Goal: Task Accomplishment & Management: Manage account settings

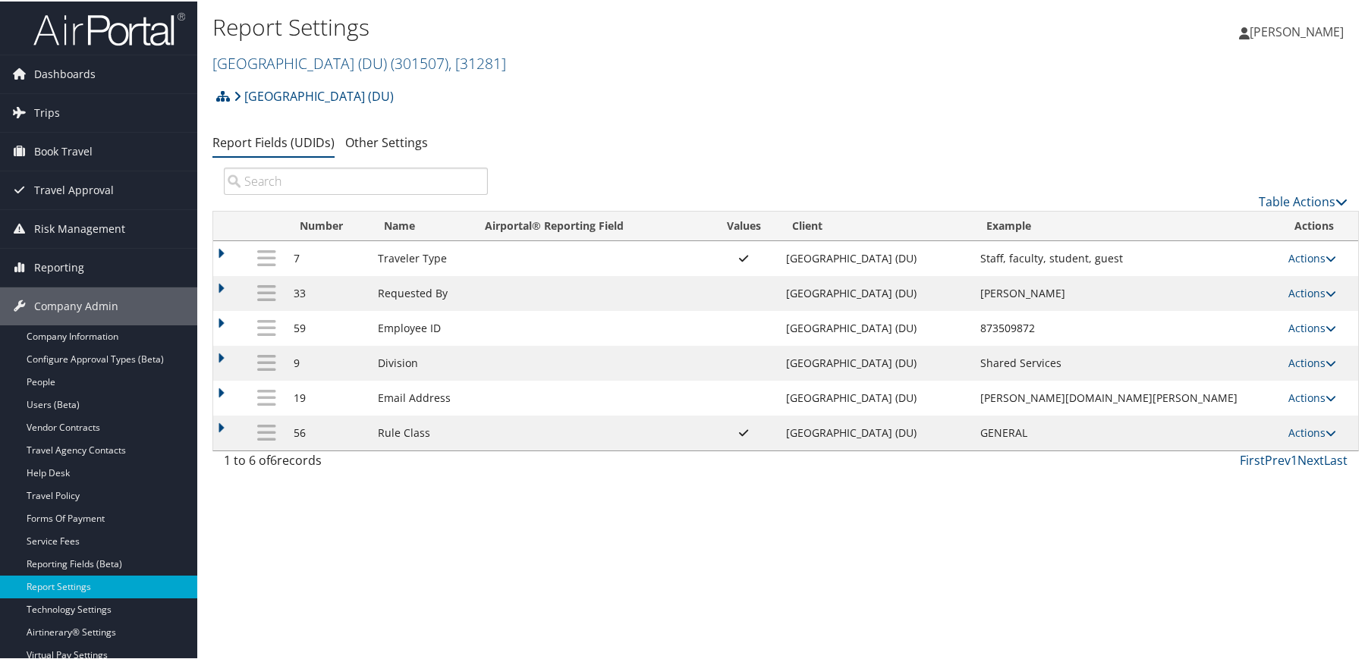
click at [518, 568] on div "Report Settings University of Denver (DU) ( 301507 ) , [ 31281 ] University of …" at bounding box center [785, 329] width 1177 height 659
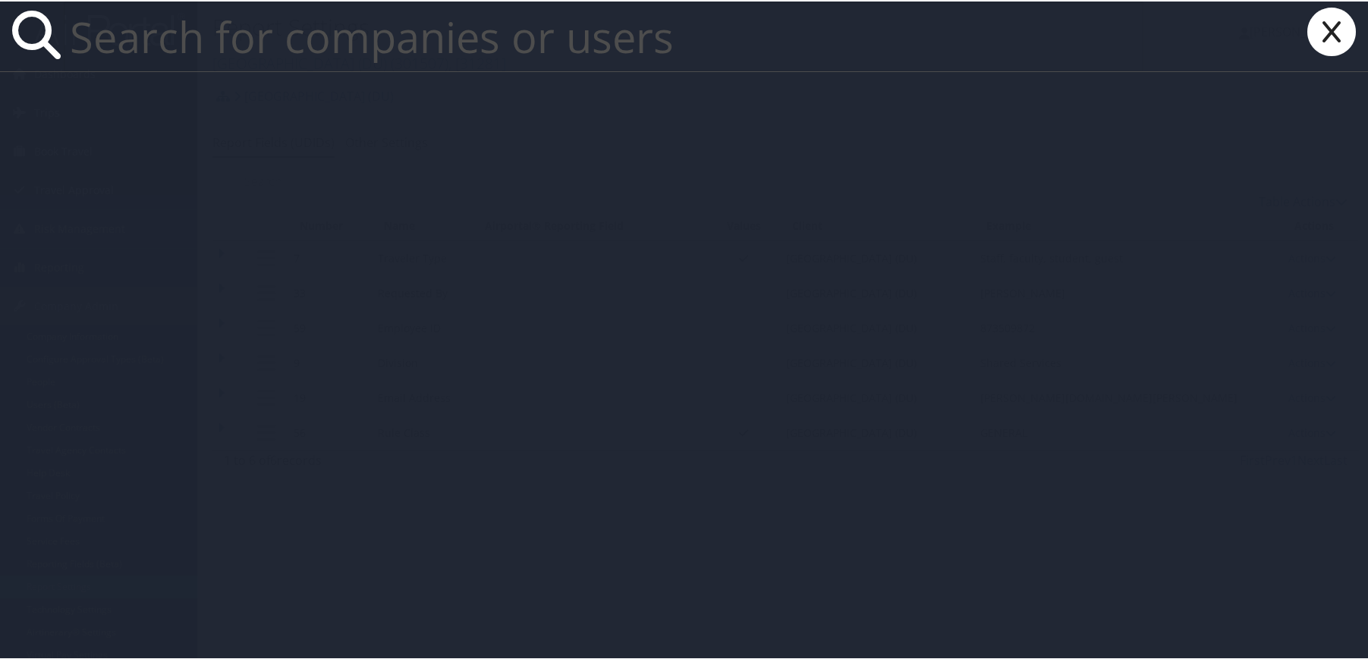
paste input "halbrand@musc.edu"
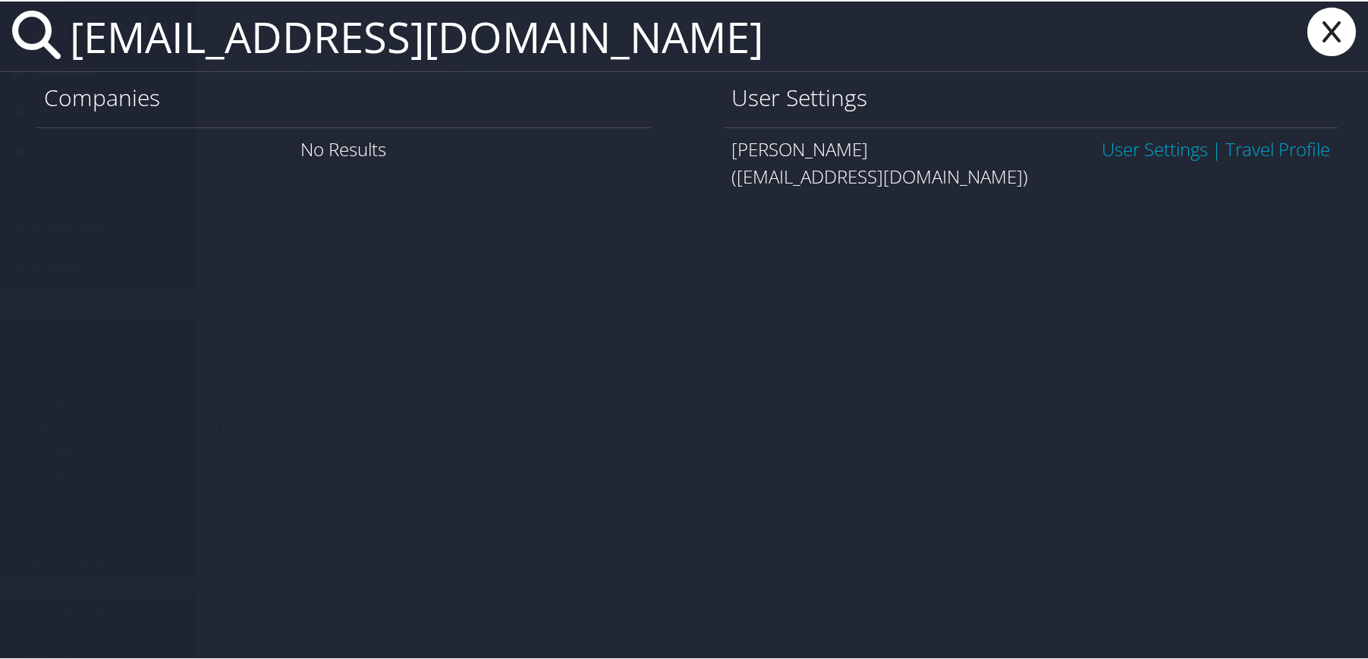
type input "halbrand@musc.edu"
click at [1163, 153] on link "User Settings" at bounding box center [1155, 147] width 106 height 25
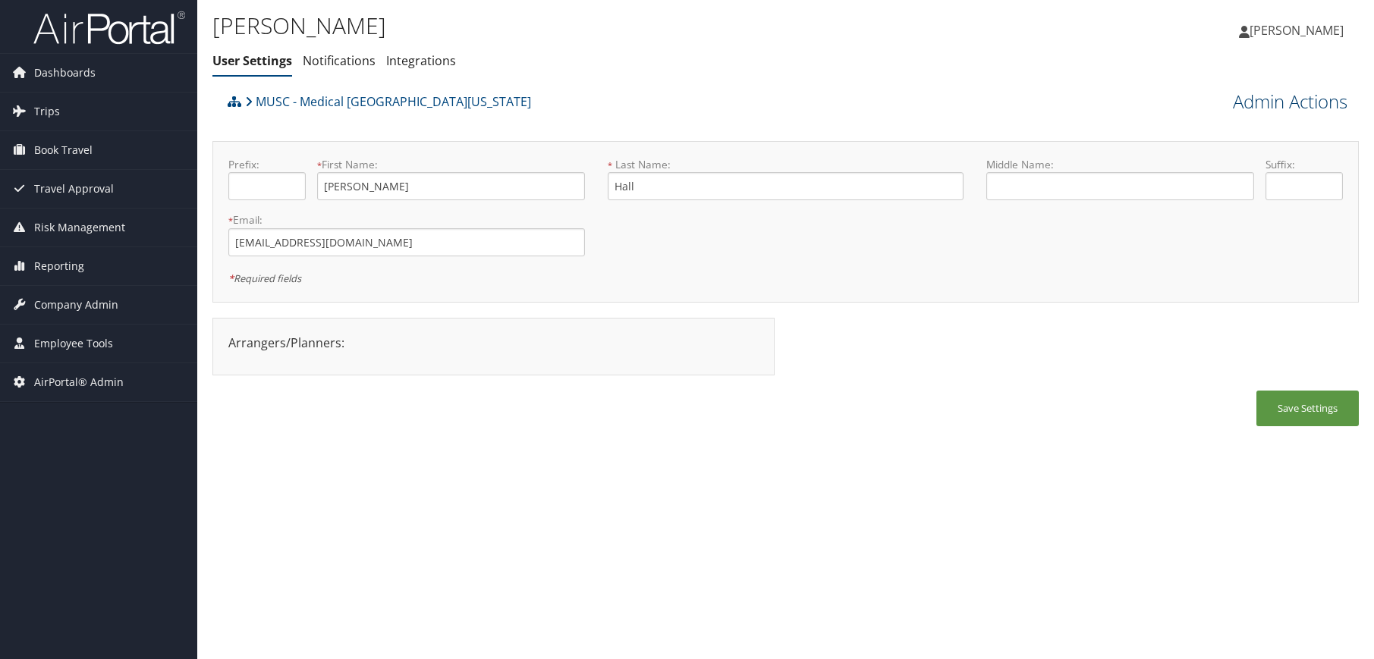
click at [1306, 98] on link "Admin Actions" at bounding box center [1290, 102] width 115 height 26
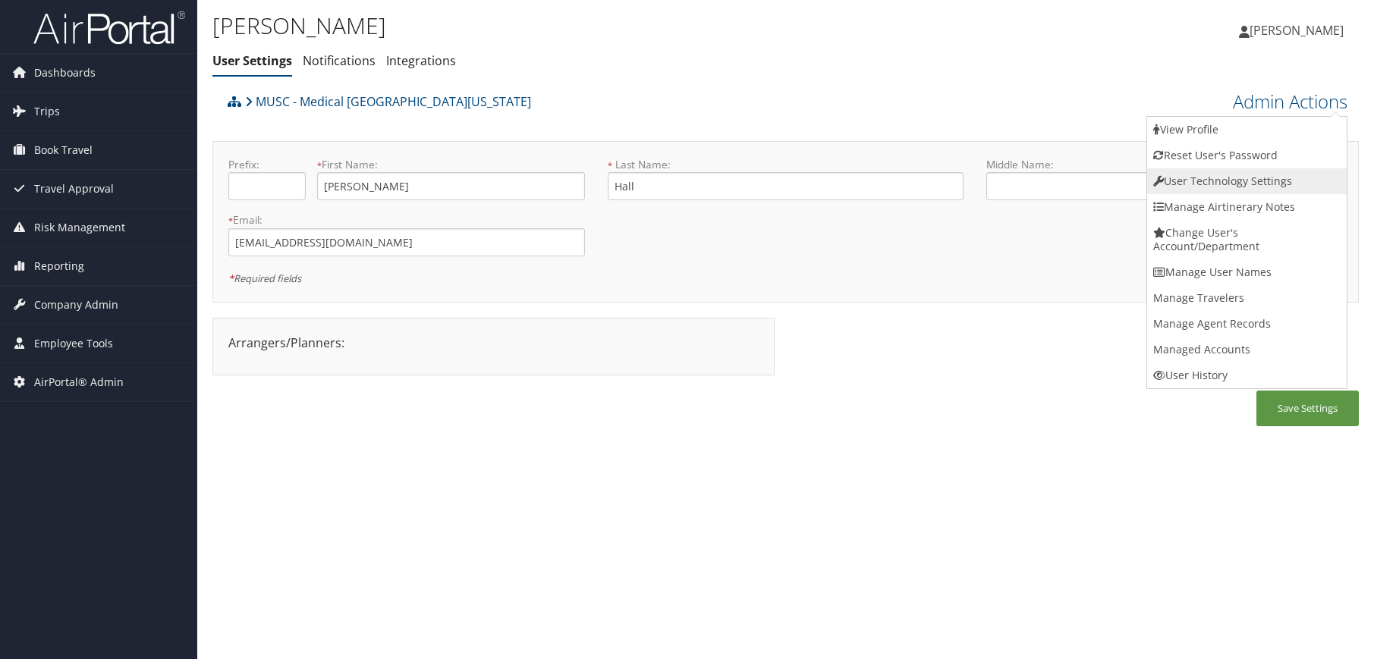
click at [1247, 181] on link "User Technology Settings" at bounding box center [1247, 181] width 200 height 26
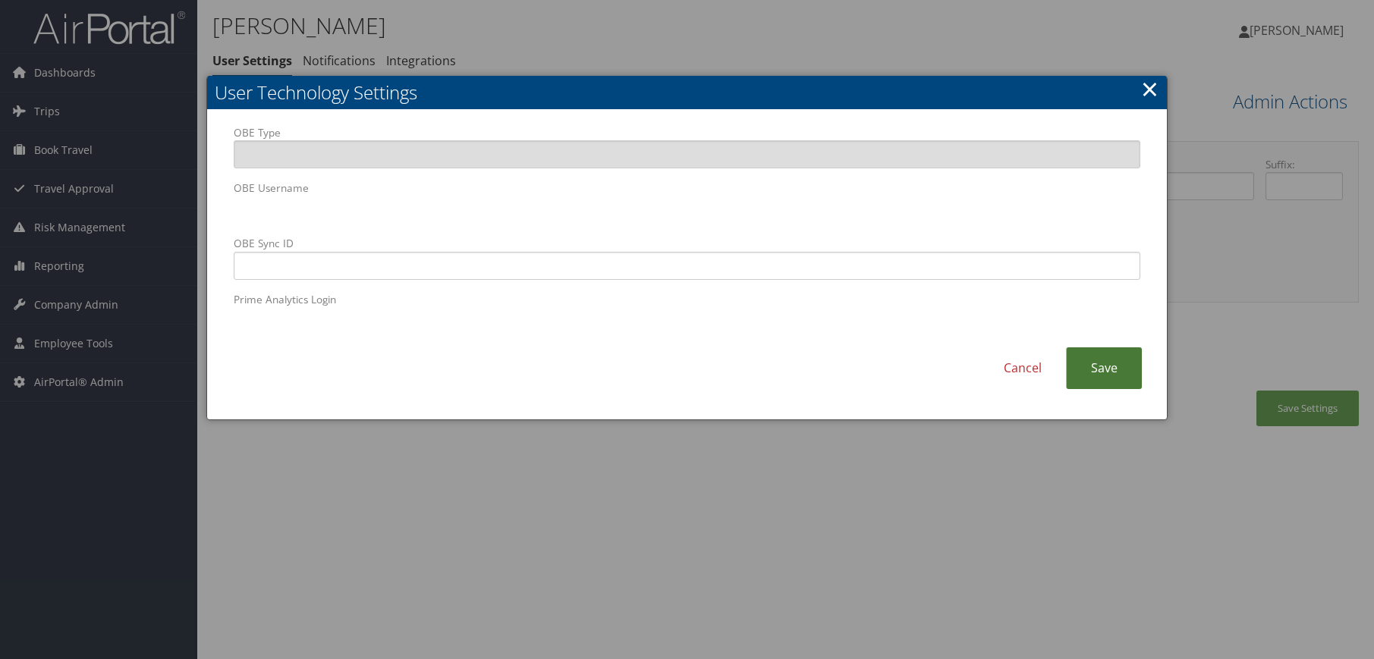
click at [1113, 376] on link "Save" at bounding box center [1104, 369] width 76 height 42
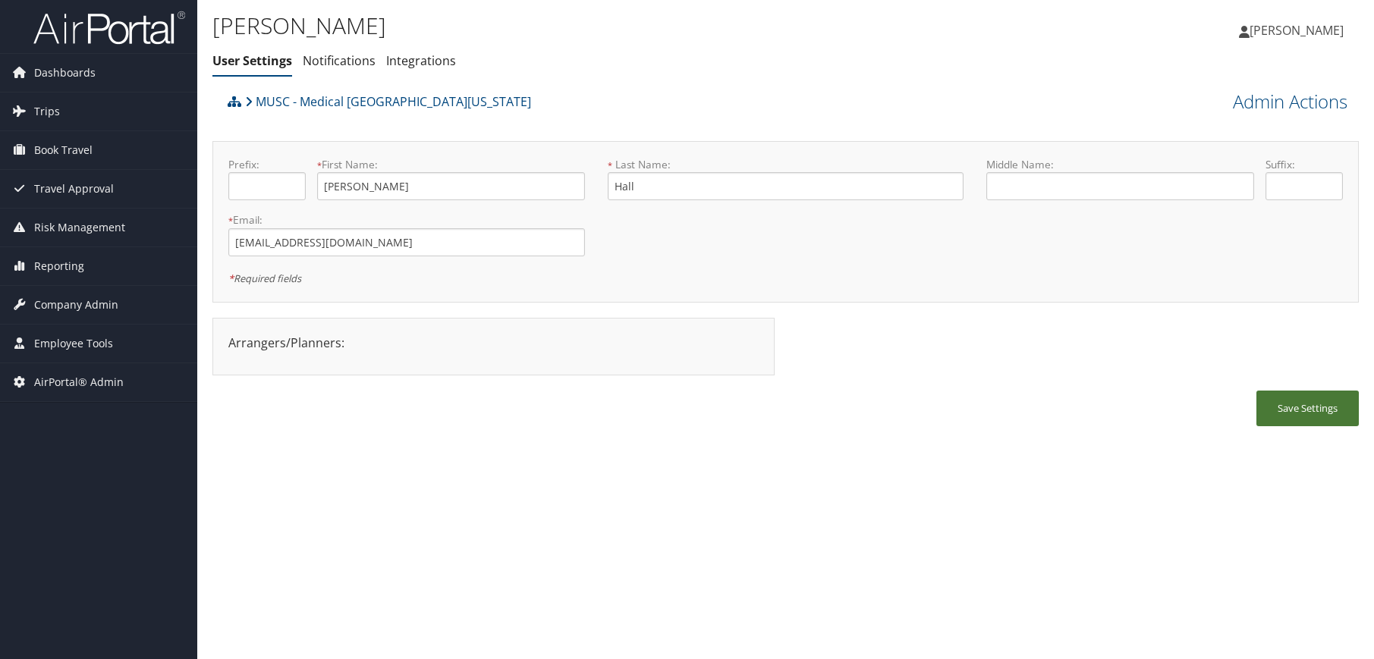
click at [1304, 423] on button "Save Settings" at bounding box center [1308, 409] width 102 height 36
click at [588, 444] on div "Brandi Hall User Settings Notifications Integrations User Settings Notification…" at bounding box center [785, 329] width 1177 height 659
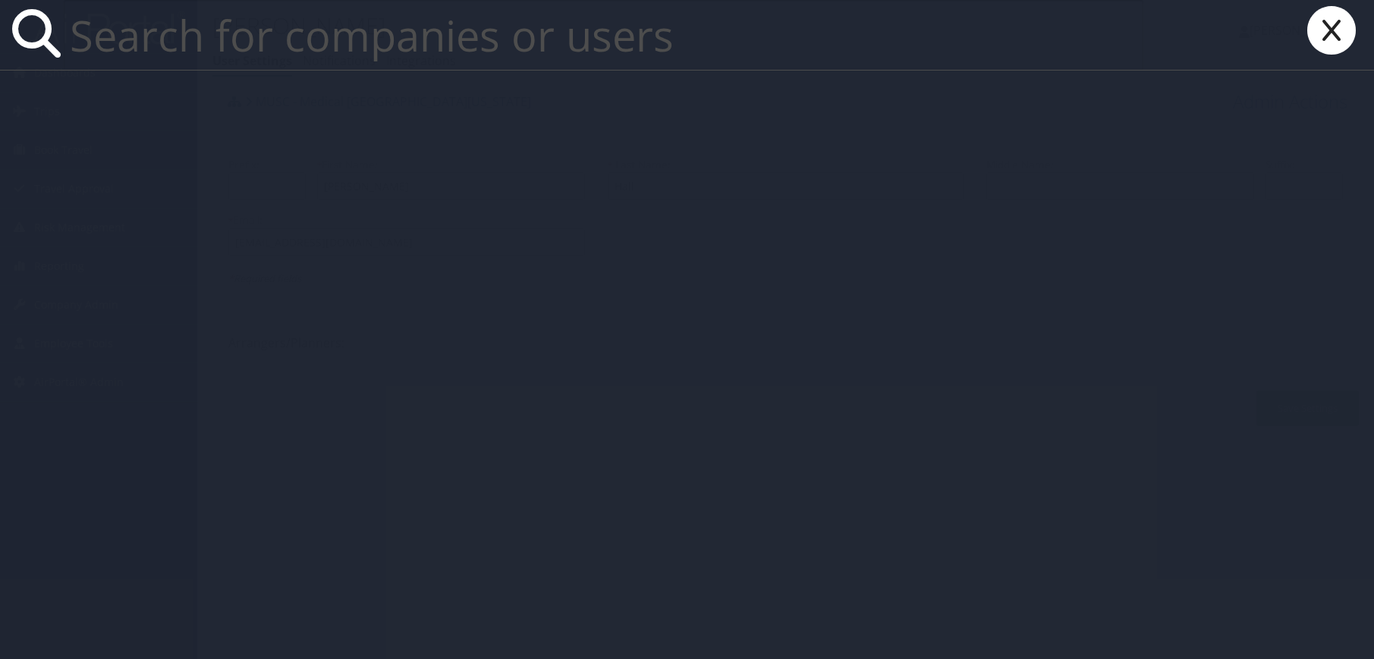
paste input "waashley@musc.edu"
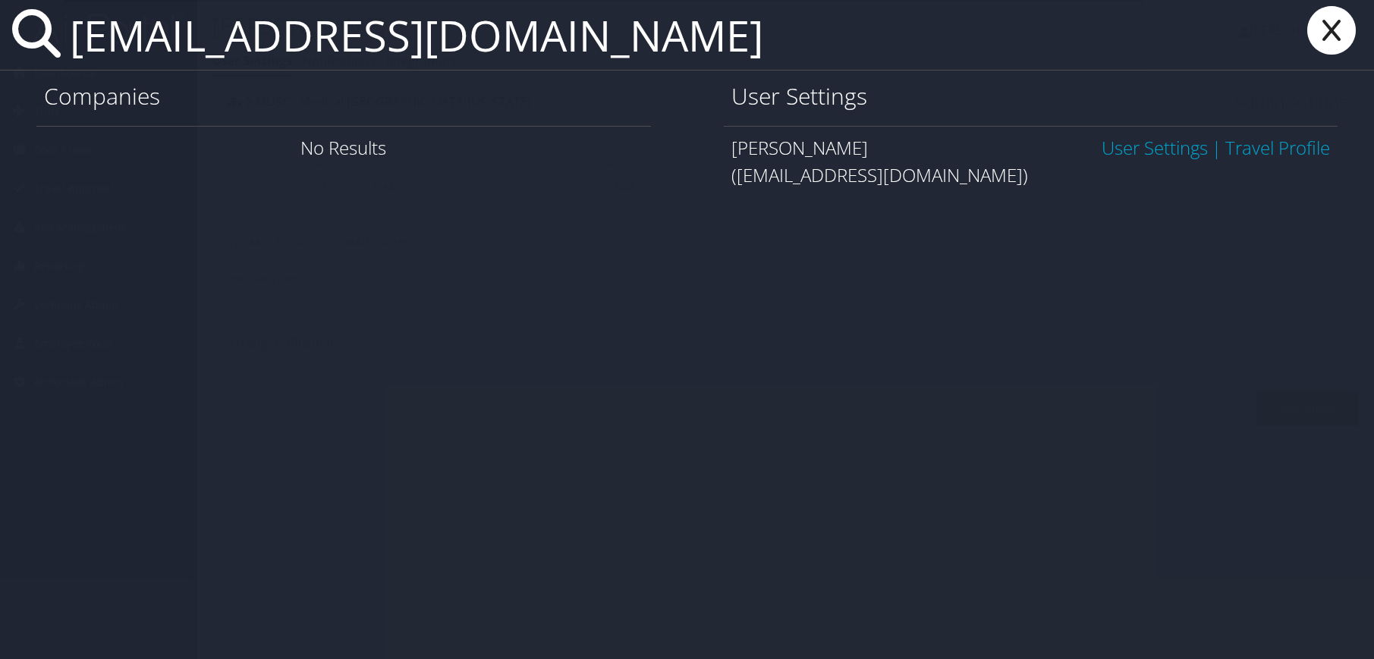
type input "waashley@musc.edu"
click at [1154, 140] on link "User Settings" at bounding box center [1155, 147] width 106 height 25
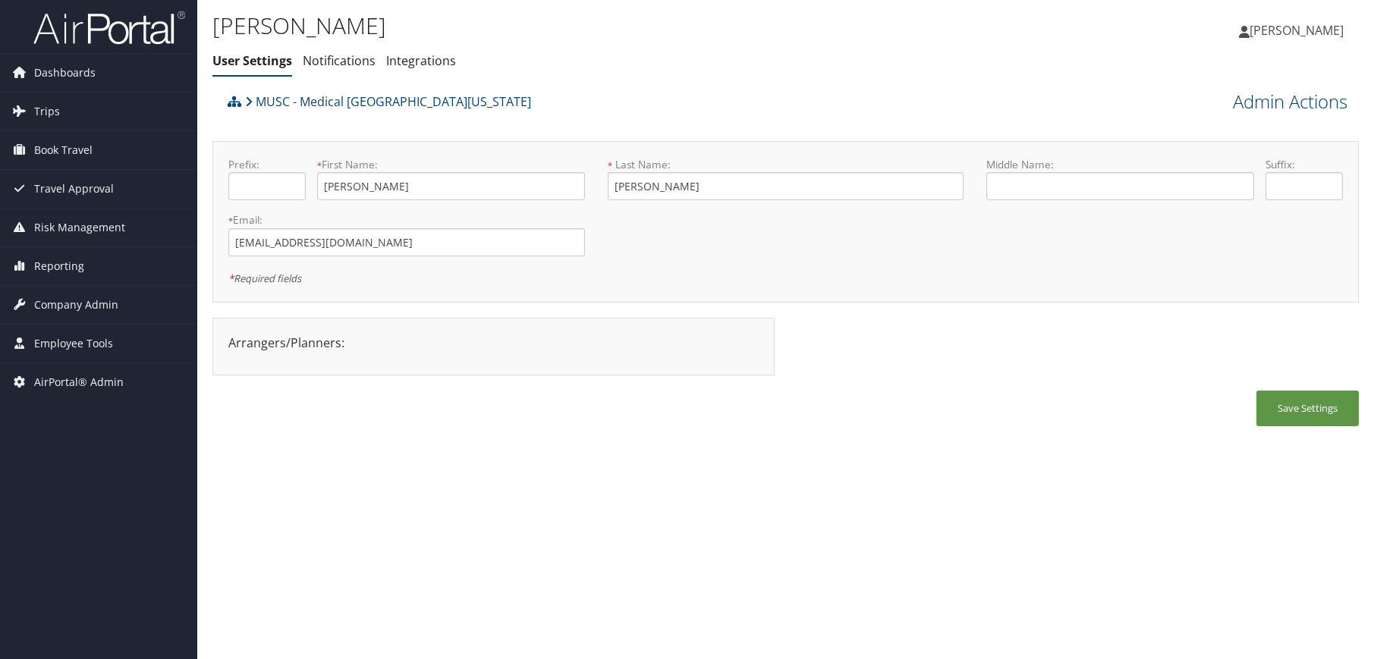
click at [1268, 102] on link "Admin Actions" at bounding box center [1290, 102] width 115 height 26
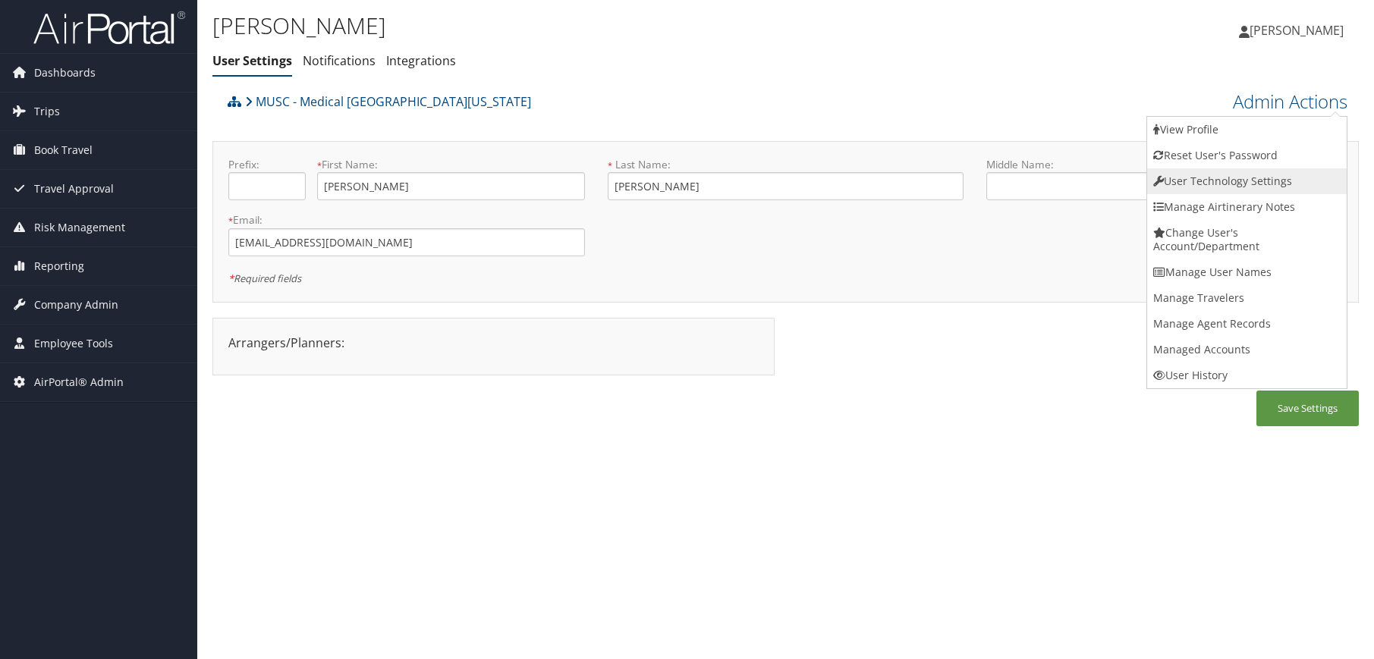
click at [1223, 190] on link "User Technology Settings" at bounding box center [1247, 181] width 200 height 26
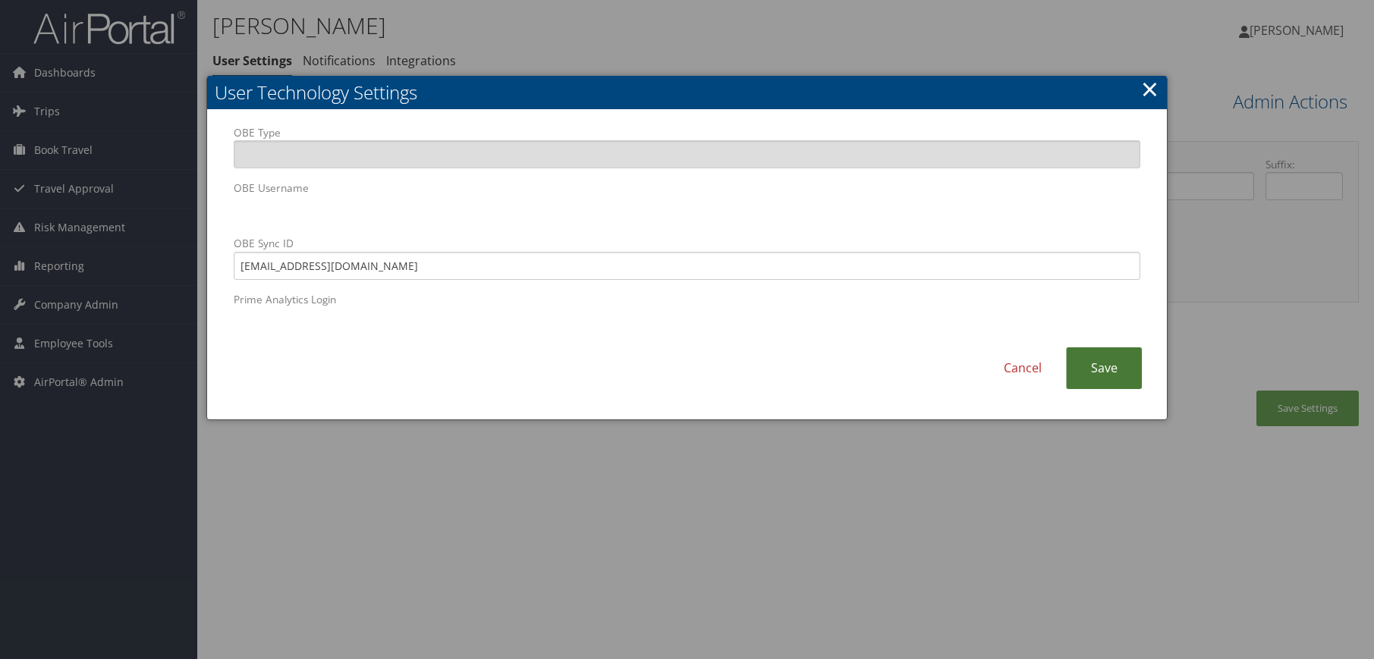
click at [1092, 379] on link "Save" at bounding box center [1104, 369] width 76 height 42
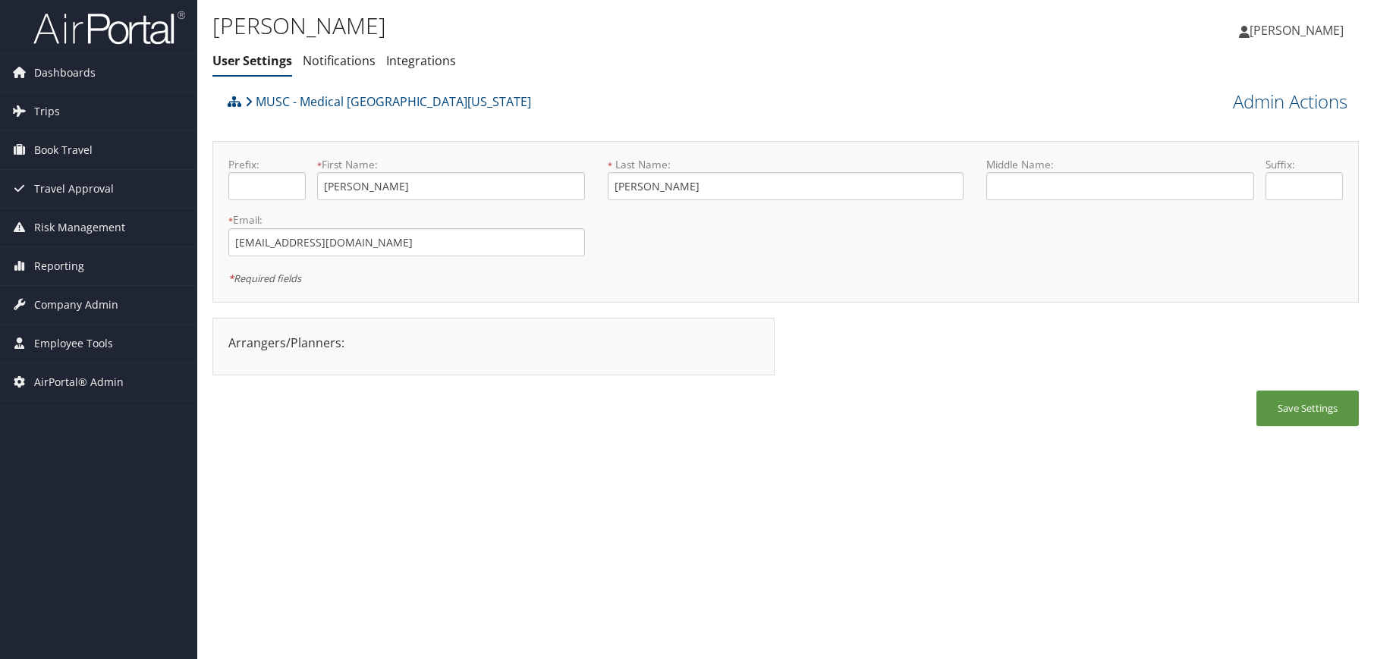
click at [424, 493] on div "Ashley Walker User Settings Notifications Integrations User Settings Notificati…" at bounding box center [785, 329] width 1177 height 659
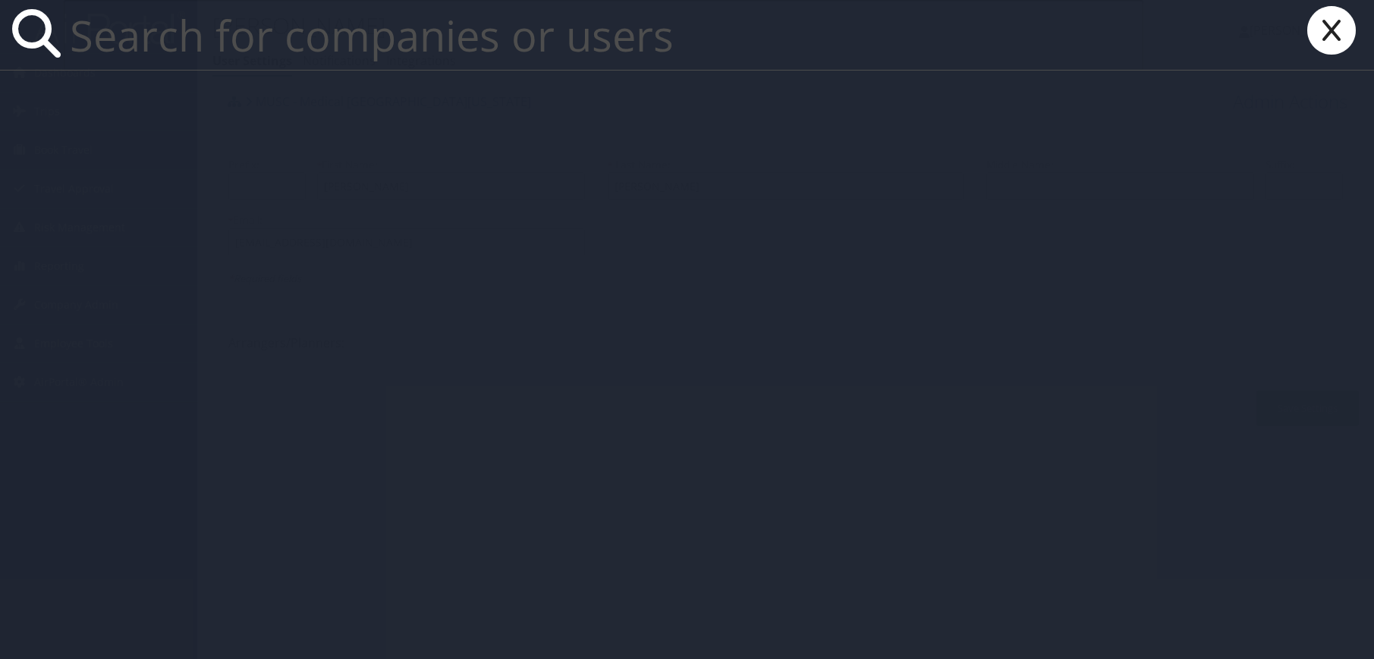
paste input "flowec@musc.edu"
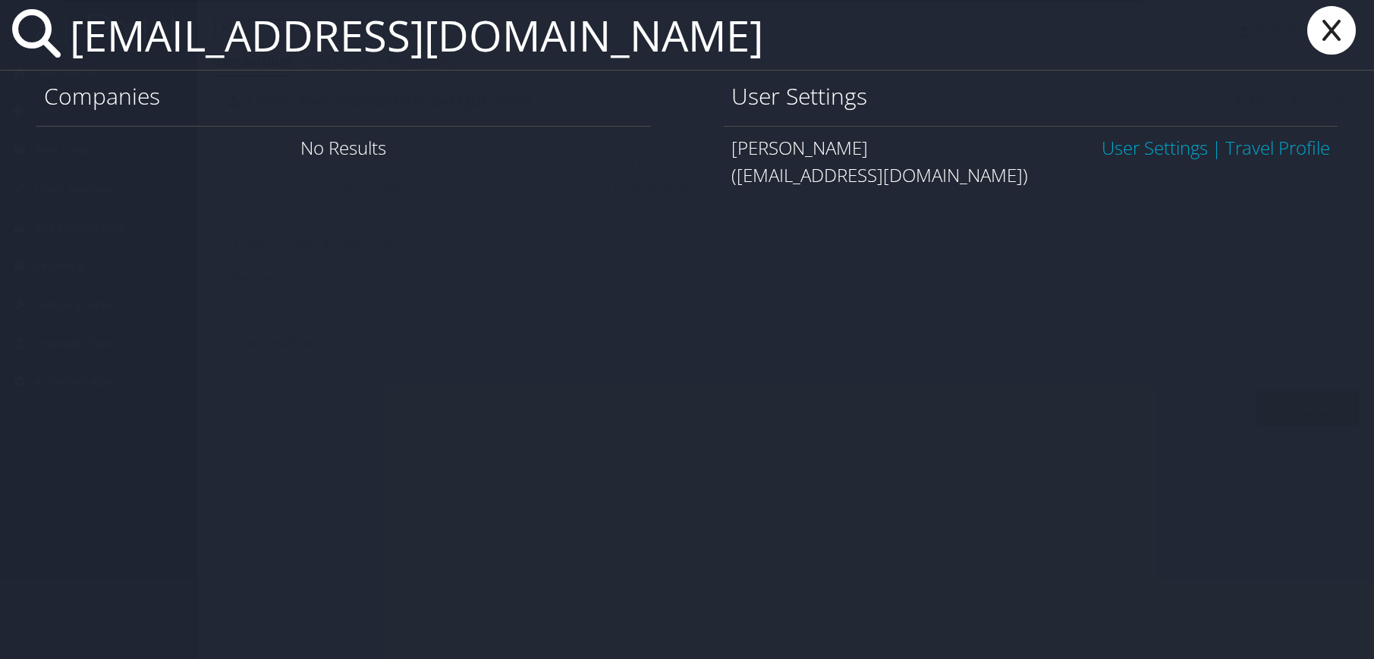
type input "flowec@musc.edu"
click at [1156, 153] on link "User Settings" at bounding box center [1155, 147] width 106 height 25
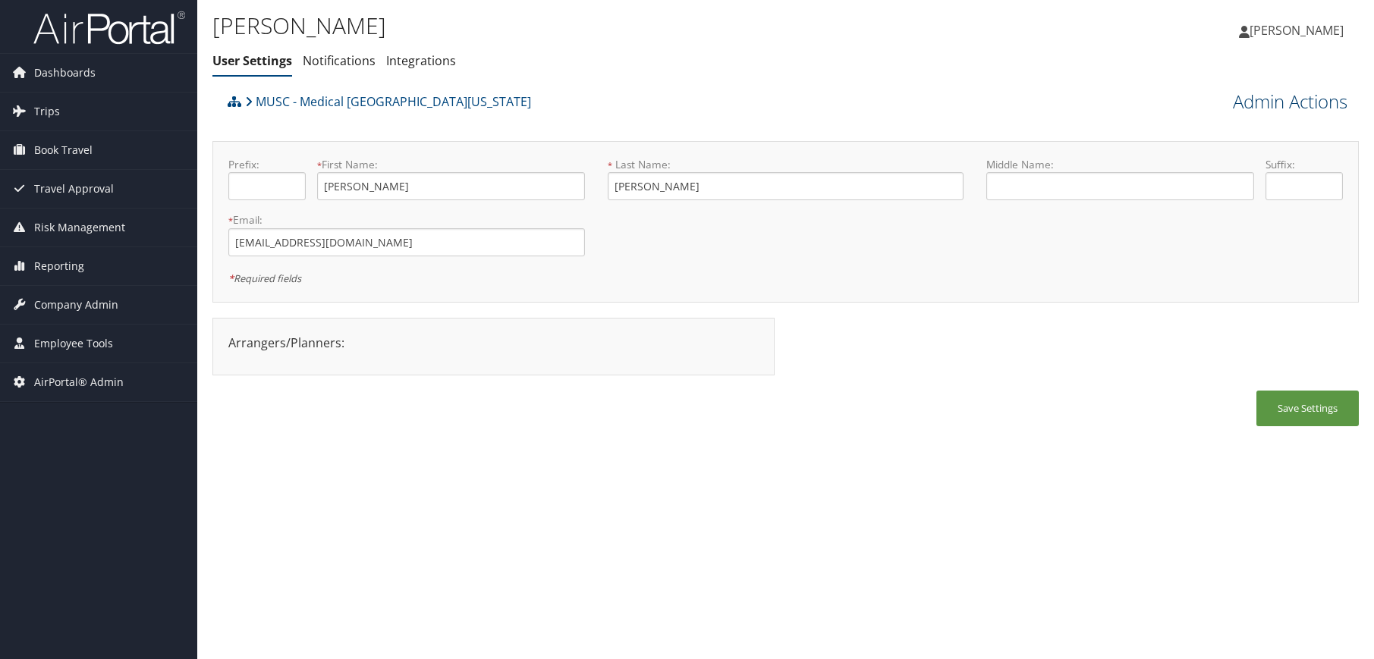
click at [1245, 109] on link "Admin Actions" at bounding box center [1290, 102] width 115 height 26
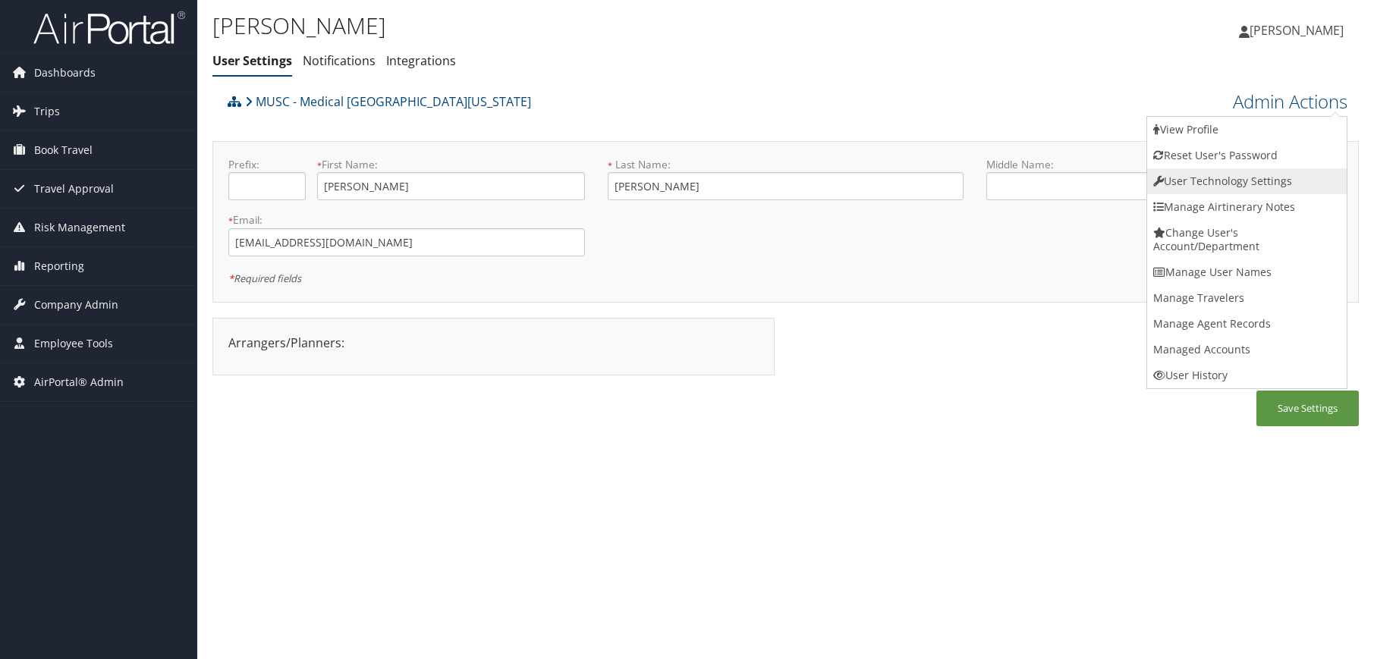
click at [1241, 187] on link "User Technology Settings" at bounding box center [1247, 181] width 200 height 26
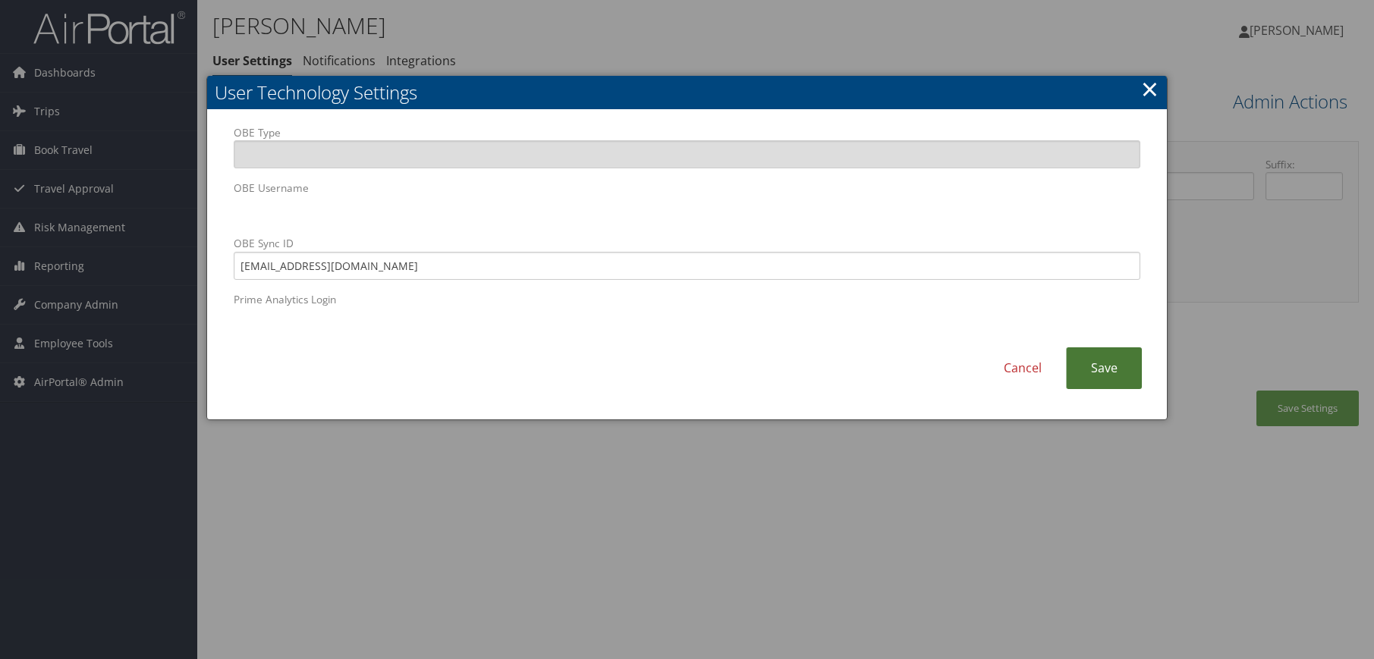
click at [1111, 373] on link "Save" at bounding box center [1104, 369] width 76 height 42
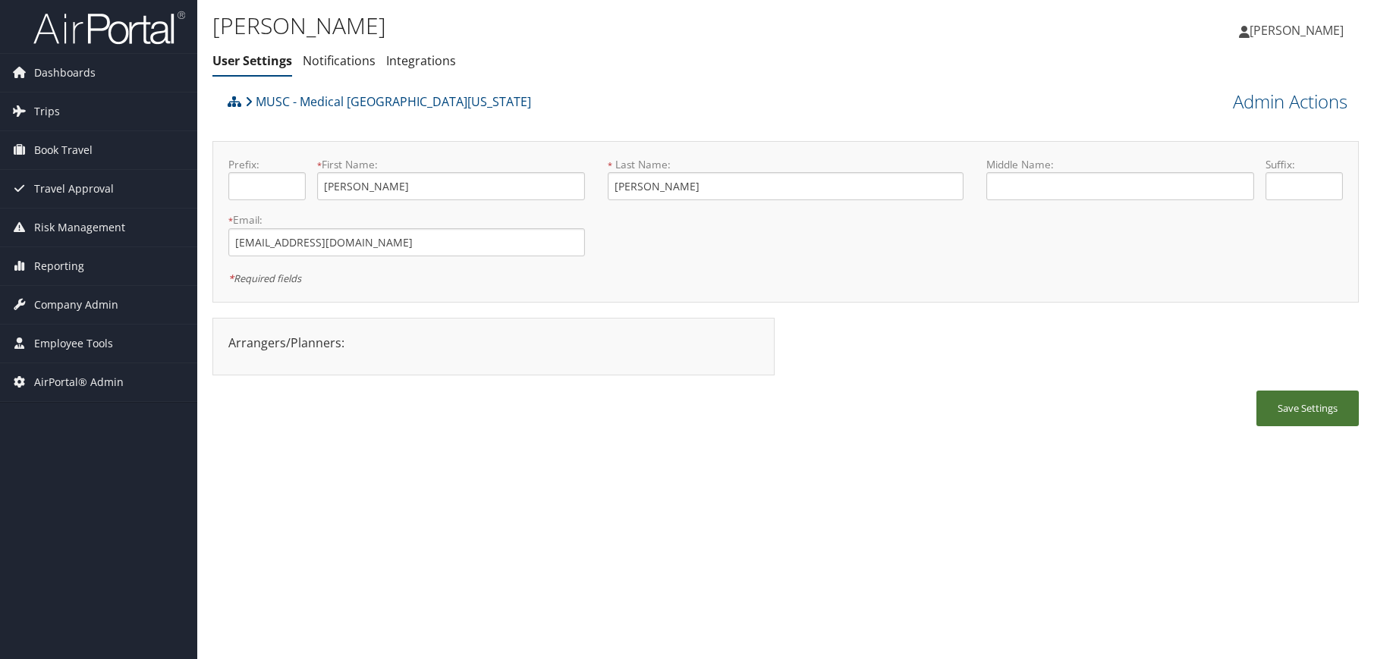
click at [1291, 402] on button "Save Settings" at bounding box center [1308, 409] width 102 height 36
click at [486, 413] on div "Save Settings" at bounding box center [785, 416] width 1147 height 51
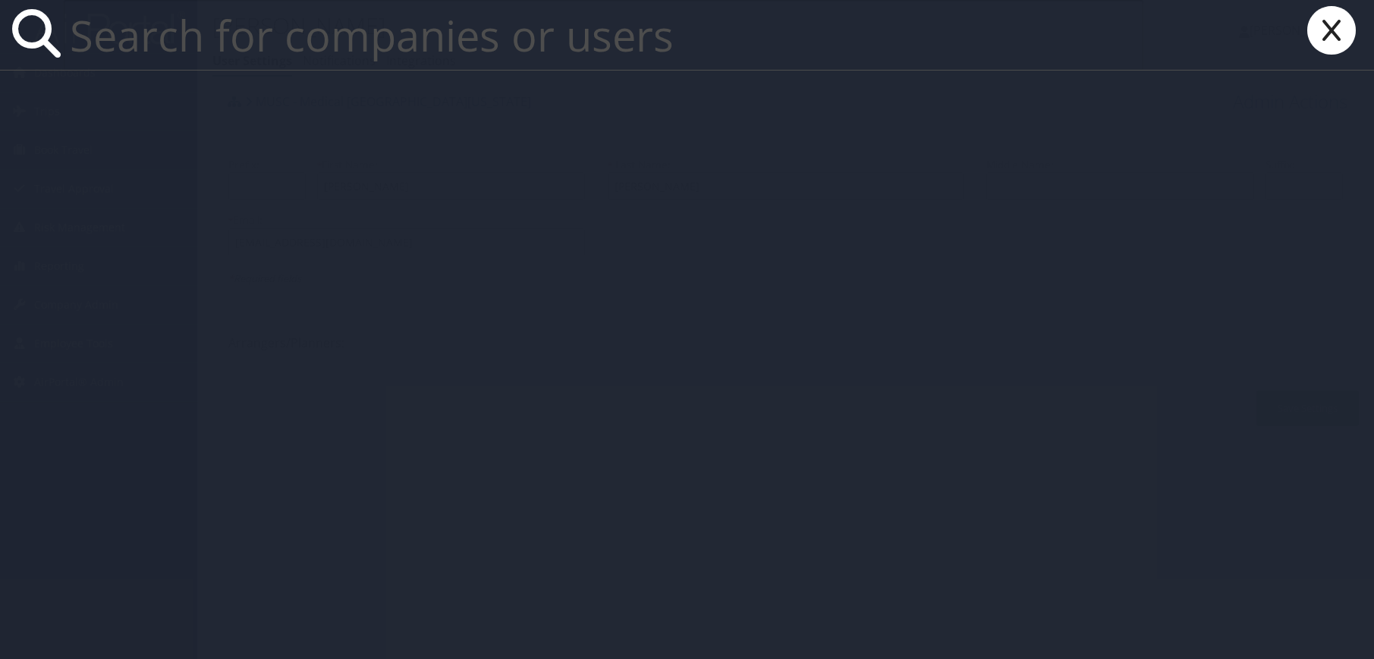
paste input "910015891"
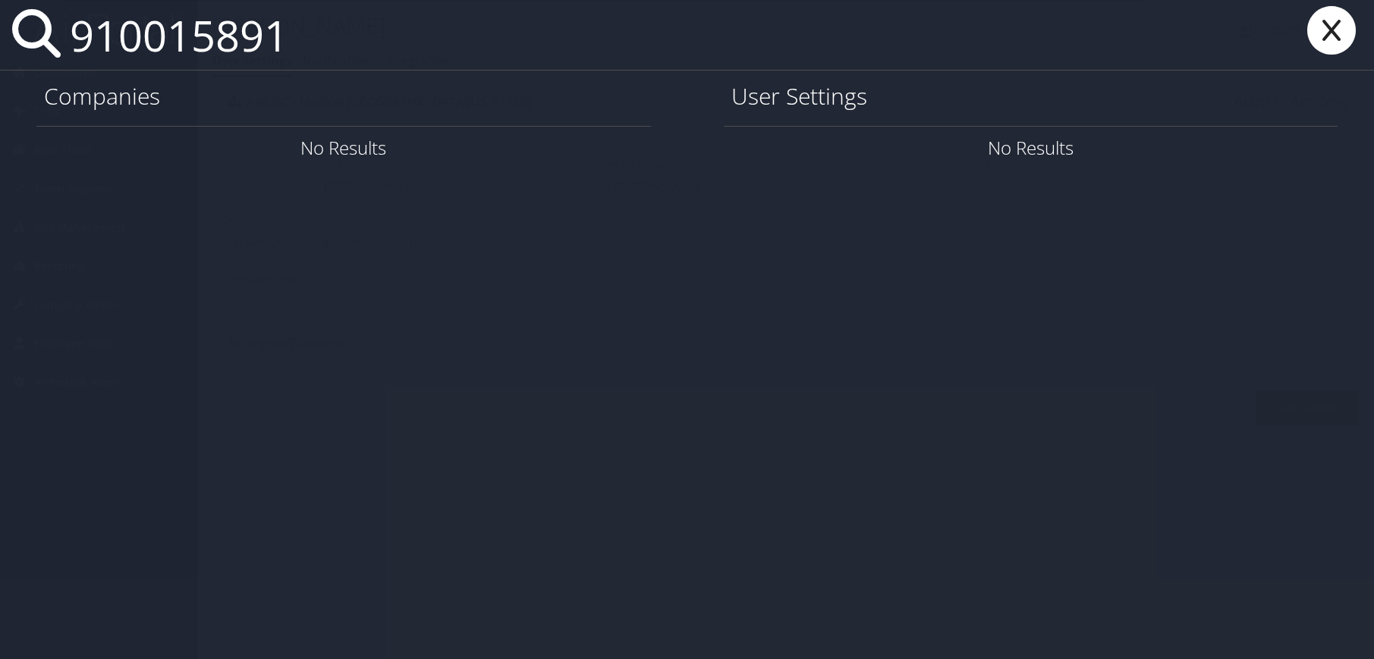
drag, startPoint x: 313, startPoint y: 38, endPoint x: 8, endPoint y: 49, distance: 304.5
click at [8, 49] on div "910015891" at bounding box center [687, 35] width 1374 height 71
paste input "scottadr@musc.edu"
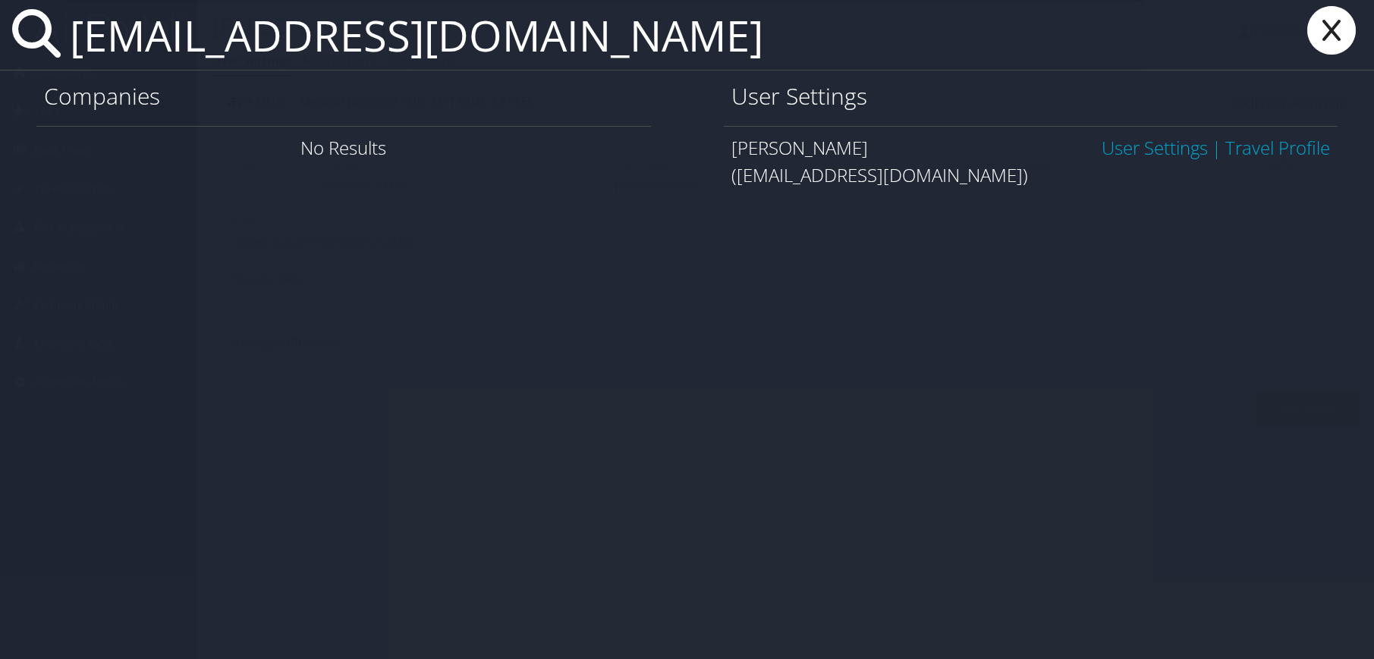
type input "scottadr@musc.edu"
click at [1113, 153] on link "User Settings" at bounding box center [1155, 147] width 106 height 25
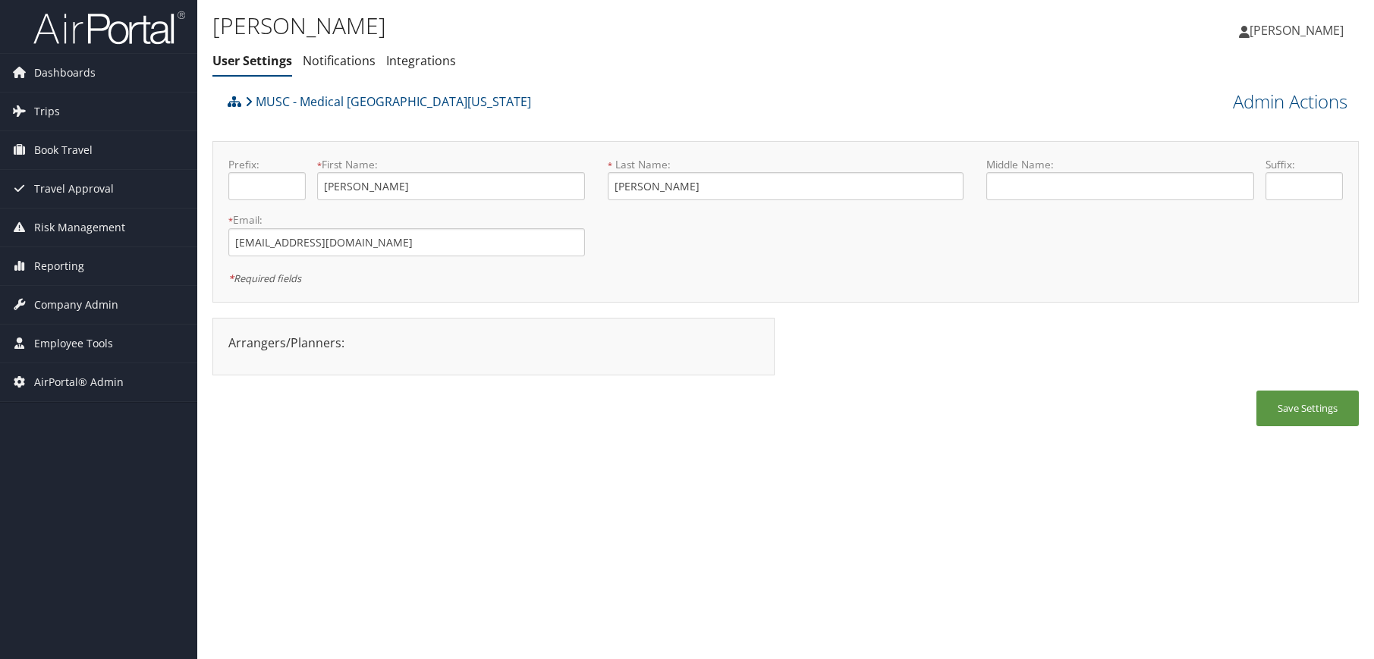
click at [483, 421] on div "Save Settings" at bounding box center [785, 416] width 1147 height 51
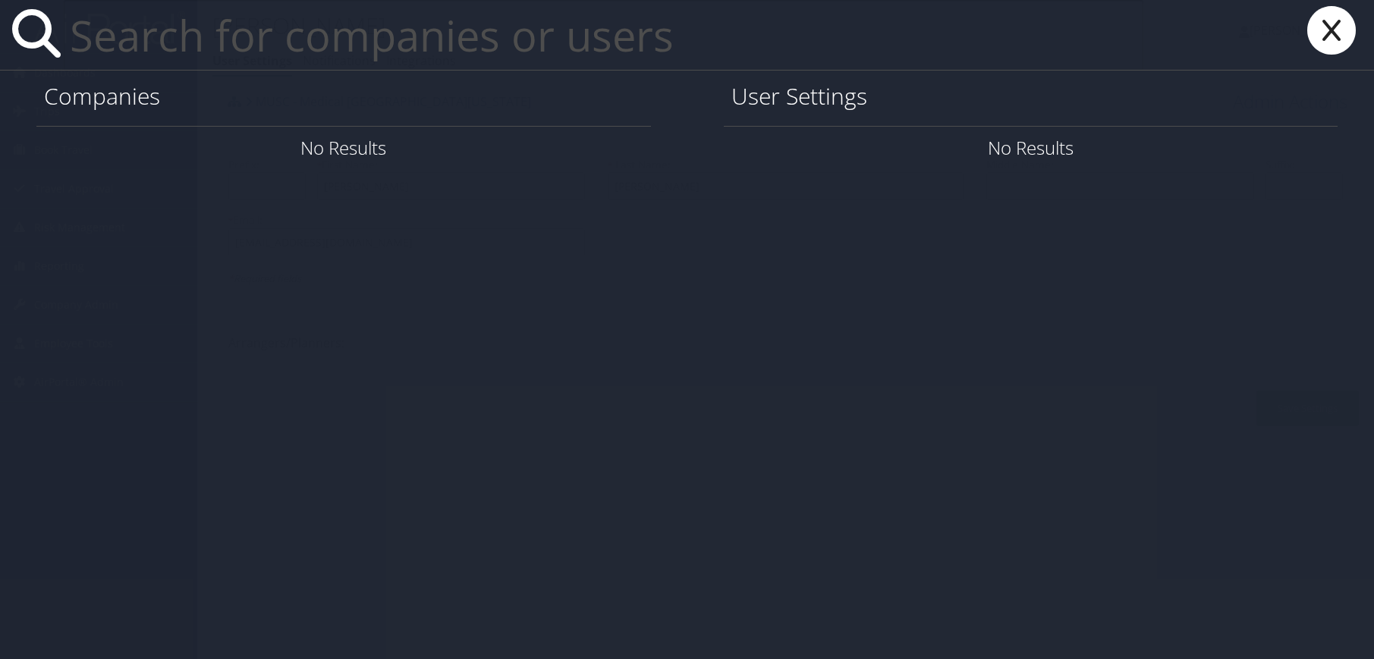
click at [159, 56] on input "text" at bounding box center [604, 35] width 1080 height 70
paste input "lambrou@musc.edu"
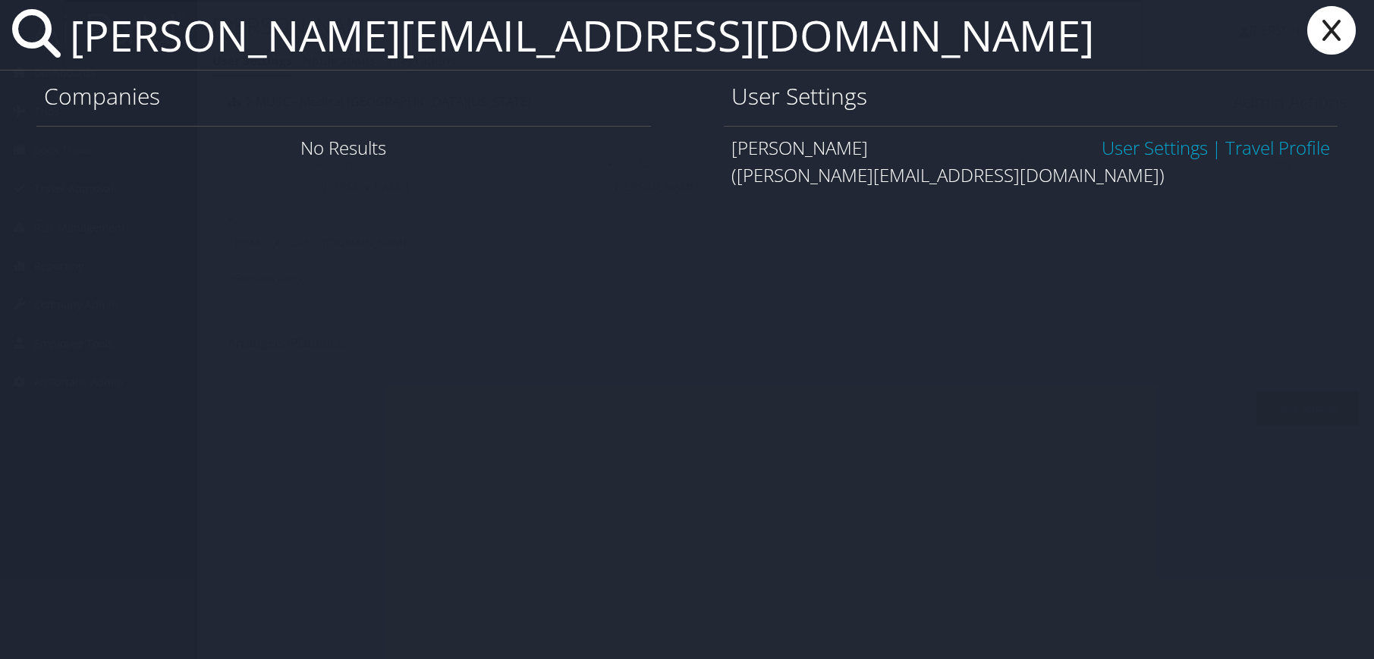
type input "lambrou@musc.edu"
click at [1164, 150] on link "User Settings" at bounding box center [1155, 147] width 106 height 25
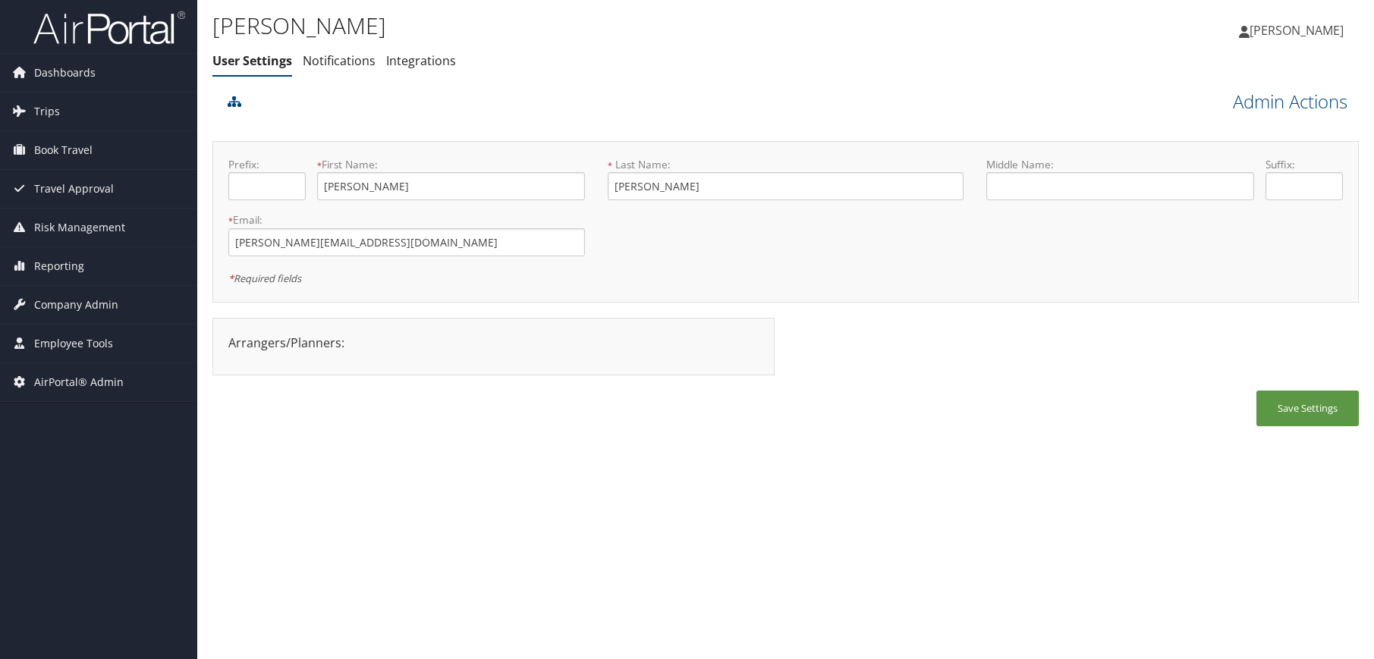
click at [1312, 105] on link "Admin Actions" at bounding box center [1290, 102] width 115 height 26
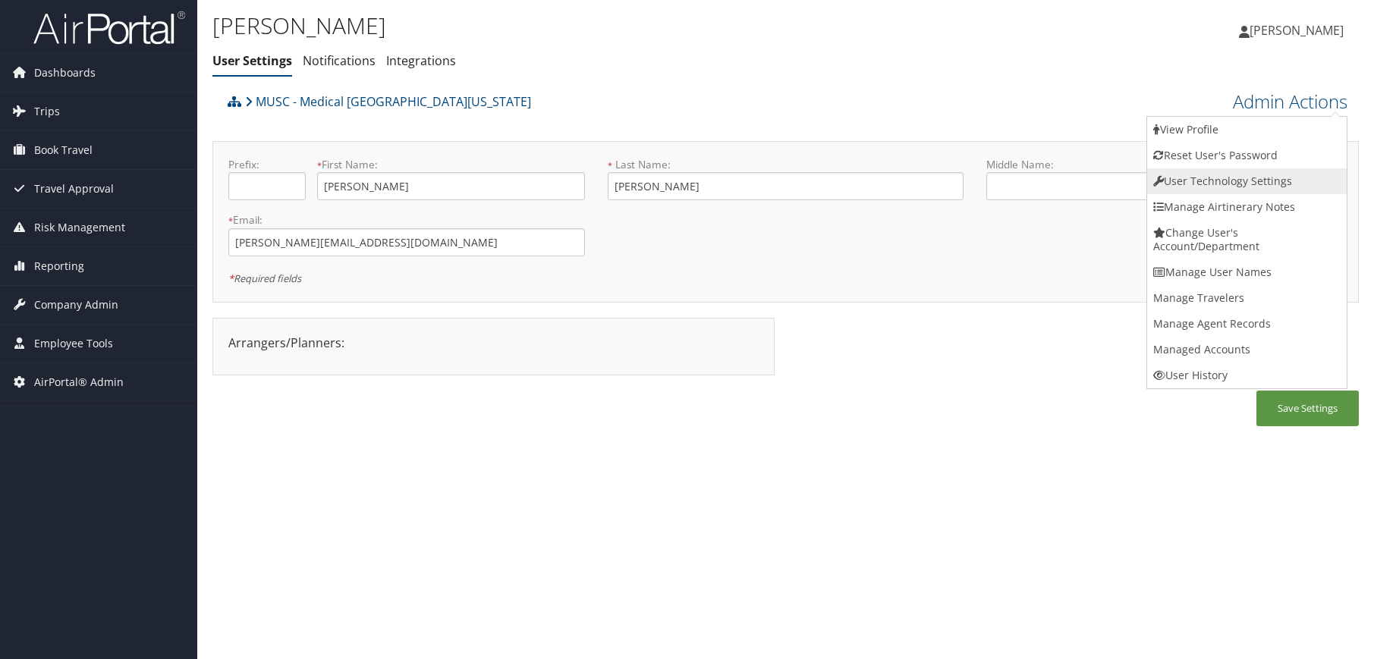
click at [1234, 178] on link "User Technology Settings" at bounding box center [1247, 181] width 200 height 26
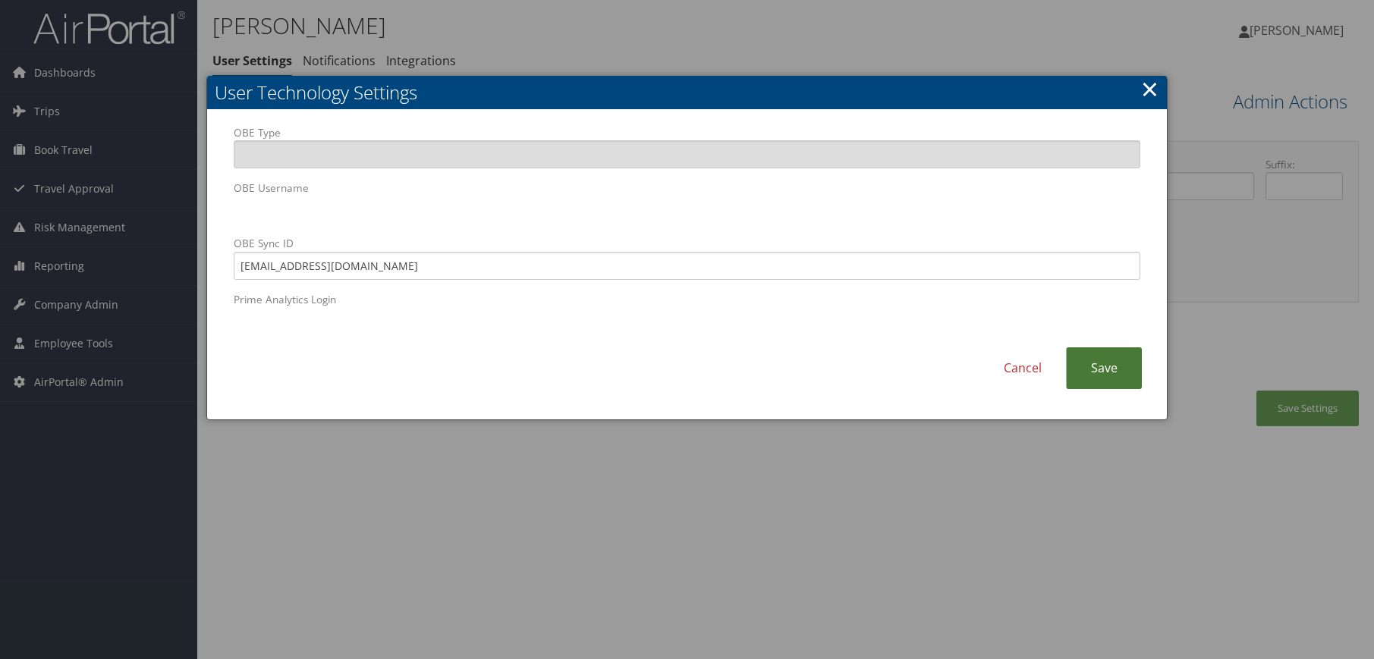
click at [1107, 375] on link "Save" at bounding box center [1104, 369] width 76 height 42
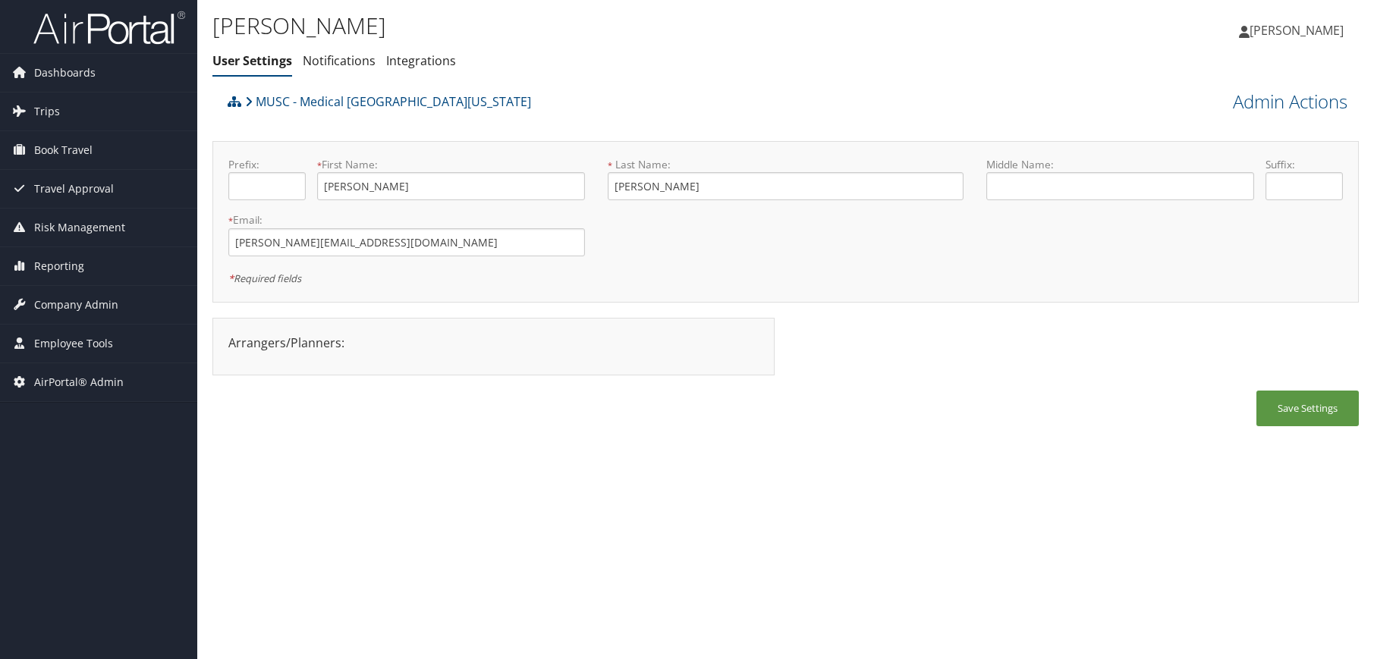
click at [912, 550] on div "Denise Lambrou User Settings Notifications Integrations User Settings Notificat…" at bounding box center [785, 329] width 1177 height 659
click at [539, 587] on div "Denise Lambrou User Settings Notifications Integrations User Settings Notificat…" at bounding box center [785, 329] width 1177 height 659
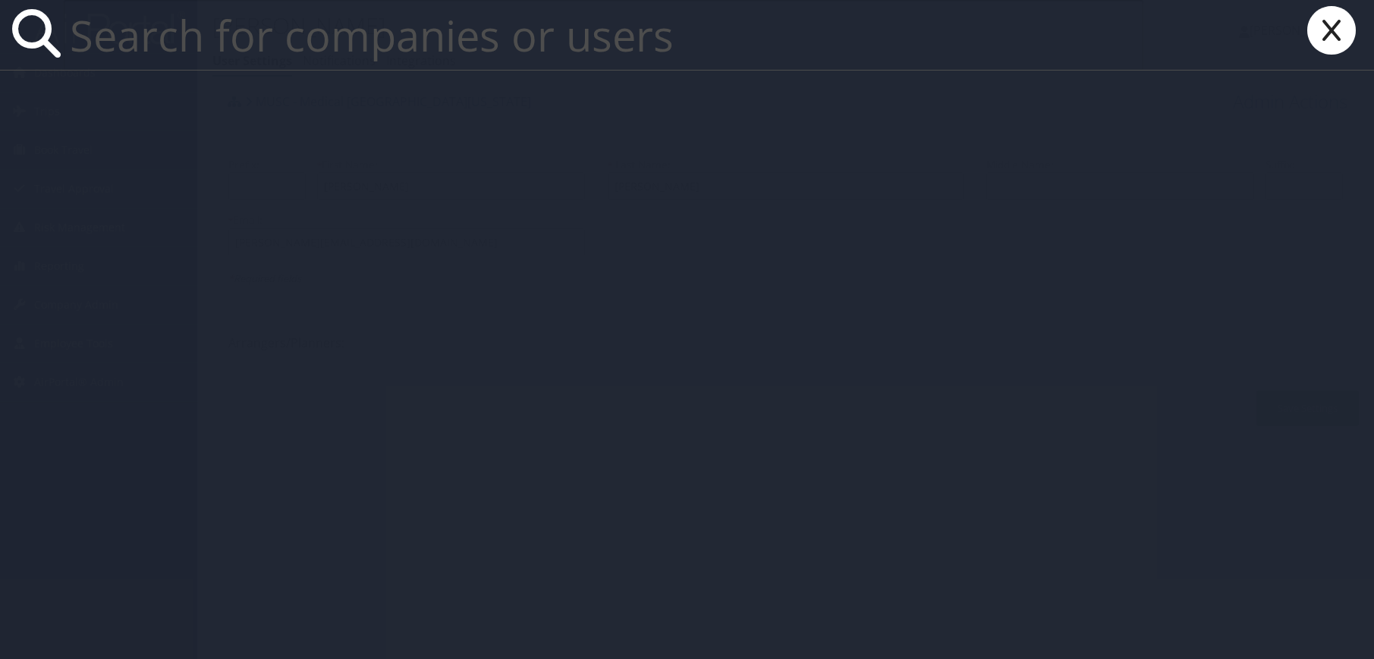
paste input "stokesty@musc.edu"
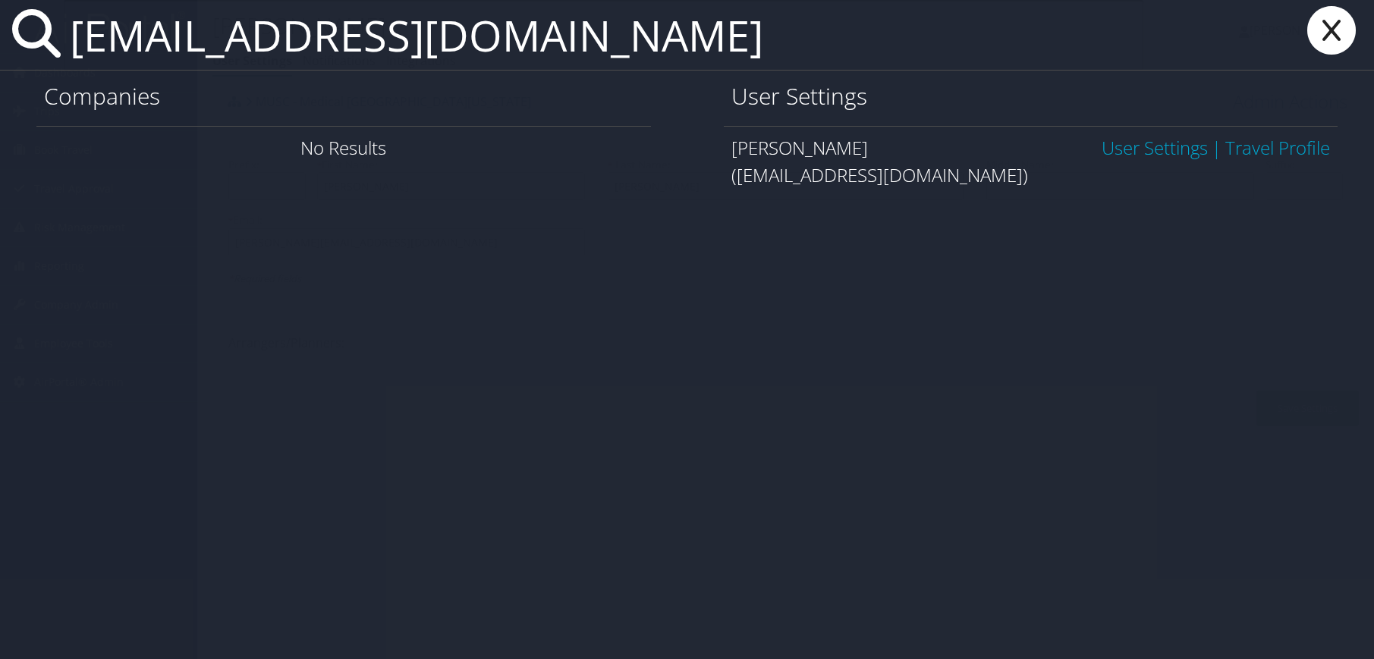
type input "stokesty@musc.edu"
click at [1143, 148] on link "User Settings" at bounding box center [1155, 147] width 106 height 25
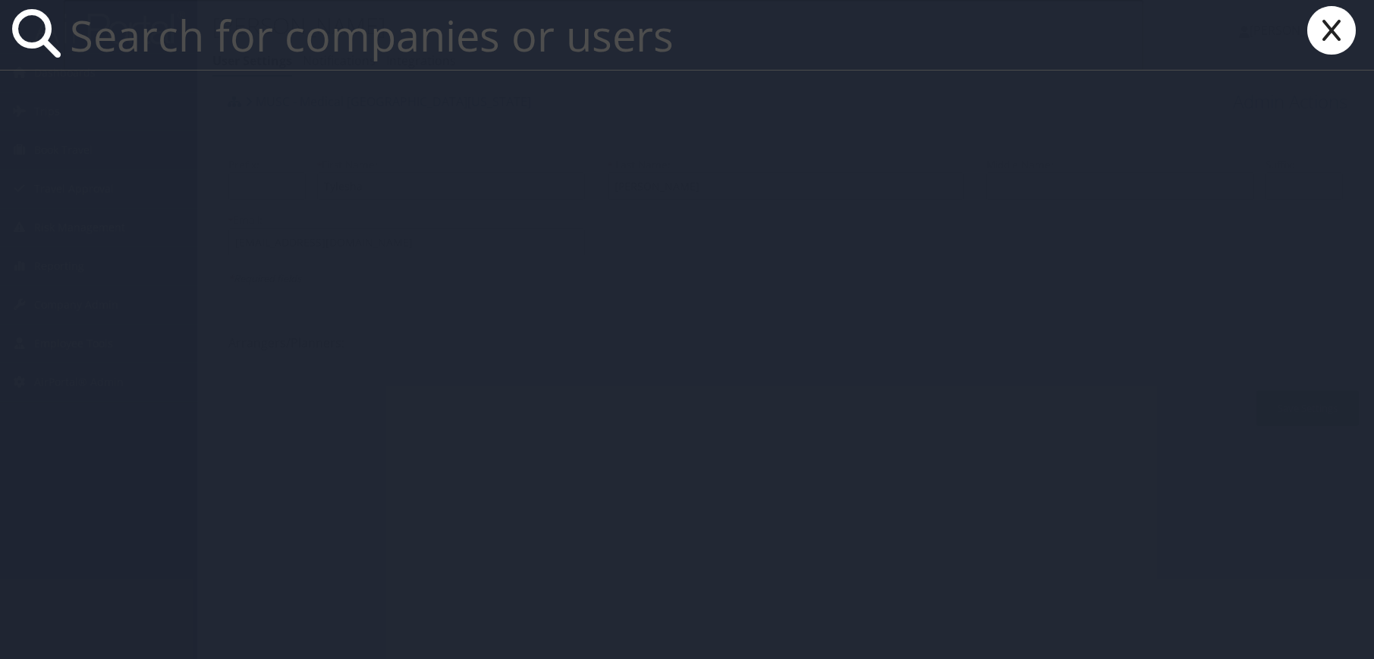
paste input "[EMAIL_ADDRESS]"
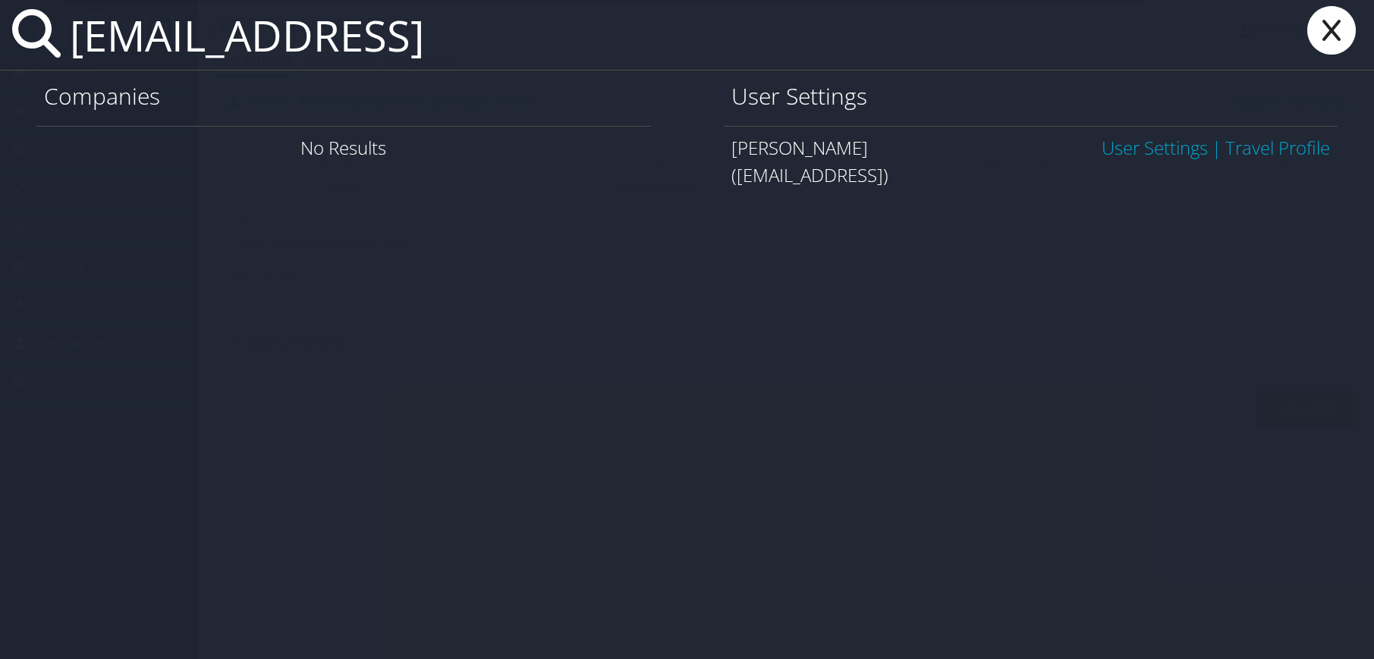
type input "[EMAIL_ADDRESS]"
click at [1102, 146] on link "User Settings" at bounding box center [1155, 147] width 106 height 25
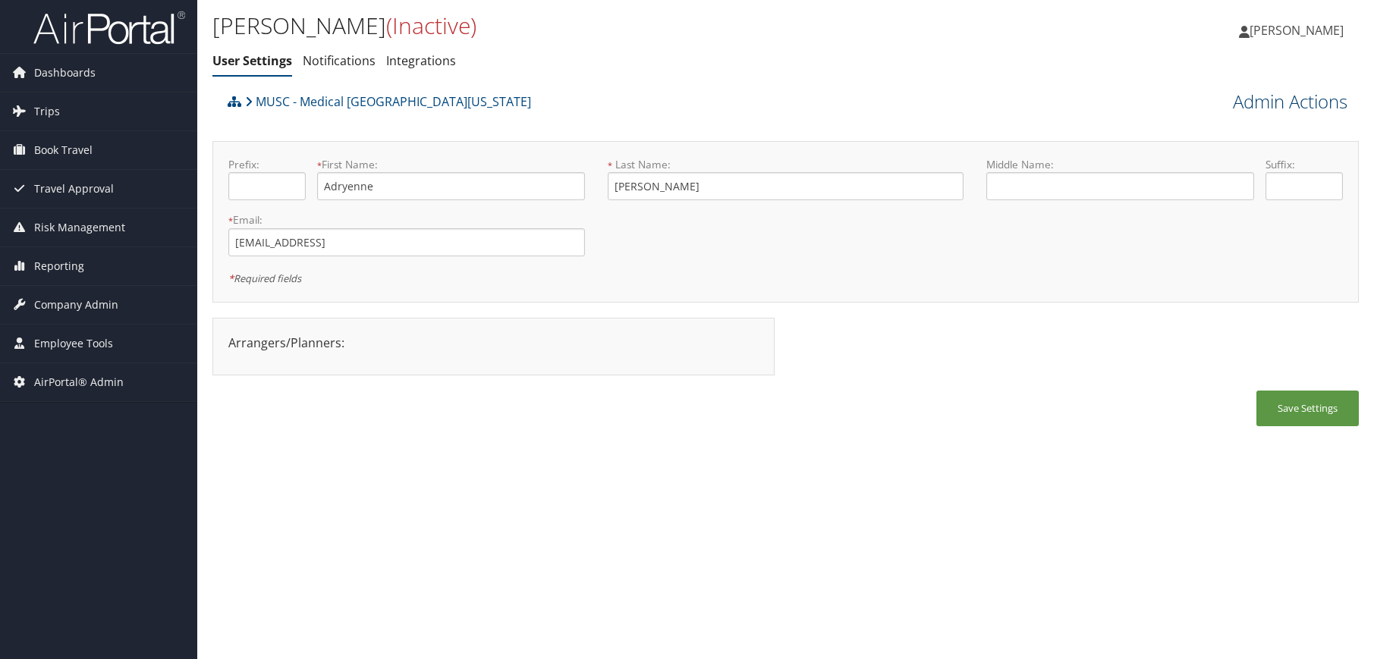
click at [1255, 108] on link "Admin Actions" at bounding box center [1290, 102] width 115 height 26
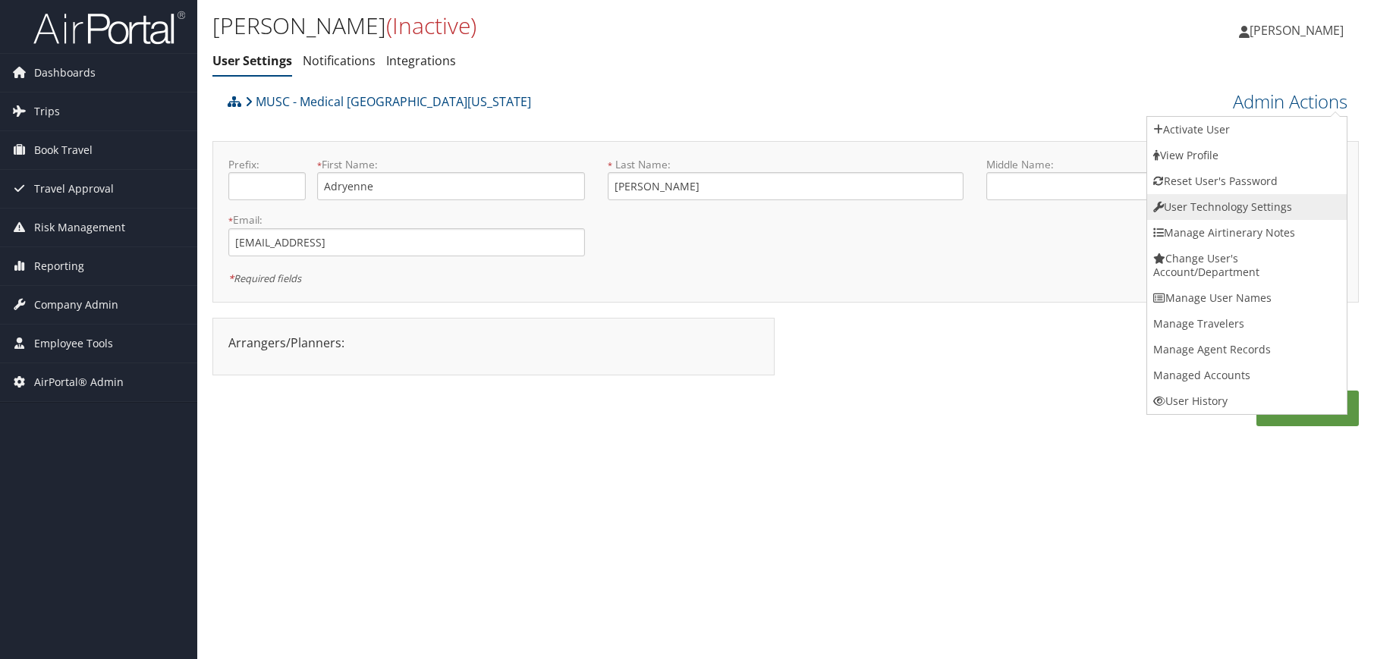
click at [1237, 204] on link "User Technology Settings" at bounding box center [1247, 207] width 200 height 26
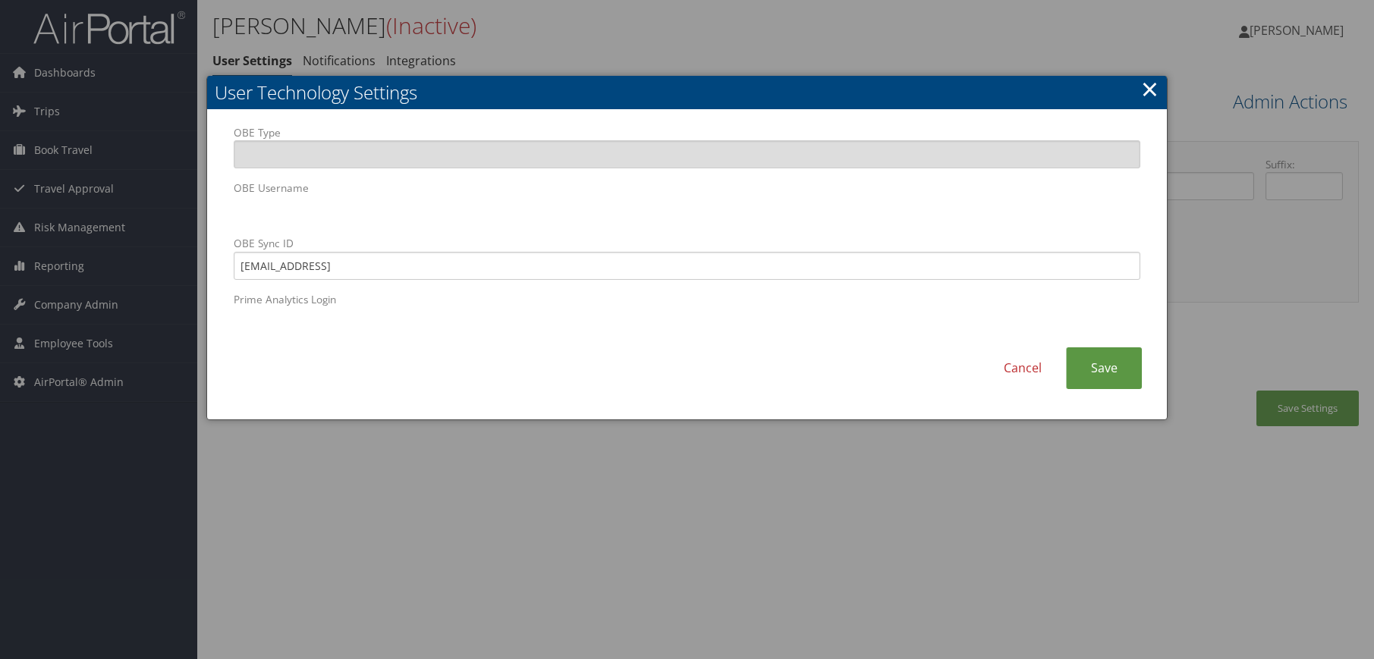
click at [481, 192] on label "OBE Username" at bounding box center [688, 202] width 908 height 43
click at [392, 272] on input "richaras@musc.edu.old.old" at bounding box center [688, 266] width 908 height 28
drag, startPoint x: 389, startPoint y: 271, endPoint x: 175, endPoint y: 249, distance: 215.9
click at [175, 249] on body "Menu Dashboards ► AirPortal 360™ (Manager) AirPortal 360™ (Agent) My Travel Das…" at bounding box center [687, 329] width 1374 height 659
click at [1113, 368] on link "Save" at bounding box center [1104, 369] width 76 height 42
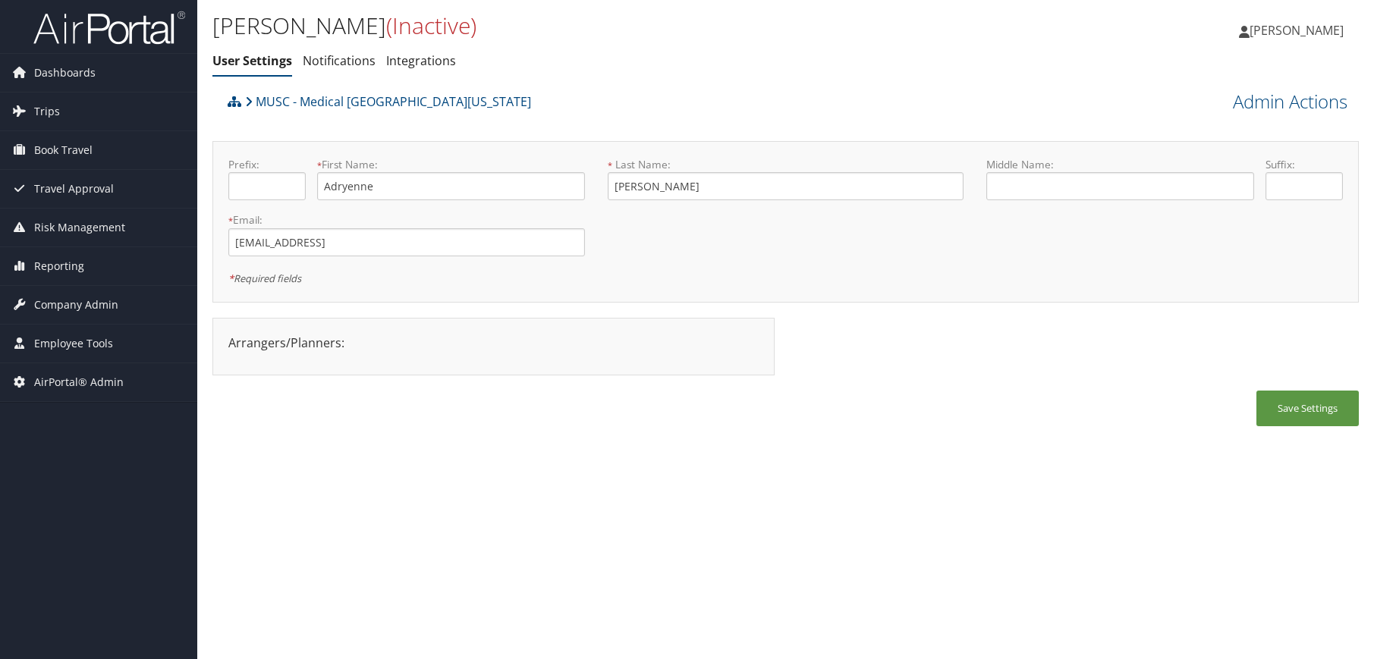
click at [1082, 480] on div "Adryenne Richardson (Inactive) User Settings Notifications Integrations User Se…" at bounding box center [785, 329] width 1177 height 659
click at [399, 238] on input "richaras@musc.edu.old" at bounding box center [406, 242] width 357 height 28
drag, startPoint x: 345, startPoint y: 241, endPoint x: 126, endPoint y: 239, distance: 218.6
click at [126, 239] on div "Dashboards AirPortal 360™ (Manager) AirPortal 360™ (Agent) My Travel Dashboard …" at bounding box center [687, 329] width 1374 height 659
paste input "asr6"
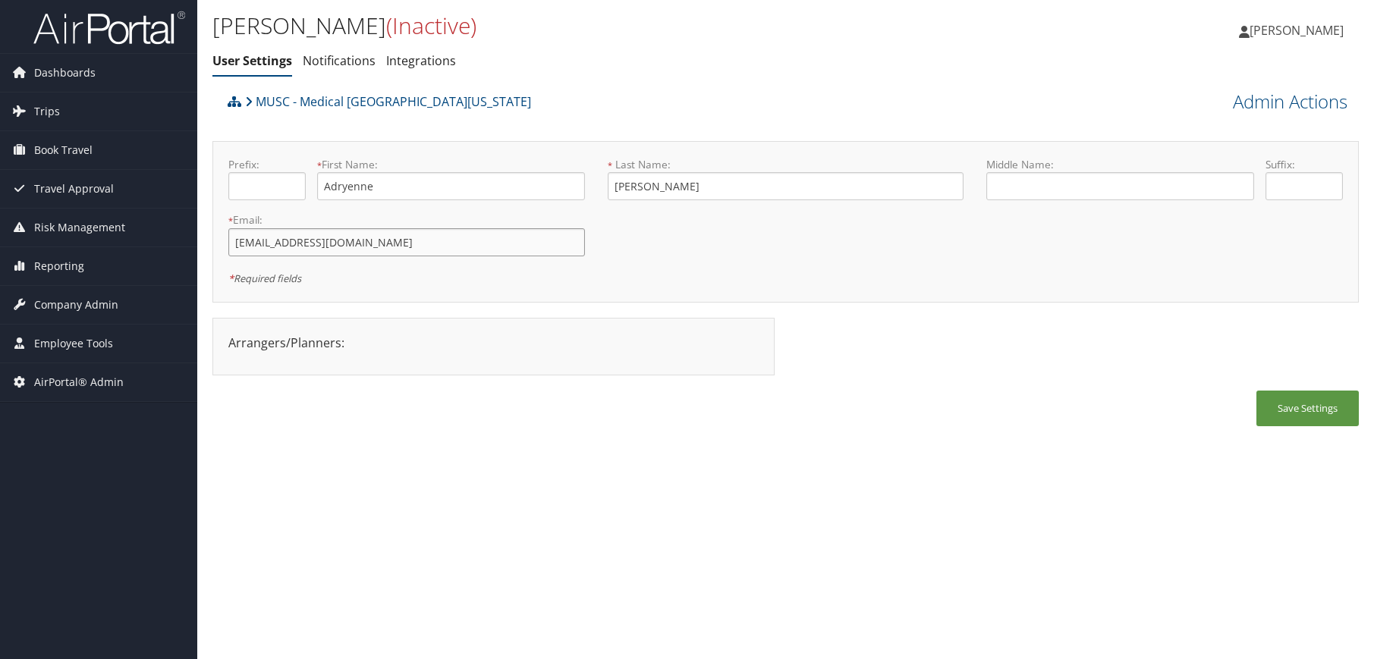
type input "asr6@musc.edu"
click at [772, 563] on div "Adryenne Richardson (Inactive) User Settings Notifications Integrations User Se…" at bounding box center [785, 329] width 1177 height 659
click at [1309, 408] on button "Save Settings" at bounding box center [1308, 409] width 102 height 36
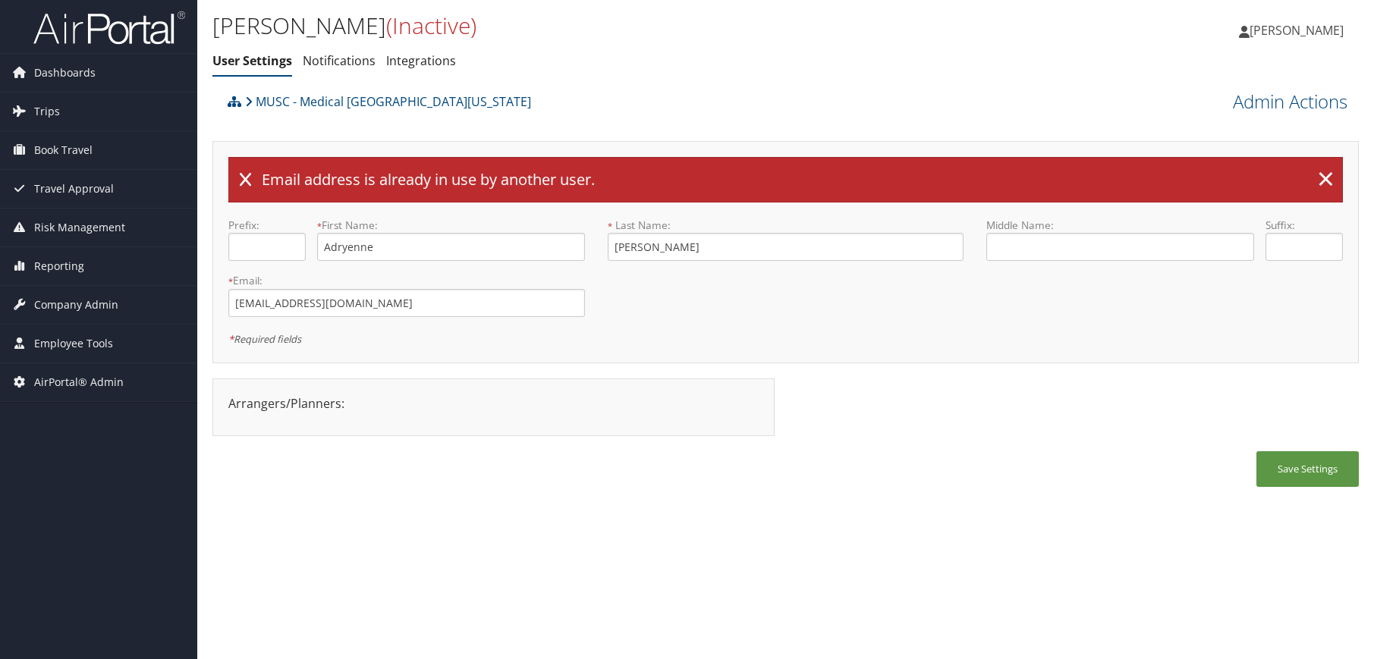
click at [505, 486] on div "Save Settings" at bounding box center [785, 477] width 1147 height 51
click at [1237, 110] on link "Admin Actions" at bounding box center [1290, 102] width 115 height 26
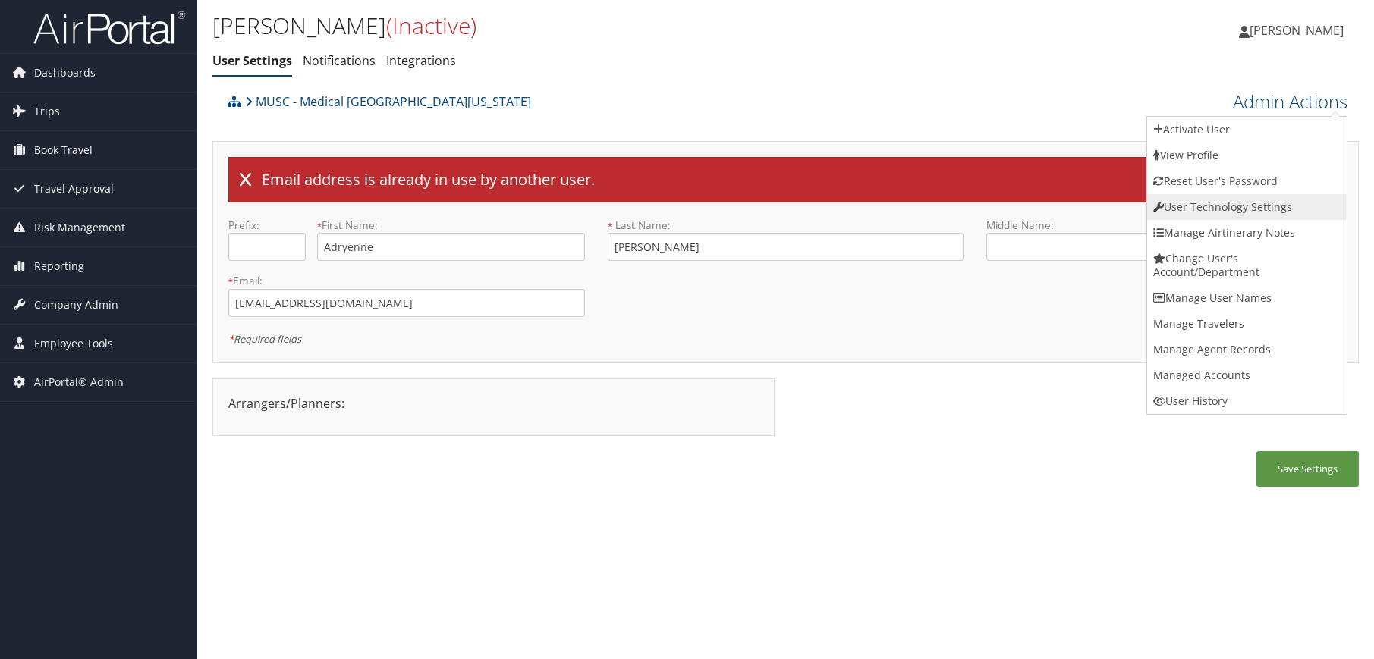
click at [1241, 214] on link "User Technology Settings" at bounding box center [1247, 207] width 200 height 26
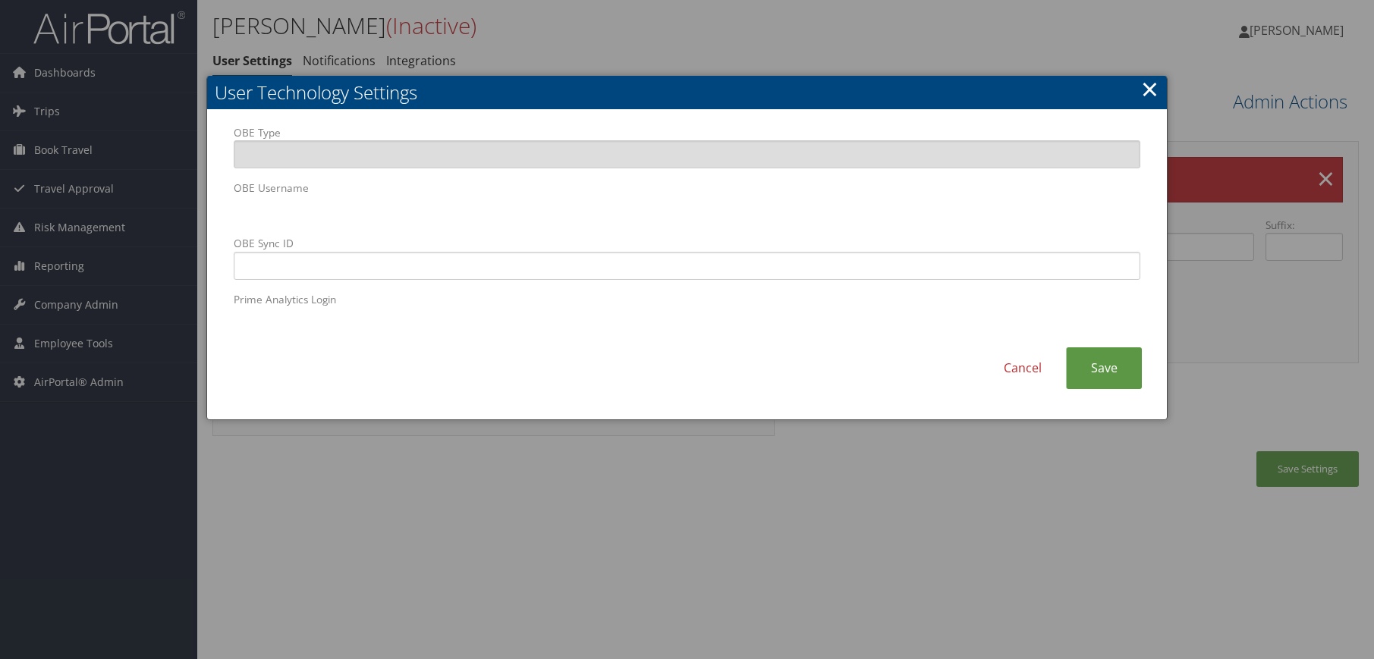
click at [222, 216] on div "OBE Type OBE Username OBE Sync ID Prime Analytics Login" at bounding box center [687, 236] width 930 height 223
click at [764, 419] on div "OBE Type OBE Username OBE Sync ID Prime Analytics Login Cancel Save" at bounding box center [687, 265] width 961 height 310
click at [1024, 370] on link "Cancel" at bounding box center [1023, 369] width 87 height 42
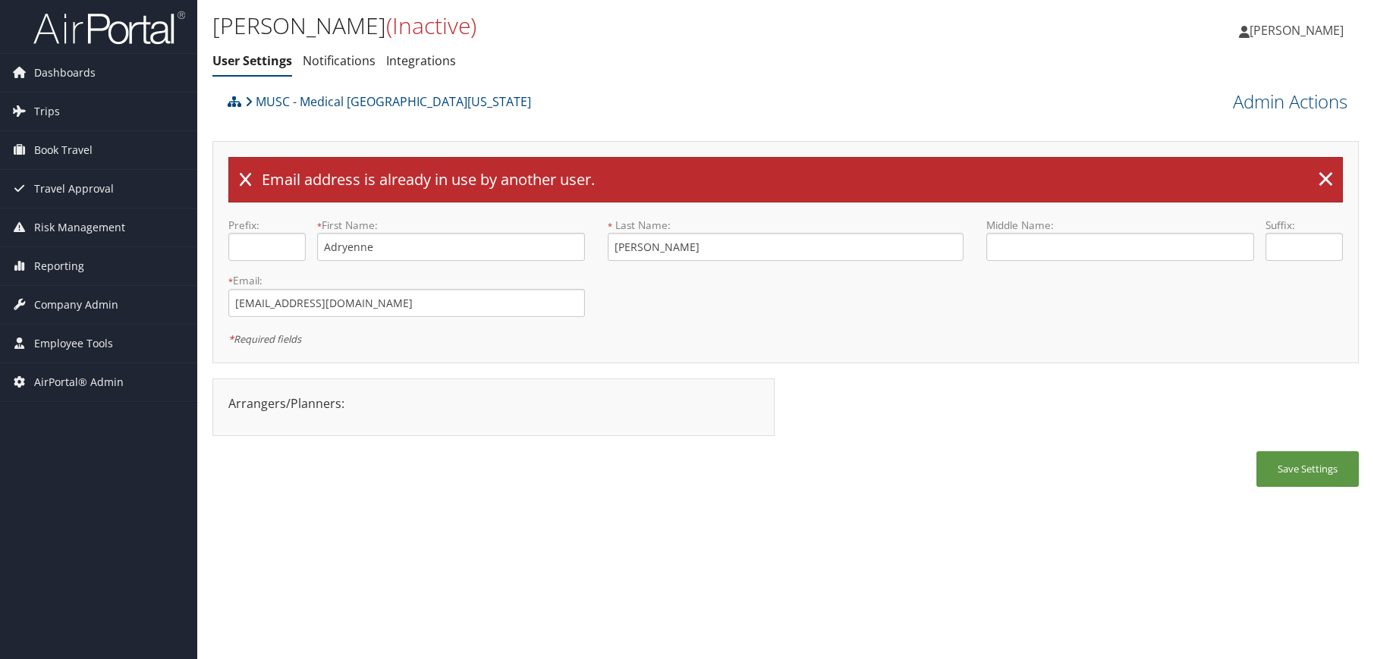
click at [959, 493] on div "Save Settings" at bounding box center [785, 477] width 1147 height 51
click at [512, 468] on div "Save Settings" at bounding box center [785, 477] width 1147 height 51
click at [427, 504] on div "Adryenne Richardson (Inactive) User Settings Notifications Integrations User Se…" at bounding box center [785, 329] width 1177 height 659
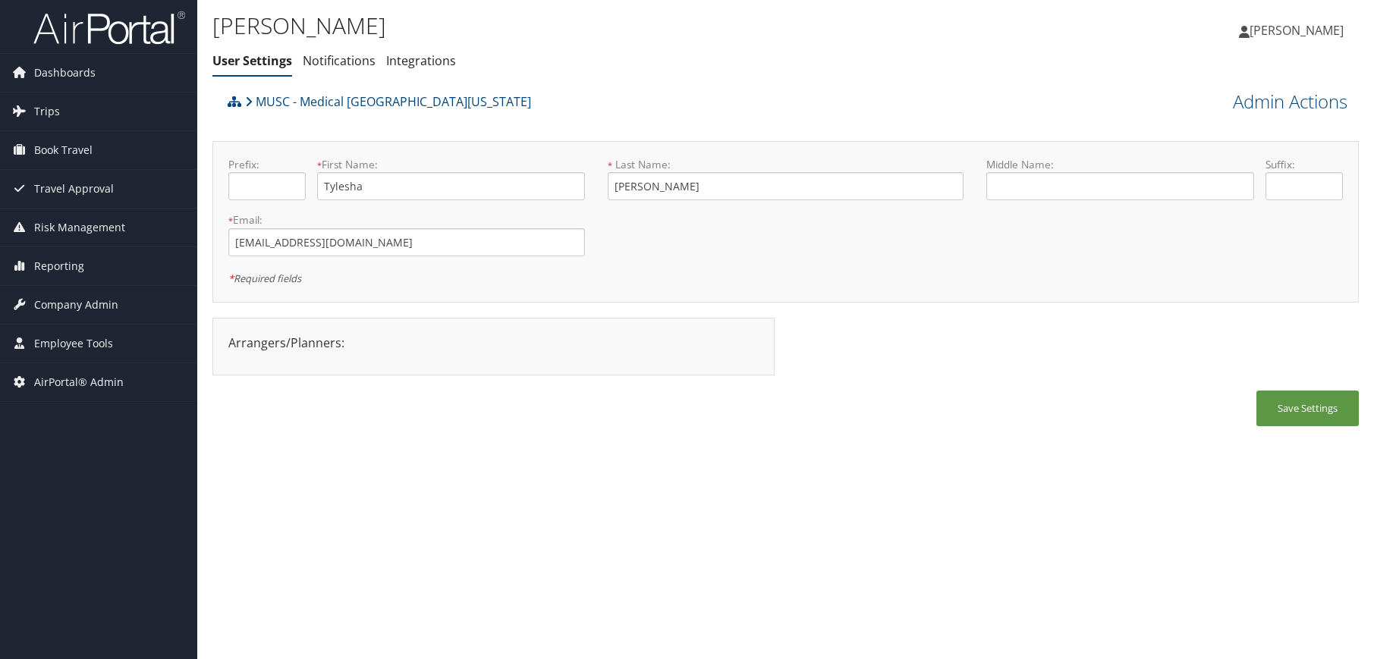
click at [527, 464] on div "Tylesha Stokes User Settings Notifications Integrations User Settings Notificat…" at bounding box center [785, 329] width 1177 height 659
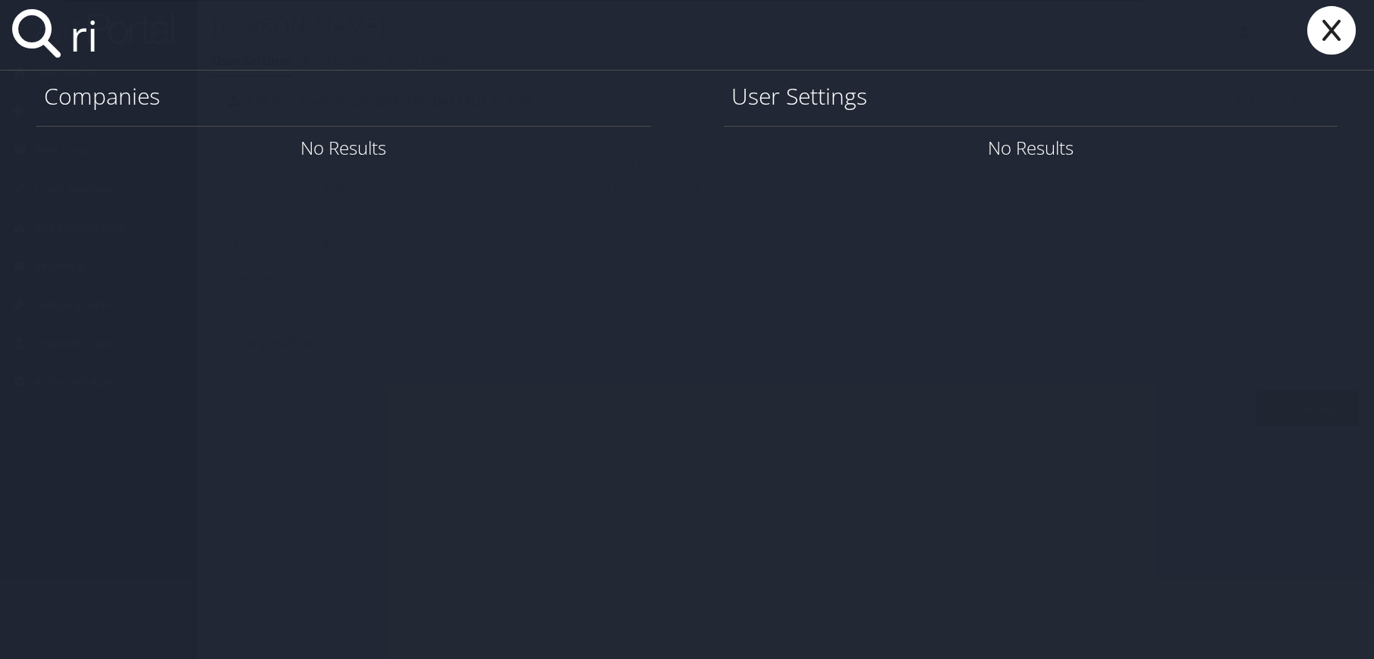
type input "r"
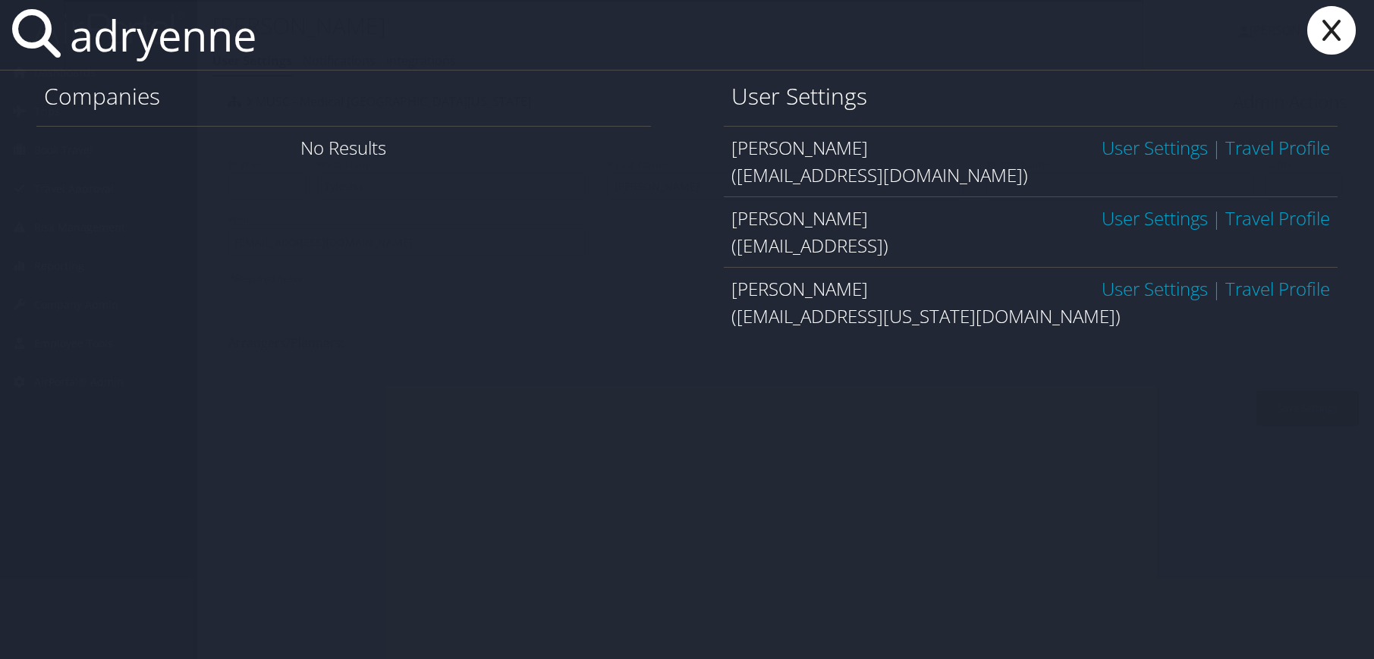
type input "adryenne"
click at [1138, 218] on link "User Settings" at bounding box center [1155, 218] width 106 height 25
click at [1127, 153] on link "User Settings" at bounding box center [1155, 147] width 106 height 25
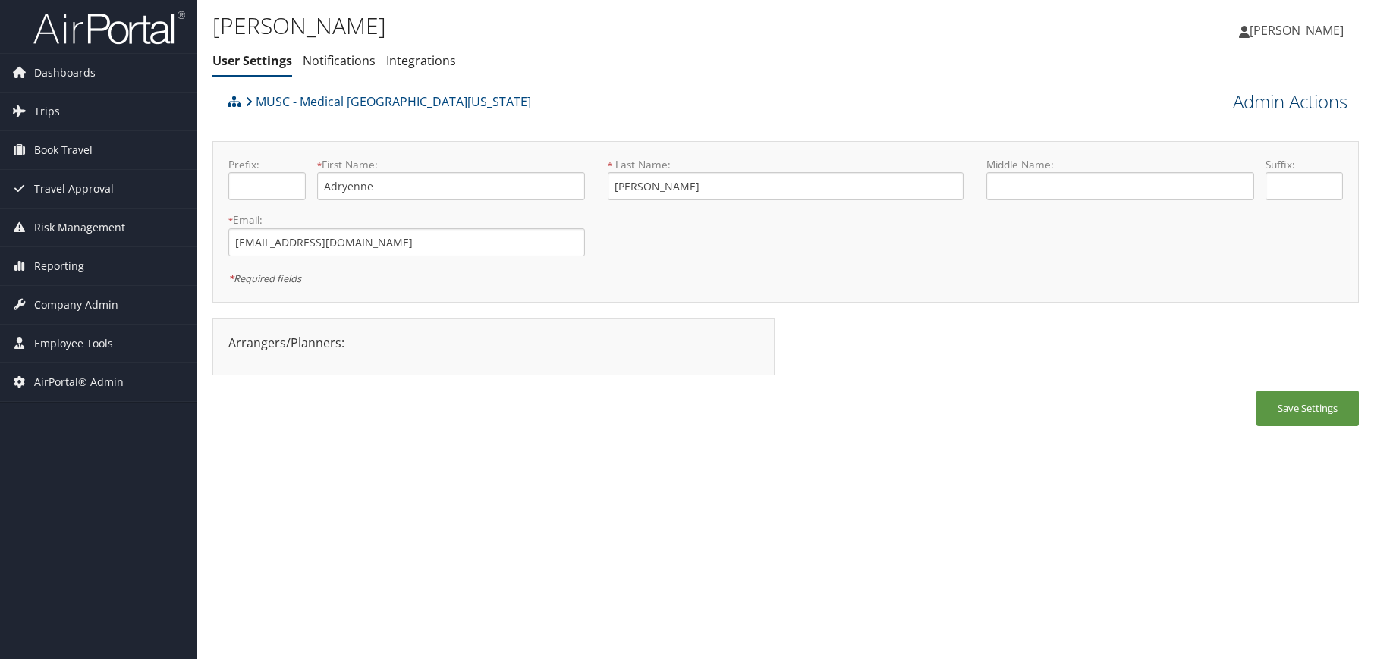
click at [1255, 109] on link "Admin Actions" at bounding box center [1290, 102] width 115 height 26
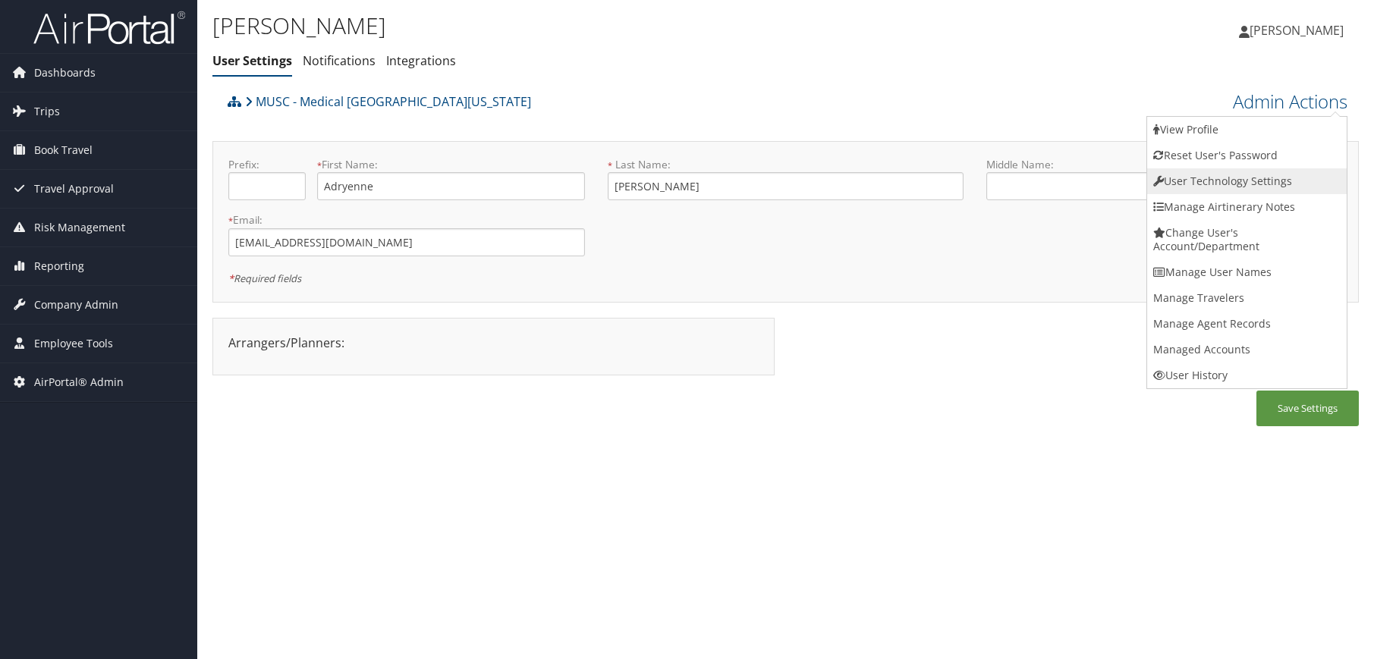
click at [1227, 186] on link "User Technology Settings" at bounding box center [1247, 181] width 200 height 26
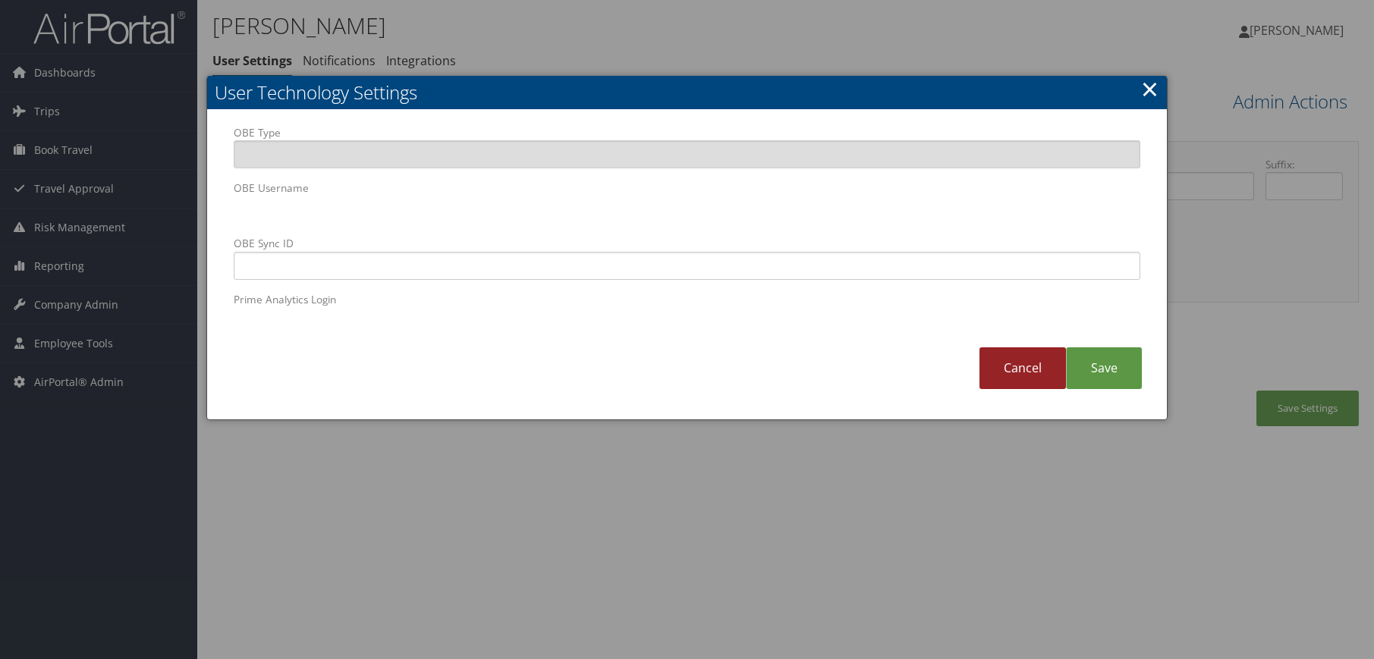
click at [1022, 378] on link "Cancel" at bounding box center [1023, 369] width 87 height 42
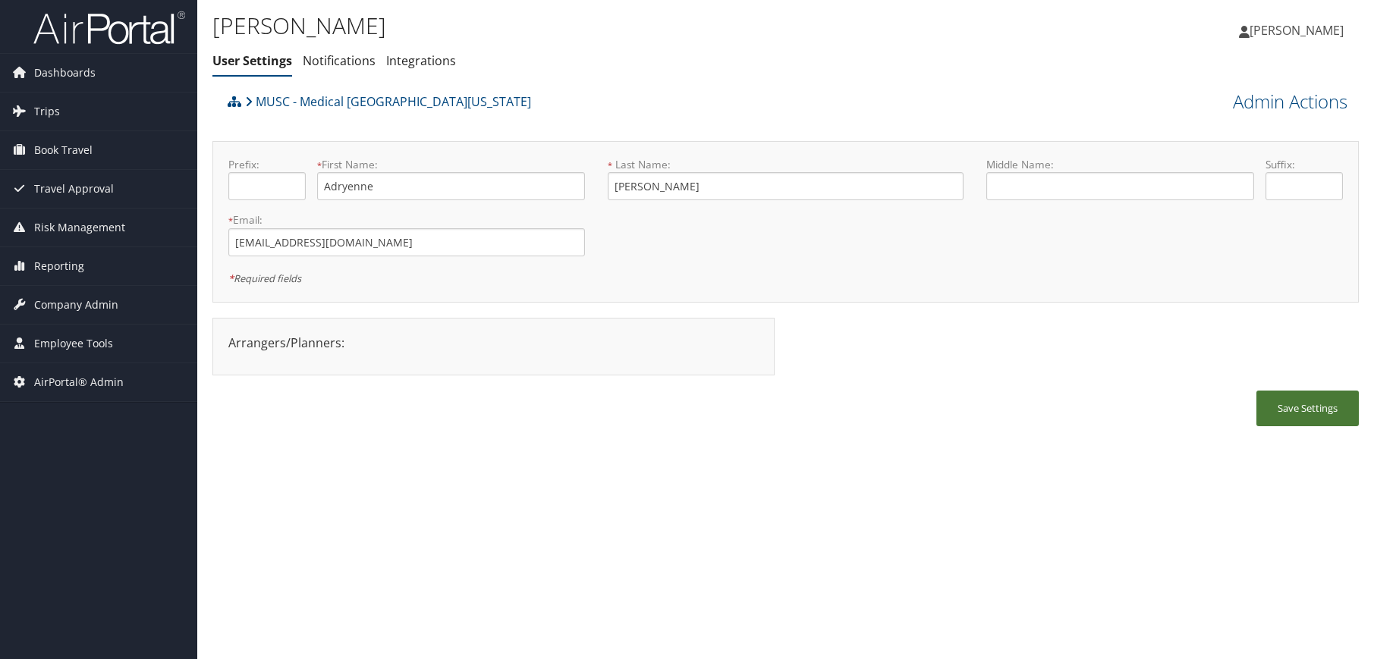
click at [1302, 405] on button "Save Settings" at bounding box center [1308, 409] width 102 height 36
click at [1012, 509] on div "Adryenne Richardson User Settings Notifications Integrations User Settings Noti…" at bounding box center [785, 329] width 1177 height 659
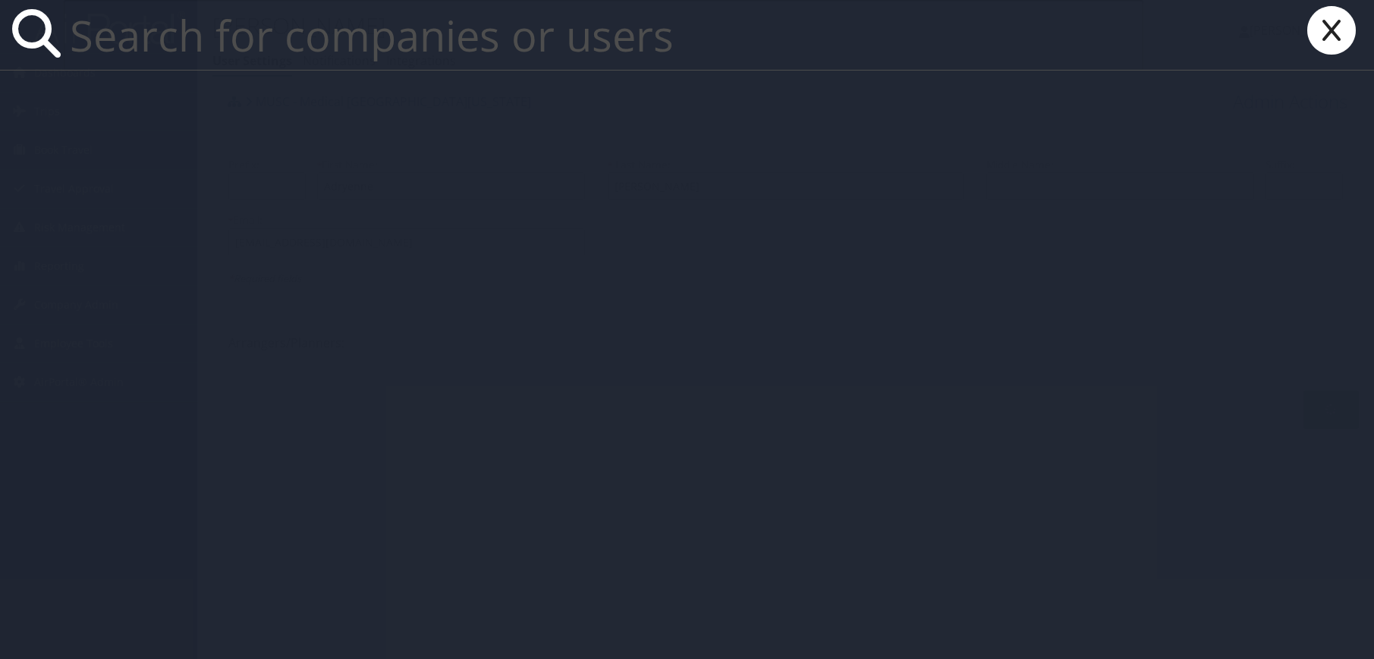
paste input "montgoml@musc.edu"
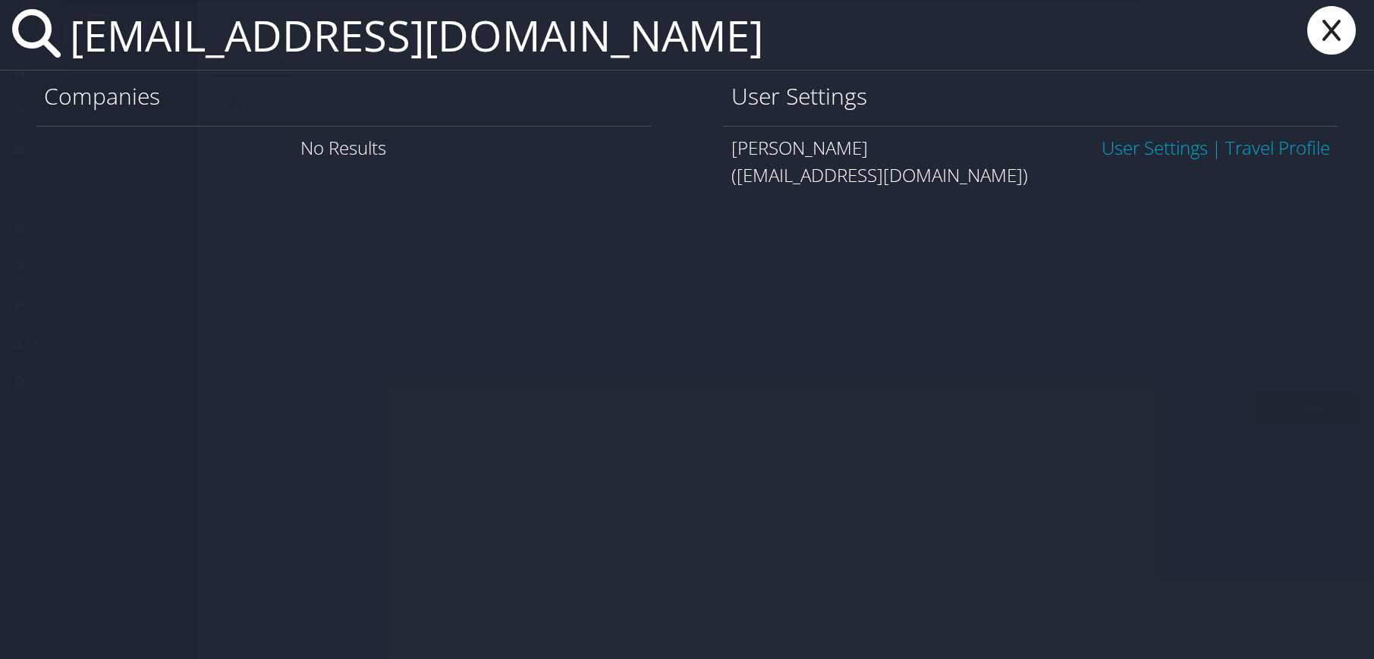
type input "montgoml@musc.edu"
click at [1128, 146] on link "User Settings" at bounding box center [1155, 147] width 106 height 25
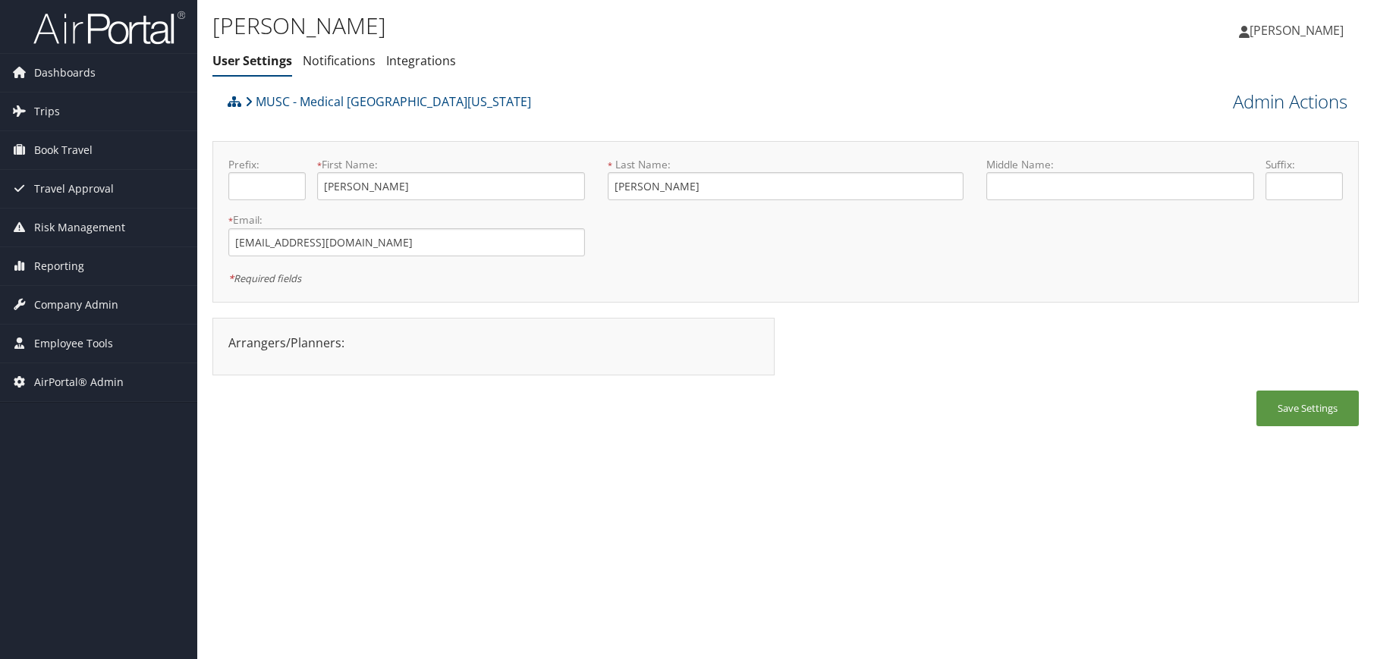
click at [1266, 102] on link "Admin Actions" at bounding box center [1290, 102] width 115 height 26
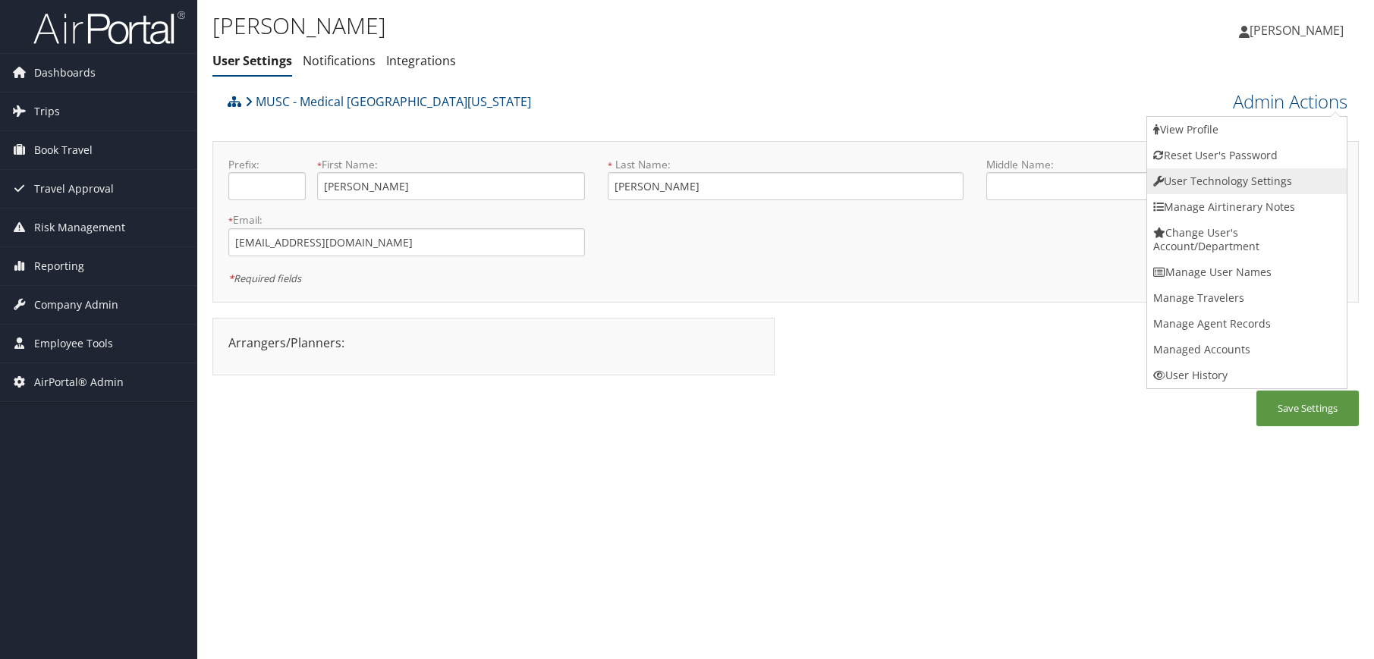
click at [1253, 178] on link "User Technology Settings" at bounding box center [1247, 181] width 200 height 26
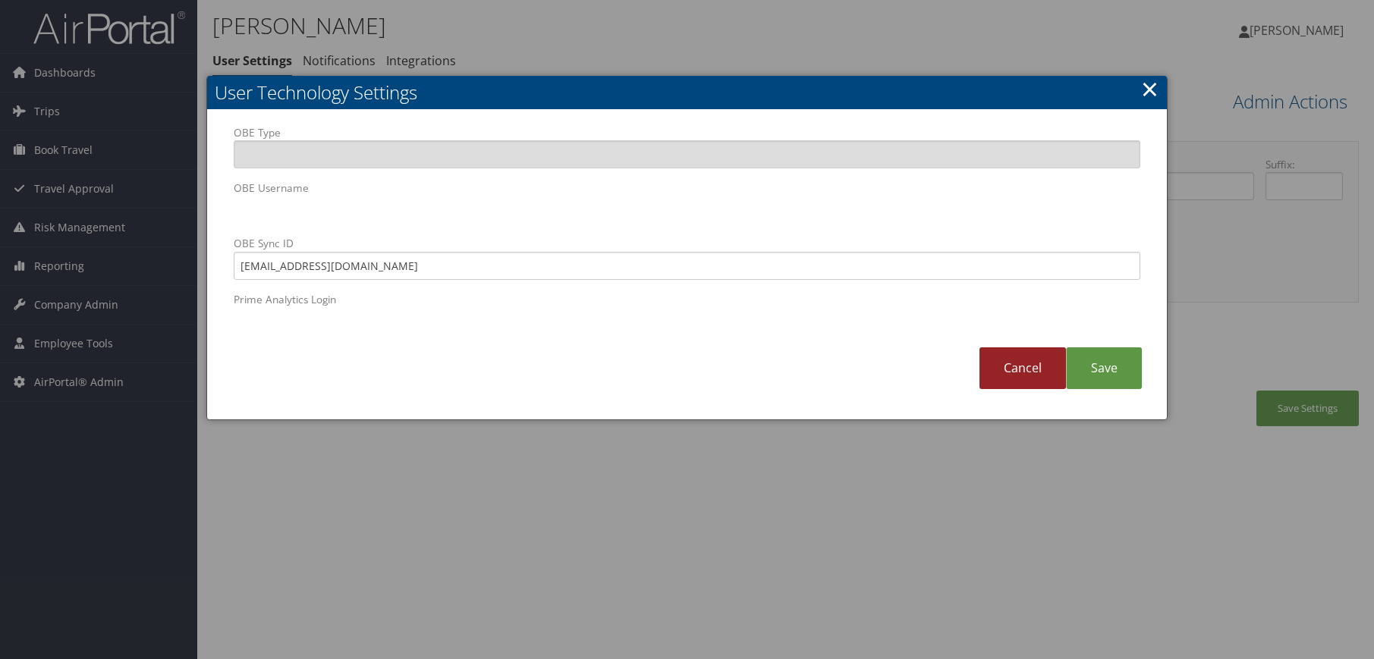
click at [1013, 372] on link "Cancel" at bounding box center [1023, 369] width 87 height 42
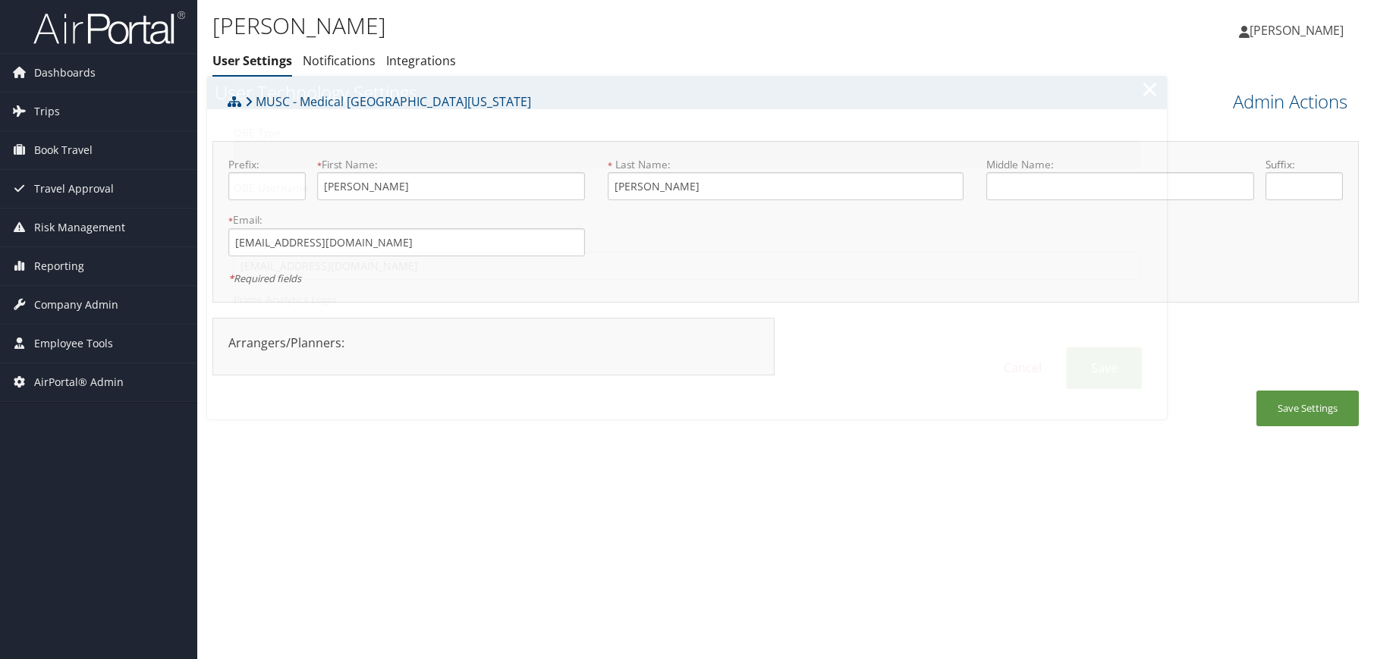
click at [871, 527] on div "[PERSON_NAME] User Settings Notifications Integrations User Settings Notificati…" at bounding box center [785, 329] width 1177 height 659
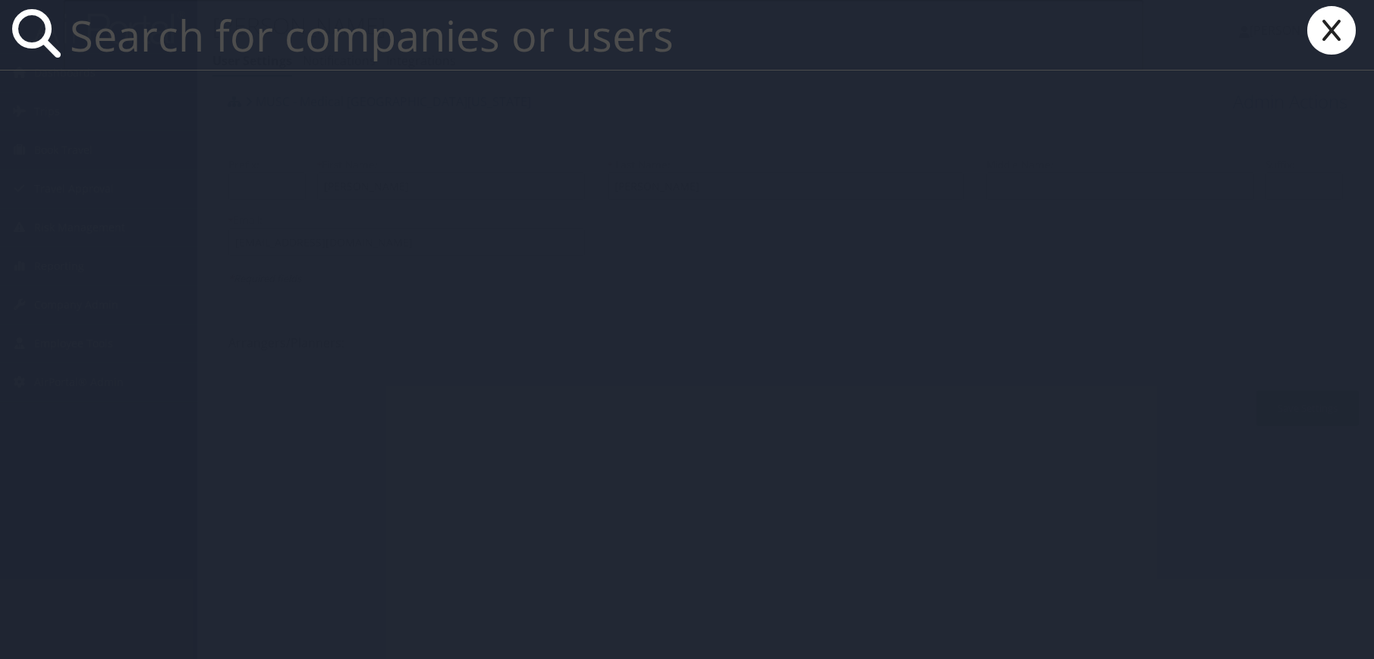
paste input "[EMAIL_ADDRESS]"
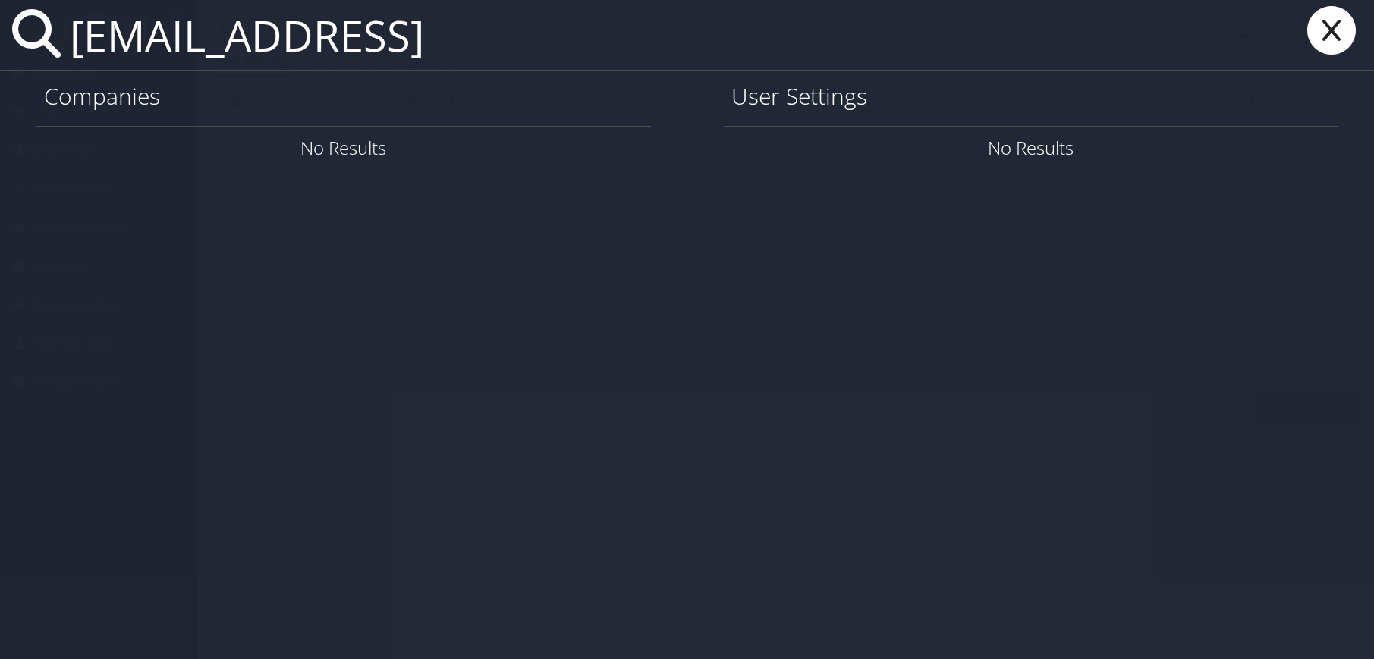
click at [678, 36] on input "900516398@musc.edu.OLD" at bounding box center [604, 35] width 1080 height 70
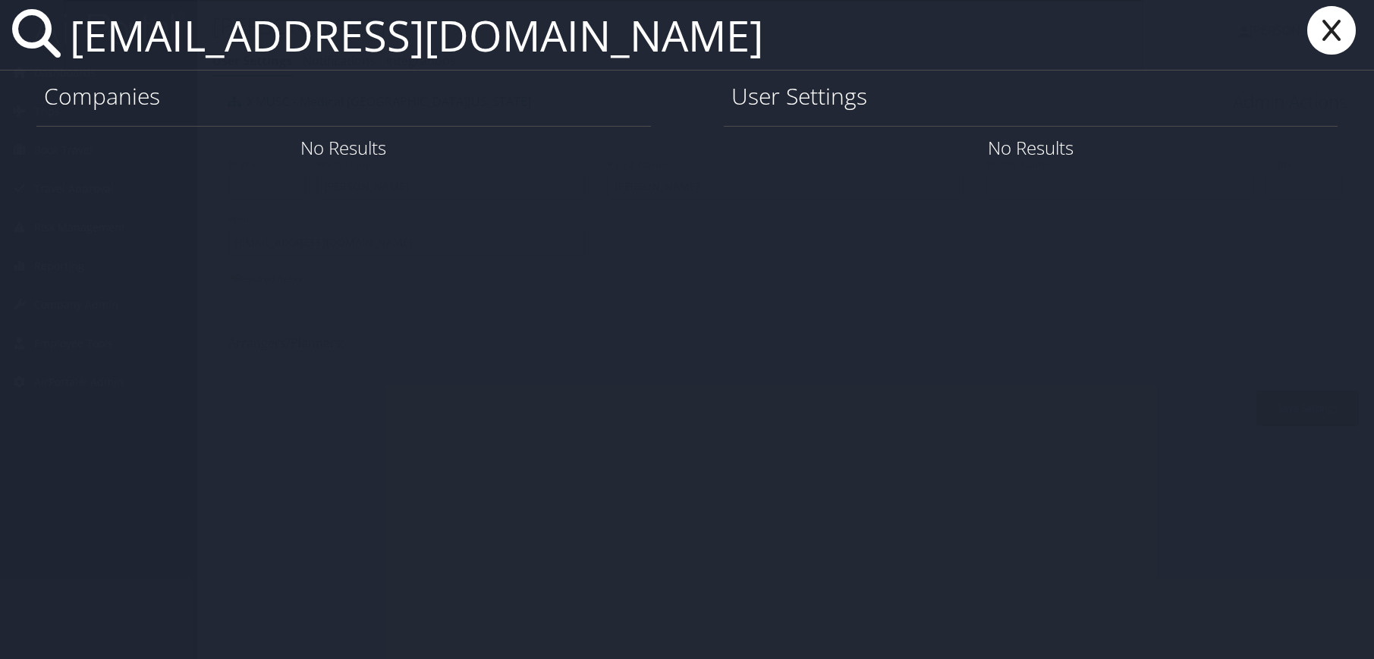
drag, startPoint x: 568, startPoint y: 49, endPoint x: 79, endPoint y: 36, distance: 488.9
click at [79, 35] on input "900516398@musc.edu" at bounding box center [604, 35] width 1080 height 70
paste input "stephean"
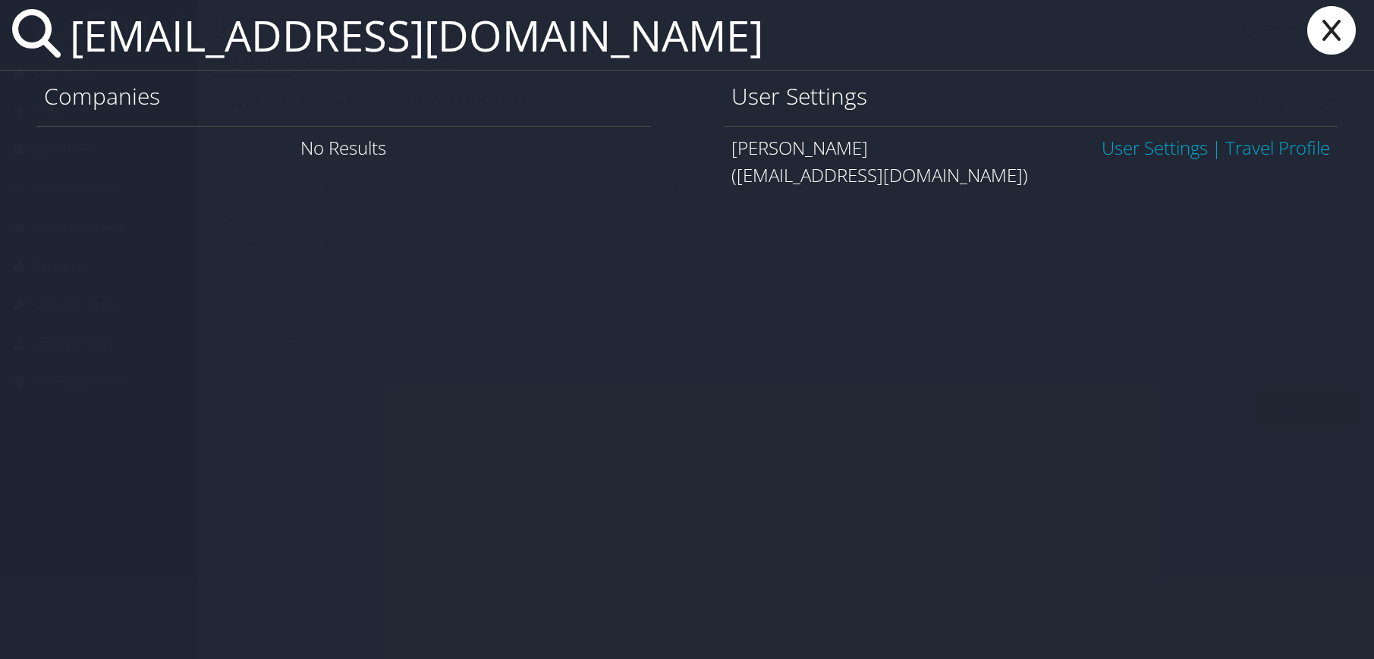
type input "stephean@musc.edu"
click at [1151, 149] on link "User Settings" at bounding box center [1155, 147] width 106 height 25
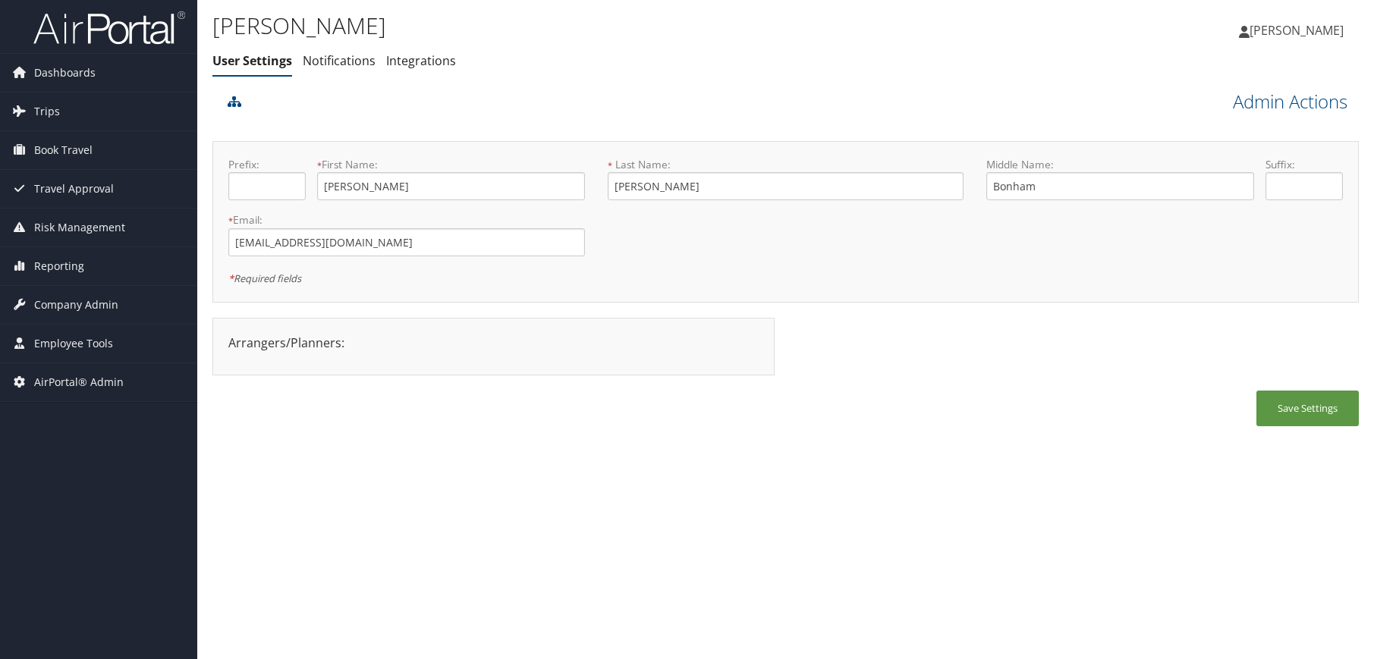
click at [1325, 112] on link "Admin Actions" at bounding box center [1290, 102] width 115 height 26
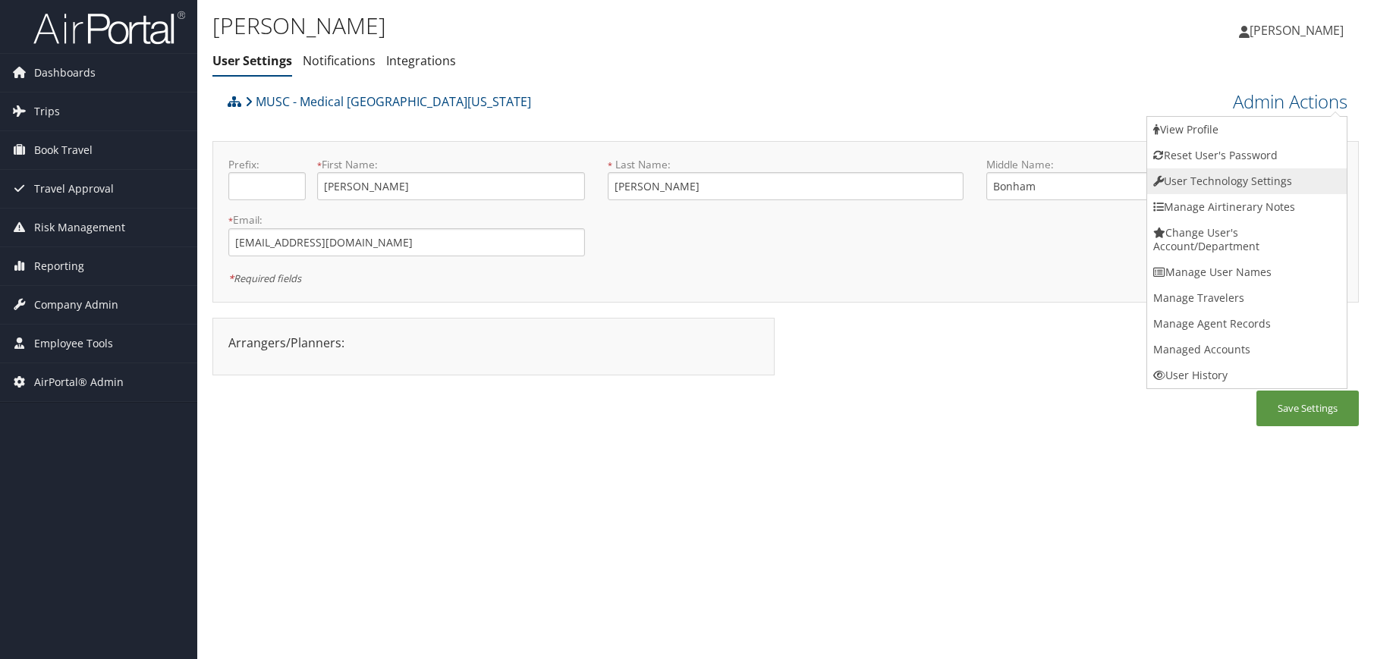
click at [1251, 186] on link "User Technology Settings" at bounding box center [1247, 181] width 200 height 26
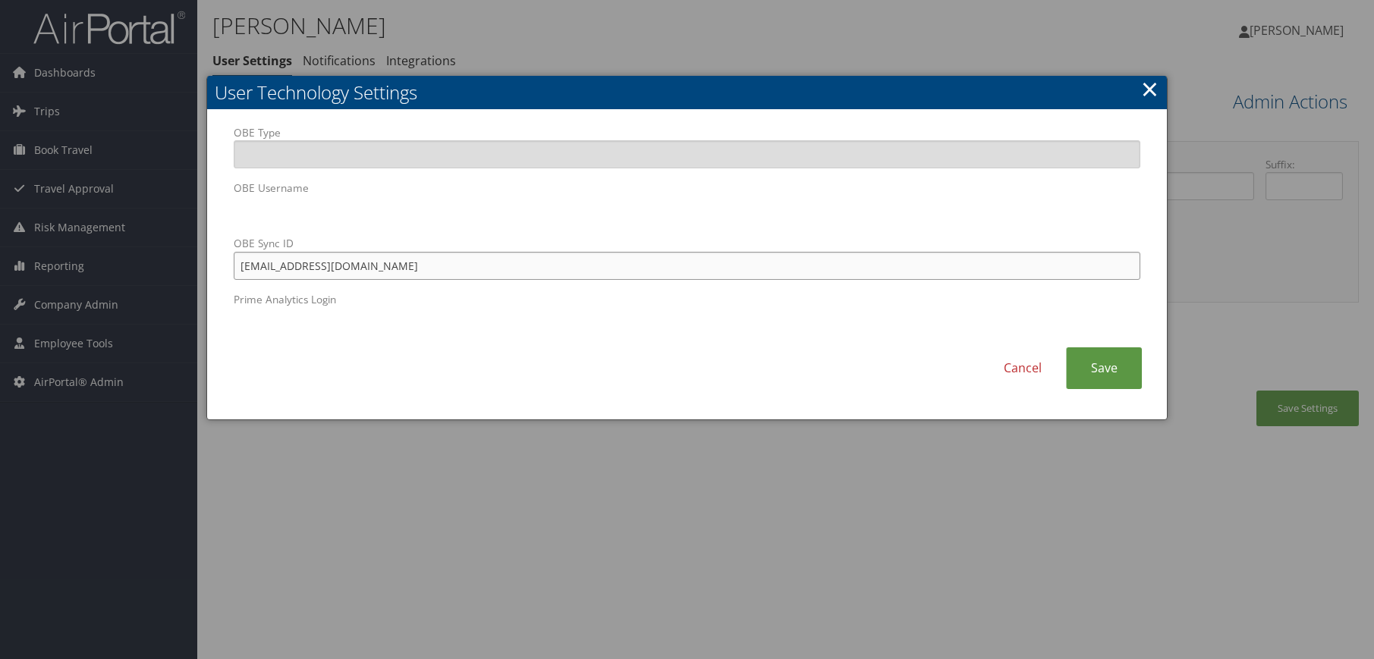
drag, startPoint x: 376, startPoint y: 270, endPoint x: 157, endPoint y: 258, distance: 219.7
click at [157, 258] on body "Menu Dashboards ► AirPortal 360™ (Manager) AirPortal 360™ (Agent) My Travel Das…" at bounding box center [687, 329] width 1374 height 659
click at [1116, 379] on link "Save" at bounding box center [1104, 369] width 76 height 42
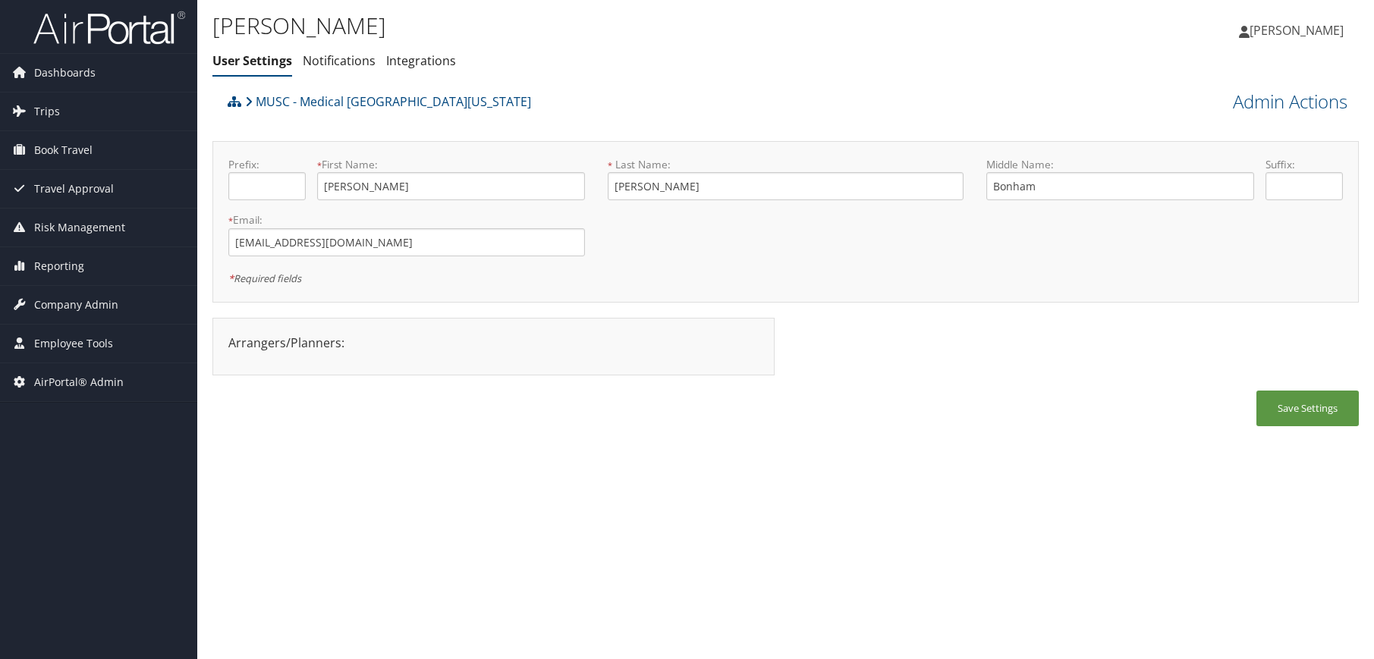
click at [560, 521] on div "Andrew Stephens User Settings Notifications Integrations User Settings Notifica…" at bounding box center [785, 329] width 1177 height 659
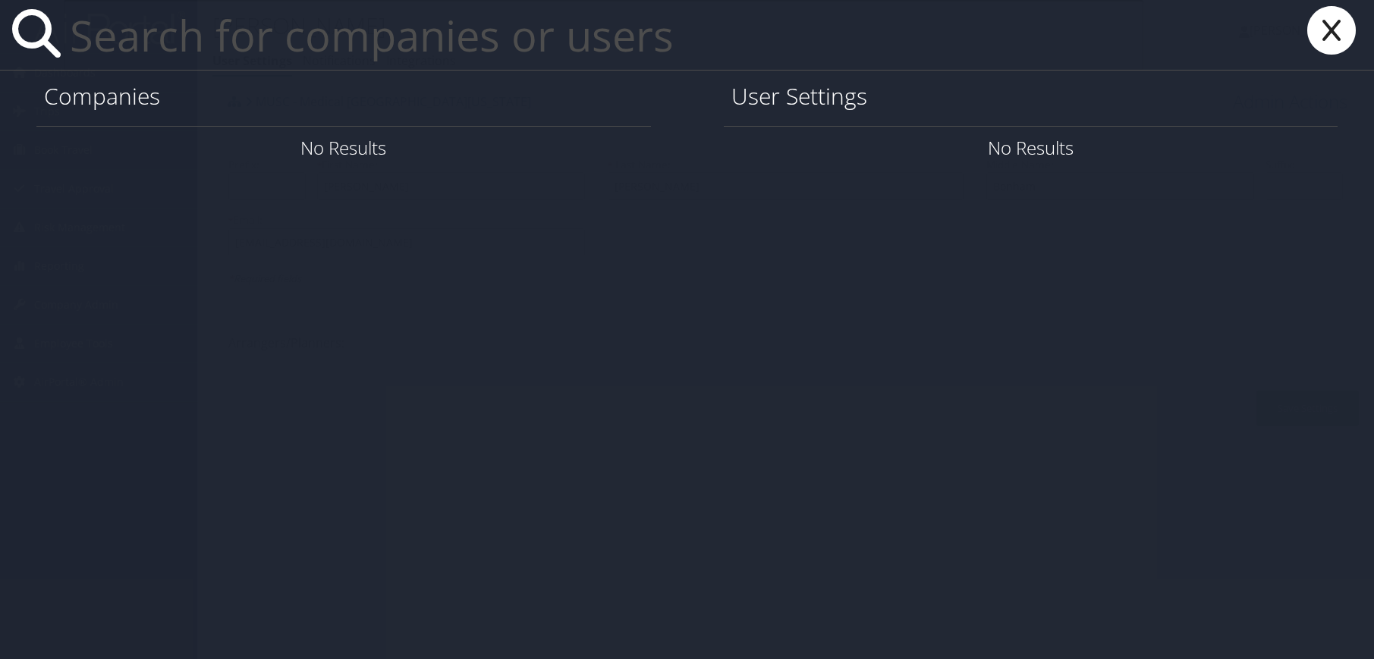
click at [203, 46] on input "text" at bounding box center [604, 35] width 1080 height 70
paste input "milleall@musc.edu"
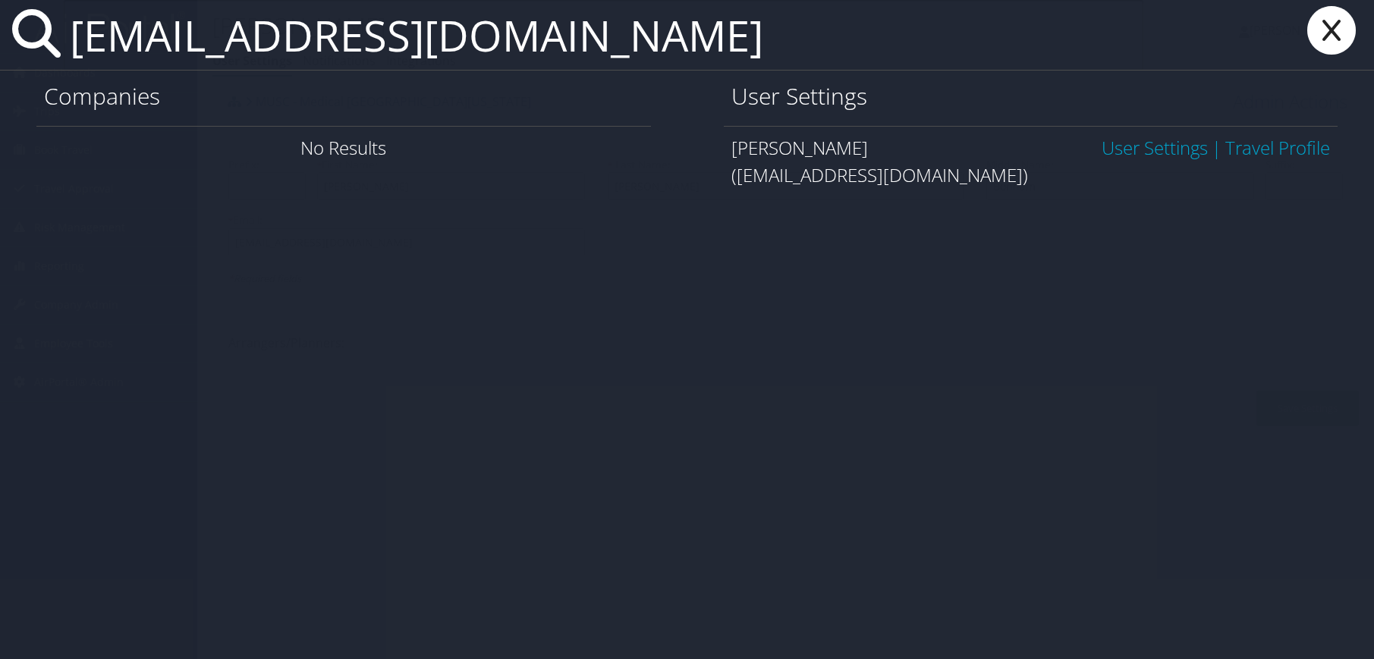
type input "milleall@musc.edu"
click at [1163, 153] on link "User Settings" at bounding box center [1155, 147] width 106 height 25
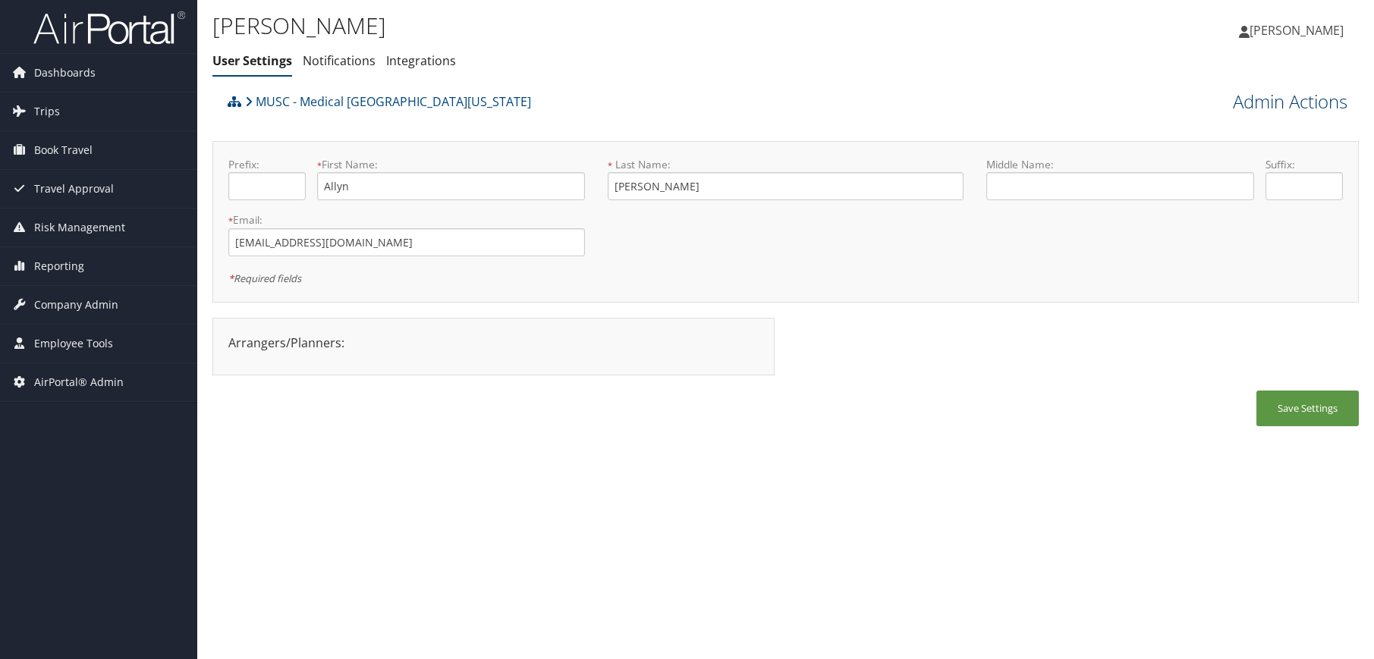
click at [1248, 106] on link "Admin Actions" at bounding box center [1290, 102] width 115 height 26
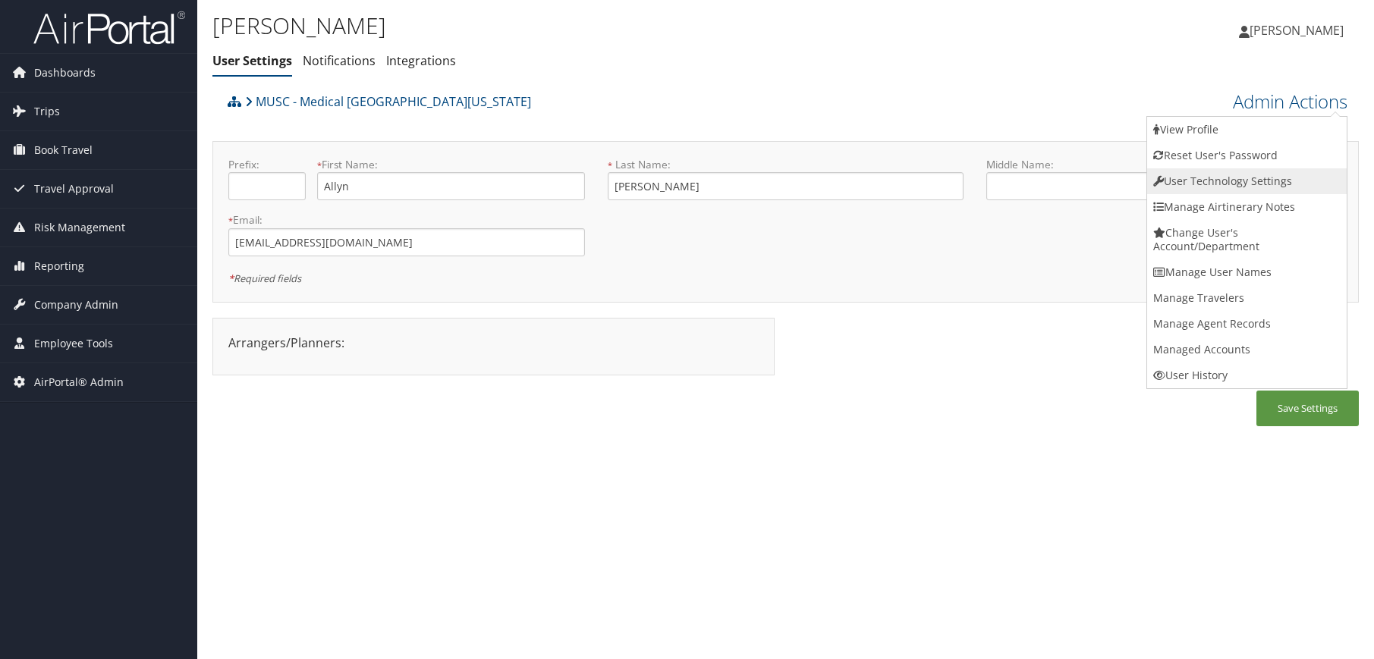
click at [1218, 184] on link "User Technology Settings" at bounding box center [1247, 181] width 200 height 26
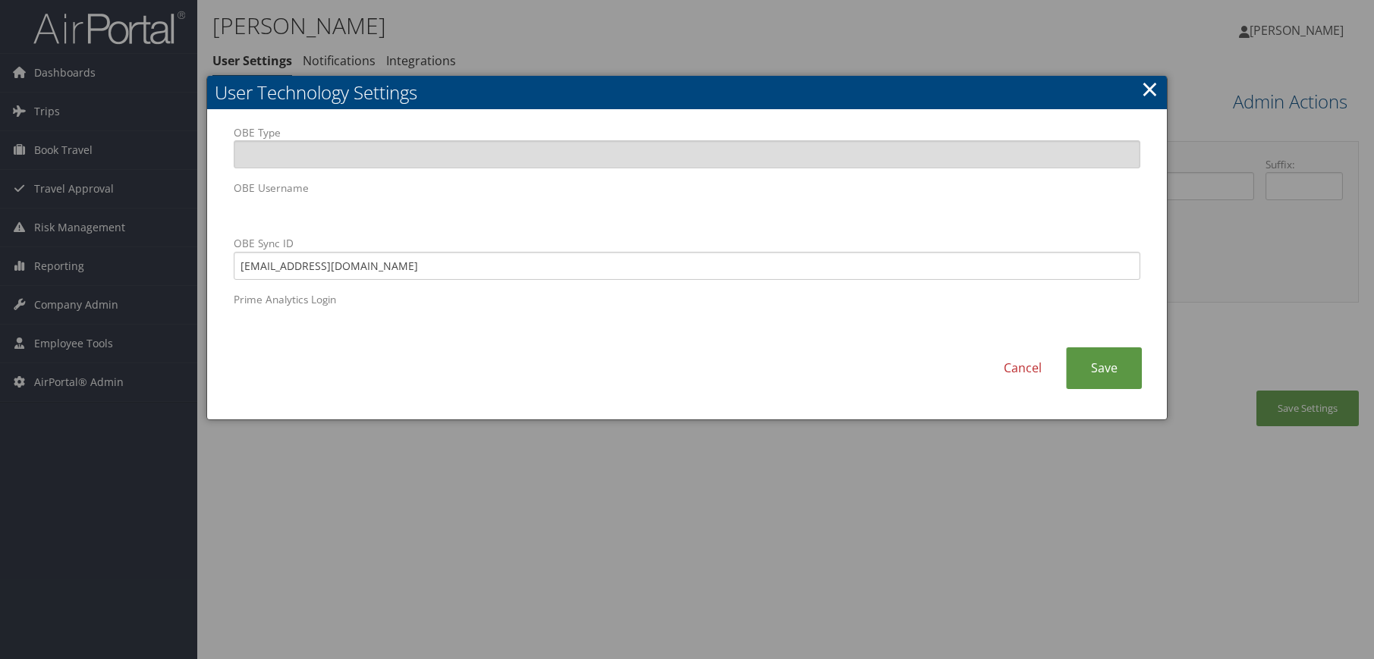
click at [458, 394] on div "Cancel Save" at bounding box center [687, 376] width 930 height 57
click at [416, 373] on div "Cancel Save" at bounding box center [687, 376] width 930 height 57
drag, startPoint x: 379, startPoint y: 270, endPoint x: 204, endPoint y: 248, distance: 176.7
click at [204, 248] on body "Menu Dashboards ► AirPortal 360™ (Manager) AirPortal 360™ (Agent) My Travel Das…" at bounding box center [687, 329] width 1374 height 659
click at [1084, 373] on link "Save" at bounding box center [1104, 369] width 76 height 42
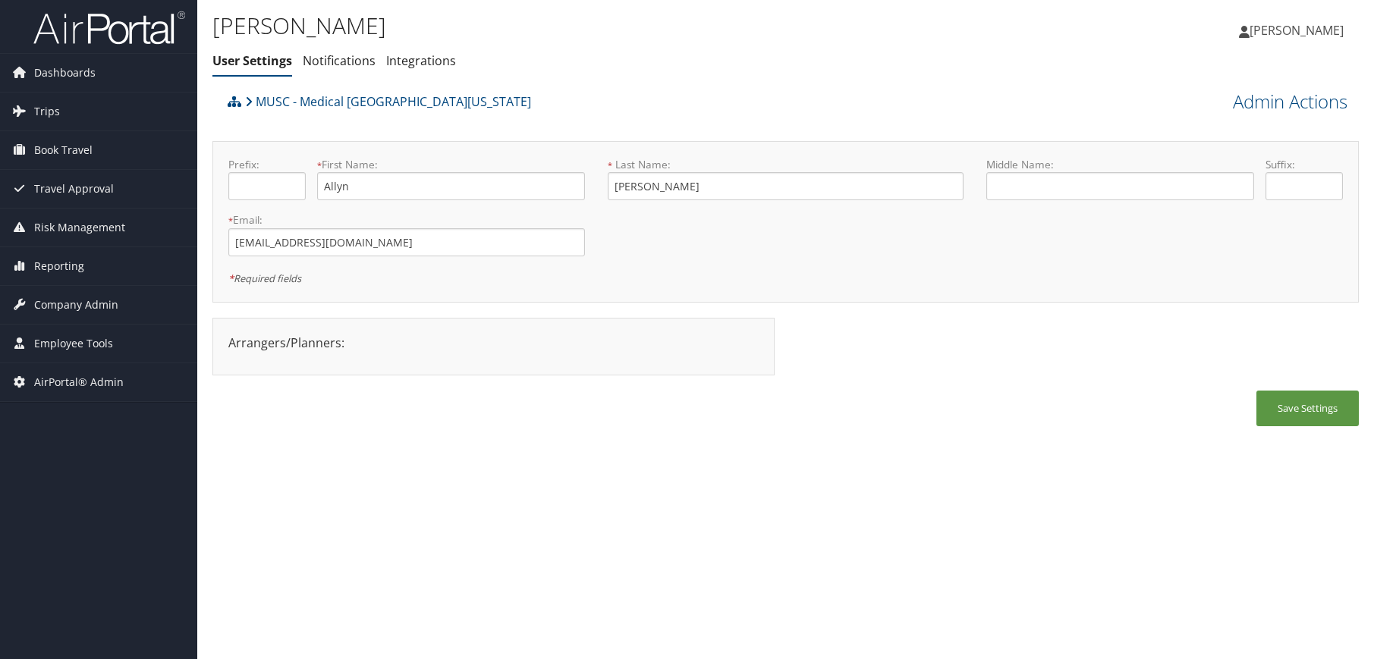
click at [1084, 515] on div "Allyn Miller-James User Settings Notifications Integrations User Settings Notif…" at bounding box center [785, 329] width 1177 height 659
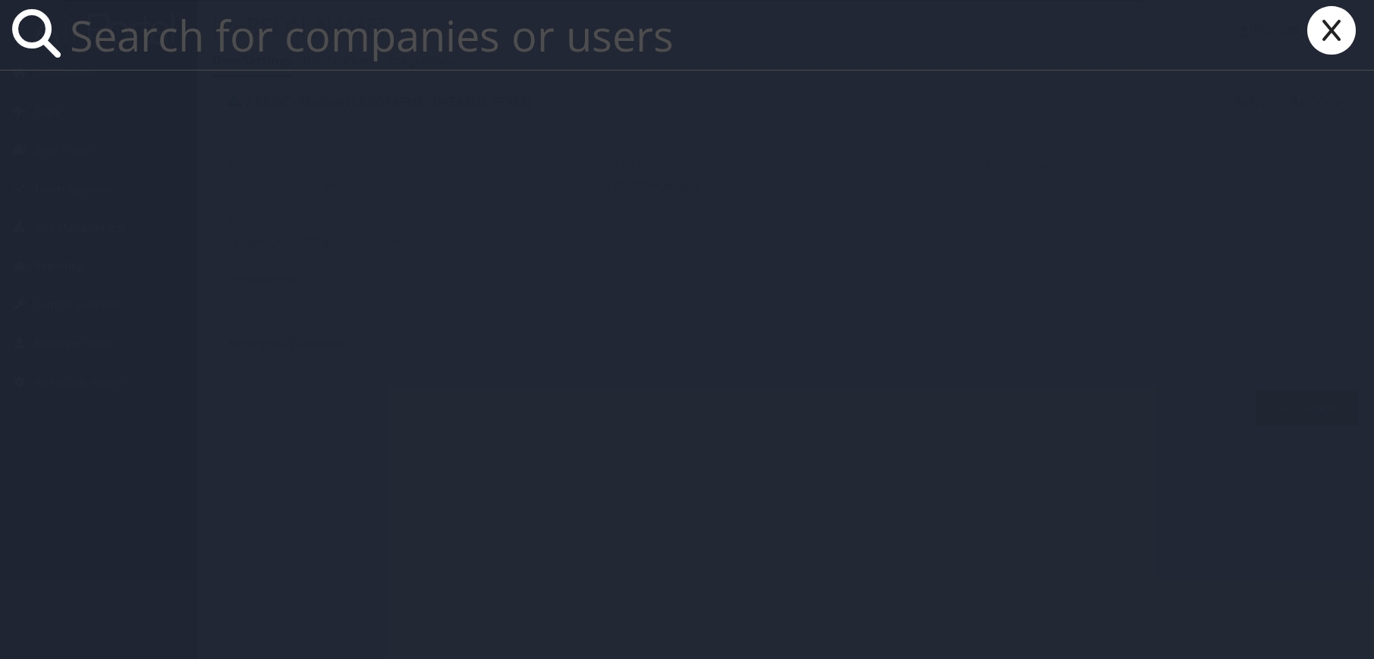
paste input "[EMAIL_ADDRESS][DOMAIN_NAME]"
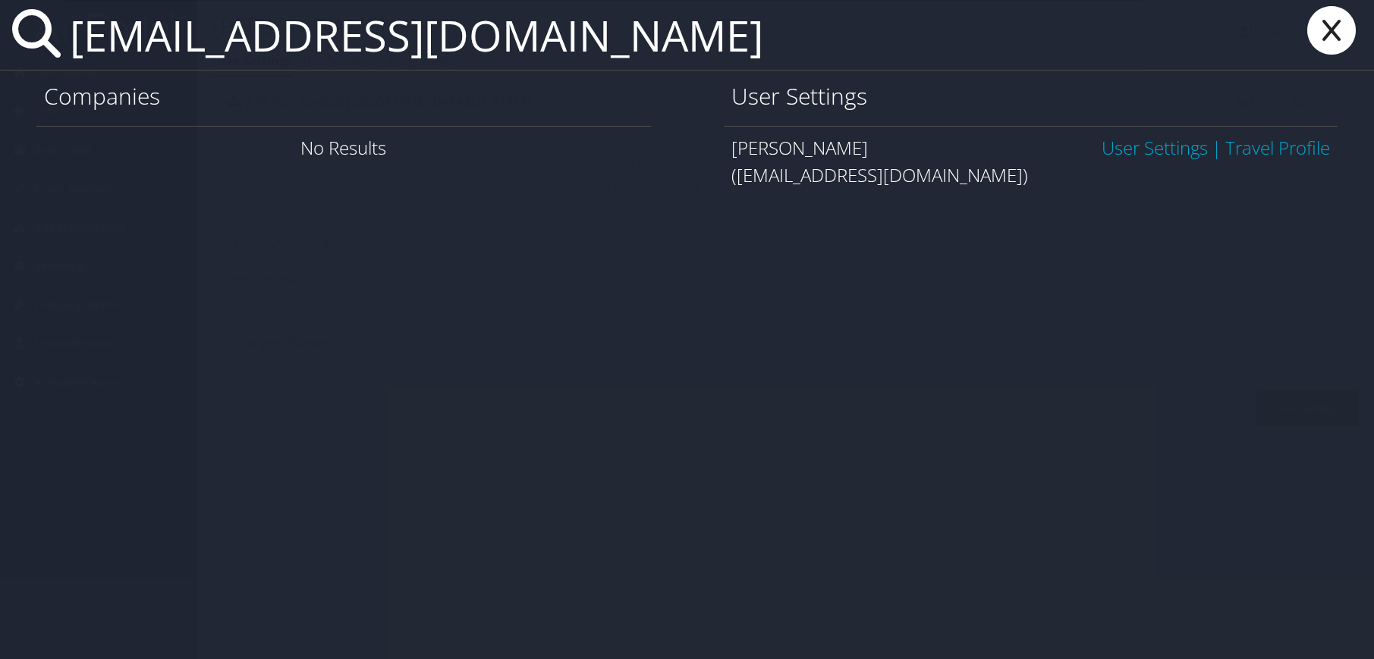
type input "[EMAIL_ADDRESS][DOMAIN_NAME]"
click at [1151, 144] on link "User Settings" at bounding box center [1155, 147] width 106 height 25
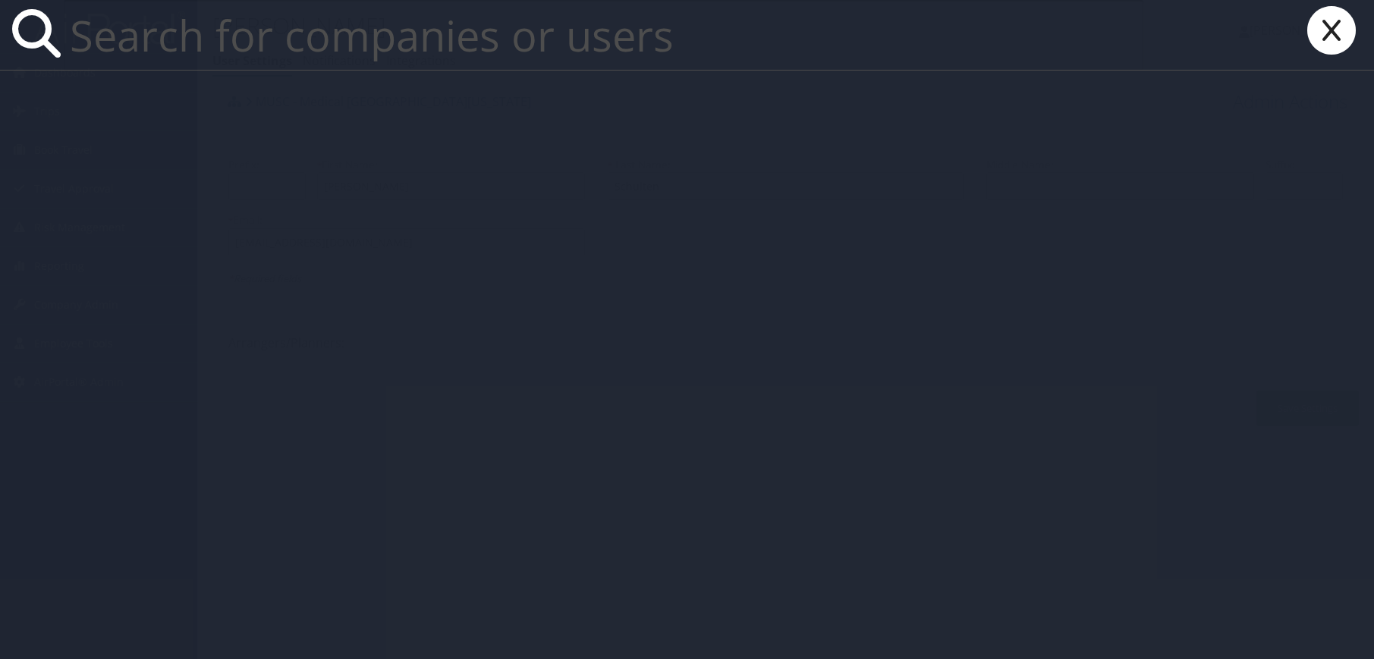
paste input "[EMAIL_ADDRESS][DOMAIN_NAME]"
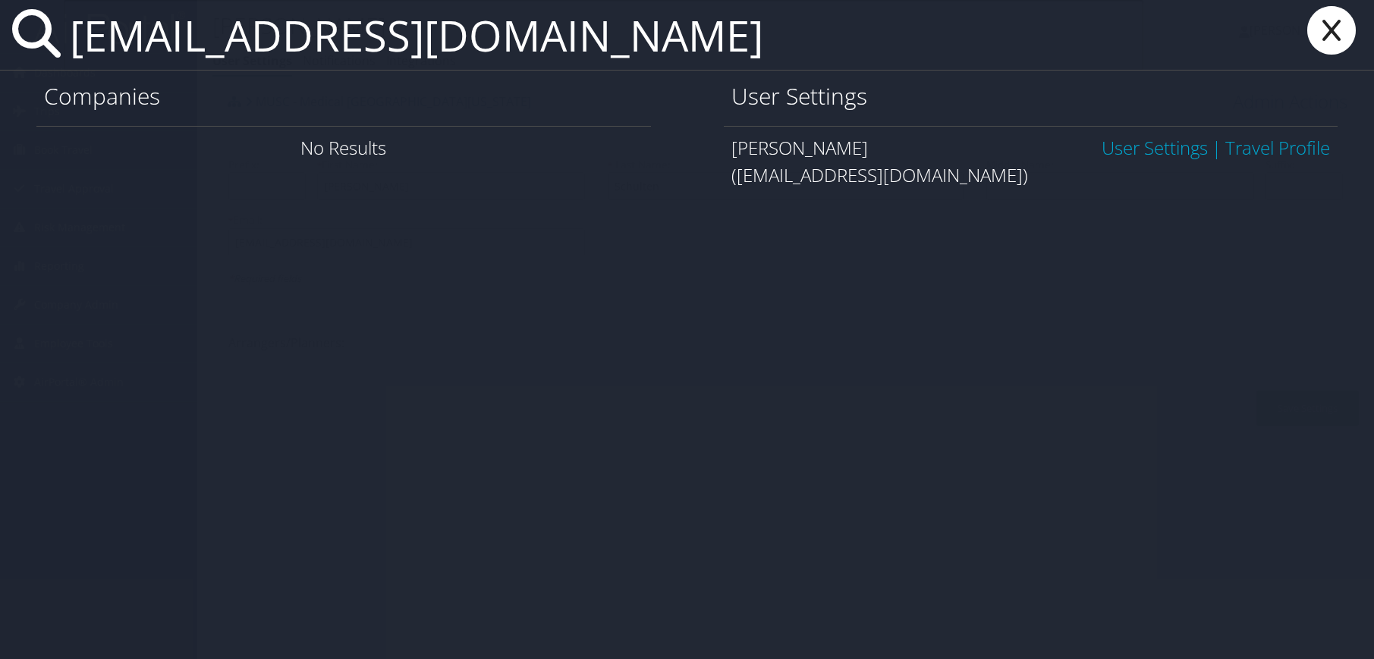
type input "[EMAIL_ADDRESS][DOMAIN_NAME]"
click at [1112, 146] on link "User Settings" at bounding box center [1155, 147] width 106 height 25
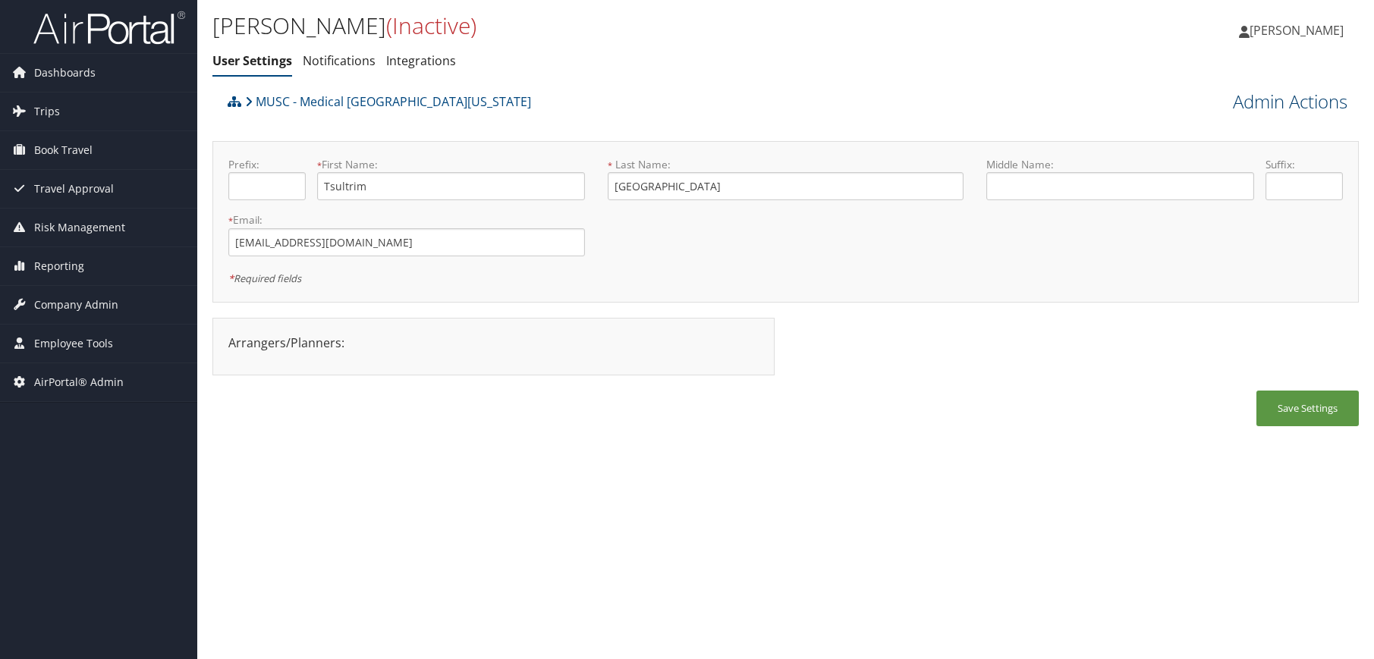
click at [1261, 105] on link "Admin Actions" at bounding box center [1290, 102] width 115 height 26
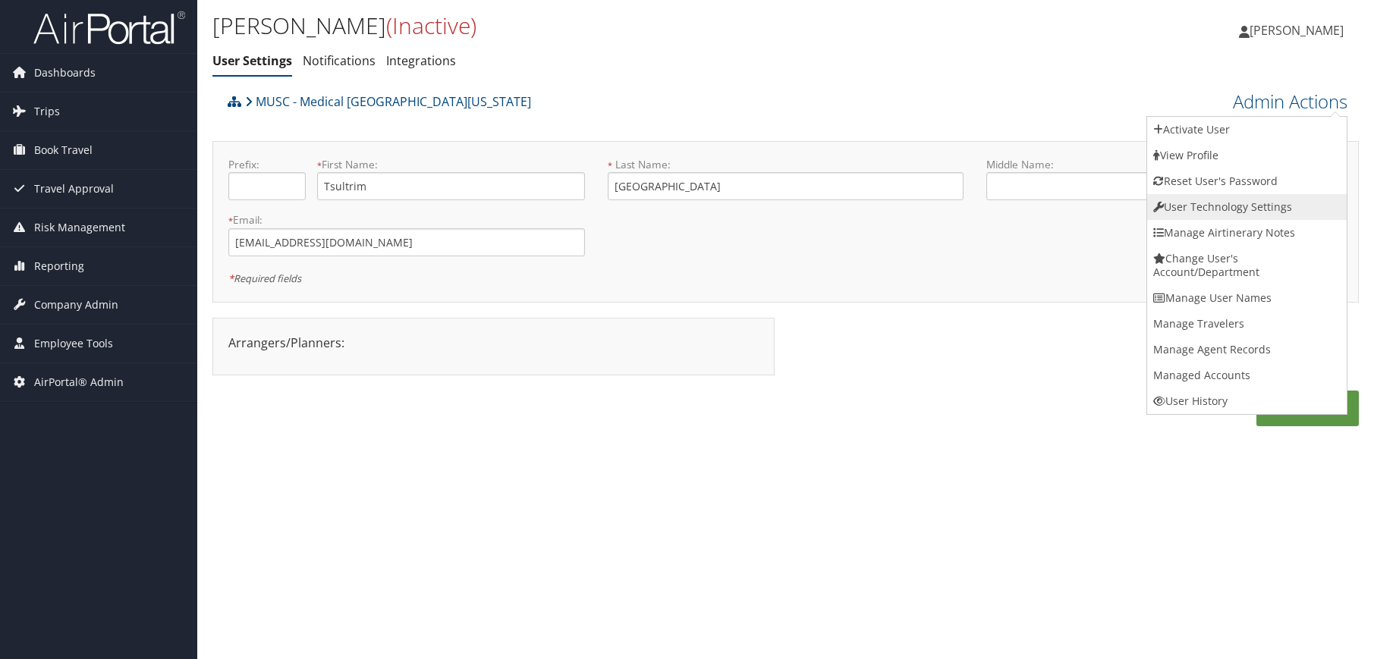
click at [1260, 196] on link "User Technology Settings" at bounding box center [1247, 207] width 200 height 26
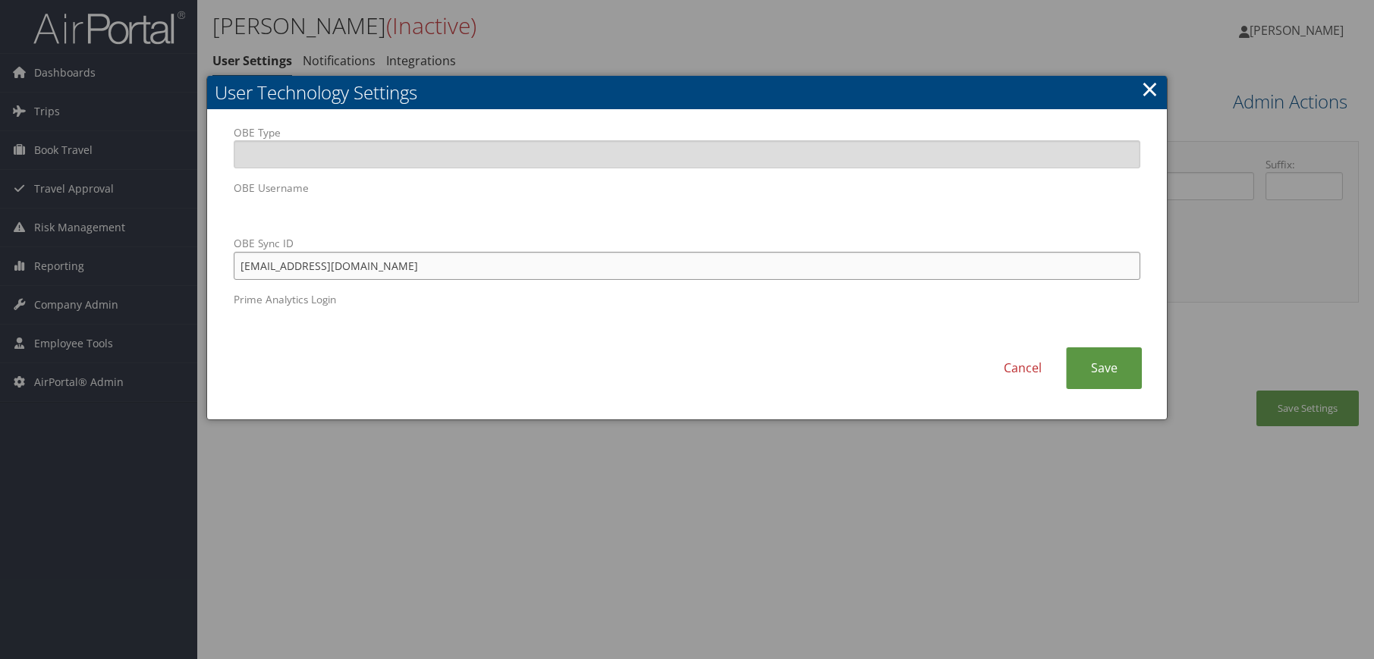
drag, startPoint x: 354, startPoint y: 271, endPoint x: 216, endPoint y: 252, distance: 138.7
click at [216, 252] on div "OBE Type OBE Username OBE Sync ID [EMAIL_ADDRESS][DOMAIN_NAME] Prime Analytics …" at bounding box center [687, 265] width 961 height 310
click at [1105, 378] on link "Save" at bounding box center [1104, 369] width 76 height 42
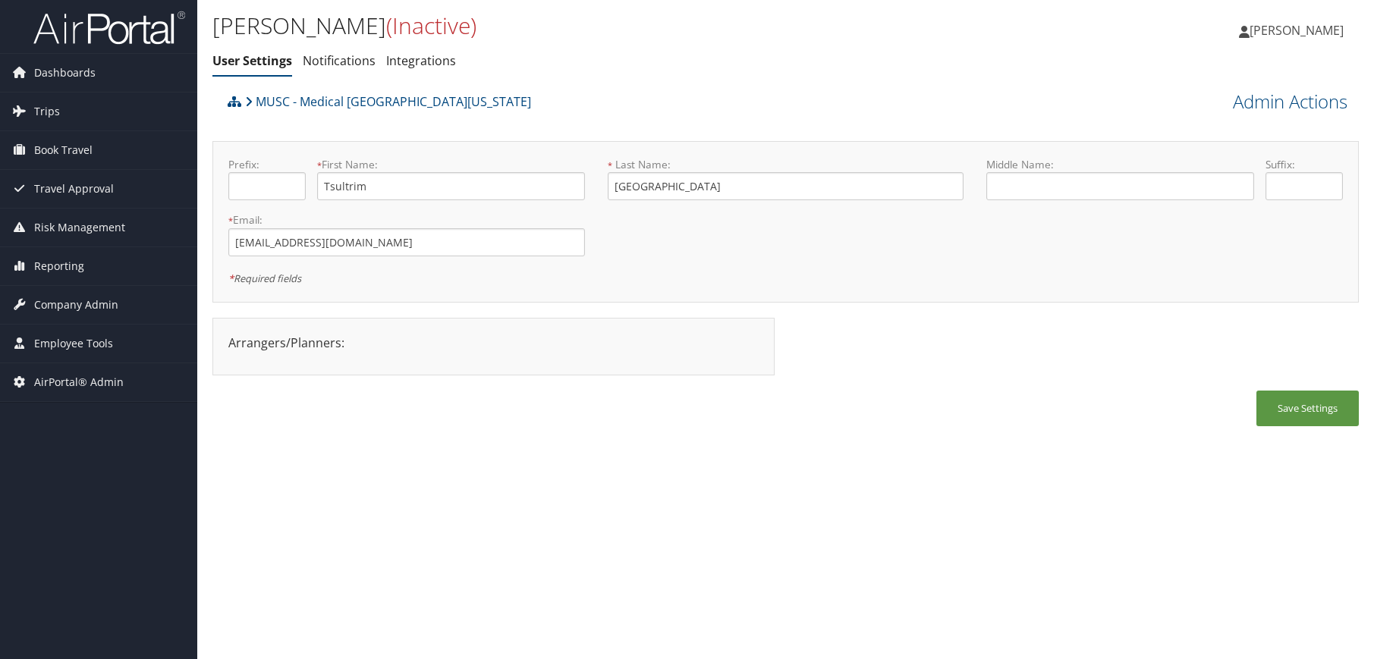
click at [600, 498] on div "Tsultrim Mendenhall (Inactive) User Settings Notifications Integrations User Se…" at bounding box center [785, 329] width 1177 height 659
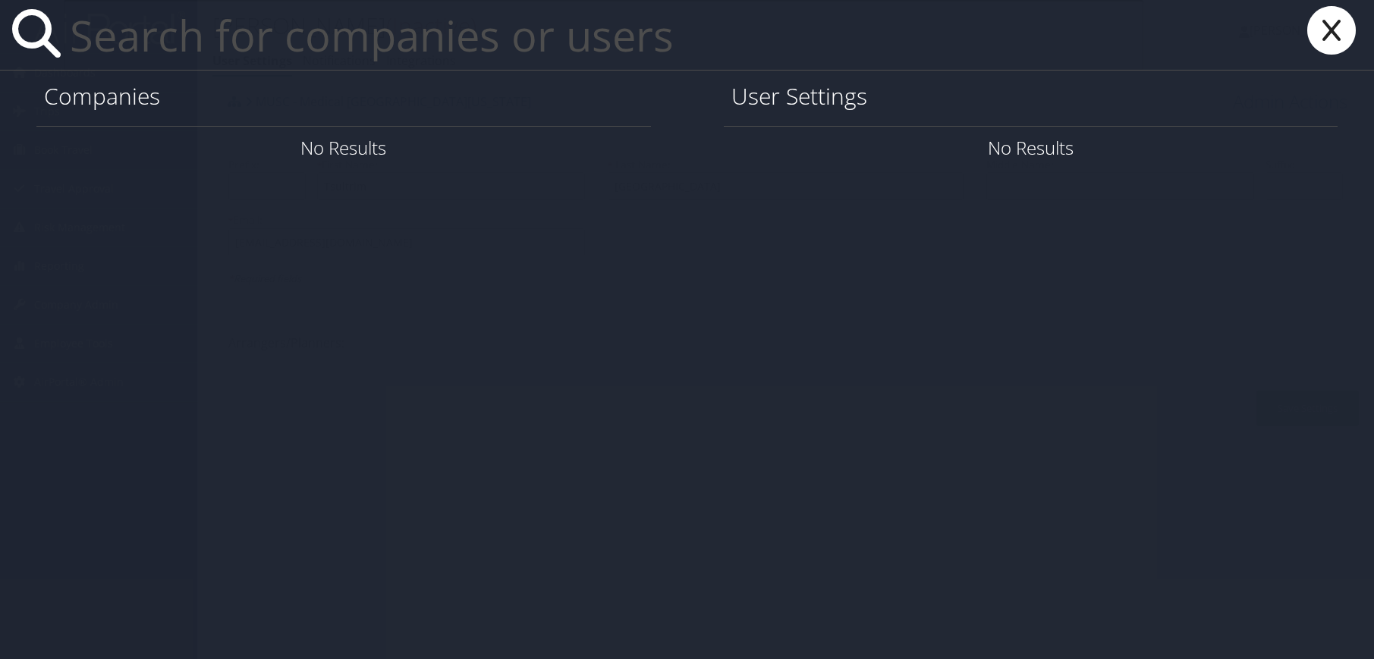
click at [413, 65] on input "text" at bounding box center [604, 35] width 1080 height 70
paste input "[PERSON_NAME][EMAIL_ADDRESS][DOMAIN_NAME]"
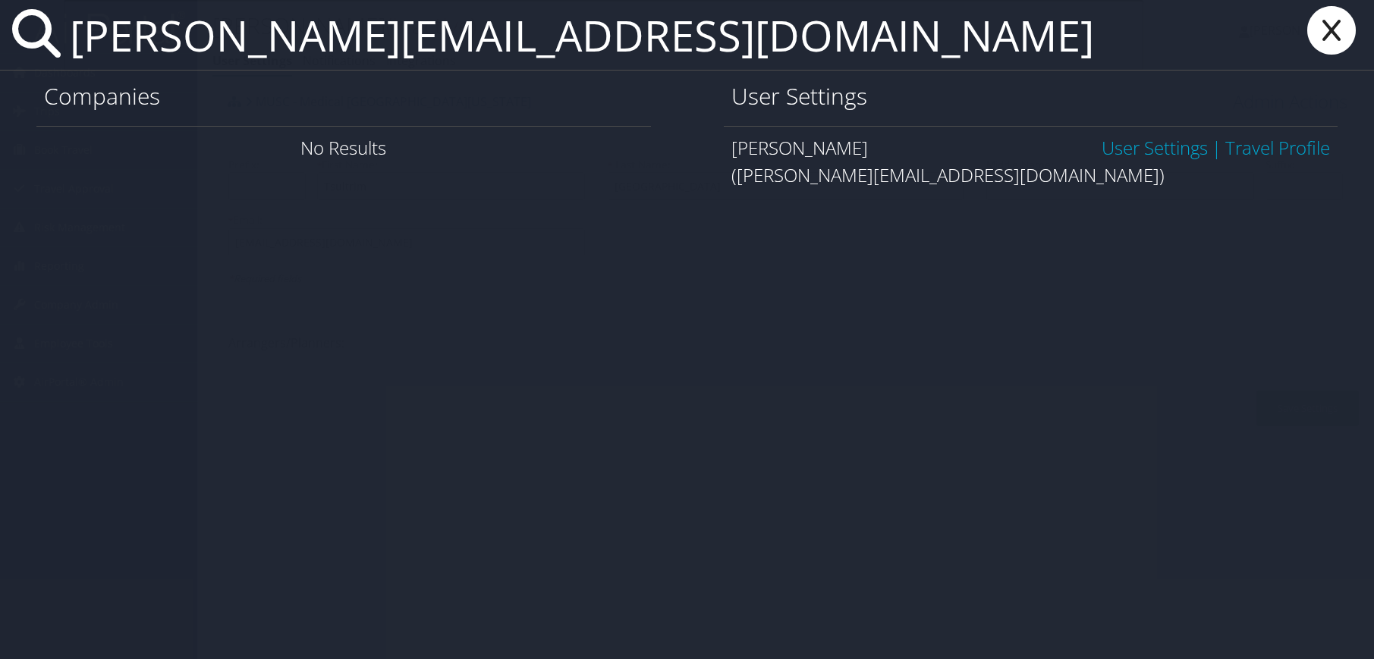
type input "[PERSON_NAME][EMAIL_ADDRESS][DOMAIN_NAME]"
click at [1171, 148] on link "User Settings" at bounding box center [1155, 147] width 106 height 25
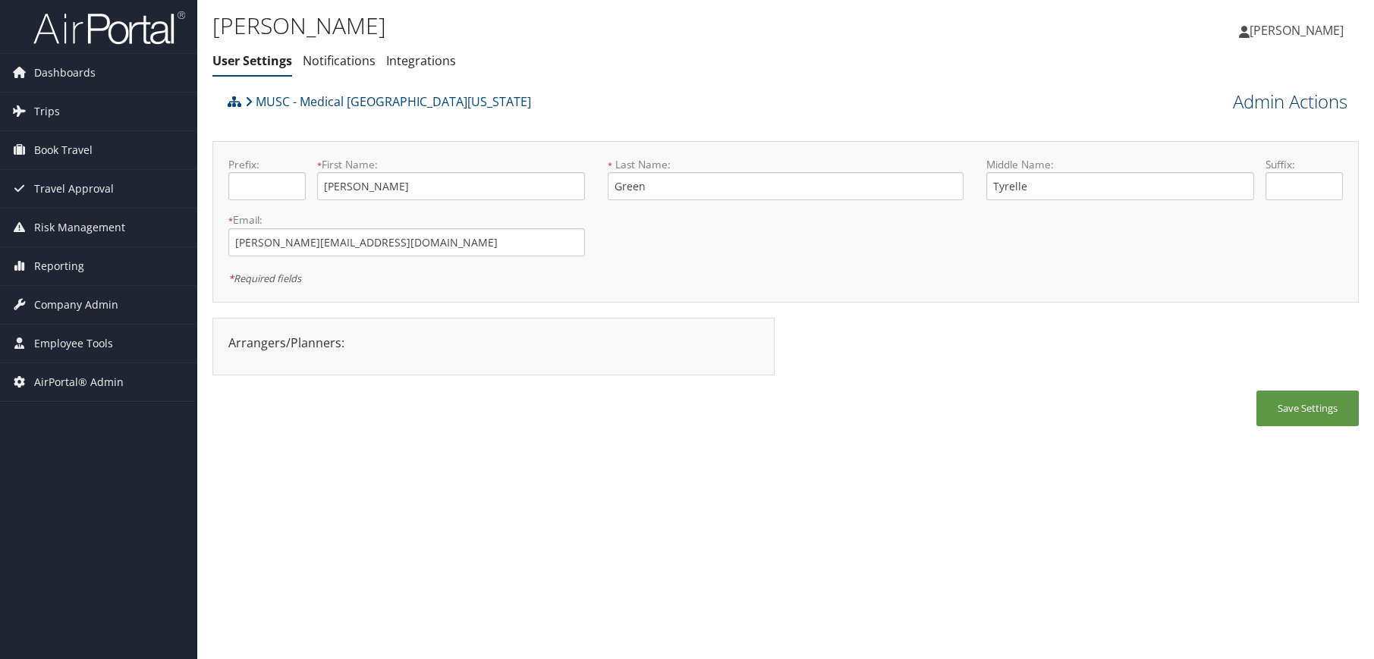
click at [1270, 97] on link "Admin Actions" at bounding box center [1290, 102] width 115 height 26
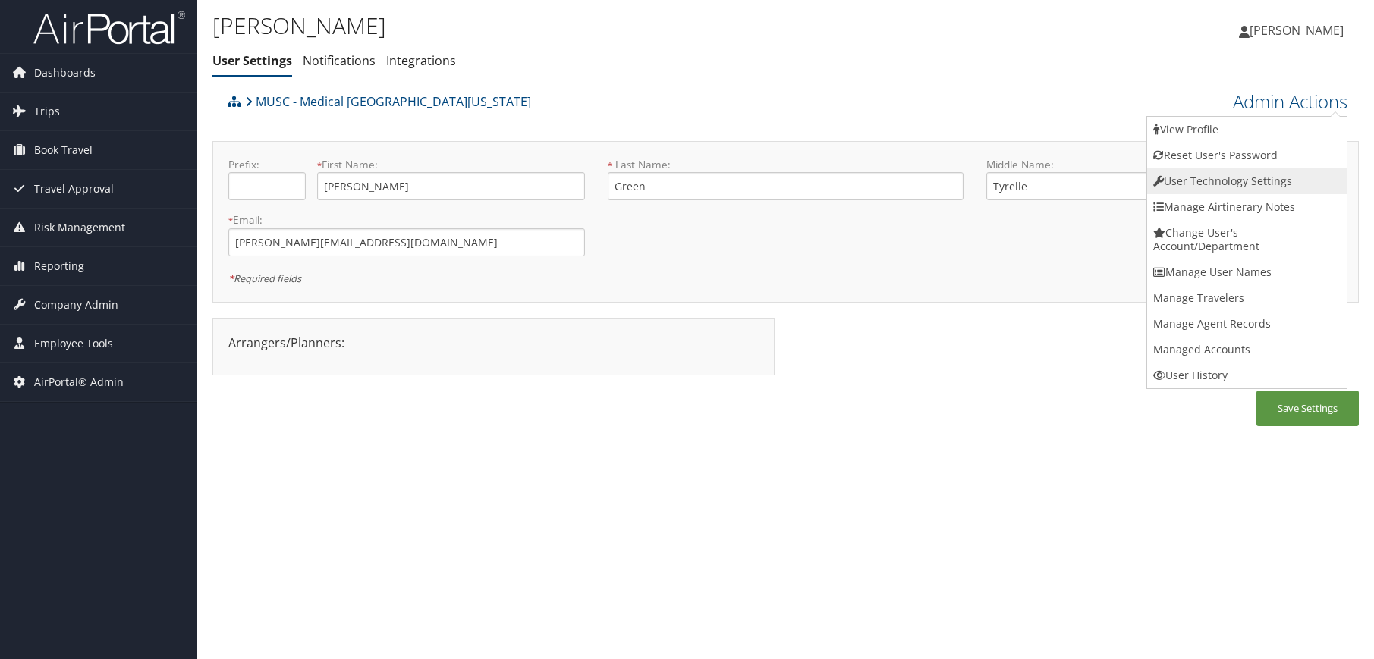
click at [1261, 183] on link "User Technology Settings" at bounding box center [1247, 181] width 200 height 26
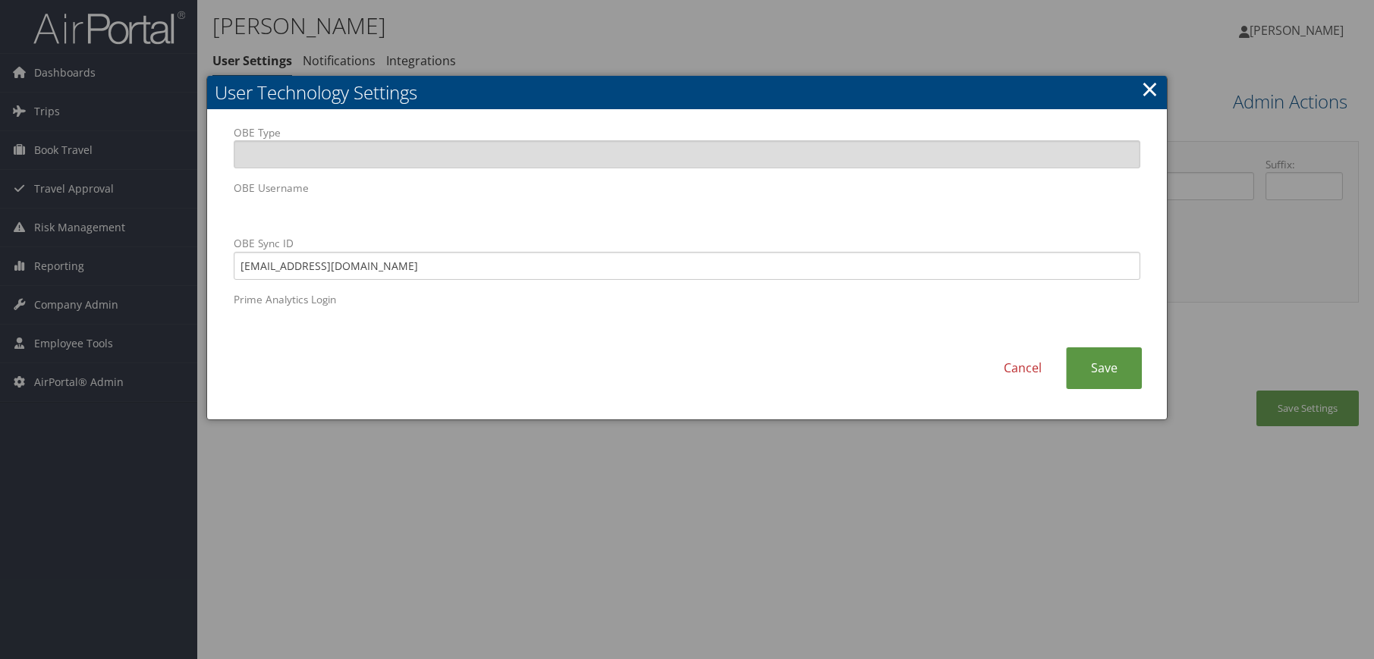
drag, startPoint x: 200, startPoint y: 279, endPoint x: 157, endPoint y: 275, distance: 42.7
click at [157, 275] on body "Menu Dashboards ► AirPortal 360™ (Manager) AirPortal 360™ (Agent) My Travel Das…" at bounding box center [687, 329] width 1374 height 659
drag, startPoint x: 366, startPoint y: 267, endPoint x: 168, endPoint y: 260, distance: 197.4
click at [168, 260] on body "Menu Dashboards ► AirPortal 360™ (Manager) AirPortal 360™ (Agent) My Travel Das…" at bounding box center [687, 329] width 1374 height 659
click at [1117, 360] on link "Save" at bounding box center [1104, 369] width 76 height 42
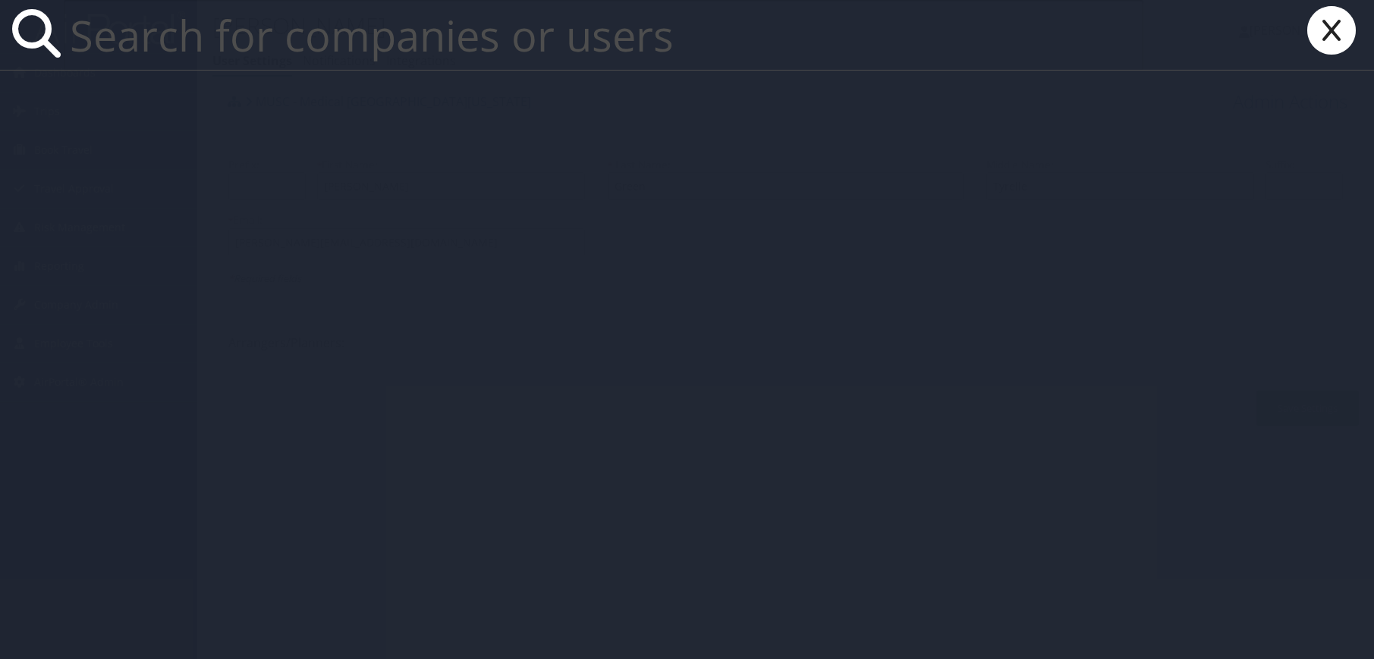
paste input "frichtel@musc.edu"
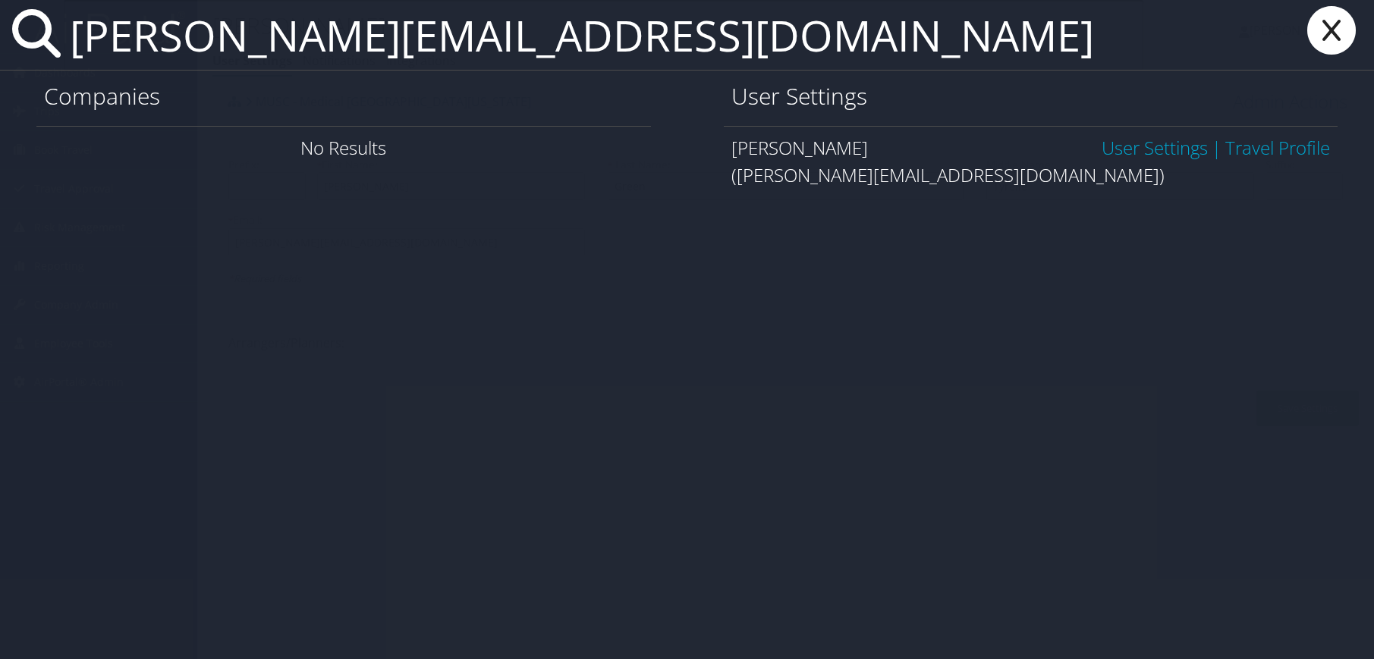
type input "frichtel@musc.edu"
click at [1122, 151] on link "User Settings" at bounding box center [1155, 147] width 106 height 25
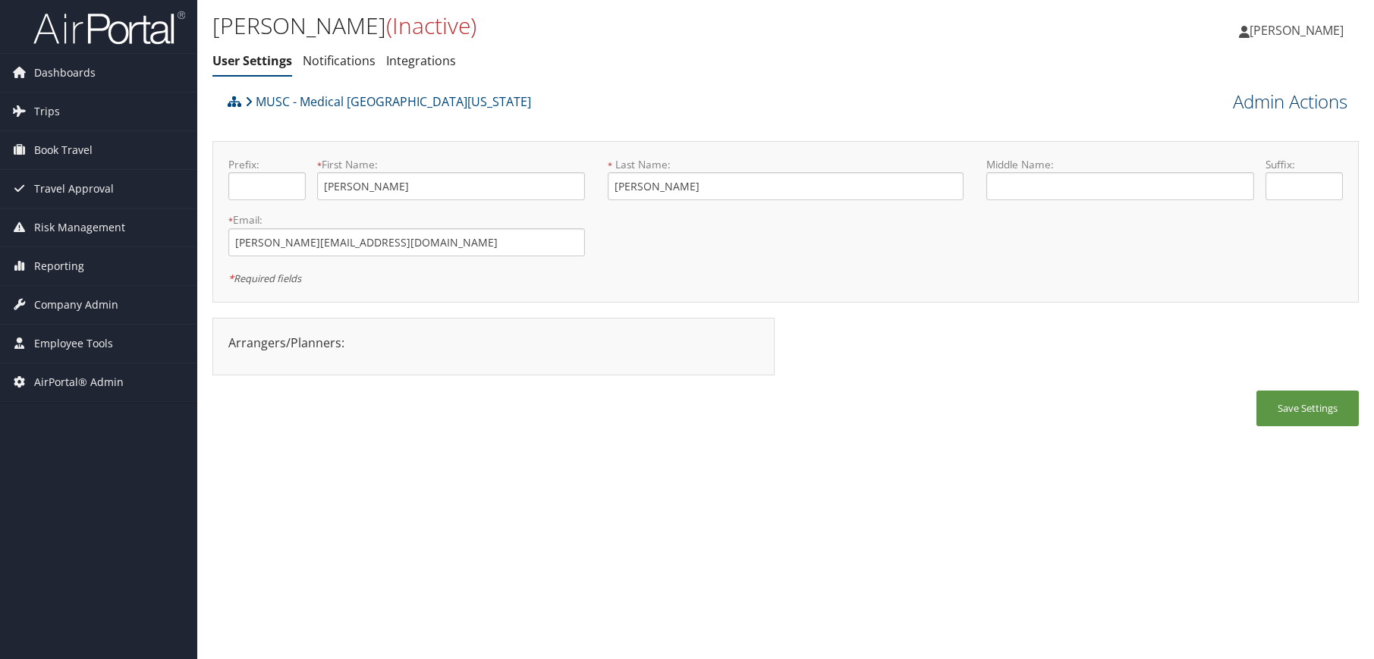
click at [1330, 107] on link "Admin Actions" at bounding box center [1290, 102] width 115 height 26
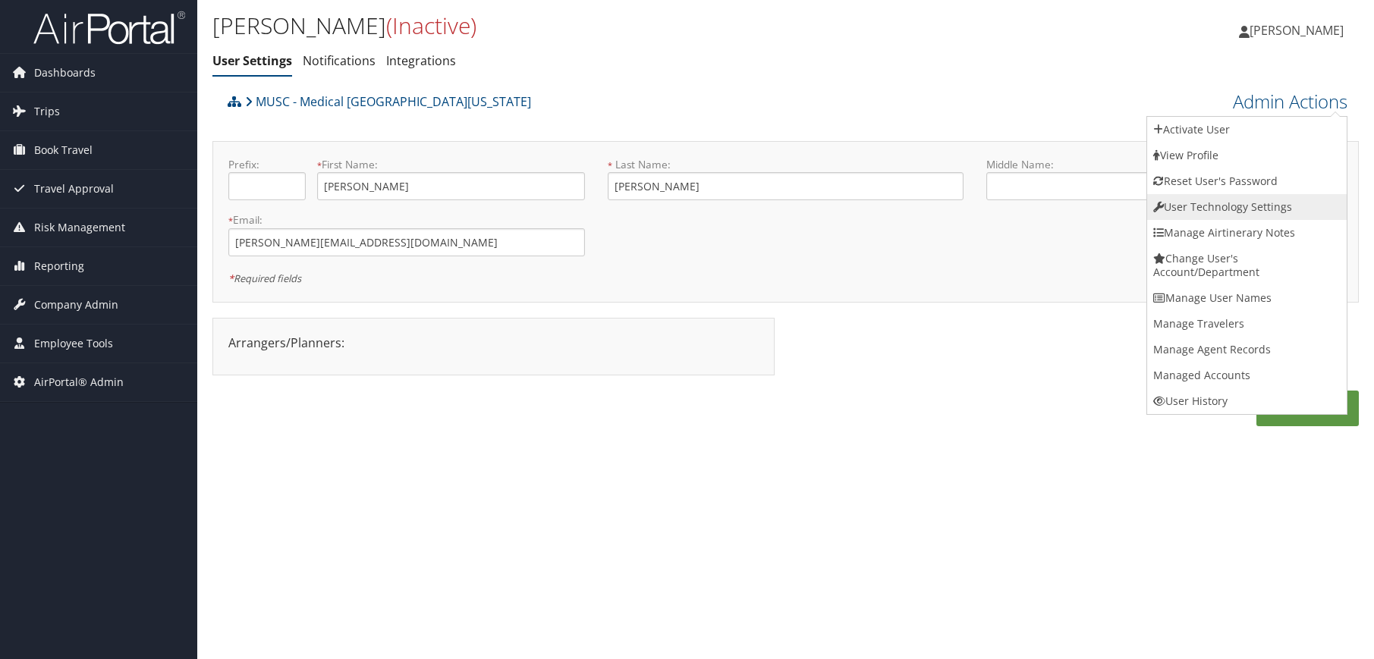
click at [1237, 216] on link "User Technology Settings" at bounding box center [1247, 207] width 200 height 26
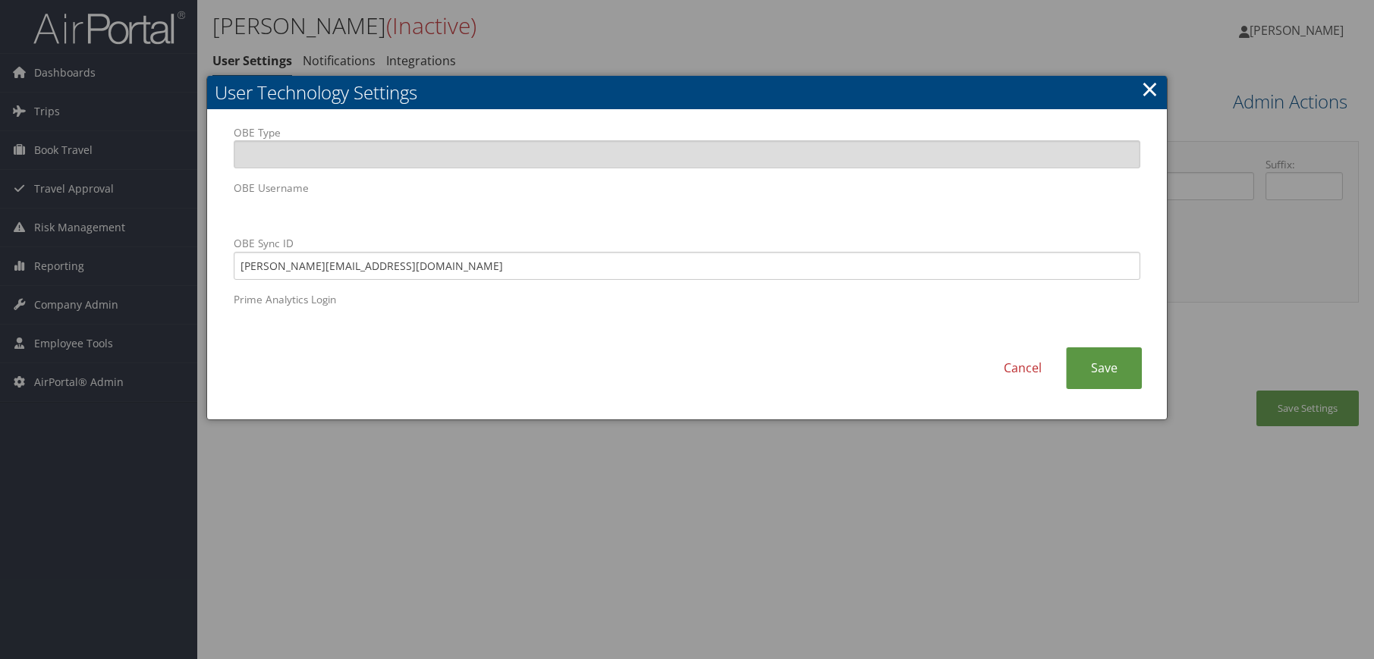
click at [208, 214] on div "OBE Type OBE Username OBE Sync ID frichtel@musc.edu Prime Analytics Login Cance…" at bounding box center [687, 265] width 961 height 310
drag, startPoint x: 345, startPoint y: 268, endPoint x: 230, endPoint y: 266, distance: 115.4
click at [230, 266] on div "OBE Type OBE Username OBE Sync ID frichtel@musc.edu Prime Analytics Login" at bounding box center [687, 236] width 930 height 223
click at [1020, 376] on link "Cancel" at bounding box center [1023, 369] width 87 height 42
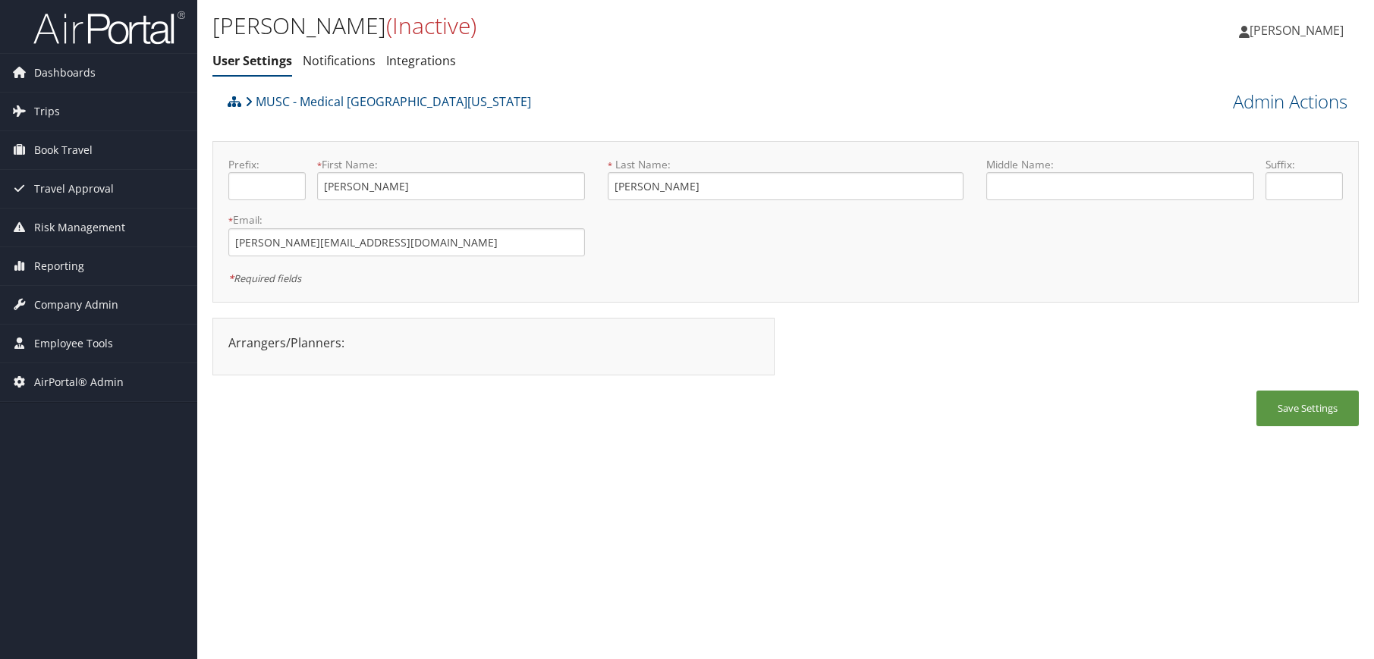
click at [605, 501] on div "[PERSON_NAME] (Inactive) User Settings Notifications Integrations User Settings…" at bounding box center [785, 329] width 1177 height 659
click at [965, 505] on div "[PERSON_NAME] (Inactive) User Settings Notifications Integrations User Settings…" at bounding box center [785, 329] width 1177 height 659
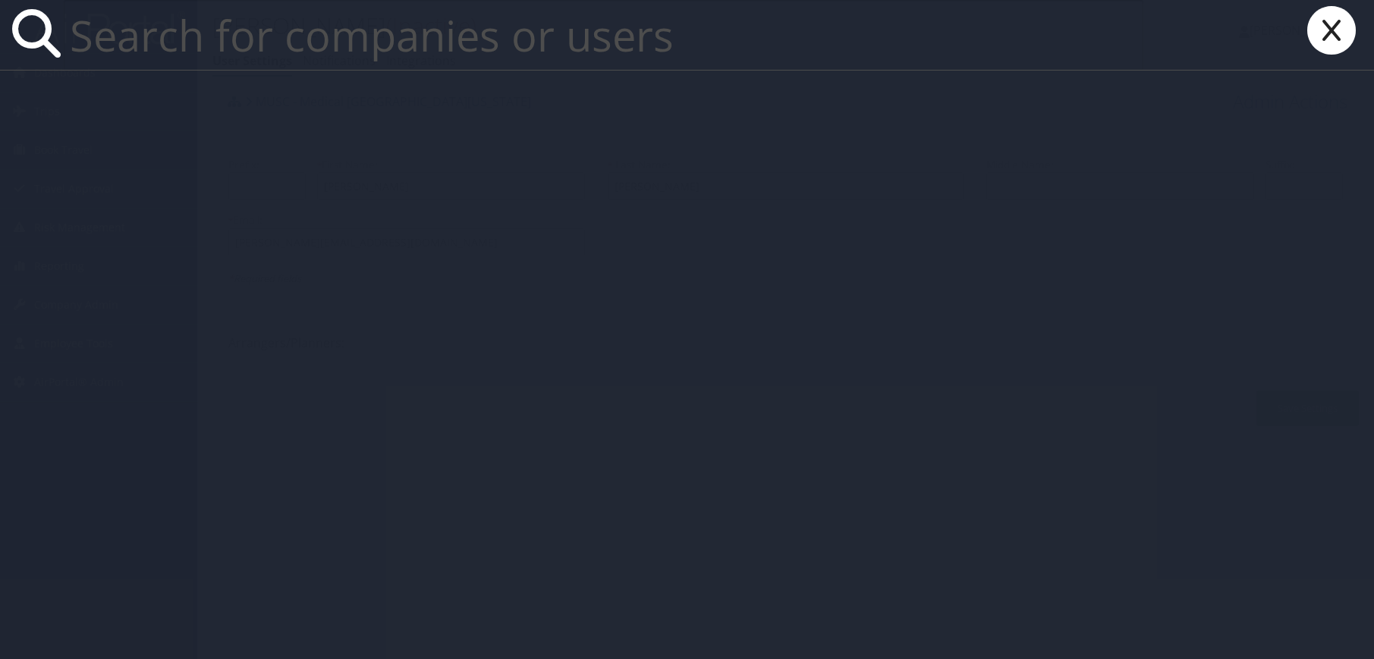
paste input "greenlee@musc.edu"
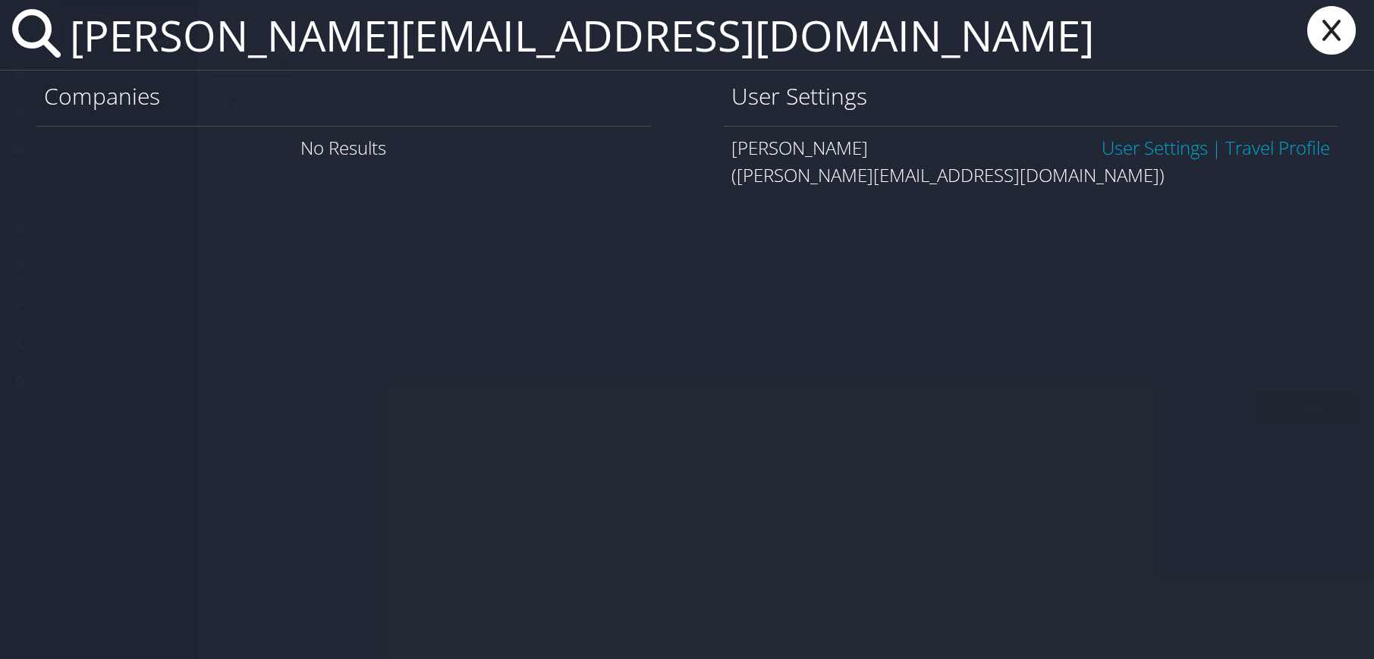
type input "greenlee@musc.edu"
click at [1175, 151] on link "User Settings" at bounding box center [1155, 147] width 106 height 25
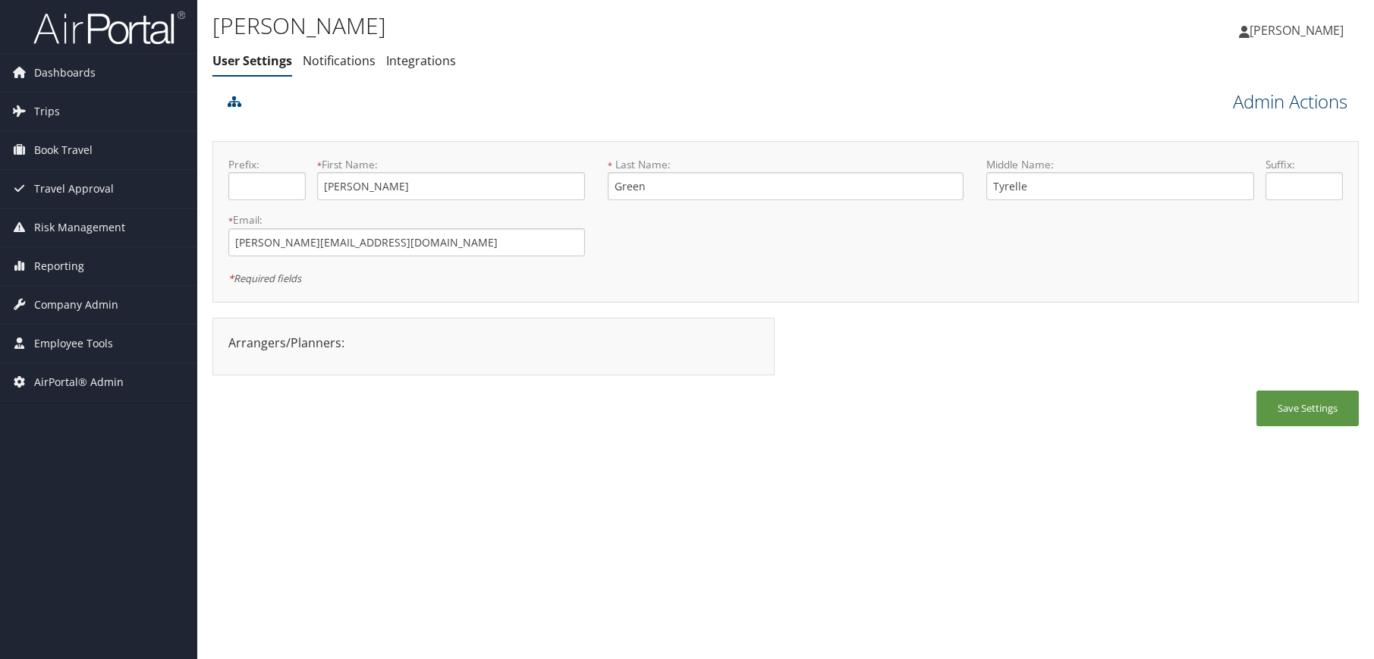
drag, startPoint x: 0, startPoint y: 0, endPoint x: 1263, endPoint y: 111, distance: 1267.7
click at [1263, 107] on link "Admin Actions" at bounding box center [1290, 102] width 115 height 26
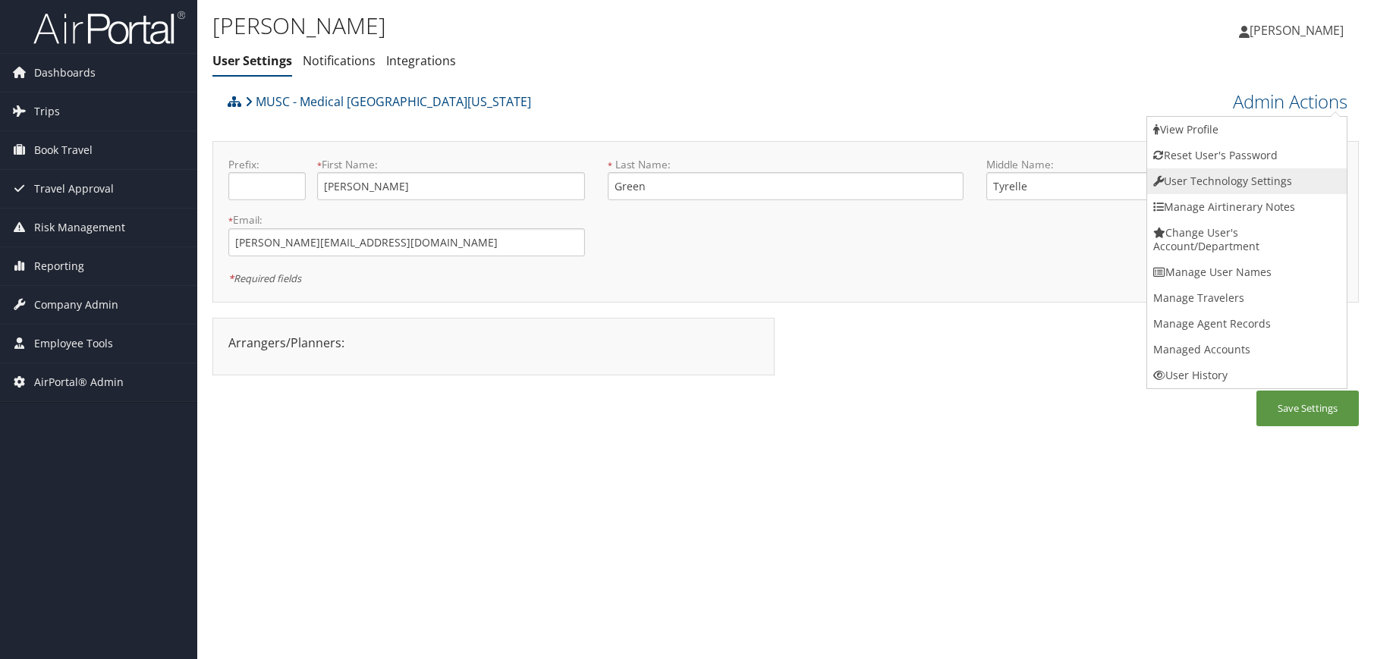
click at [1251, 171] on link "User Technology Settings" at bounding box center [1247, 181] width 200 height 26
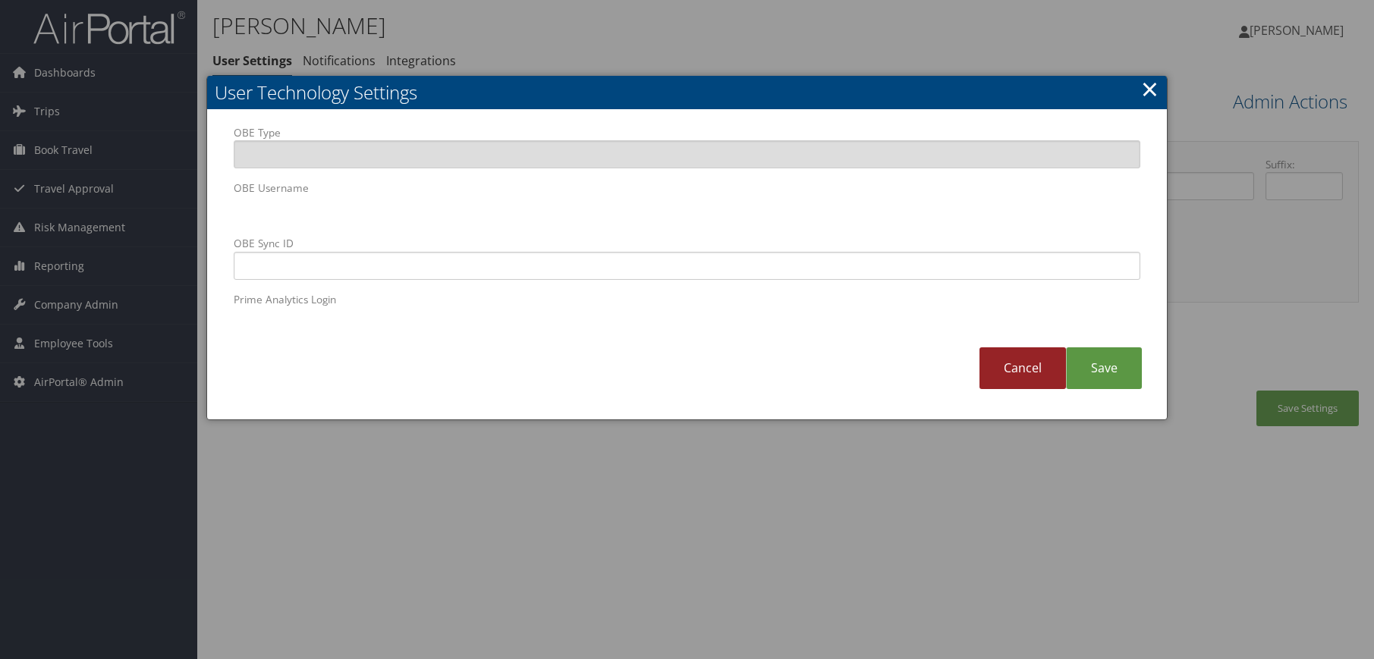
click at [1003, 366] on link "Cancel" at bounding box center [1023, 369] width 87 height 42
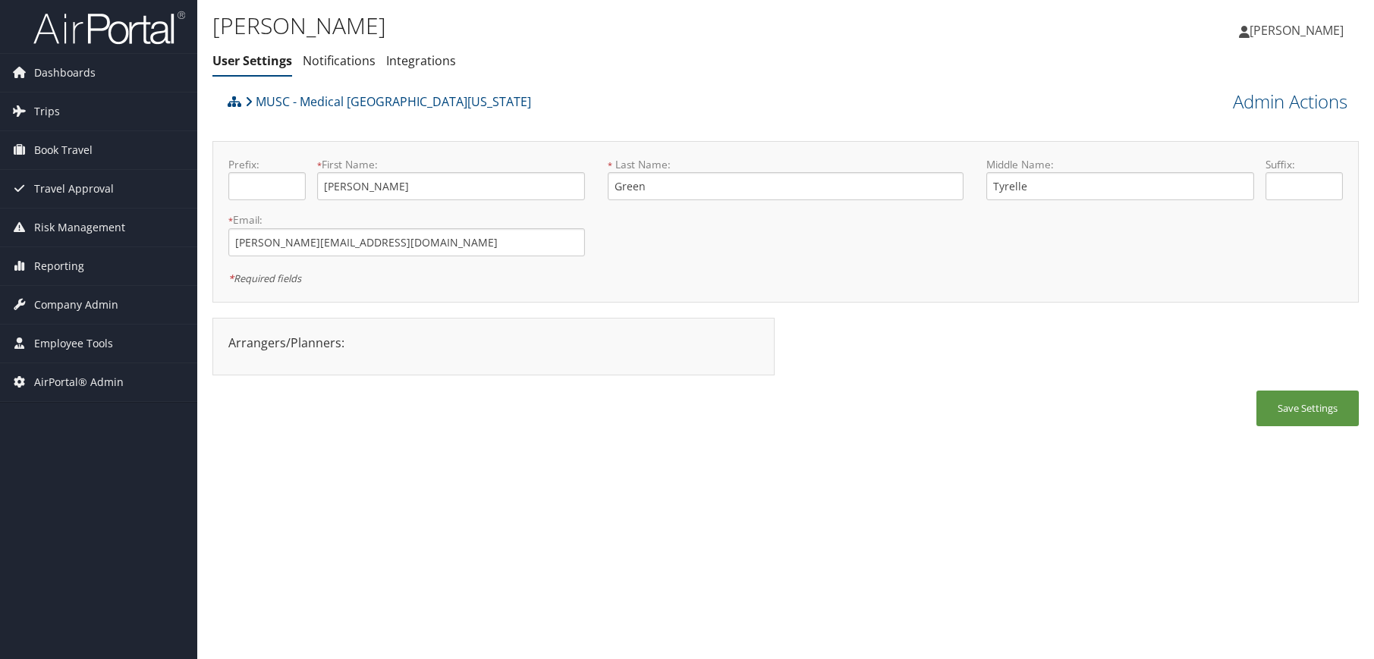
click at [737, 500] on div "[PERSON_NAME] User Settings Notifications Integrations User Settings Notificati…" at bounding box center [785, 329] width 1177 height 659
click at [926, 441] on div "Save Settings" at bounding box center [785, 416] width 1147 height 51
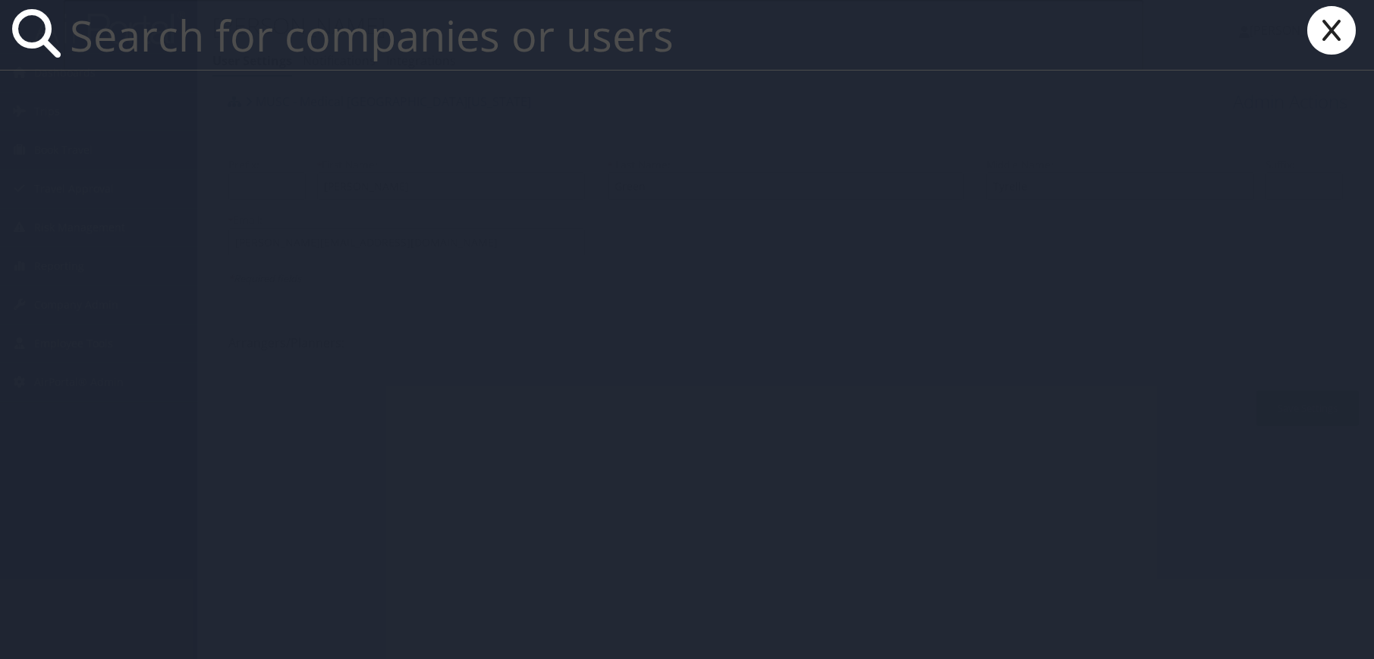
paste input "[PERSON_NAME][EMAIL_ADDRESS][DOMAIN_NAME]"
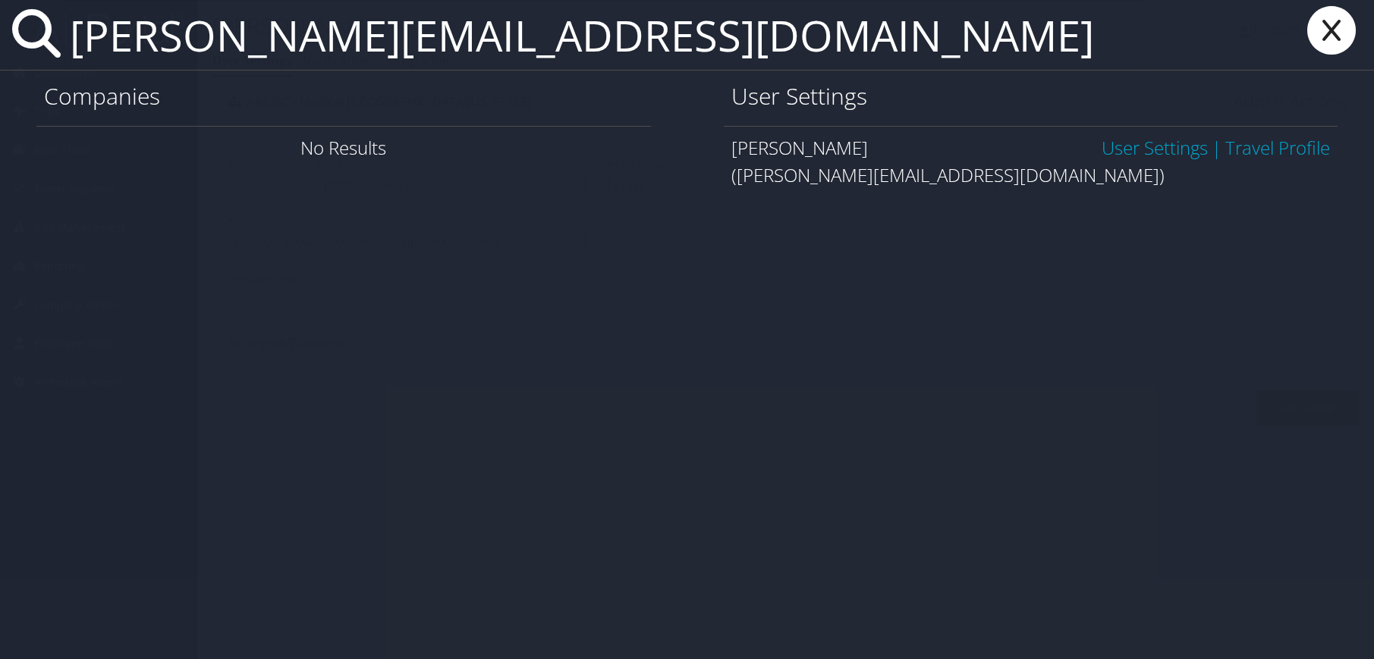
type input "[PERSON_NAME][EMAIL_ADDRESS][DOMAIN_NAME]"
click at [1138, 145] on link "User Settings" at bounding box center [1155, 147] width 106 height 25
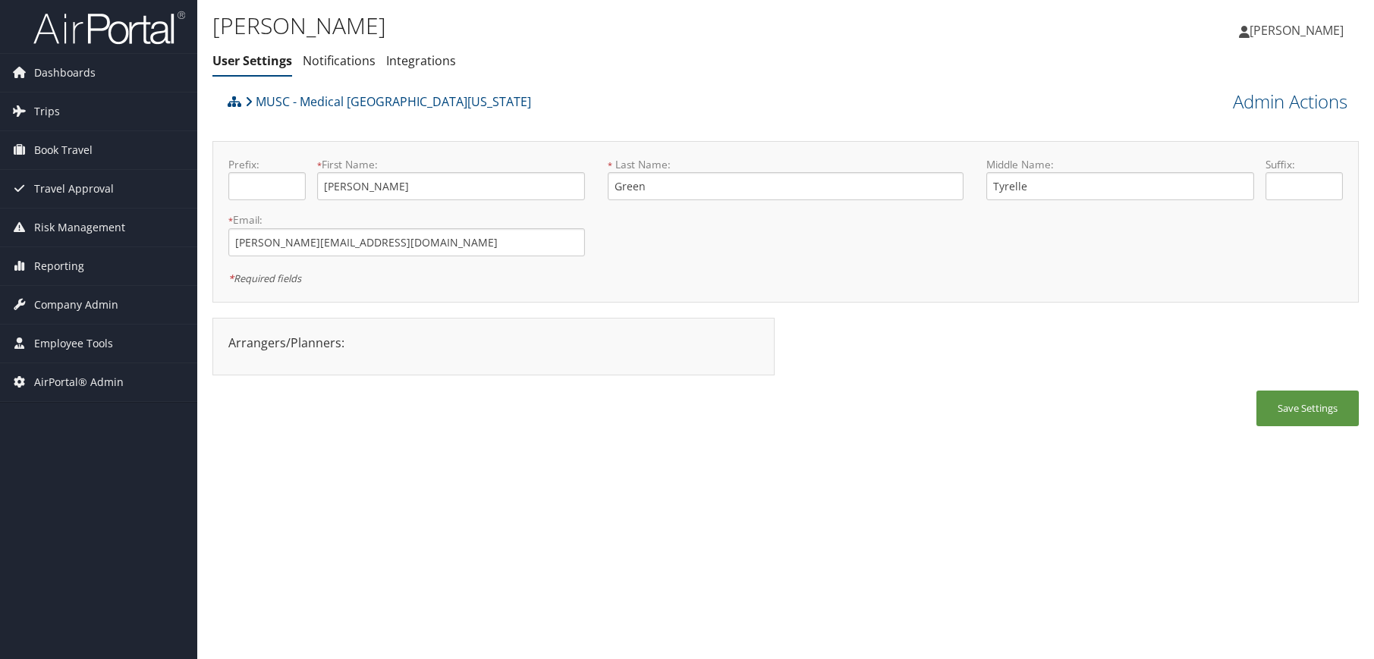
click at [867, 477] on div "[PERSON_NAME] User Settings Notifications Integrations User Settings Notificati…" at bounding box center [785, 329] width 1177 height 659
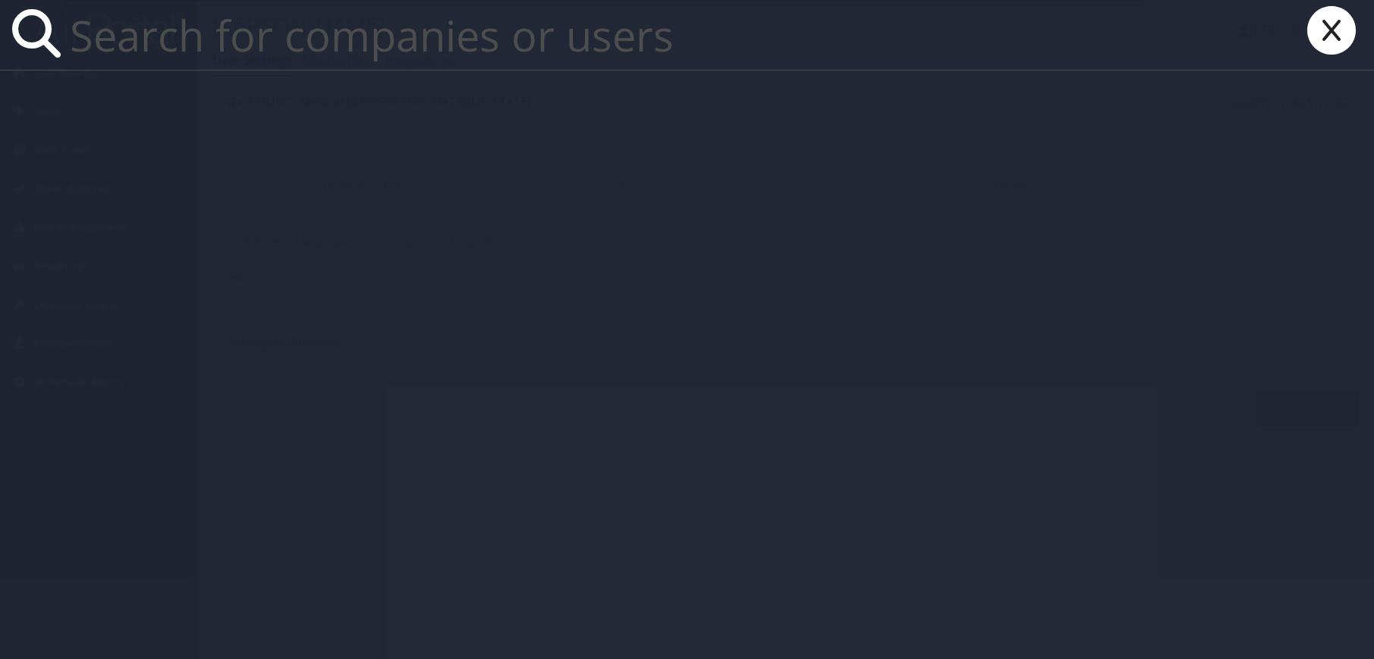
paste input "[PERSON_NAME][EMAIL_ADDRESS][DOMAIN_NAME]"
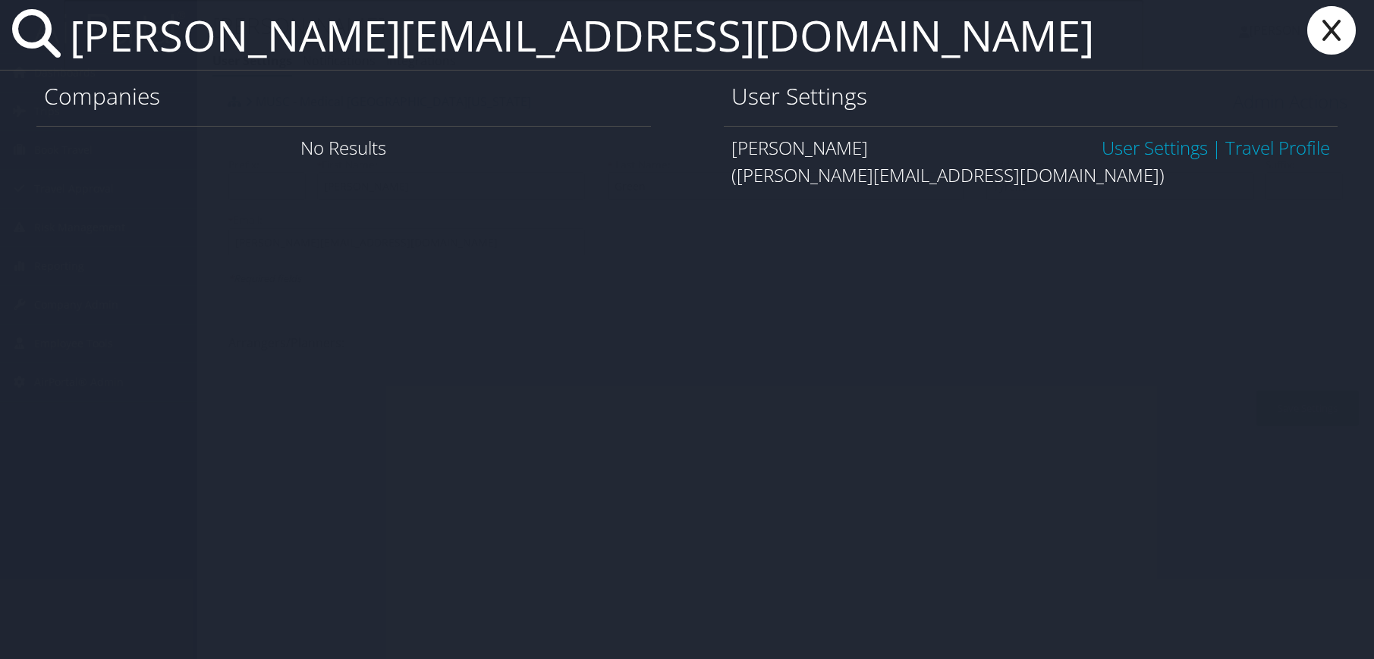
type input "[PERSON_NAME][EMAIL_ADDRESS][DOMAIN_NAME]"
click at [1141, 145] on link "User Settings" at bounding box center [1155, 147] width 106 height 25
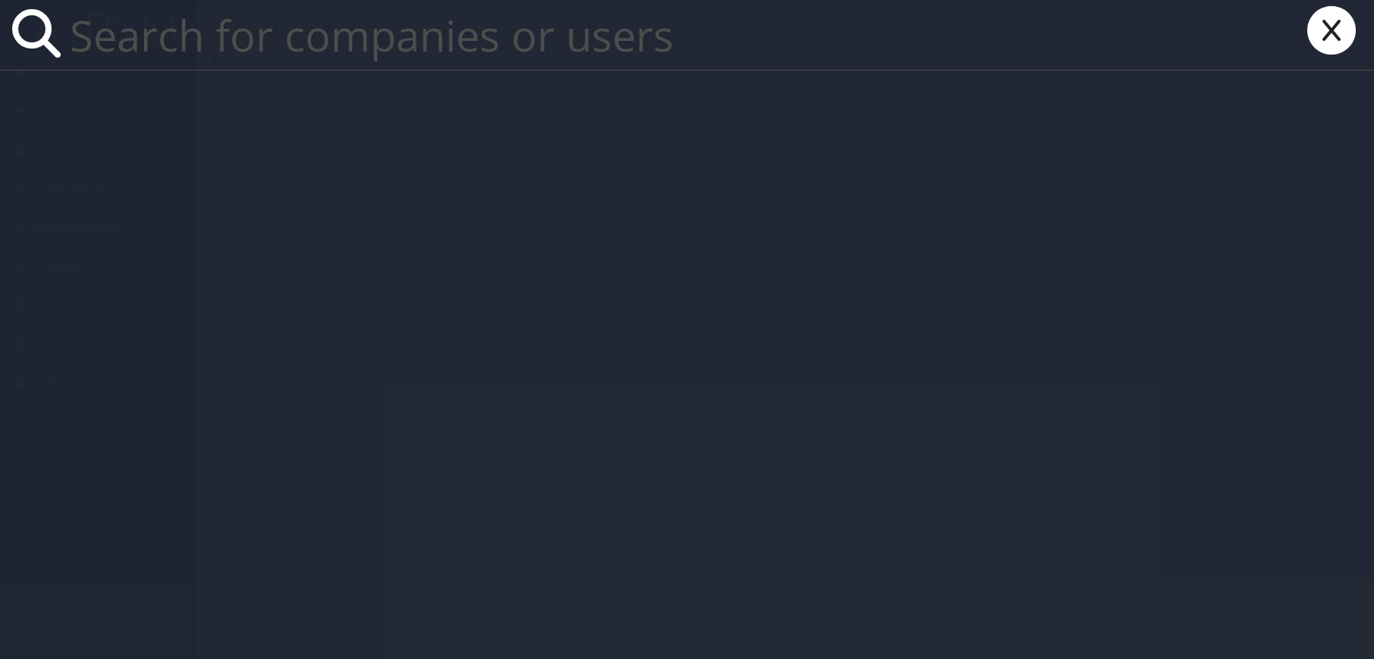
paste input "marcelo.munoz@webasto.com"
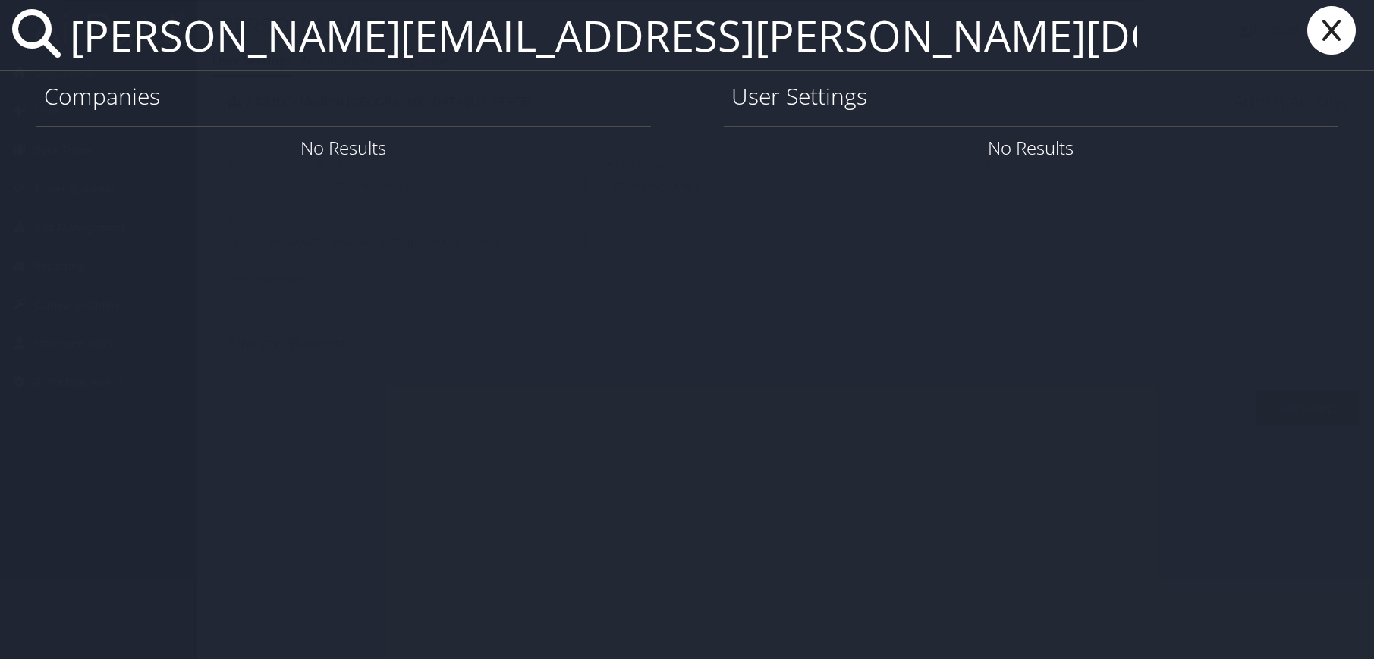
type input "marcelo.munoz@webasto.com"
click at [1321, 20] on icon at bounding box center [1332, 30] width 61 height 49
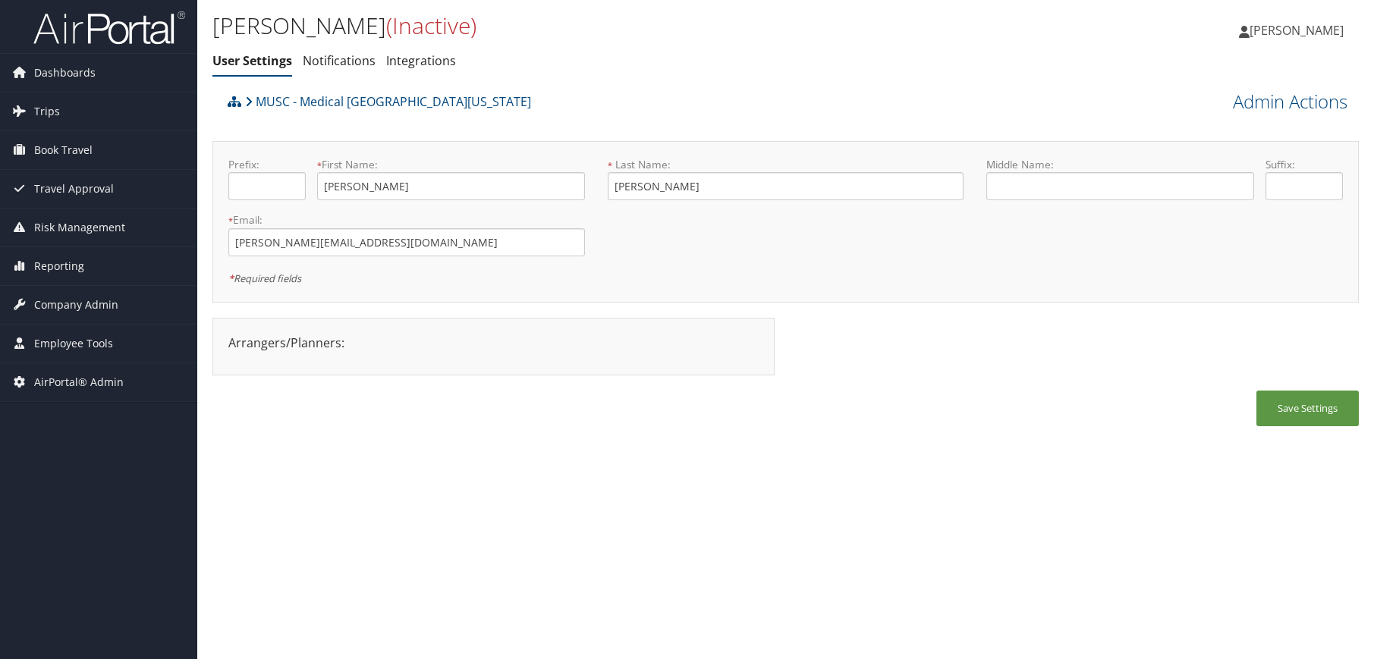
click at [702, 470] on div "Justin Frichtel (Inactive) User Settings Notifications Integrations User Settin…" at bounding box center [785, 329] width 1177 height 659
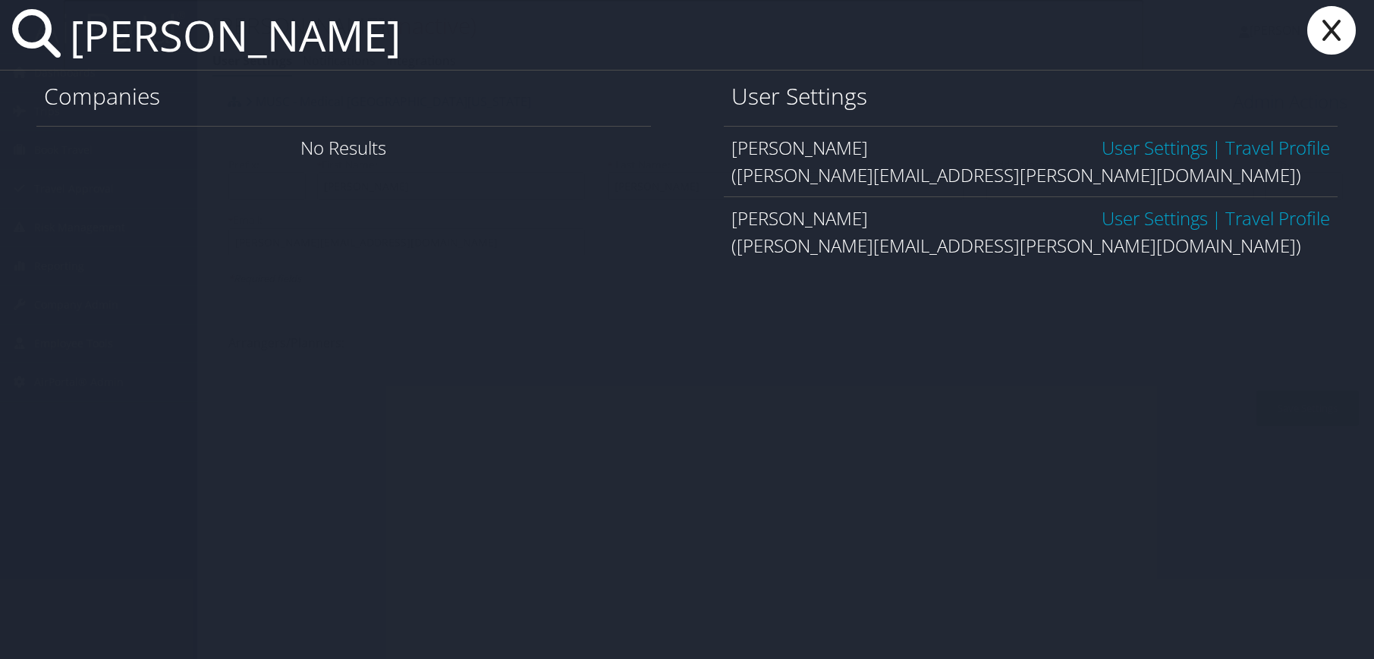
type input "marcelo garcia"
click at [1147, 138] on link "User Settings" at bounding box center [1155, 147] width 106 height 25
click at [1146, 142] on link "User Settings" at bounding box center [1155, 147] width 106 height 25
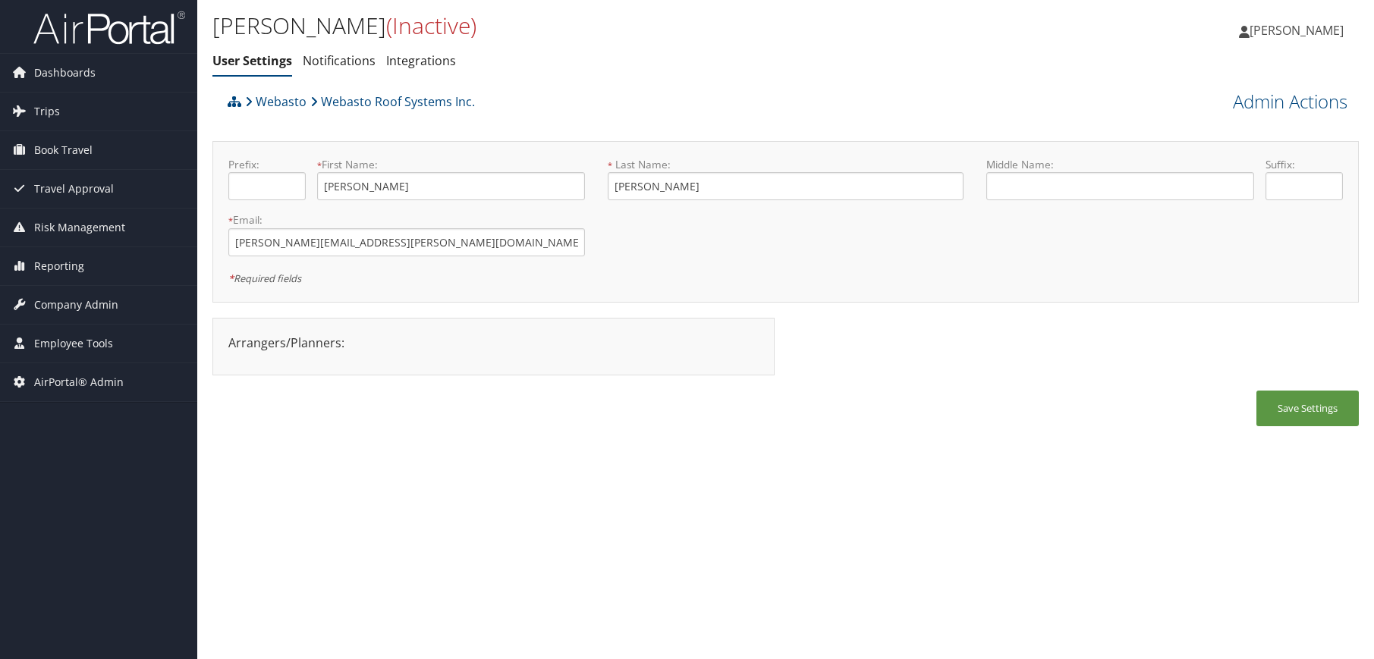
click at [439, 477] on div "[PERSON_NAME] (Inactive) User Settings Notifications Integrations User Settings…" at bounding box center [785, 329] width 1177 height 659
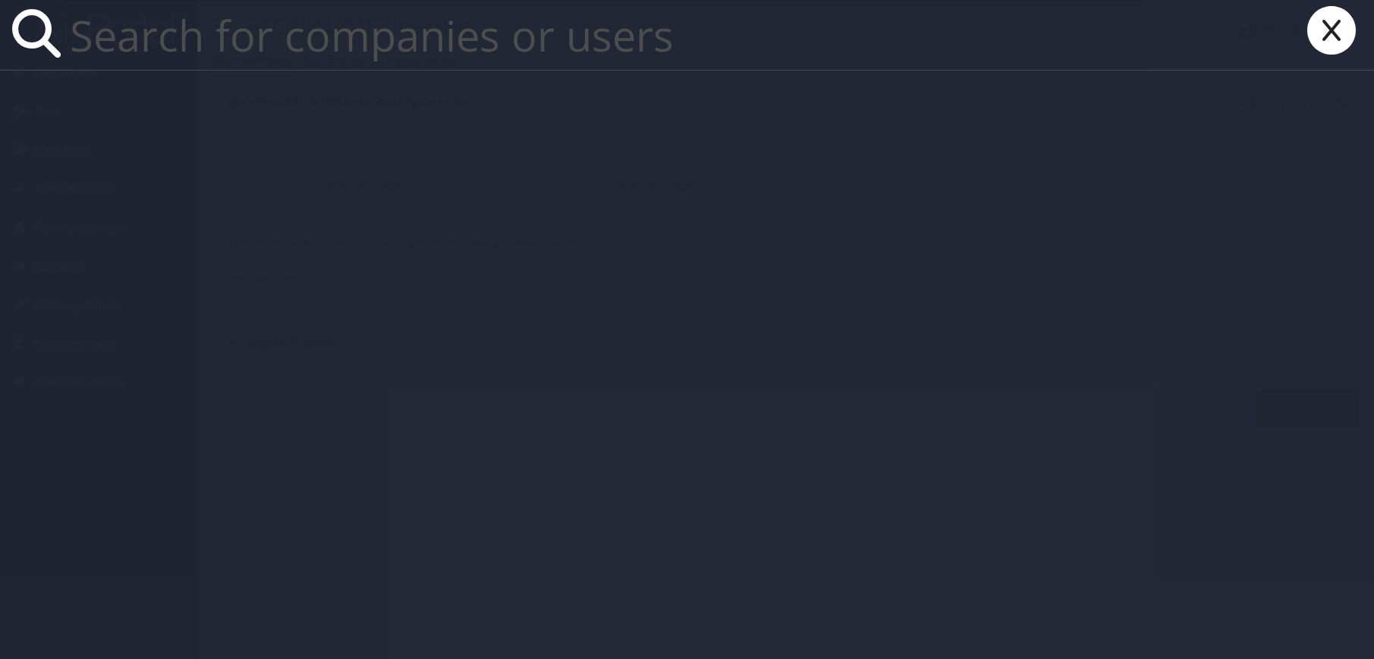
paste input "[PERSON_NAME][EMAIL_ADDRESS][PERSON_NAME][DOMAIN_NAME]"
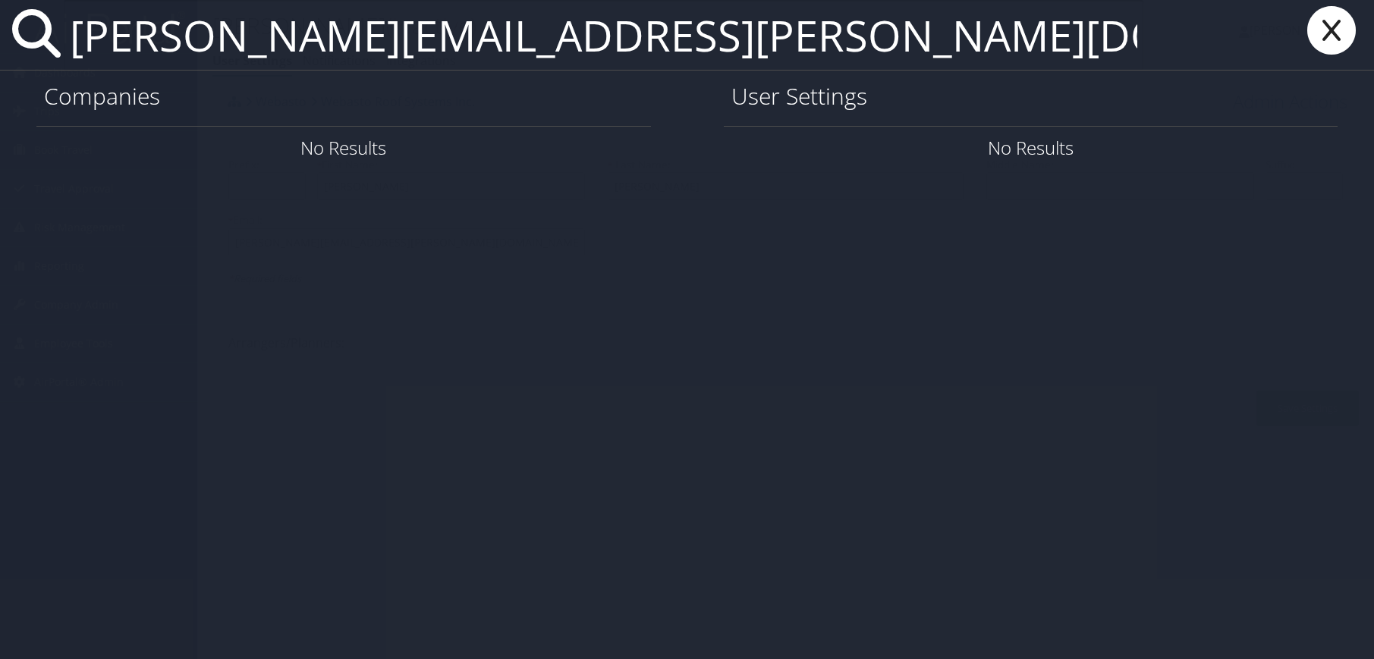
type input "[PERSON_NAME][EMAIL_ADDRESS][PERSON_NAME][DOMAIN_NAME]"
click at [1336, 35] on icon at bounding box center [1332, 30] width 61 height 49
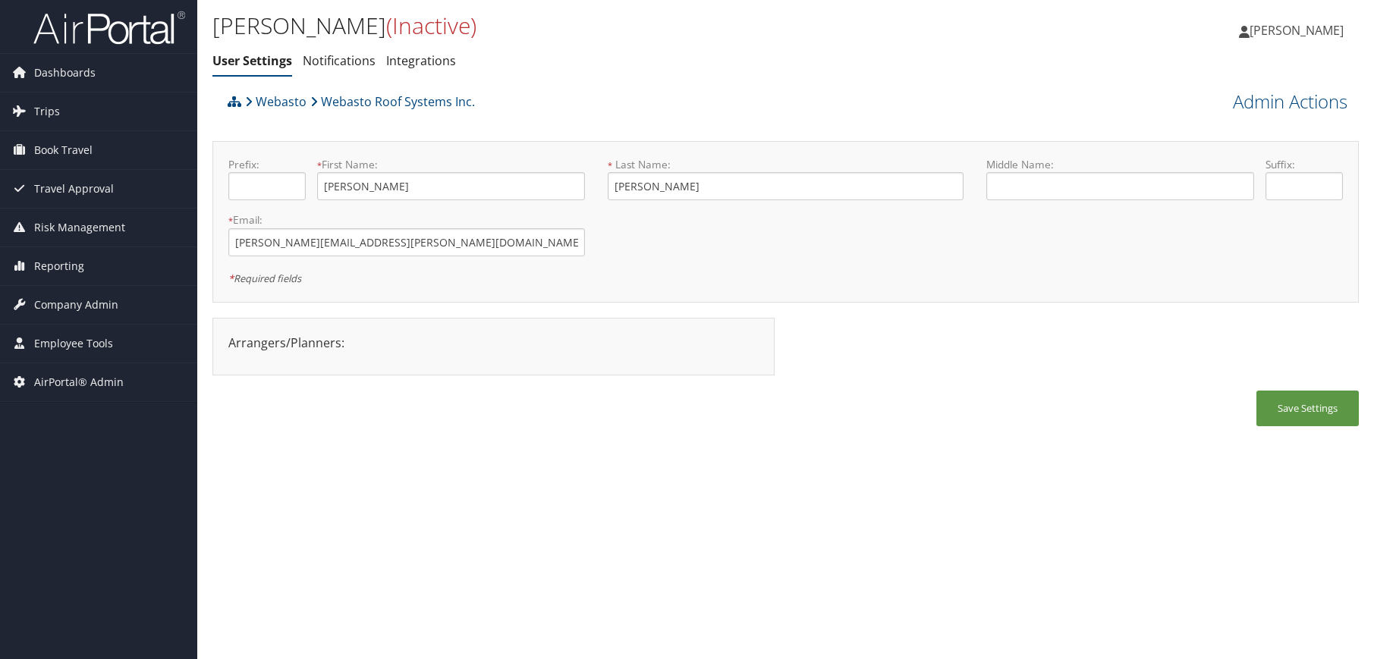
click at [695, 448] on div "[PERSON_NAME] (Inactive) User Settings Notifications Integrations User Settings…" at bounding box center [785, 329] width 1177 height 659
click at [1275, 103] on link "Admin Actions" at bounding box center [1290, 102] width 115 height 26
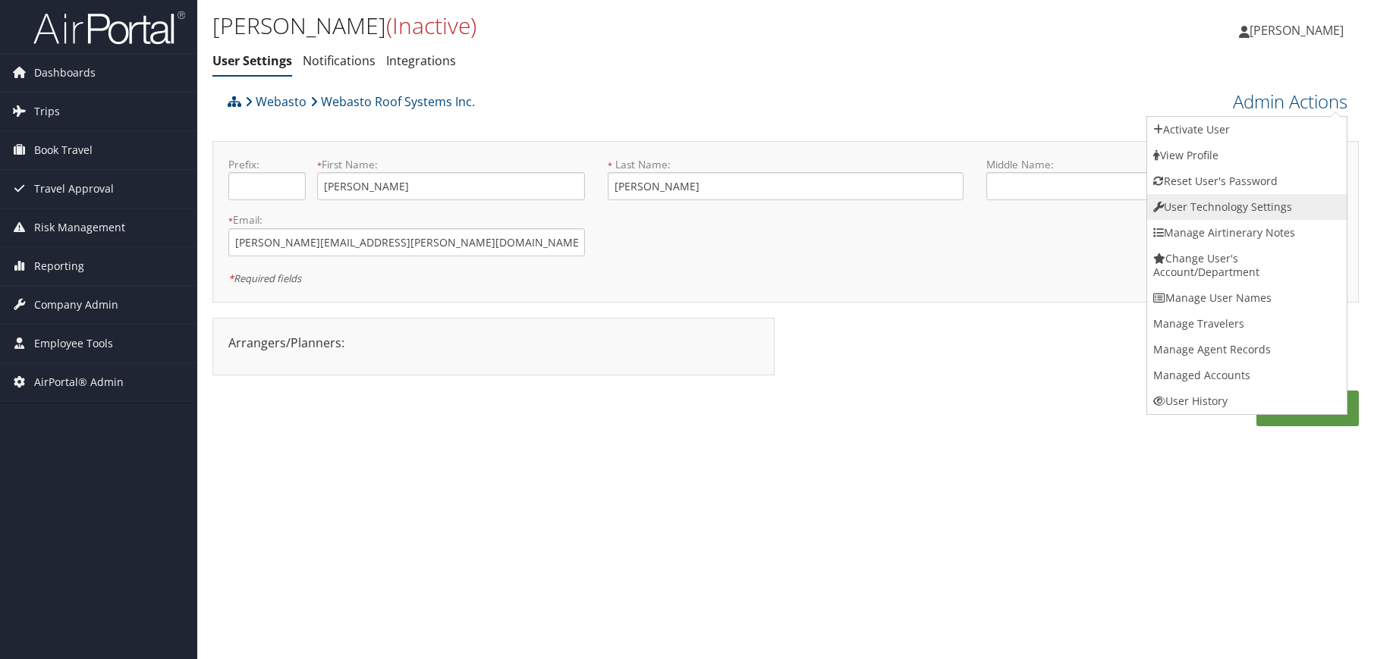
click at [1228, 211] on link "User Technology Settings" at bounding box center [1247, 207] width 200 height 26
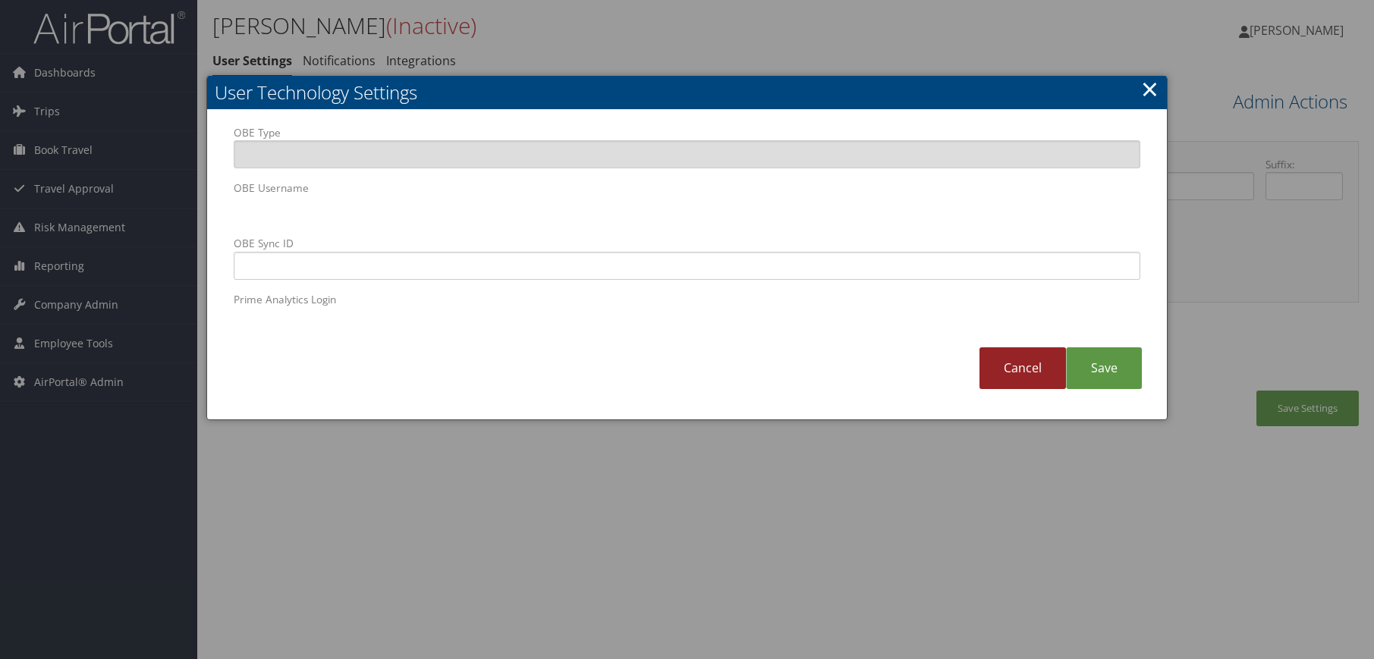
click at [1041, 373] on link "Cancel" at bounding box center [1023, 369] width 87 height 42
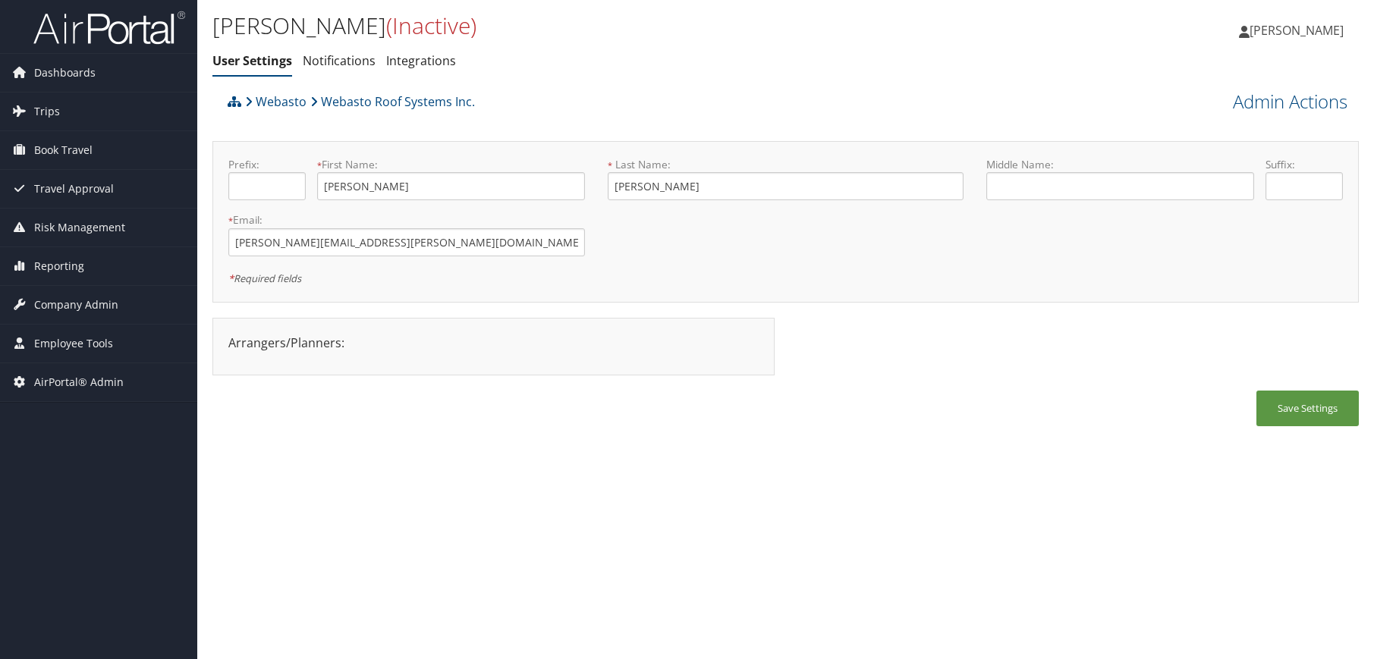
click at [1333, 117] on div "Webasto Webasto Roof Systems Inc. Admin Actions Activate User Confirm Activate …" at bounding box center [785, 103] width 1147 height 32
click at [1332, 110] on link "Admin Actions" at bounding box center [1290, 102] width 115 height 26
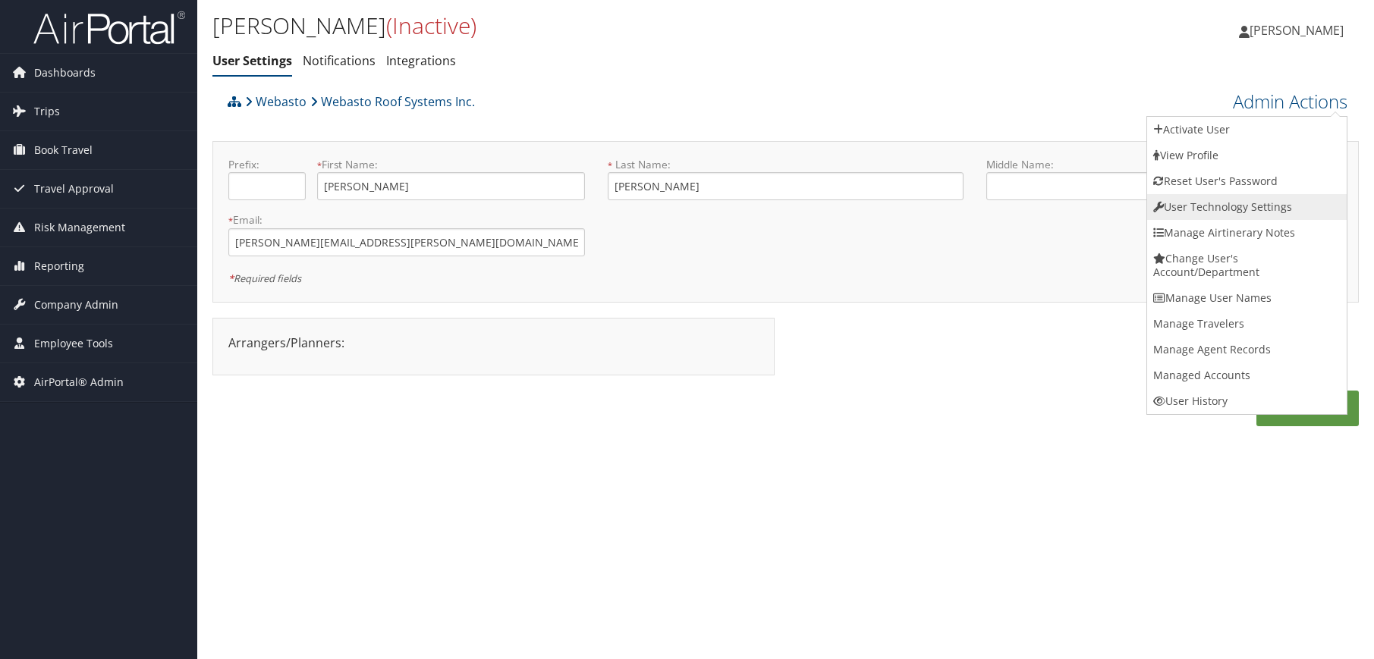
click at [1275, 194] on link "User Technology Settings" at bounding box center [1247, 207] width 200 height 26
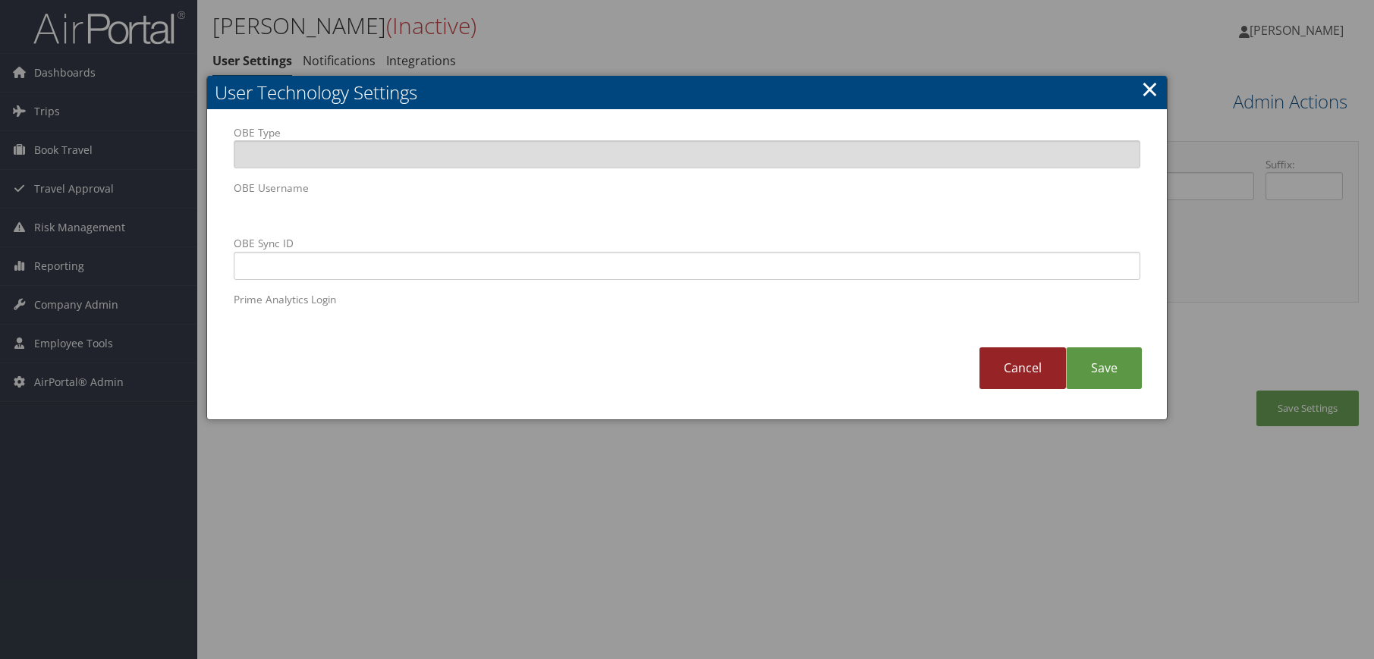
click at [1031, 370] on link "Cancel" at bounding box center [1023, 369] width 87 height 42
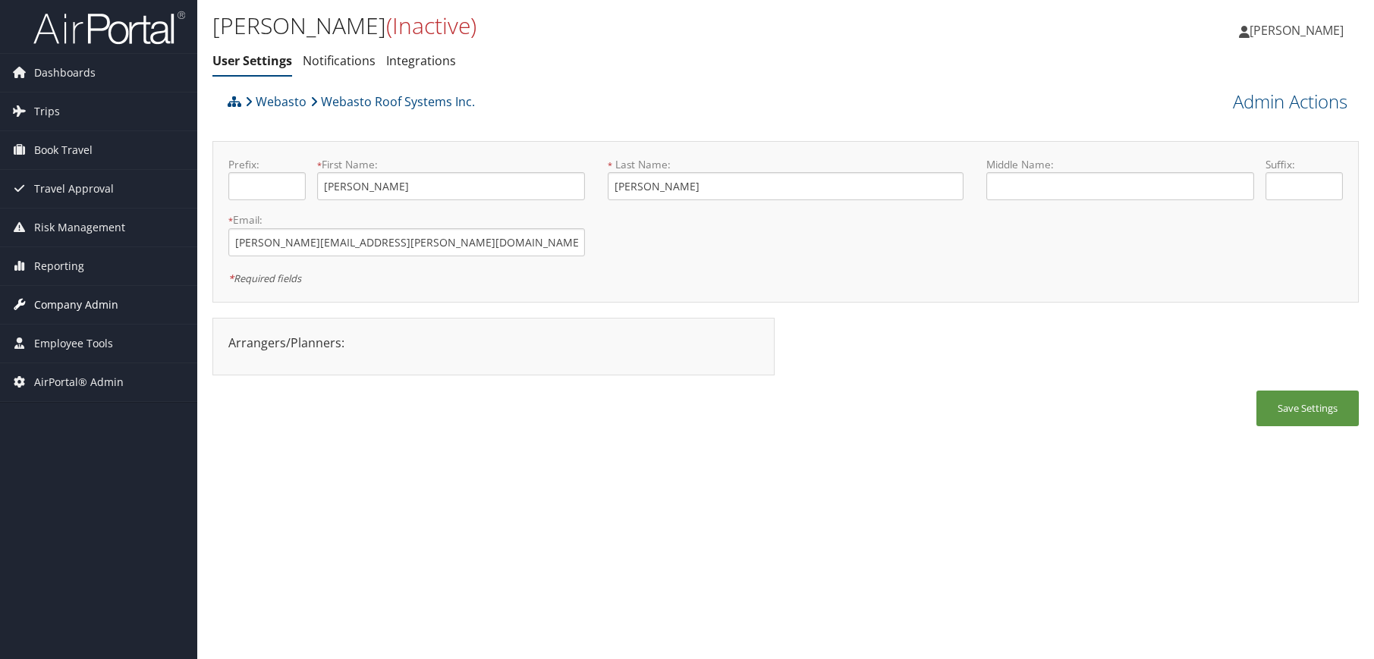
click at [85, 308] on span "Company Admin" at bounding box center [76, 305] width 84 height 38
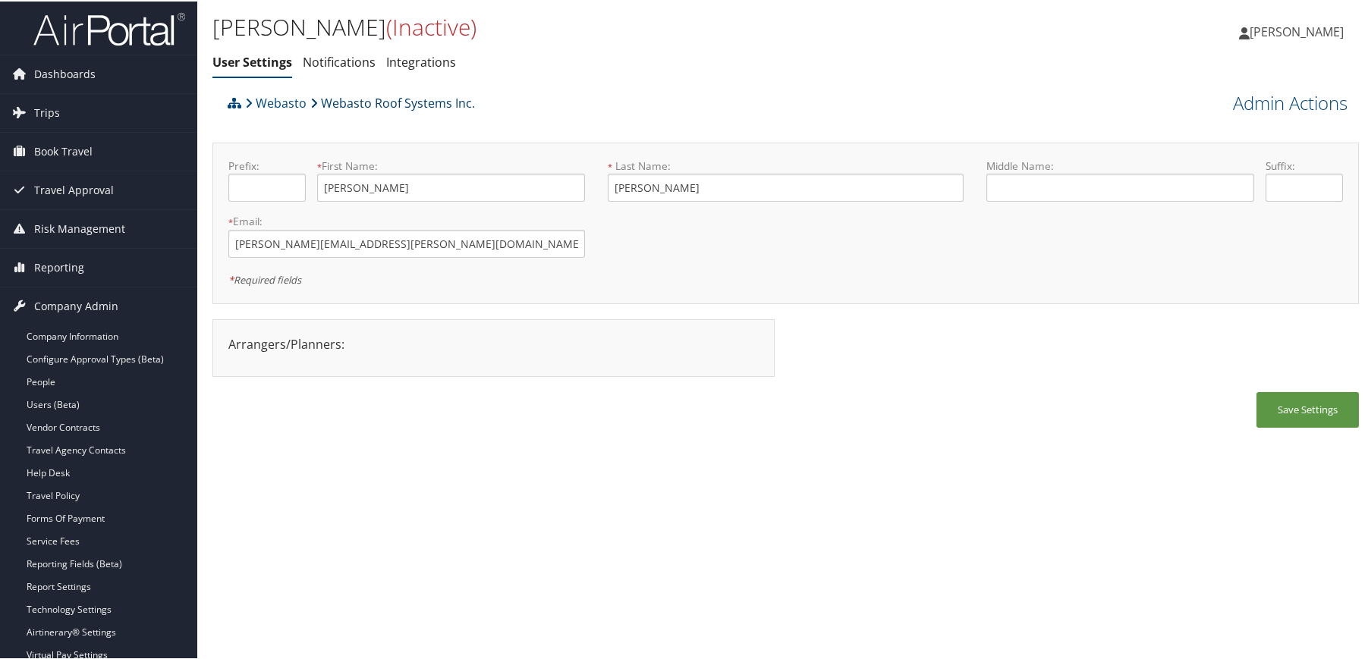
click at [345, 97] on link "Webasto Roof Systems Inc." at bounding box center [392, 102] width 165 height 30
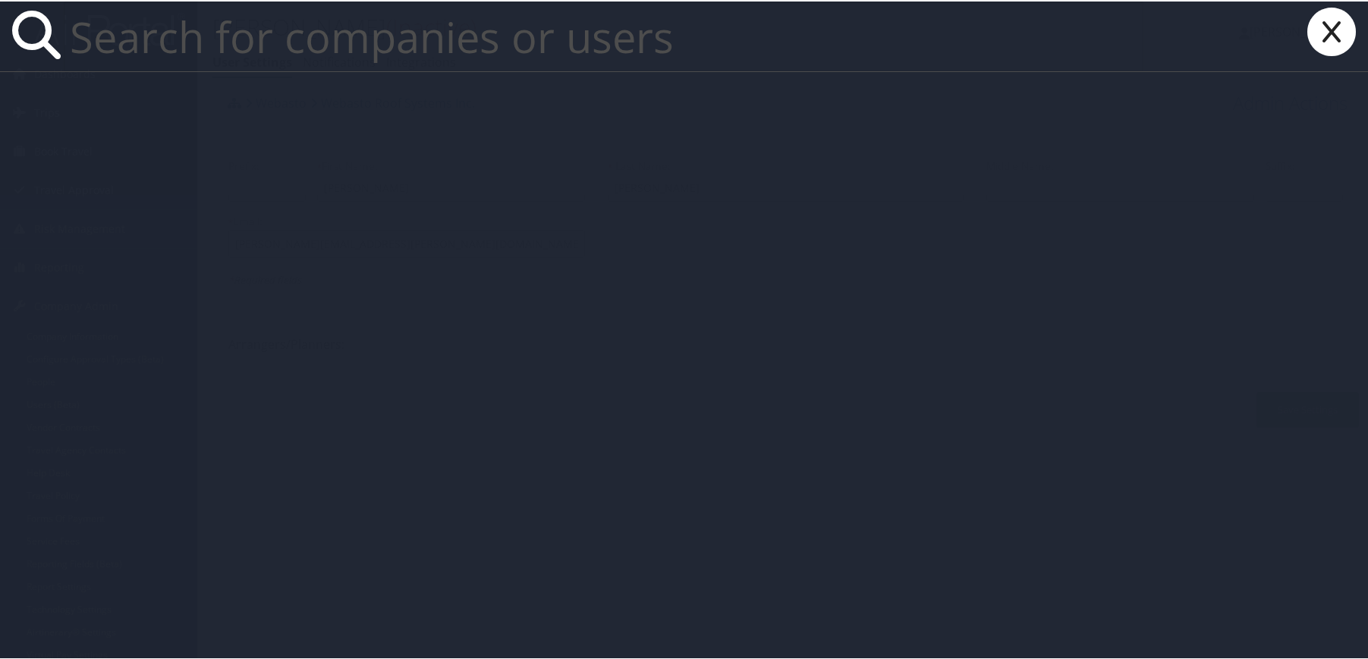
paste input "rbess@comcast.net"
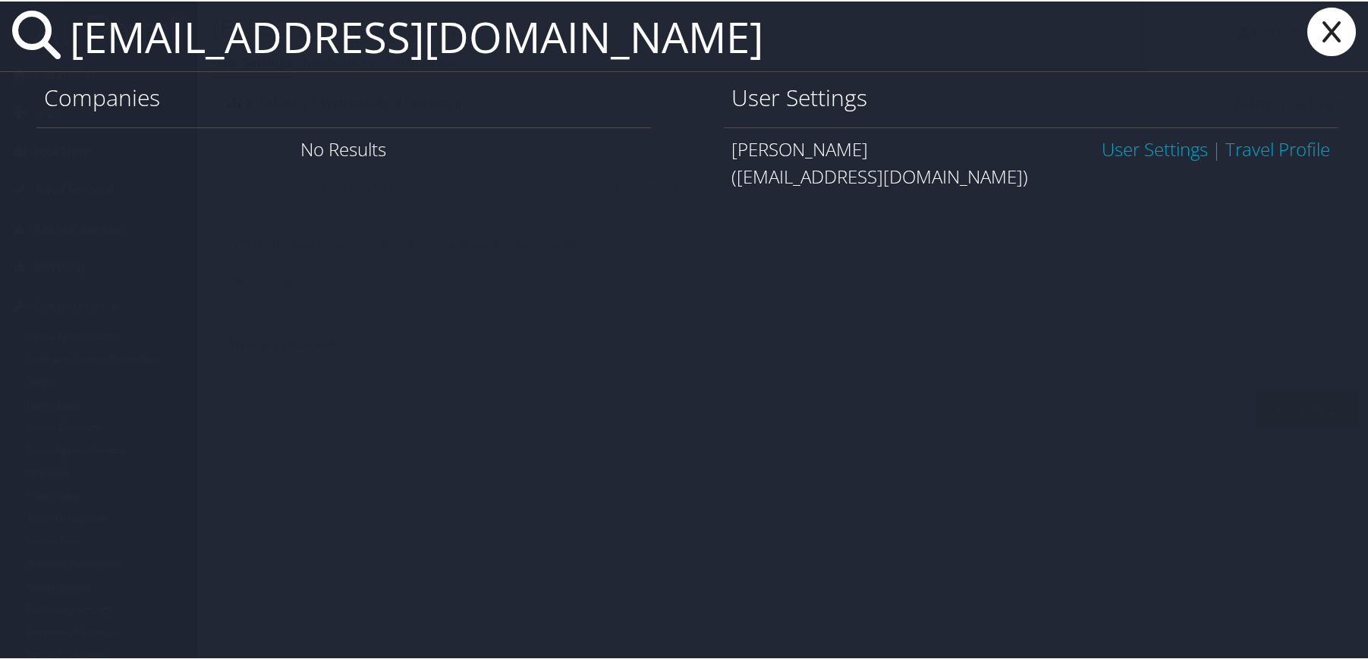
type input "rbess@comcast.net"
click at [1124, 158] on link "User Settings" at bounding box center [1155, 147] width 106 height 25
click at [1124, 154] on link "User Settings" at bounding box center [1155, 147] width 106 height 25
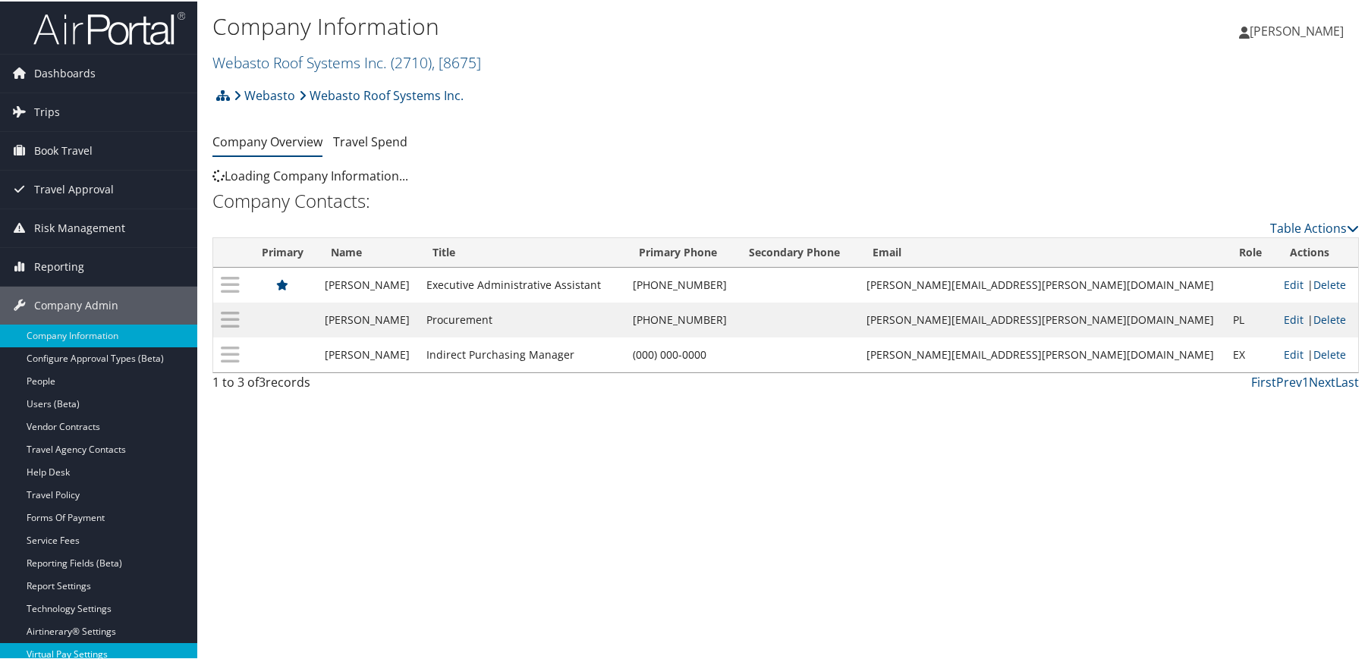
scroll to position [152, 0]
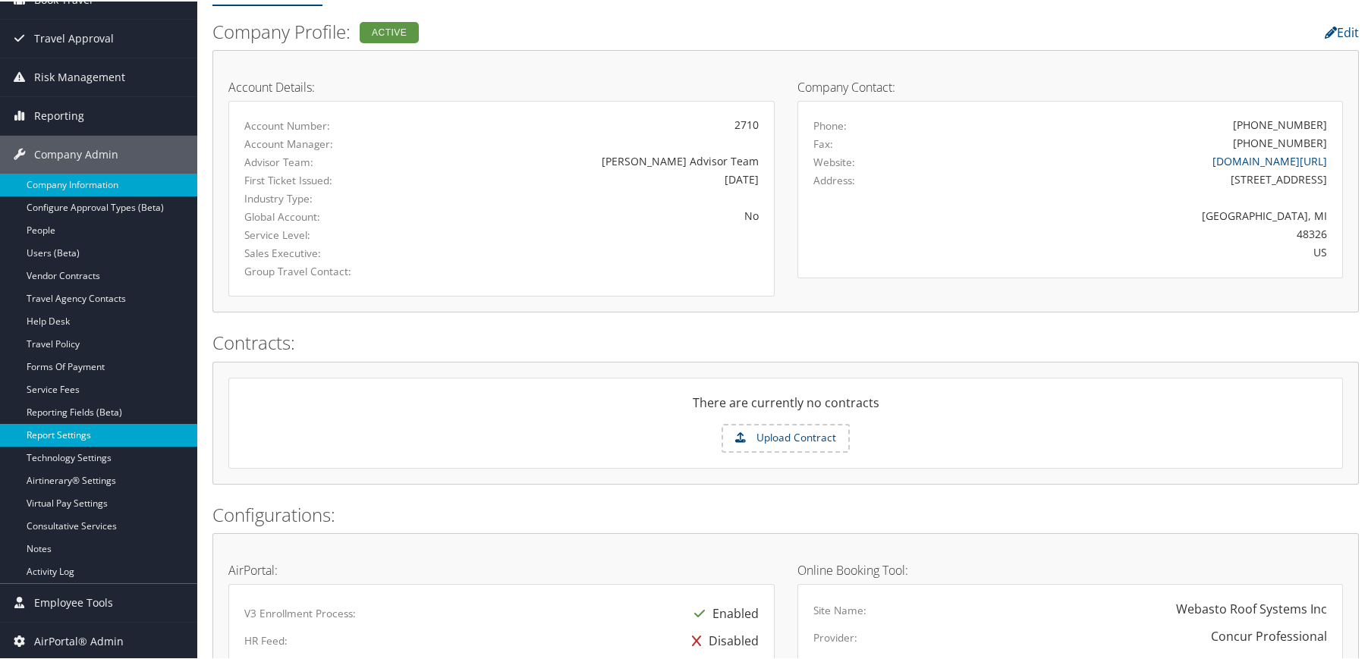
click at [83, 436] on link "Report Settings" at bounding box center [98, 434] width 197 height 23
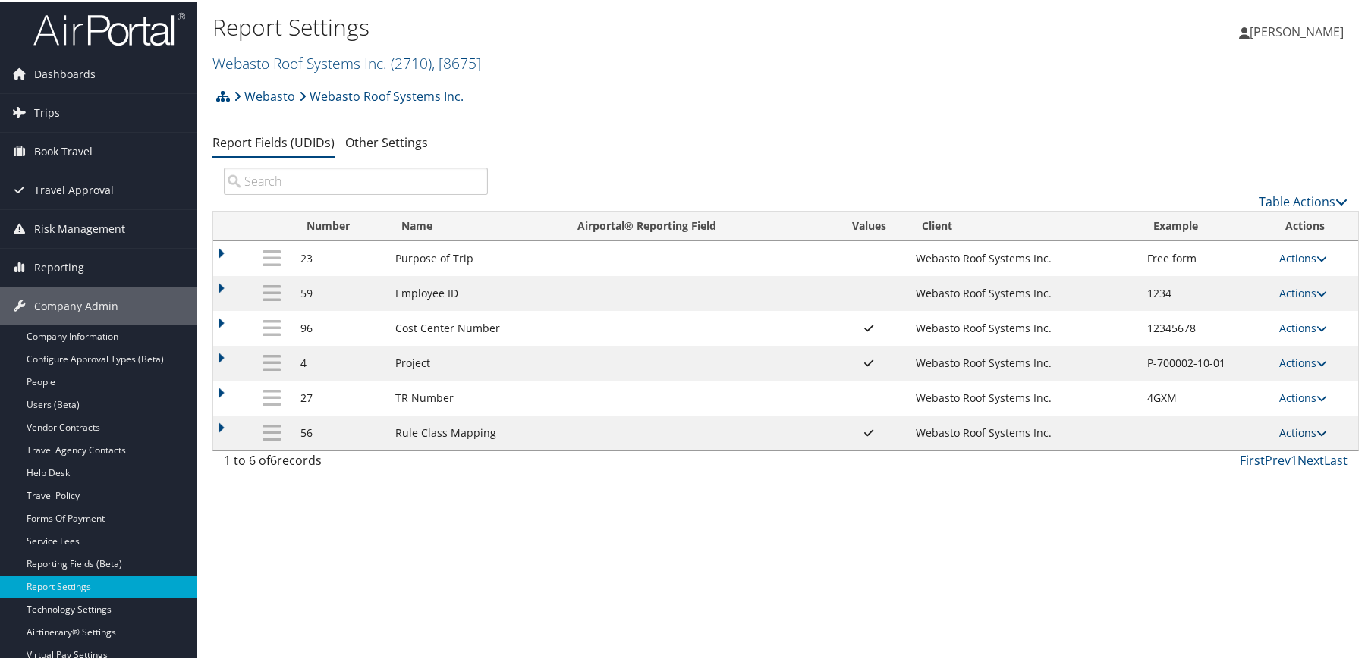
click at [1317, 431] on icon at bounding box center [1322, 432] width 11 height 11
click at [1226, 455] on link "Update Report Field Values" at bounding box center [1239, 455] width 164 height 26
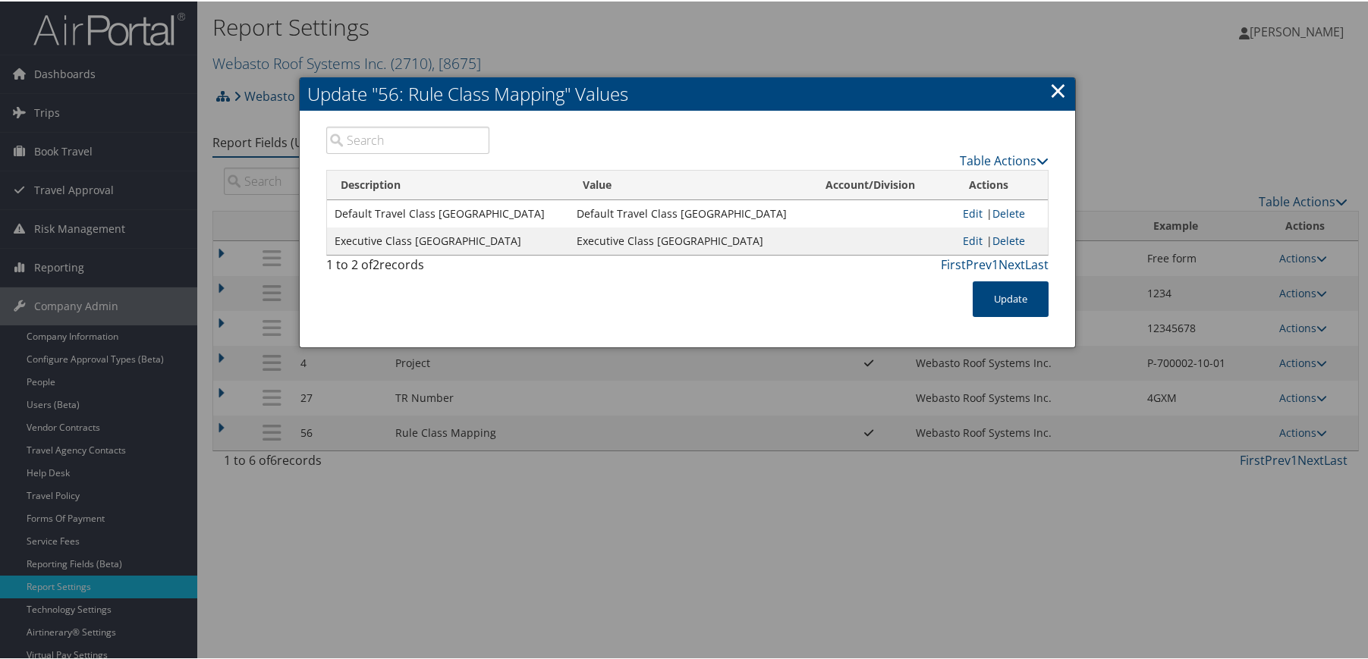
click at [971, 526] on div at bounding box center [687, 329] width 1374 height 659
click at [1055, 92] on link "×" at bounding box center [1058, 89] width 17 height 30
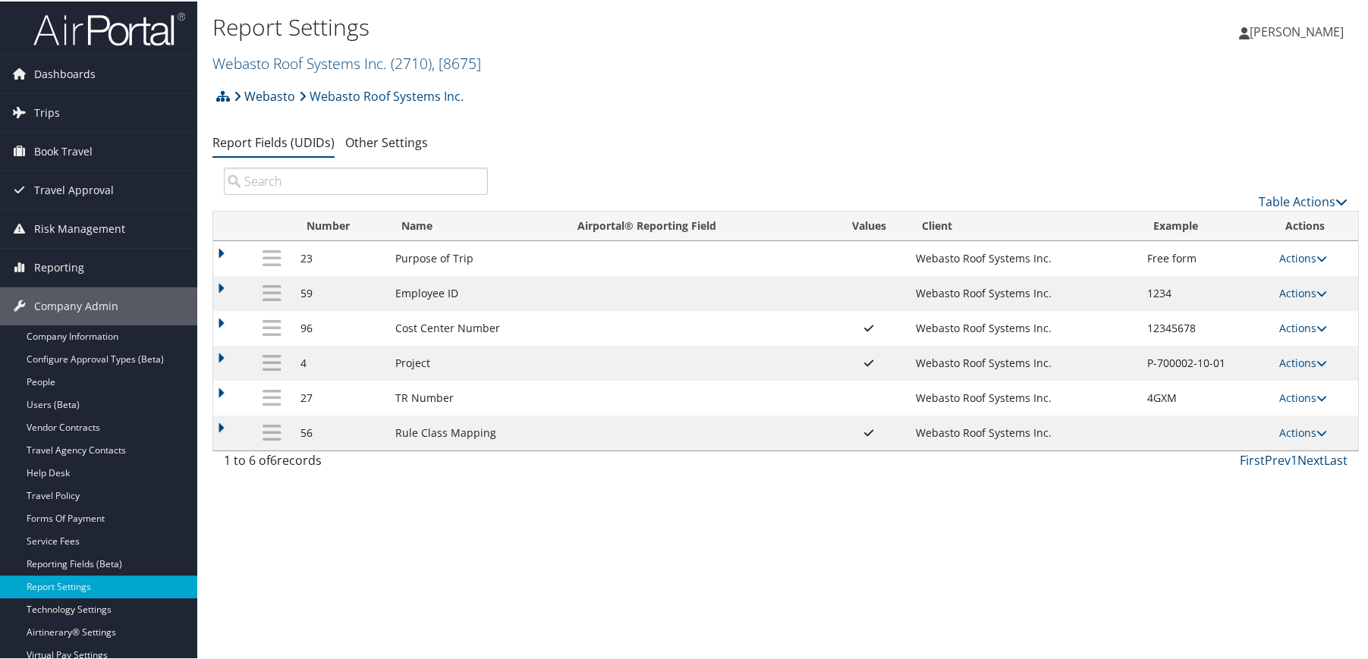
click at [281, 97] on link "Webasto" at bounding box center [264, 95] width 61 height 30
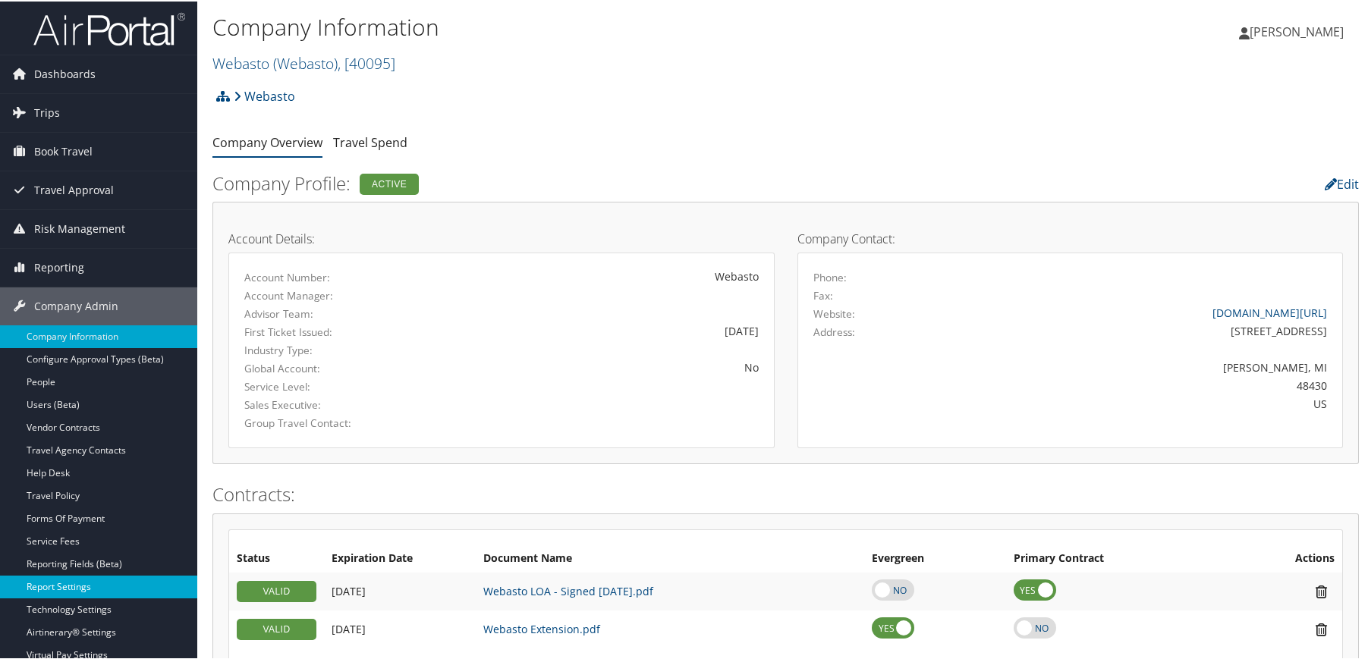
click at [82, 587] on link "Report Settings" at bounding box center [98, 585] width 197 height 23
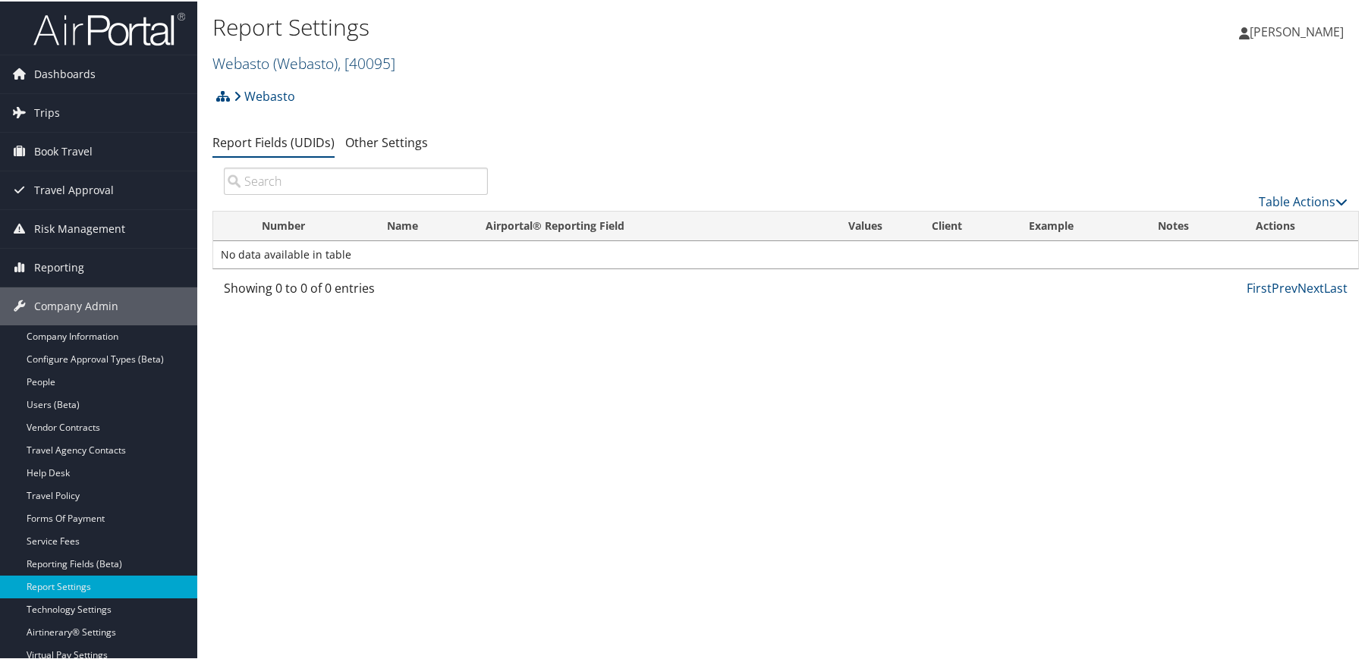
click at [274, 66] on span "( Webasto )" at bounding box center [305, 62] width 65 height 20
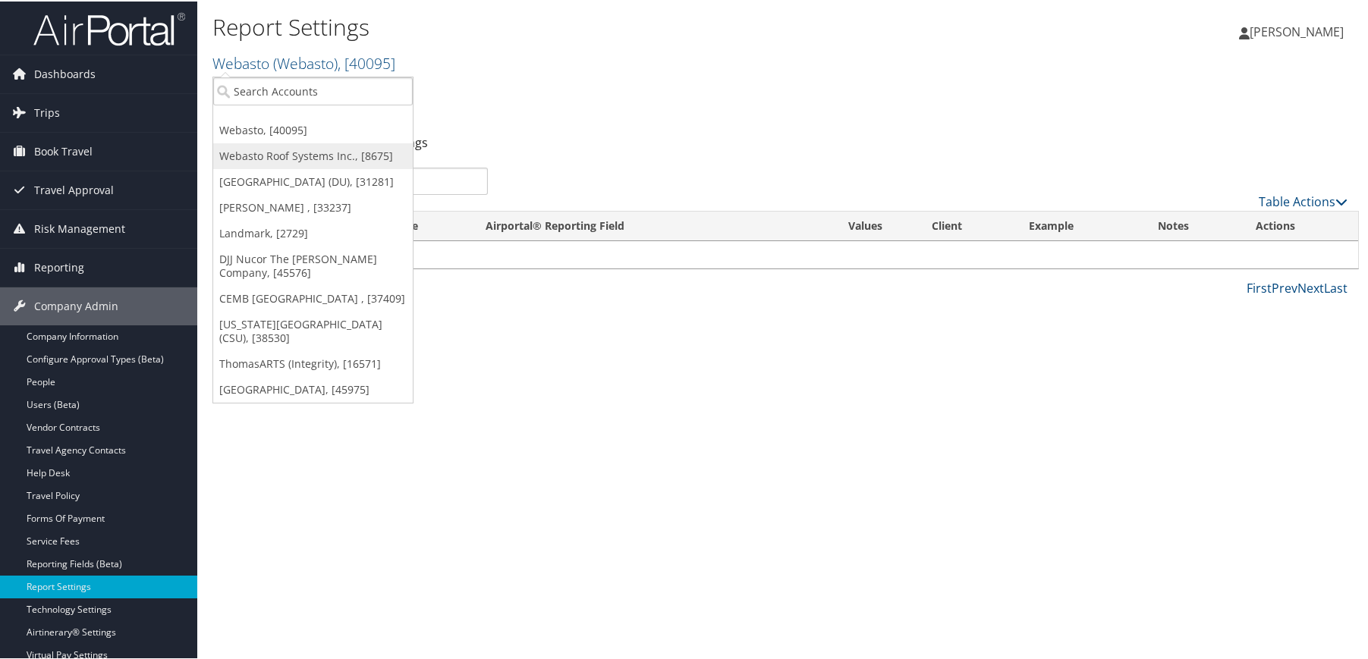
click at [289, 149] on link "Webasto Roof Systems Inc., [8675]" at bounding box center [313, 155] width 200 height 26
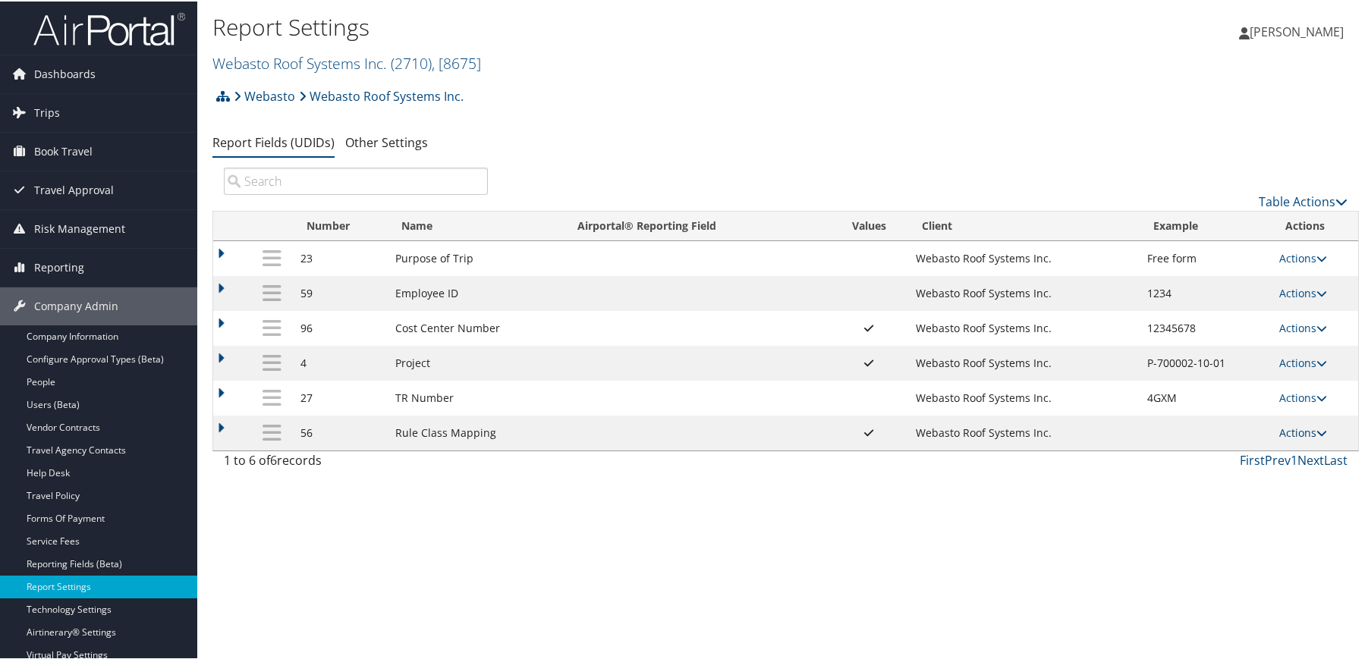
click at [1295, 429] on link "Actions" at bounding box center [1304, 431] width 48 height 14
click at [1264, 451] on link "Update Report Field Values" at bounding box center [1239, 455] width 164 height 26
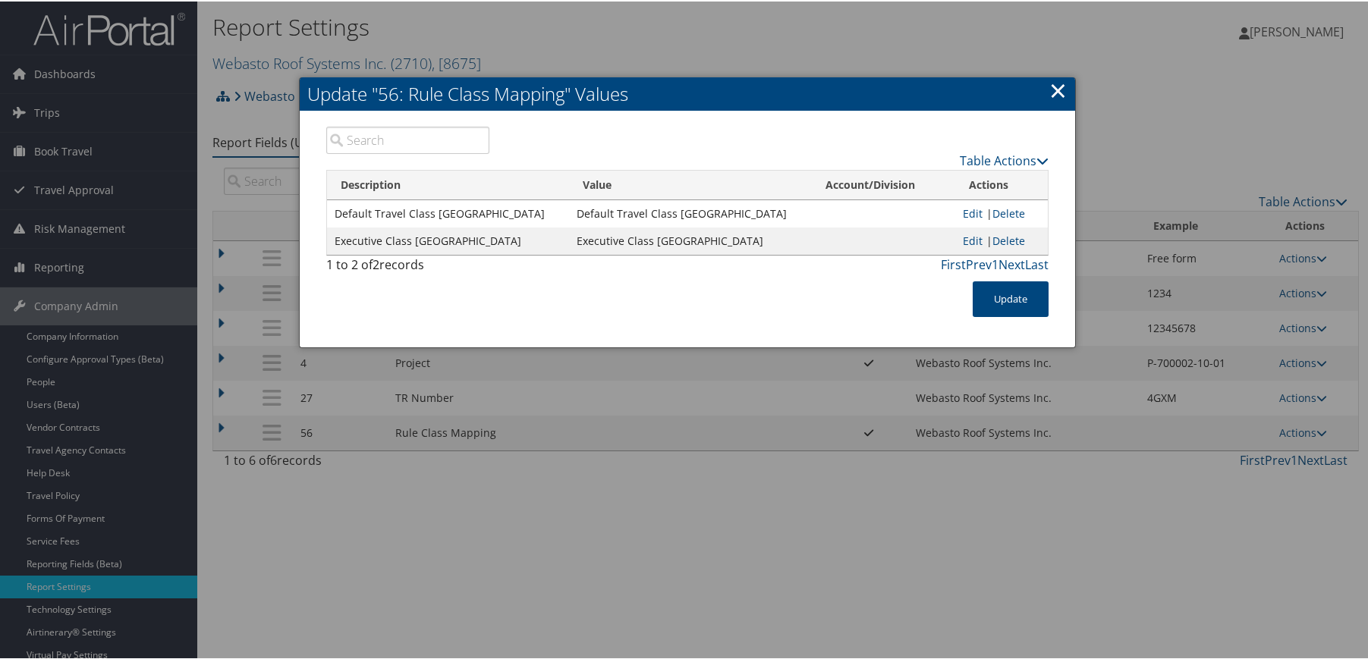
click at [1062, 87] on link "×" at bounding box center [1058, 89] width 17 height 30
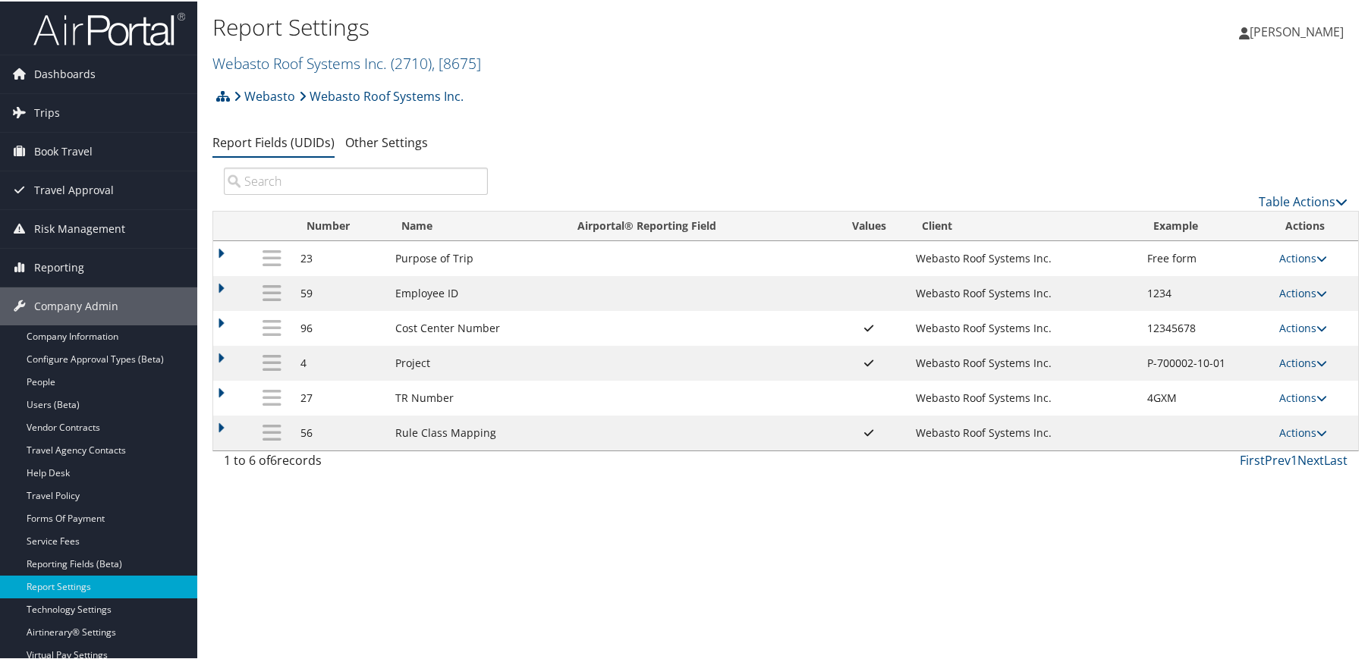
click at [801, 552] on div "Report Settings Webasto Roof Systems Inc. ( 2710 ) , [ 8675 ] Webasto Webasto R…" at bounding box center [785, 329] width 1177 height 659
click at [1052, 549] on div "Report Settings Webasto Roof Systems Inc. ( 2710 ) , [ 8675 ] Webasto Webasto R…" at bounding box center [785, 329] width 1177 height 659
click at [495, 553] on div "Report Settings Webasto Roof Systems Inc. ( 2710 ) , [ 8675 ] Webasto Webasto R…" at bounding box center [785, 329] width 1177 height 659
click at [721, 587] on div "Report Settings Webasto Roof Systems Inc. ( 2710 ) , [ 8675 ] Webasto Webasto R…" at bounding box center [785, 329] width 1177 height 659
click at [385, 524] on div "Report Settings Webasto Roof Systems Inc. ( 2710 ) , [ 8675 ] Webasto Webasto R…" at bounding box center [785, 329] width 1177 height 659
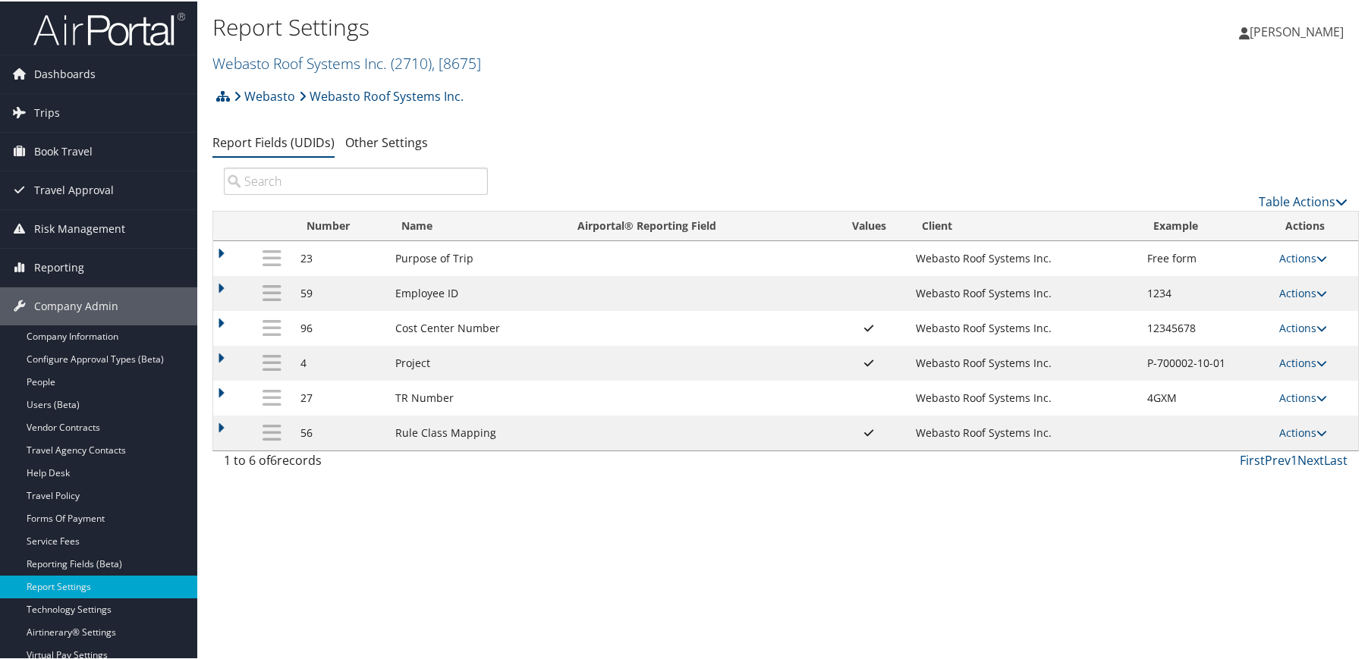
click at [462, 543] on div "Report Settings Webasto Roof Systems Inc. ( 2710 ) , [ 8675 ] Webasto Webasto R…" at bounding box center [785, 329] width 1177 height 659
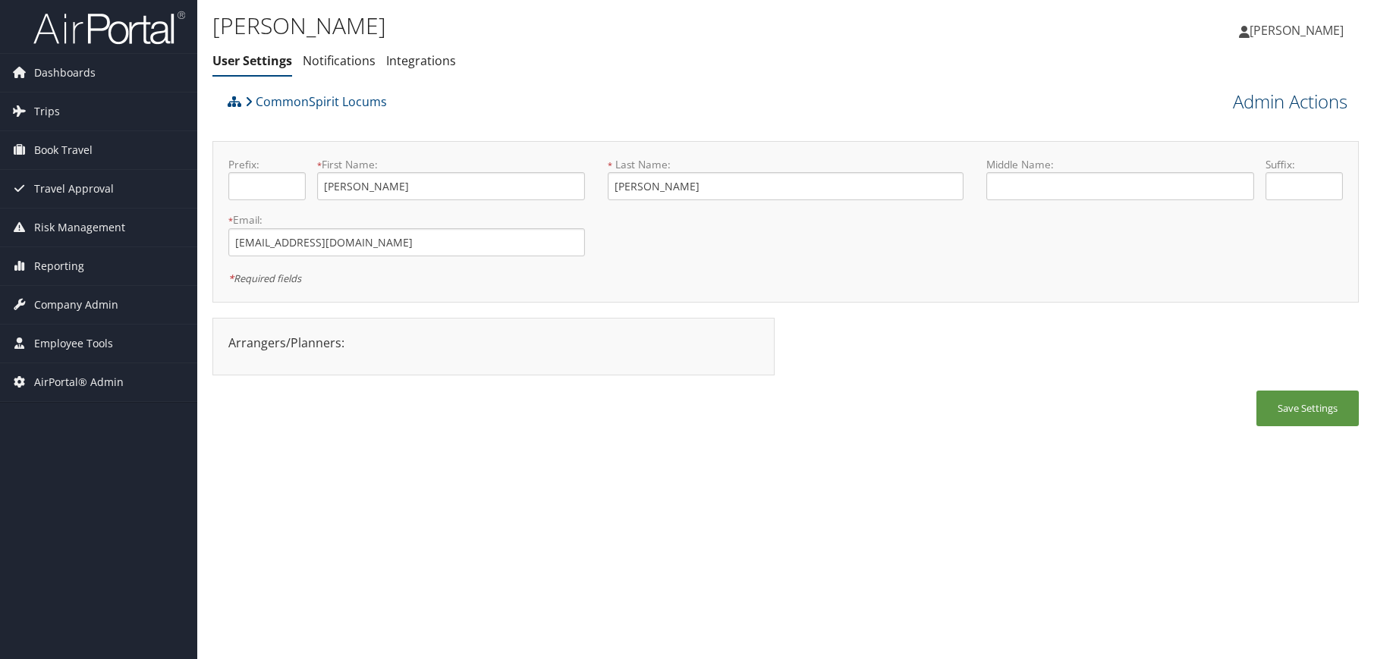
click at [1307, 102] on link "Admin Actions" at bounding box center [1290, 102] width 115 height 26
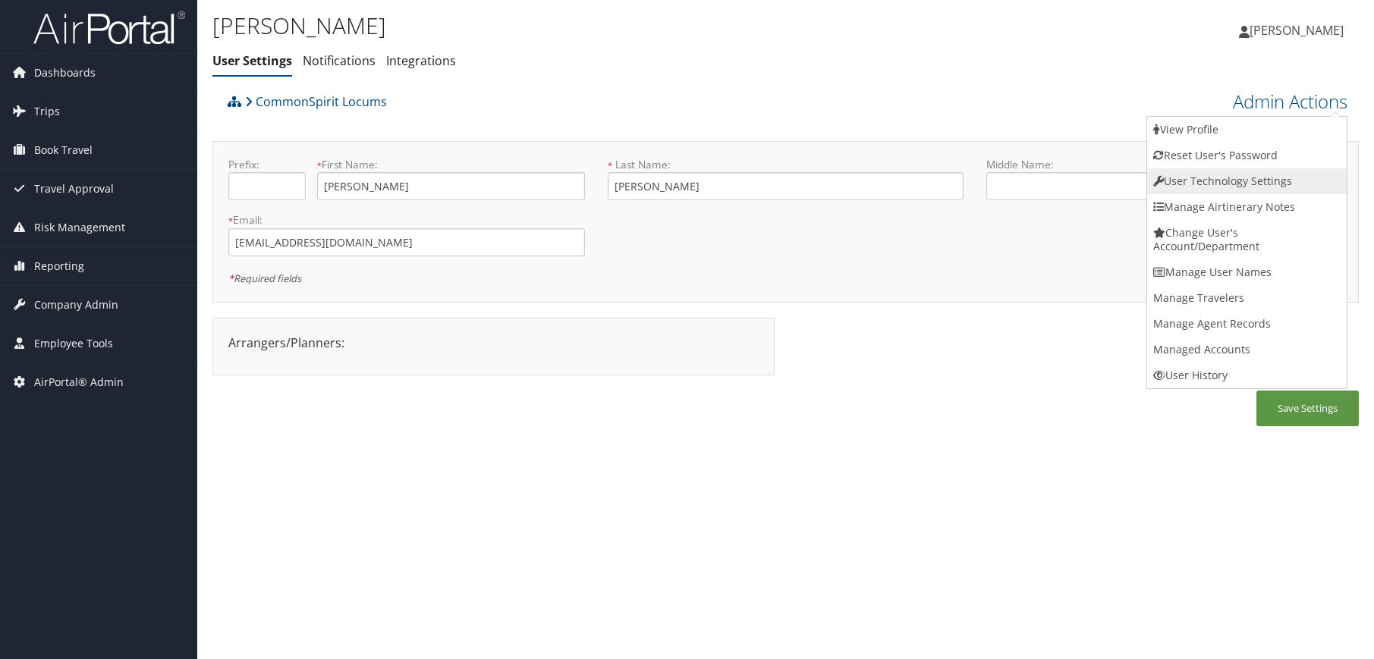
click at [1230, 181] on link "User Technology Settings" at bounding box center [1247, 181] width 200 height 26
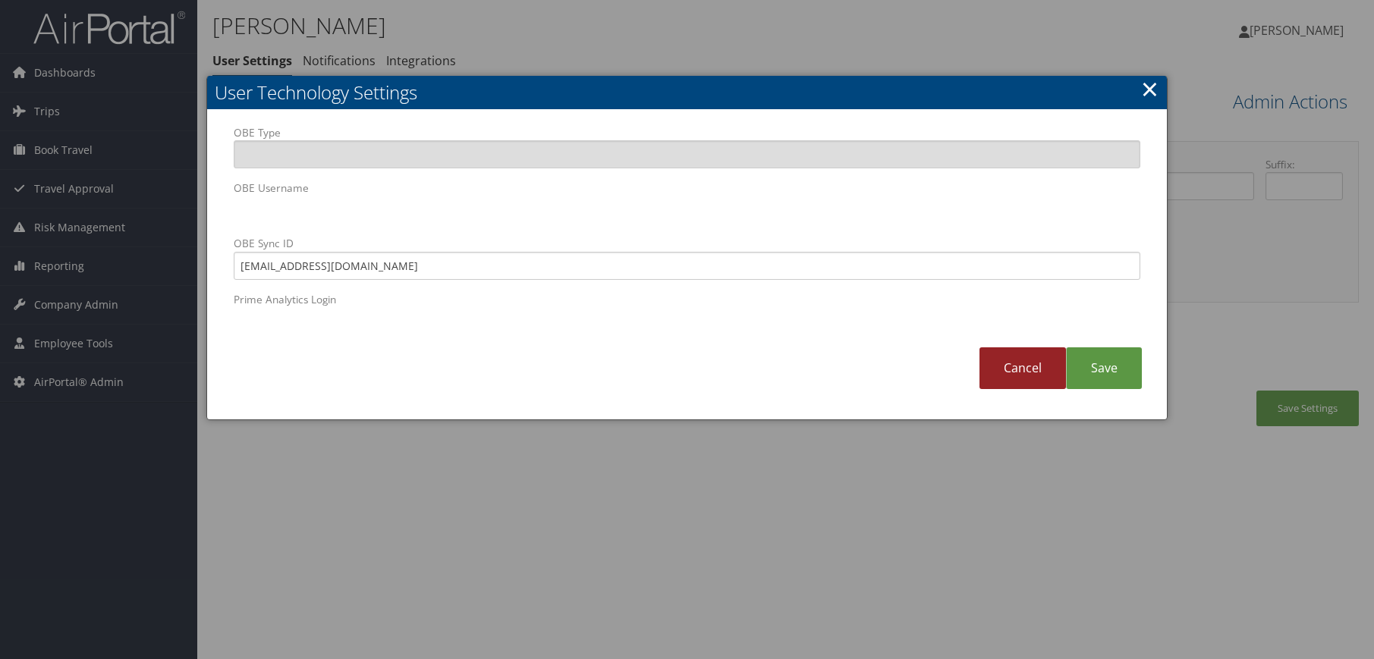
click at [1047, 373] on link "Cancel" at bounding box center [1023, 369] width 87 height 42
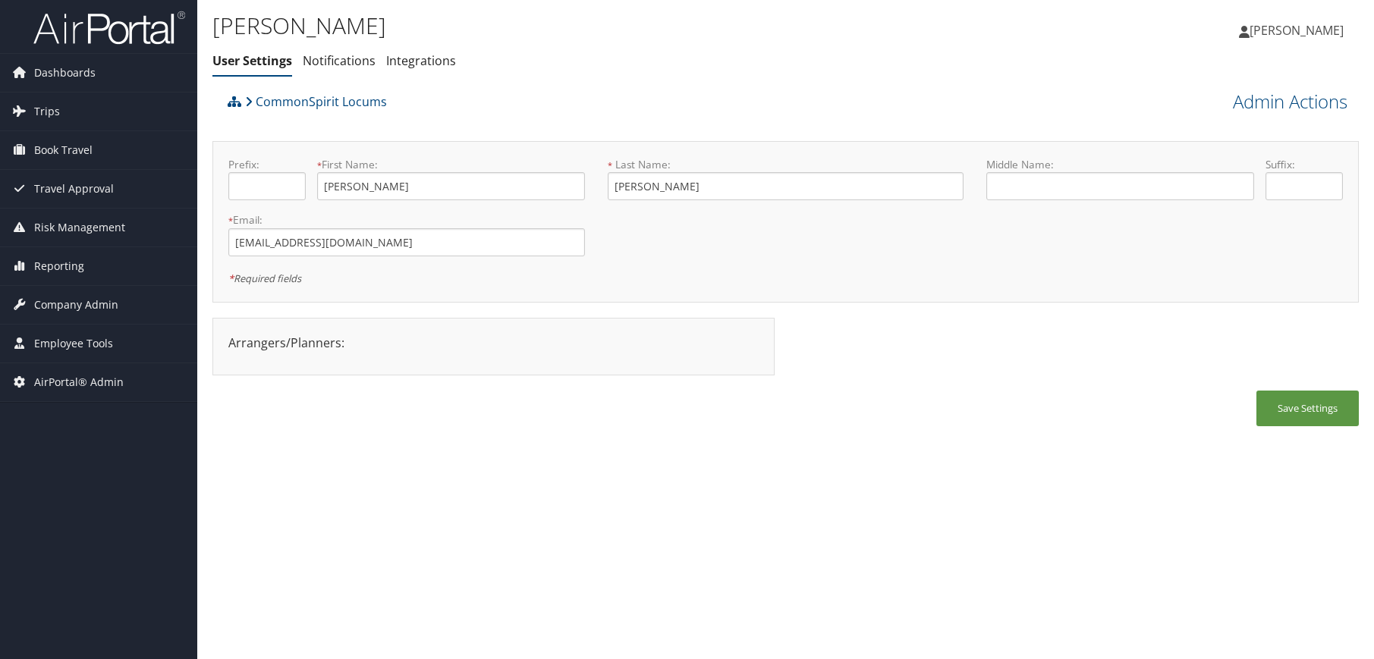
click at [707, 407] on div "Save Settings" at bounding box center [785, 416] width 1147 height 51
click at [1237, 102] on link "Admin Actions" at bounding box center [1290, 102] width 115 height 26
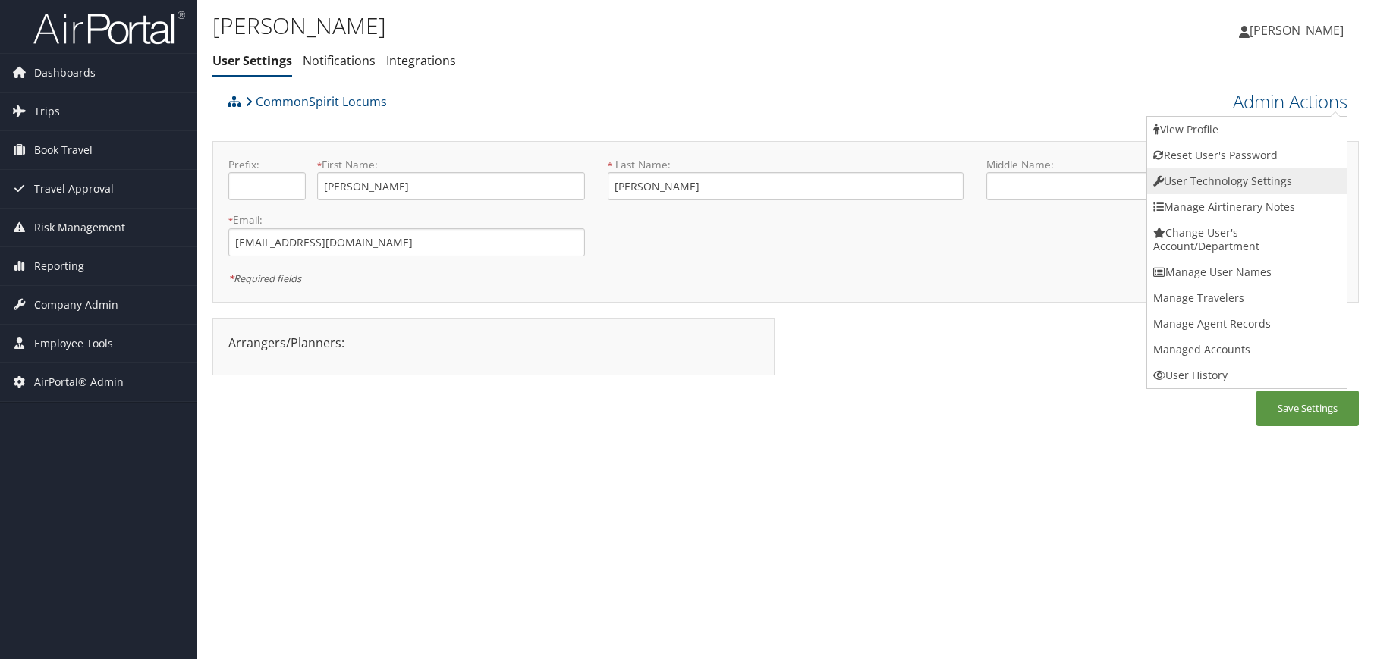
click at [1224, 188] on link "User Technology Settings" at bounding box center [1247, 181] width 200 height 26
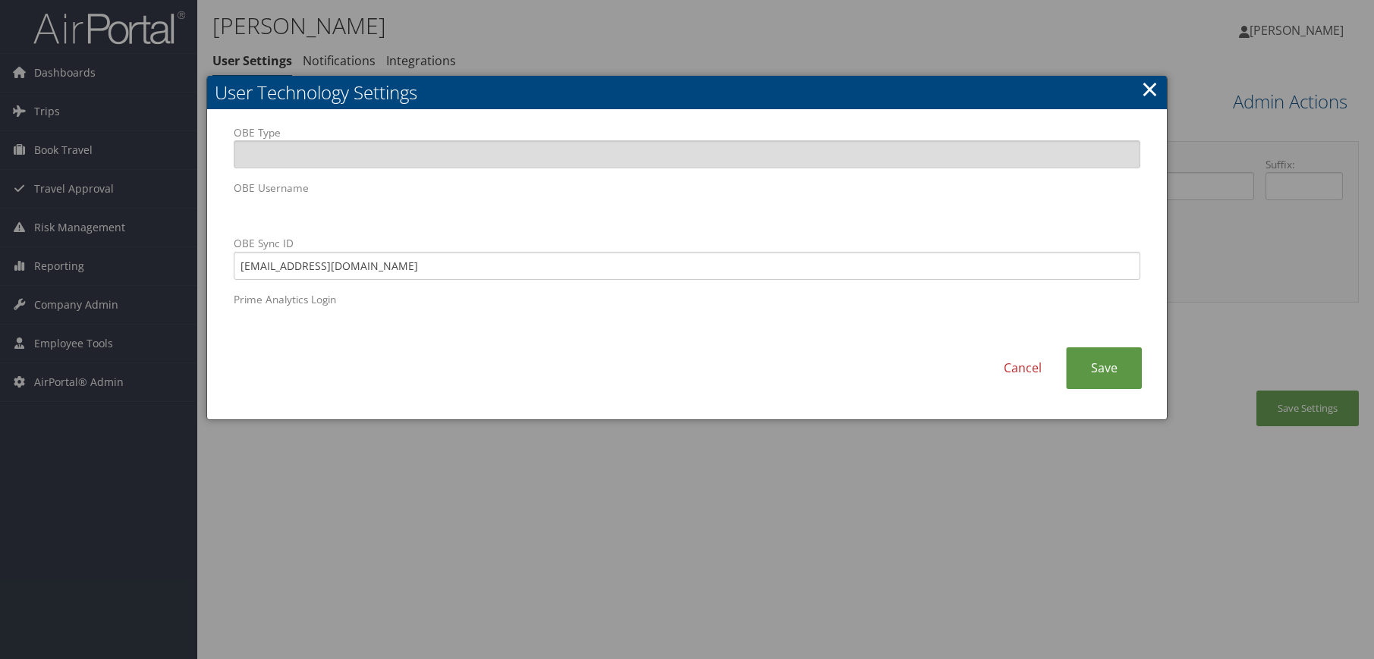
click at [39, 183] on body "Menu Dashboards ► AirPortal 360™ (Manager) AirPortal 360™ (Agent) My Travel Das…" at bounding box center [687, 329] width 1374 height 659
click at [367, 275] on input "rbess@comcast.net" at bounding box center [688, 266] width 908 height 28
drag, startPoint x: 439, startPoint y: 275, endPoint x: 143, endPoint y: 233, distance: 299.7
click at [143, 233] on body "Menu Dashboards ► AirPortal 360™ (Manager) AirPortal 360™ (Agent) My Travel Das…" at bounding box center [687, 329] width 1374 height 659
click at [1095, 355] on link "Save" at bounding box center [1104, 369] width 76 height 42
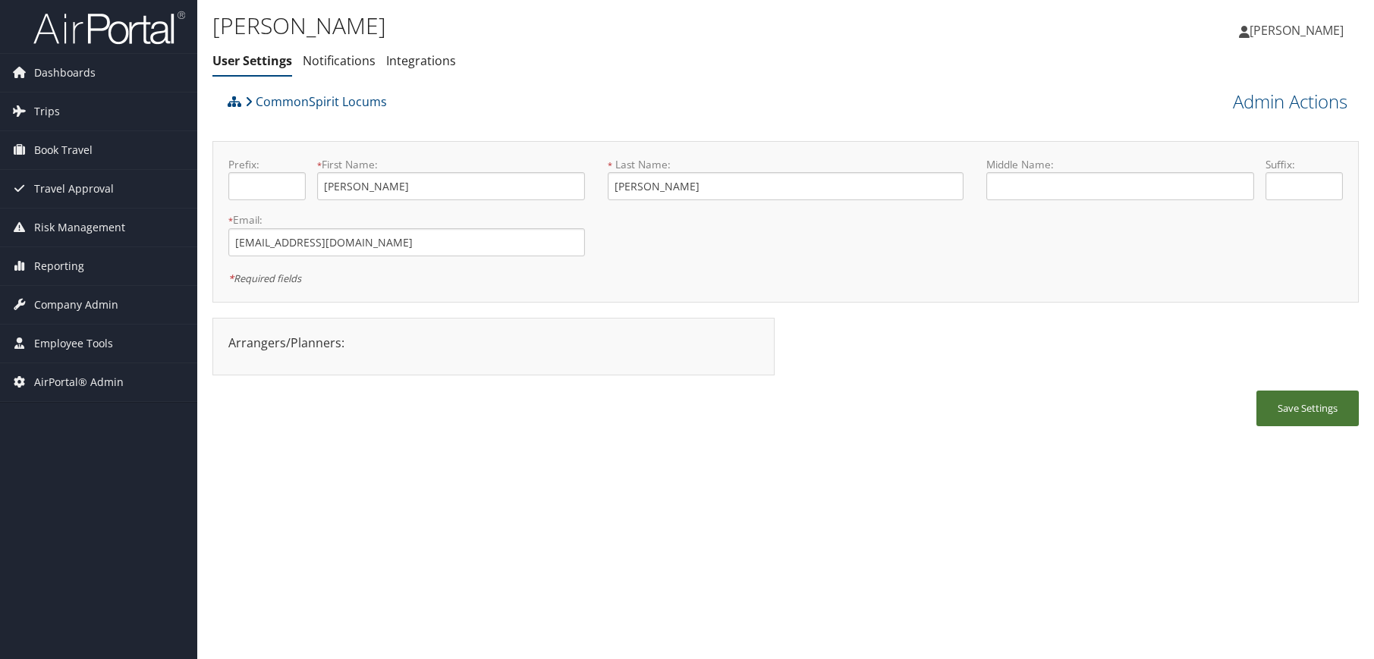
click at [1303, 401] on button "Save Settings" at bounding box center [1308, 409] width 102 height 36
click at [1259, 106] on link "Admin Actions" at bounding box center [1290, 102] width 115 height 26
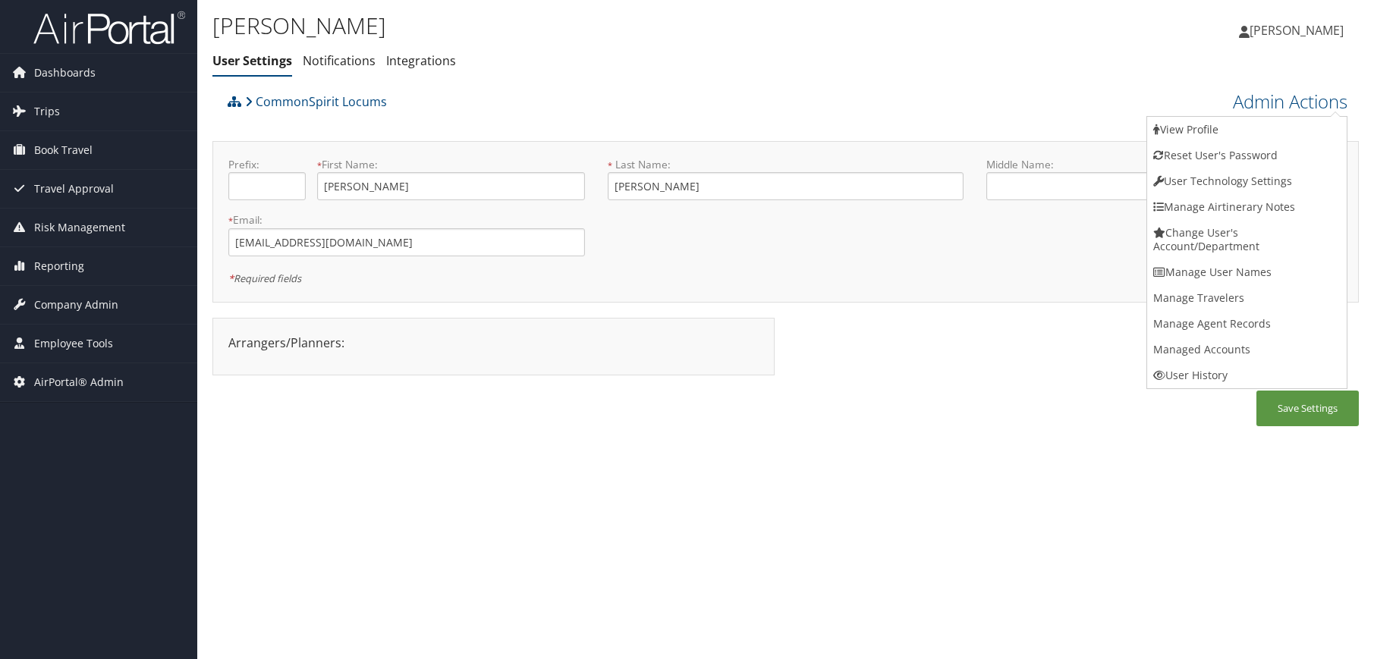
click at [1253, 184] on link "User Technology Settings" at bounding box center [1247, 181] width 200 height 26
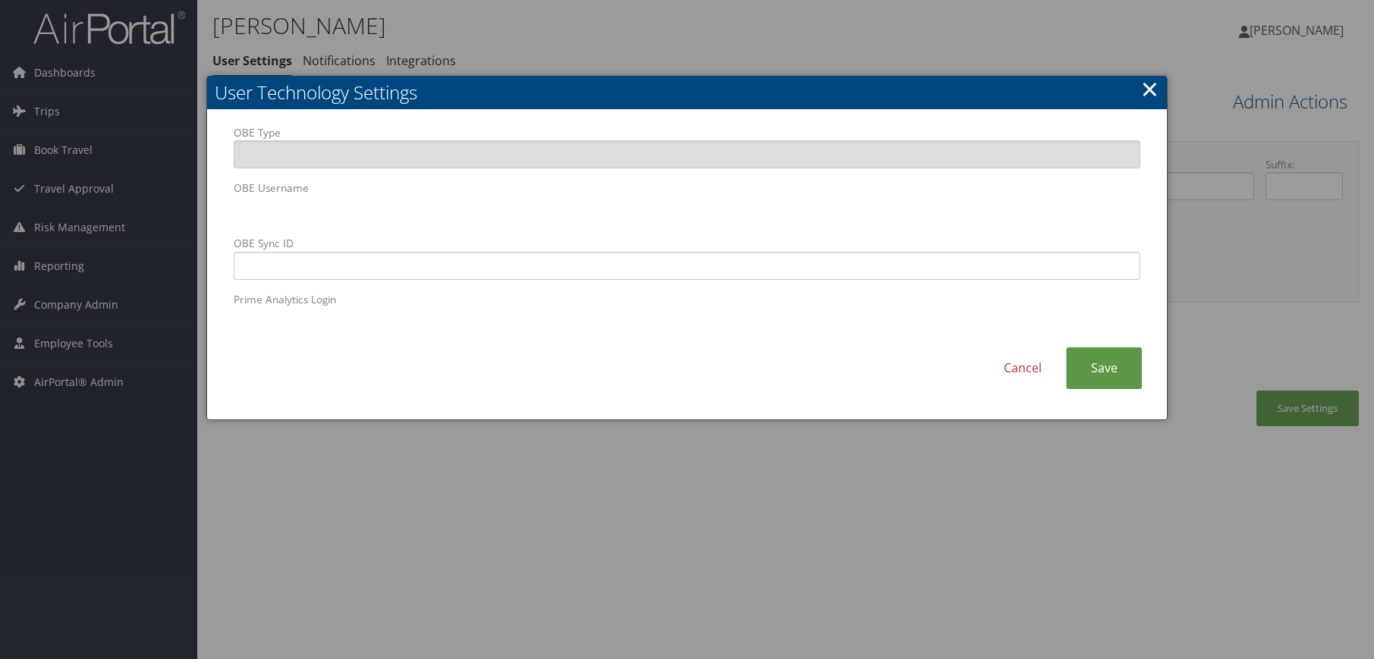
click at [165, 213] on body "Menu Dashboards ► AirPortal 360™ (Manager) AirPortal 360™ (Agent) My Travel Das…" at bounding box center [687, 329] width 1374 height 659
click at [1121, 373] on link "Save" at bounding box center [1104, 369] width 76 height 42
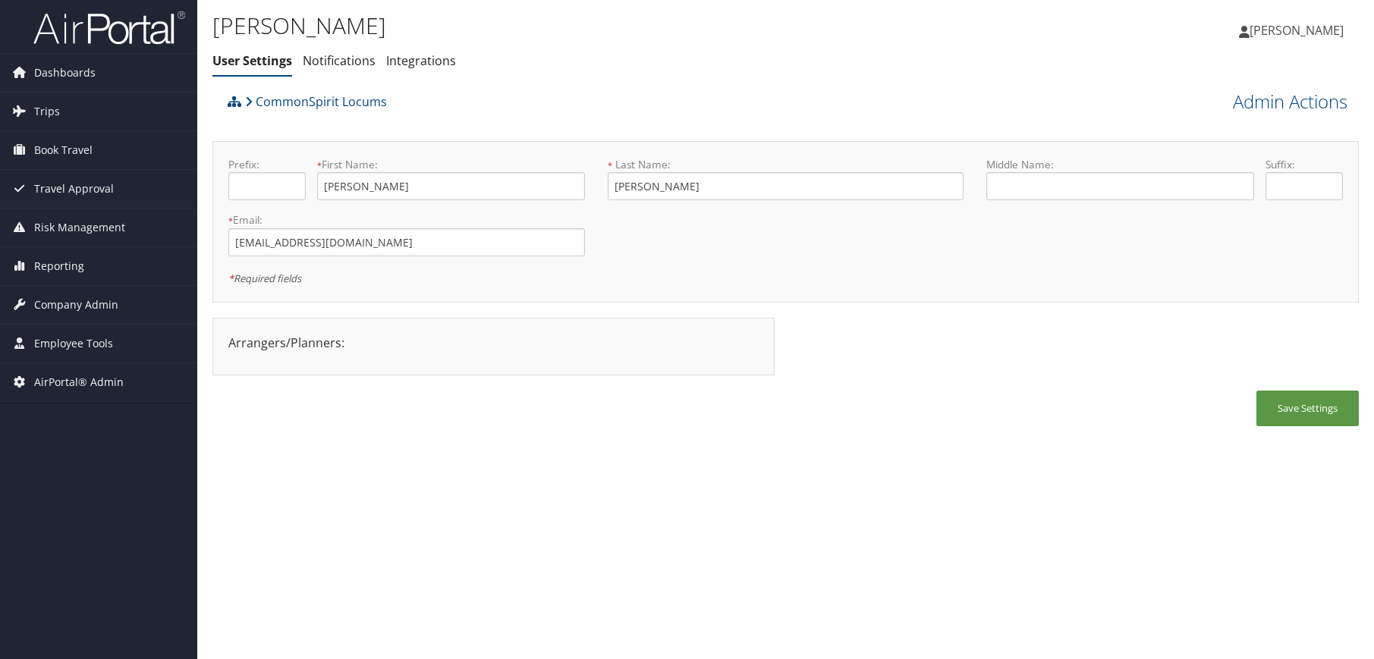
click at [605, 499] on div "Bess Brackett User Settings Notifications Integrations User Settings Notificati…" at bounding box center [785, 329] width 1177 height 659
click at [1251, 106] on link "Admin Actions" at bounding box center [1290, 102] width 115 height 26
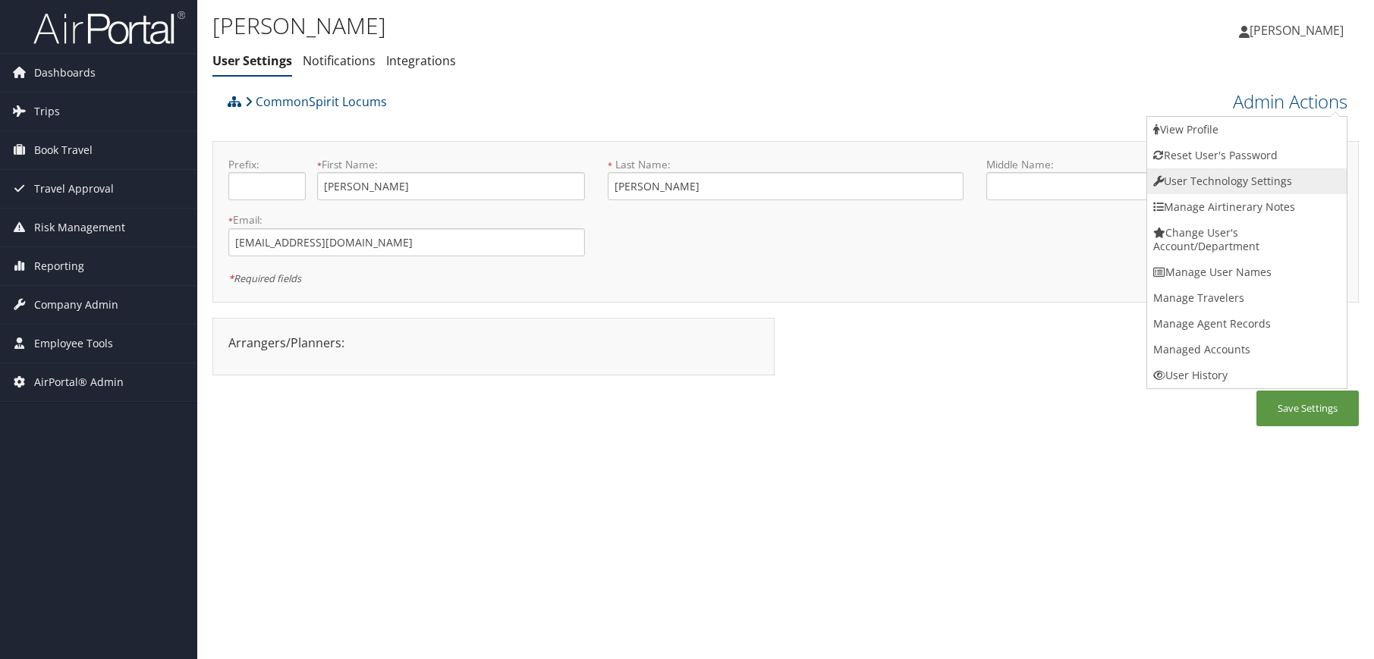
click at [1223, 183] on link "User Technology Settings" at bounding box center [1247, 181] width 200 height 26
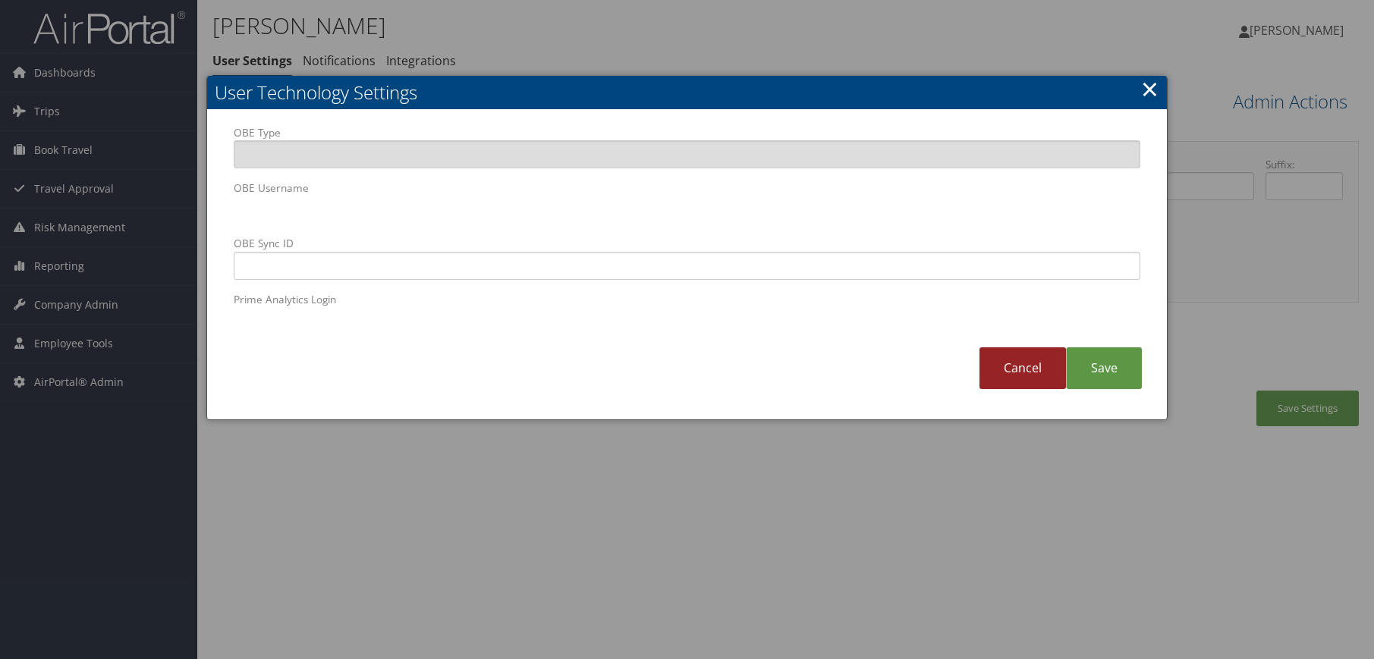
click at [1042, 360] on link "Cancel" at bounding box center [1023, 369] width 87 height 42
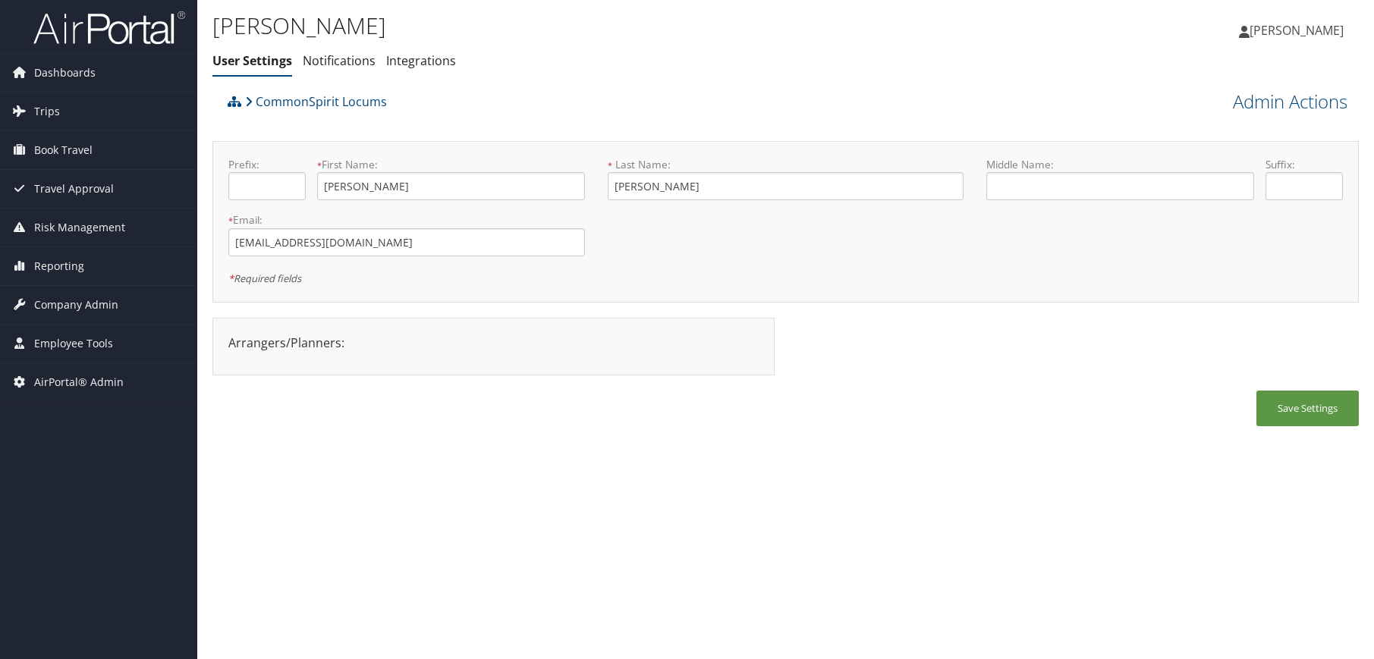
click at [855, 513] on div "Bess Brackett User Settings Notifications Integrations User Settings Notificati…" at bounding box center [785, 329] width 1177 height 659
click at [408, 454] on div "Bess Brackett User Settings Notifications Integrations User Settings Notificati…" at bounding box center [785, 329] width 1177 height 659
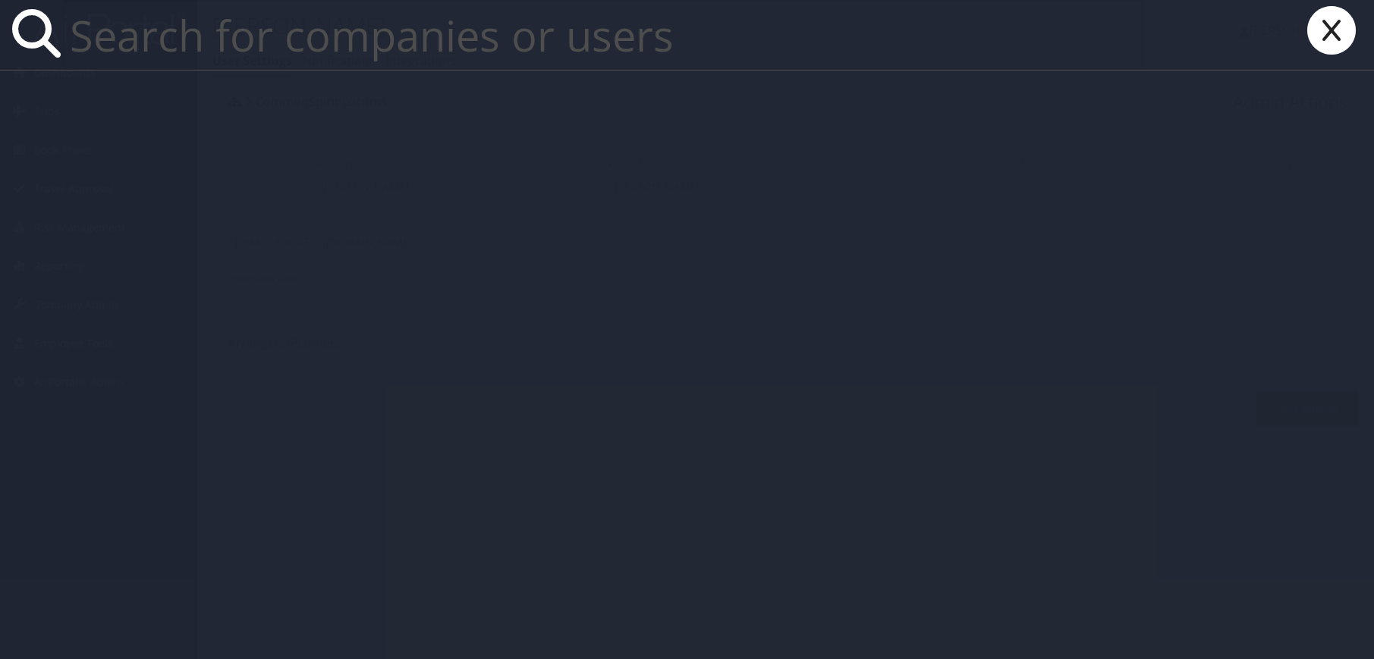
paste input "879175963"
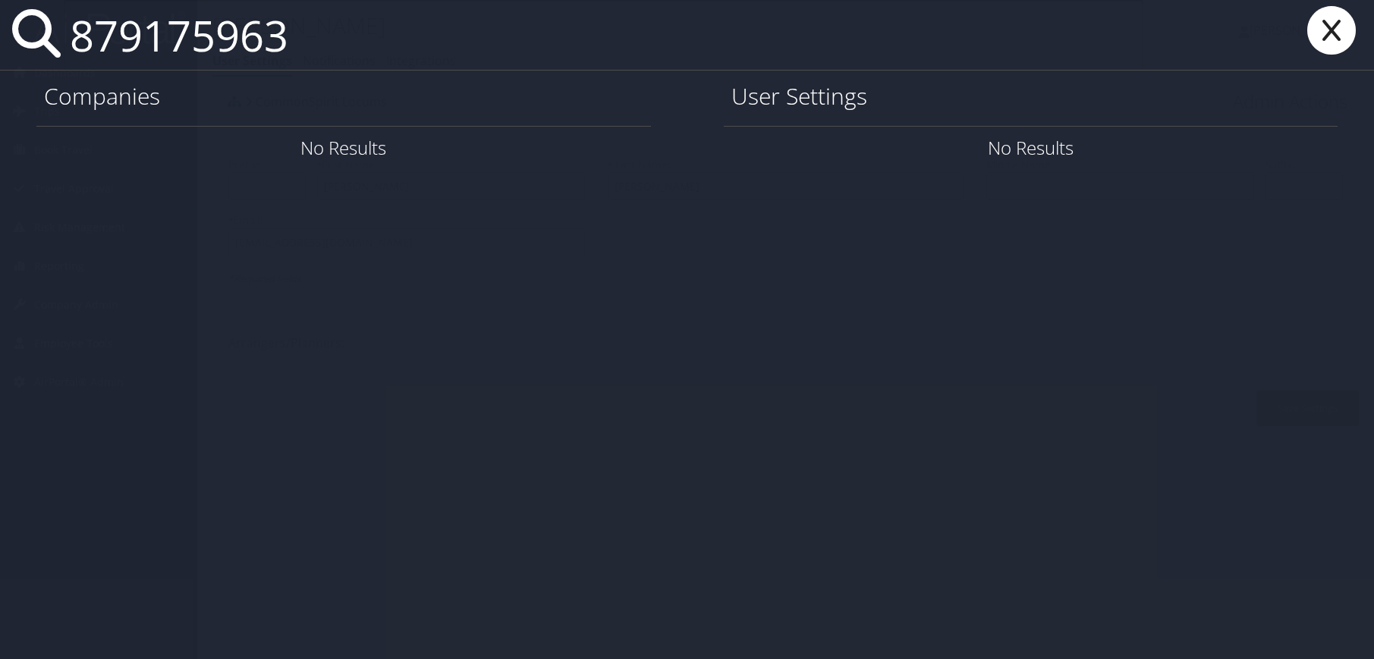
drag, startPoint x: 317, startPoint y: 29, endPoint x: 66, endPoint y: 53, distance: 252.4
click at [66, 53] on input "879175963" at bounding box center [604, 35] width 1080 height 70
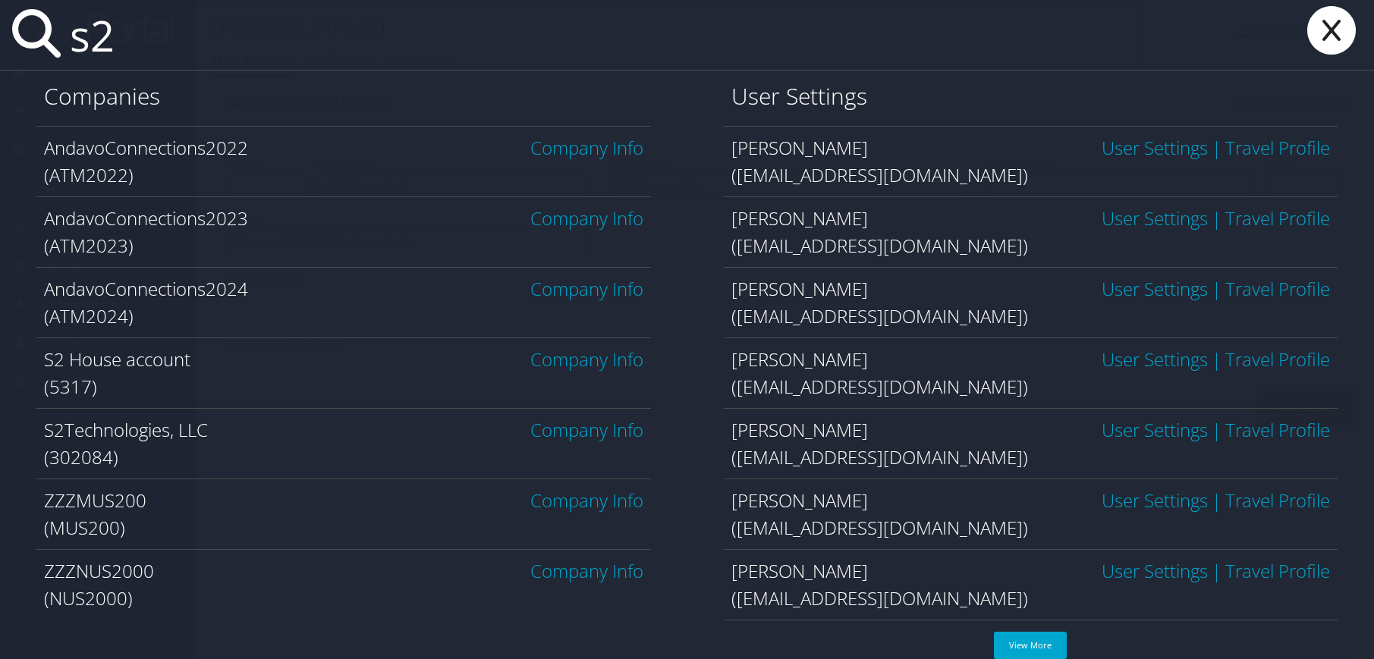
type input "s2"
click at [591, 430] on link "Company Info" at bounding box center [586, 429] width 113 height 25
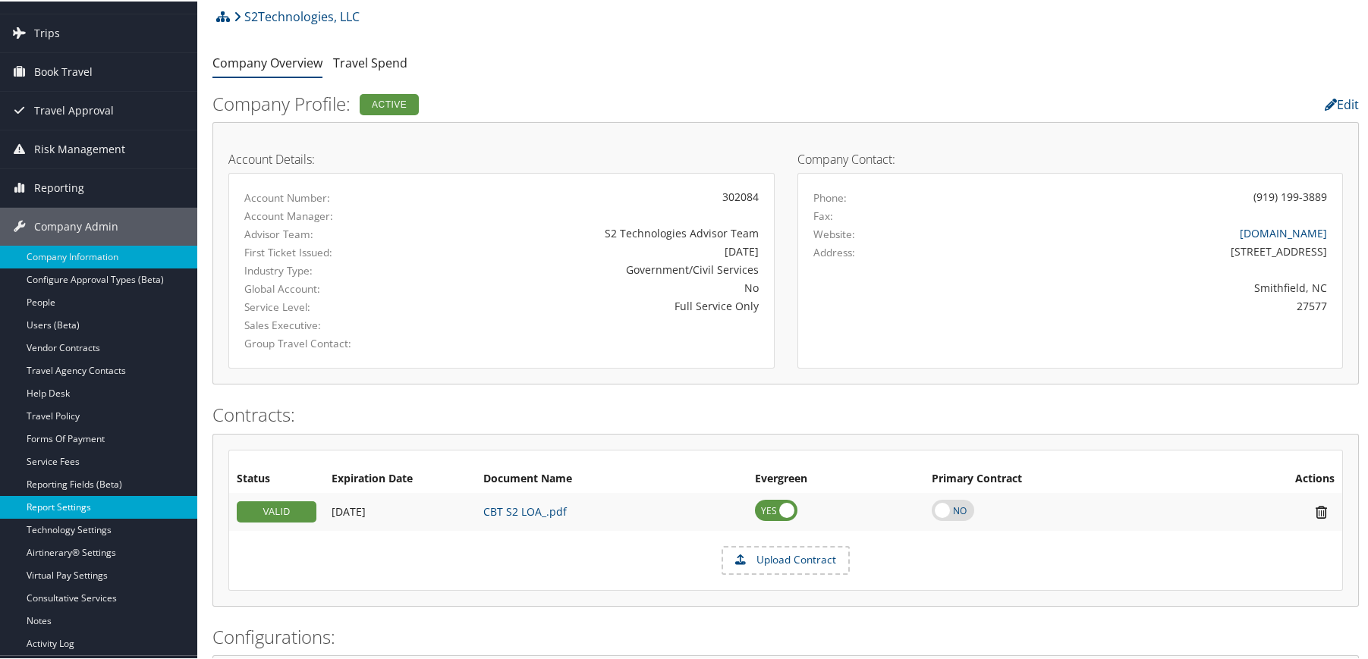
scroll to position [228, 0]
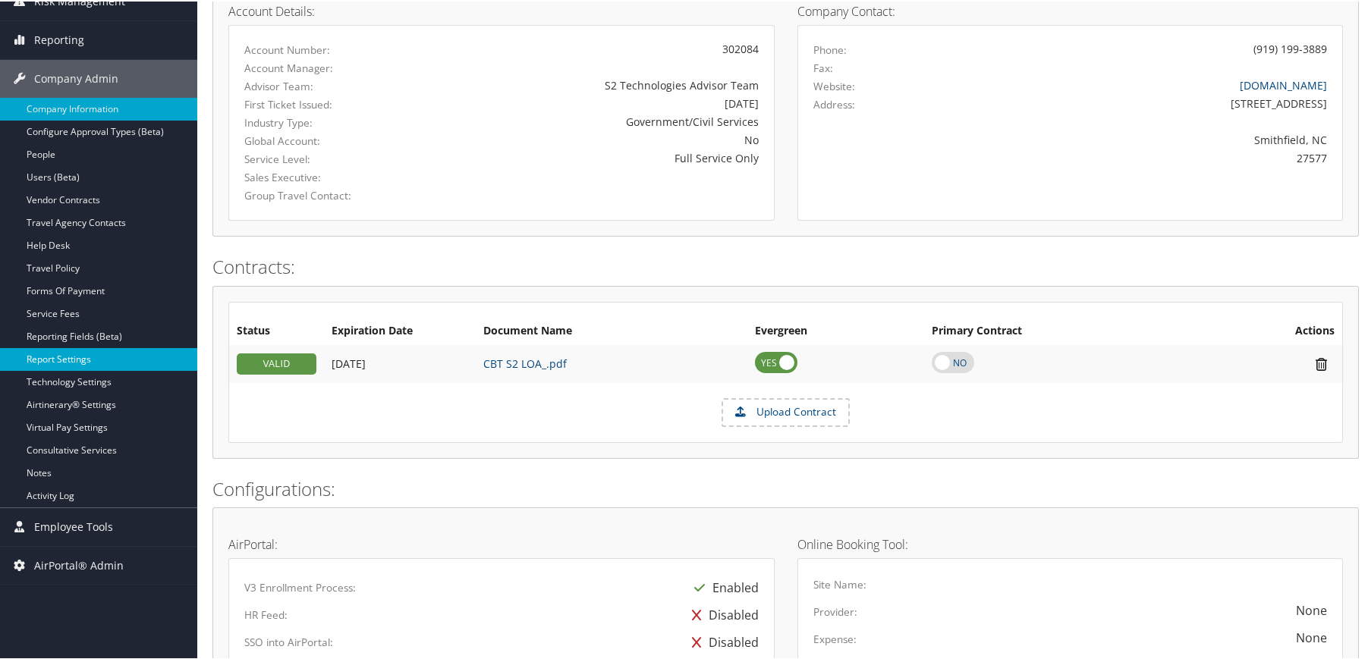
click at [69, 360] on link "Report Settings" at bounding box center [98, 358] width 197 height 23
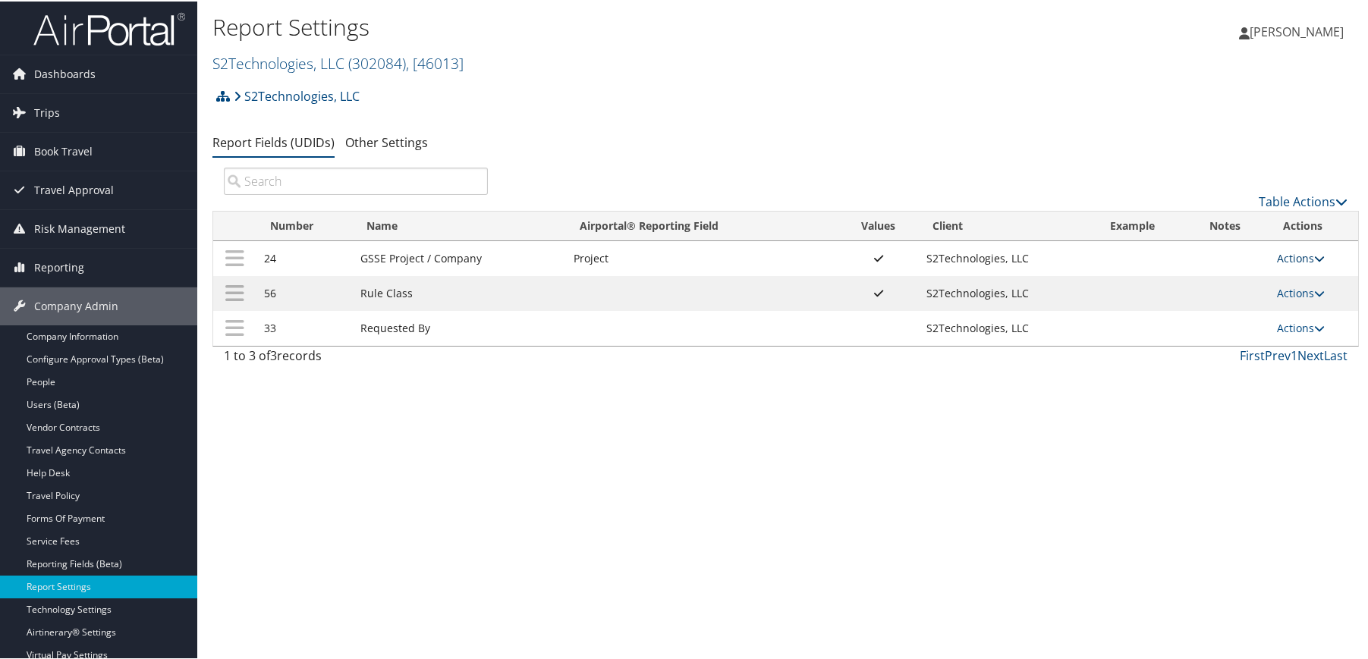
click at [1314, 258] on icon at bounding box center [1319, 257] width 11 height 11
click at [1274, 279] on link "Update Report Field Values" at bounding box center [1236, 280] width 164 height 26
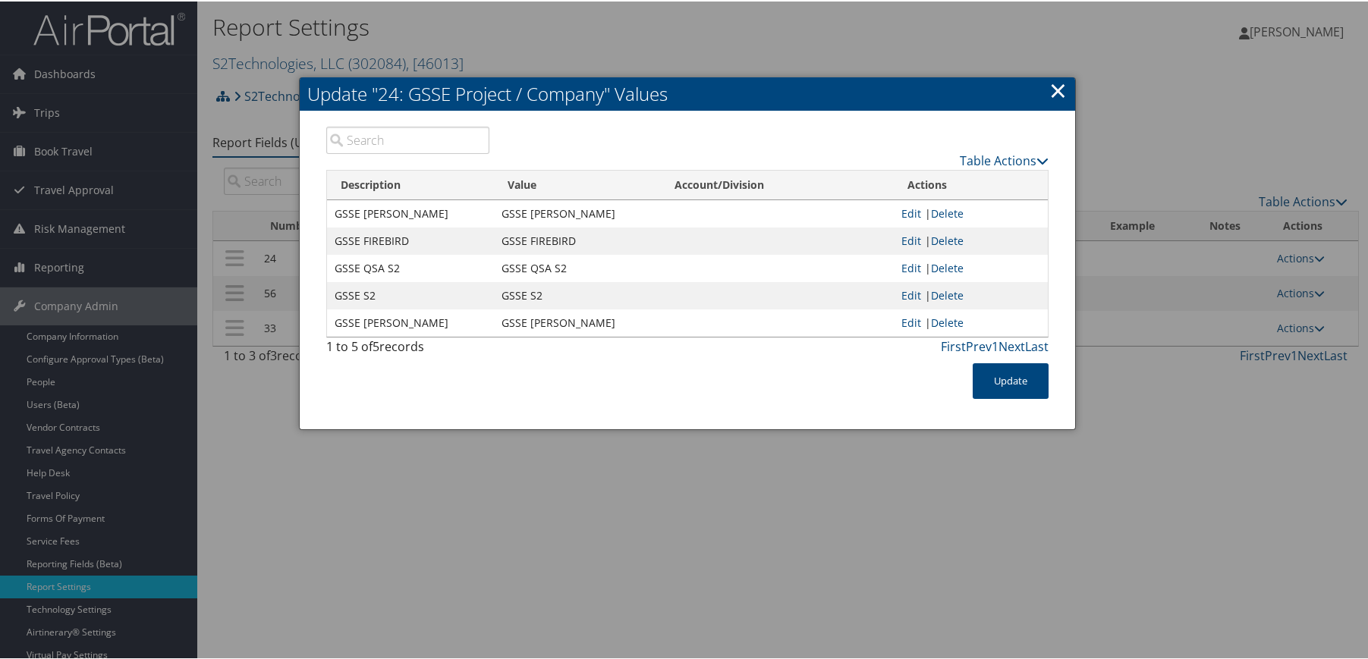
click at [632, 382] on div "Update" at bounding box center [687, 387] width 745 height 51
click at [1050, 91] on link "×" at bounding box center [1058, 89] width 17 height 30
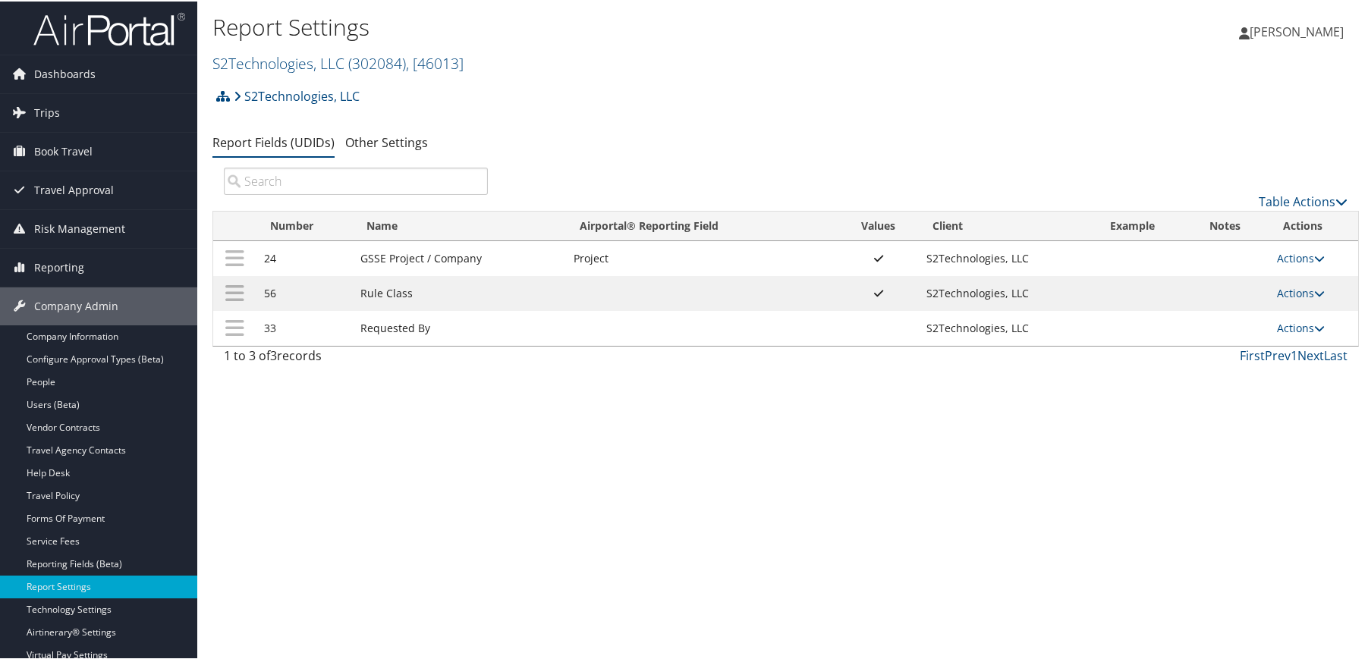
click at [867, 556] on div "Report Settings S2Technologies, LLC ( 302084 ) , [ 46013 ] S2Technologies, LLC …" at bounding box center [785, 329] width 1177 height 659
click at [1314, 262] on icon at bounding box center [1319, 257] width 11 height 11
click at [1298, 279] on link "Update Report Field Values" at bounding box center [1236, 280] width 164 height 26
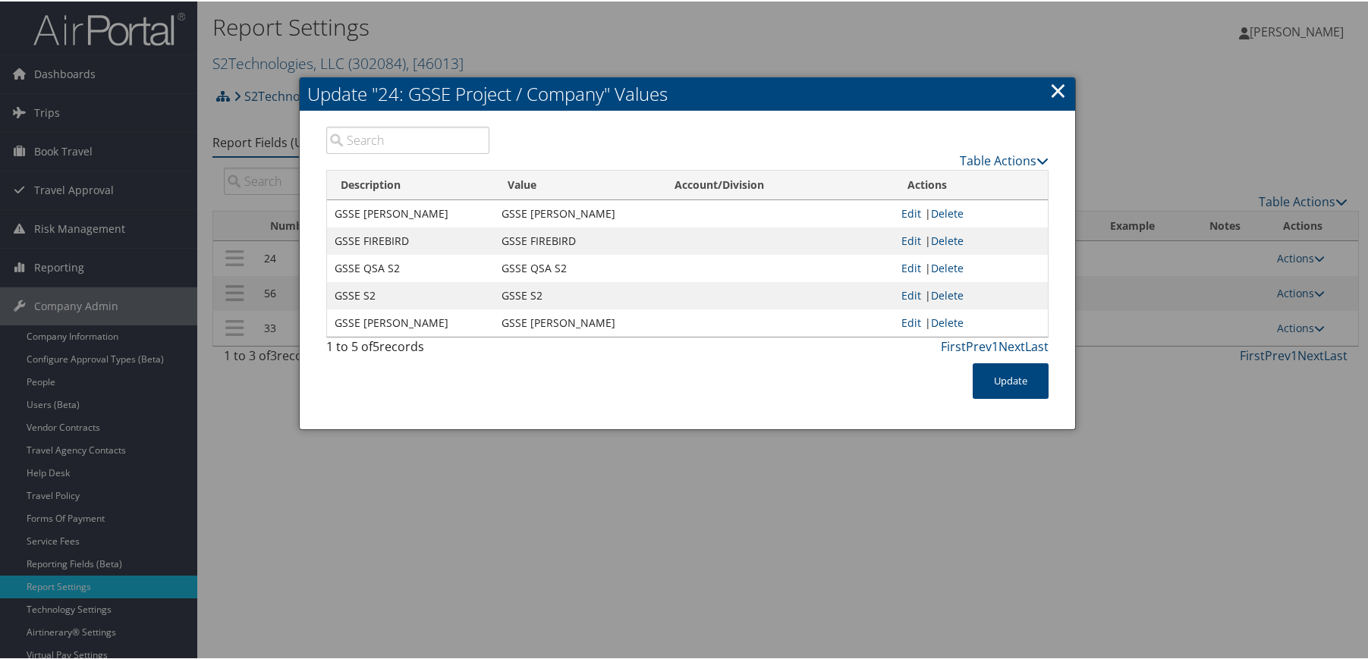
click at [1056, 87] on link "×" at bounding box center [1058, 89] width 17 height 30
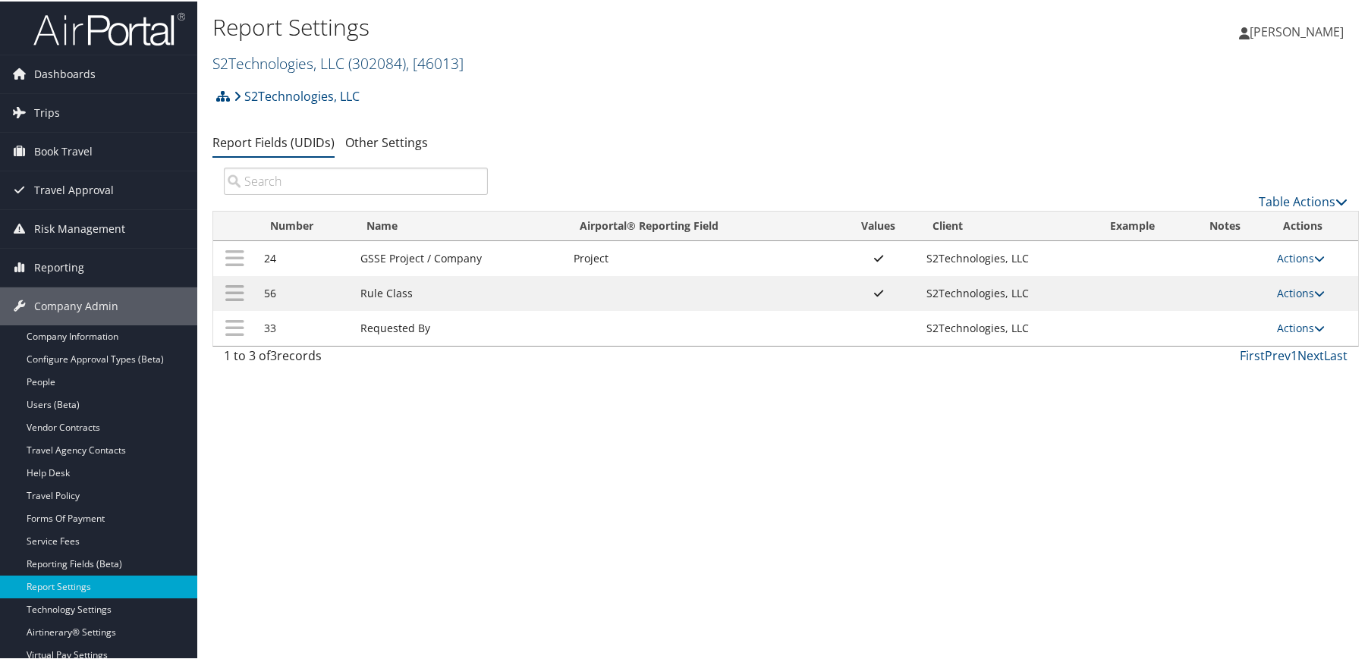
click at [320, 58] on link "S2Technologies, LLC ( 302084 ) , [ 46013 ]" at bounding box center [337, 62] width 251 height 20
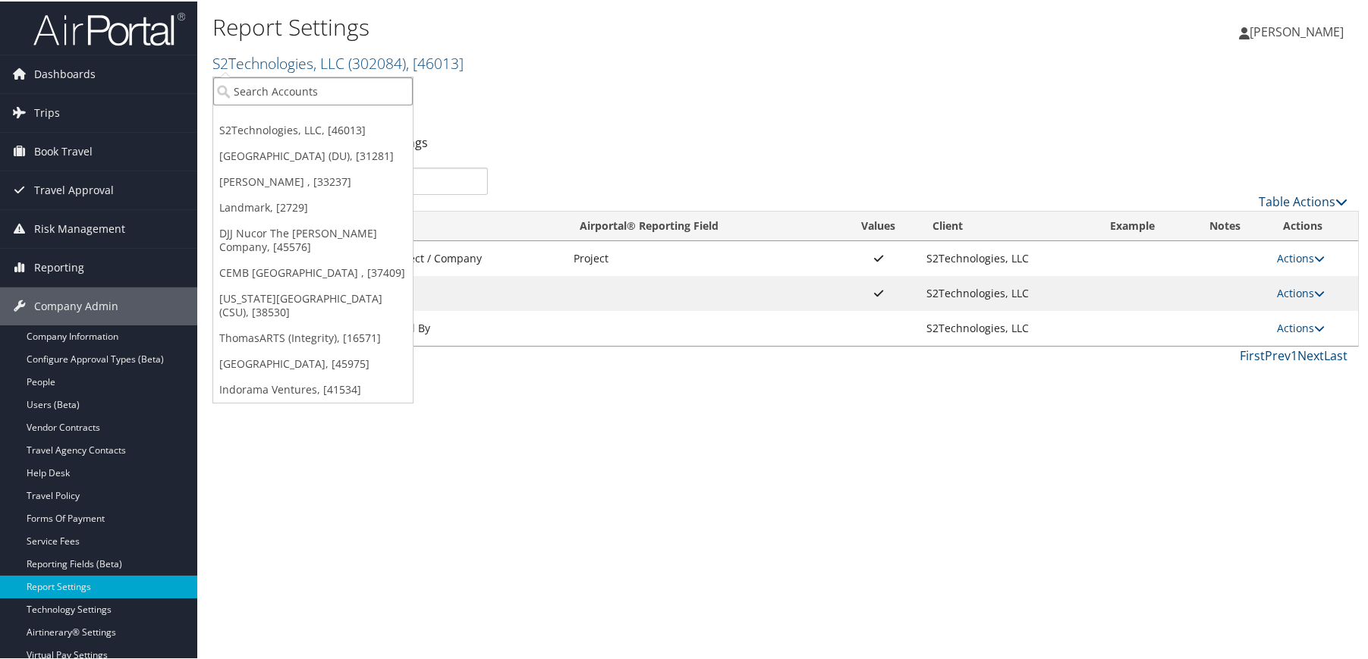
click at [303, 98] on input "search" at bounding box center [313, 90] width 200 height 28
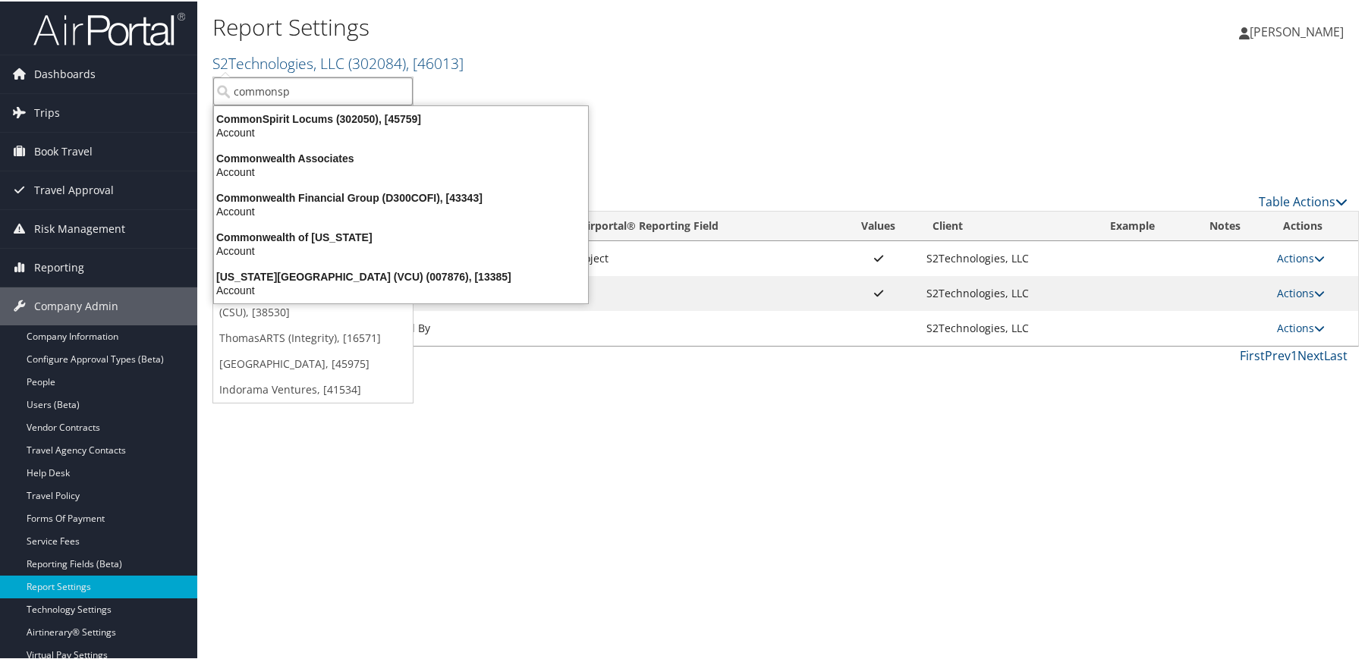
type input "commonspi"
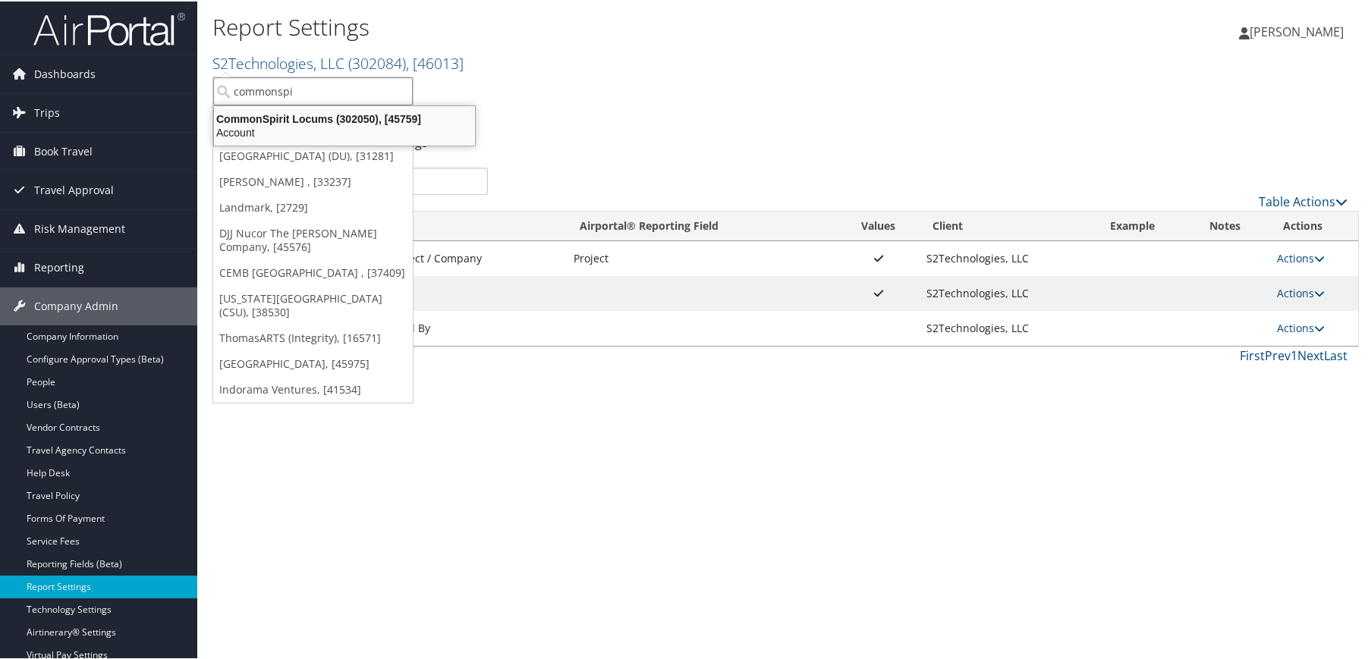
click at [299, 122] on div "CommonSpirit Locums (302050), [45759]" at bounding box center [344, 118] width 279 height 14
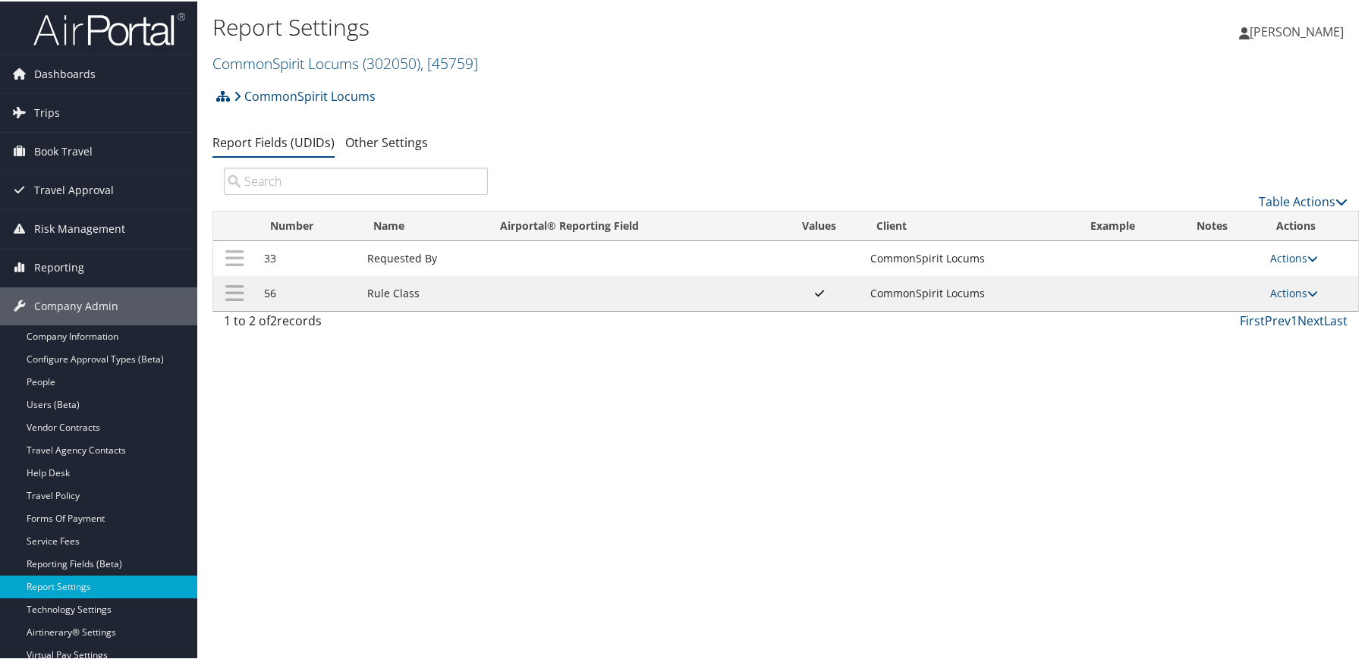
click at [1000, 495] on div "Report Settings CommonSpirit Locums ( 302050 ) , [ 45759 ] CommonSpirit Locums …" at bounding box center [785, 329] width 1177 height 659
click at [369, 427] on div "Report Settings CommonSpirit Locums ( 302050 ) , [ 45759 ] CommonSpirit Locums …" at bounding box center [785, 329] width 1177 height 659
click at [609, 563] on div "Report Settings CommonSpirit Locums ( 302050 ) , [ 45759 ] CommonSpirit Locums …" at bounding box center [785, 329] width 1177 height 659
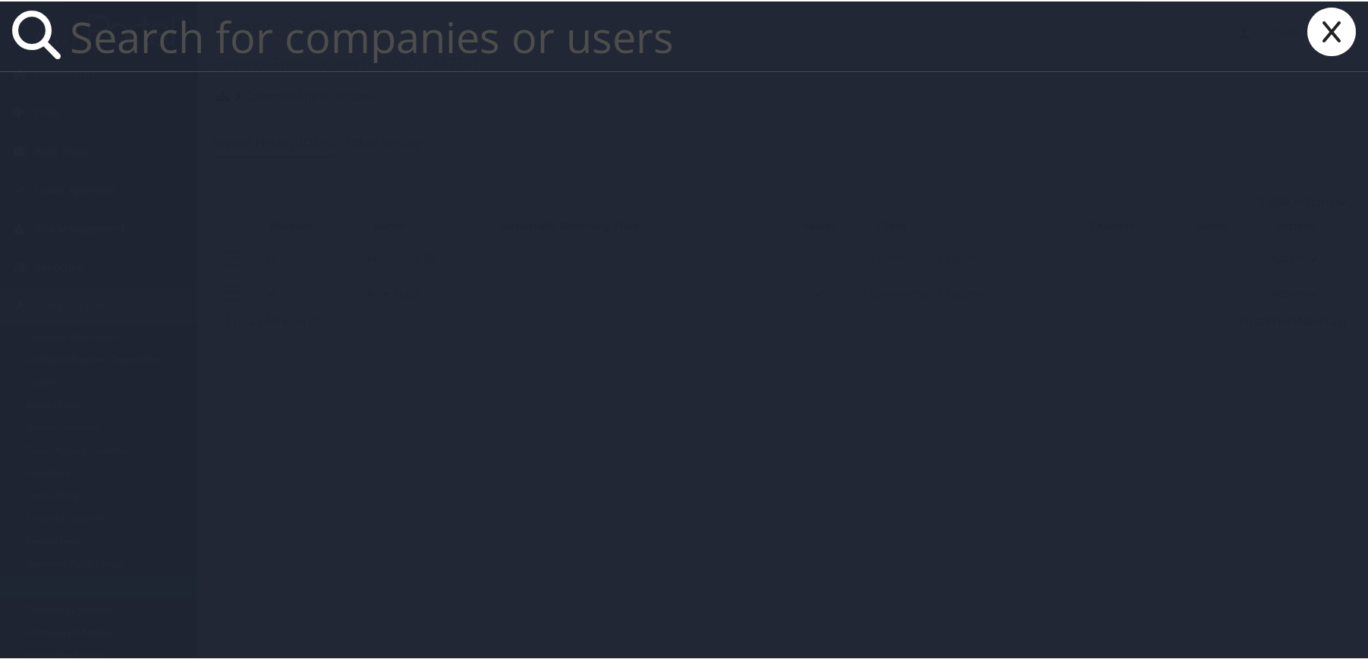
paste input "drbess@commonspirit.cbt"
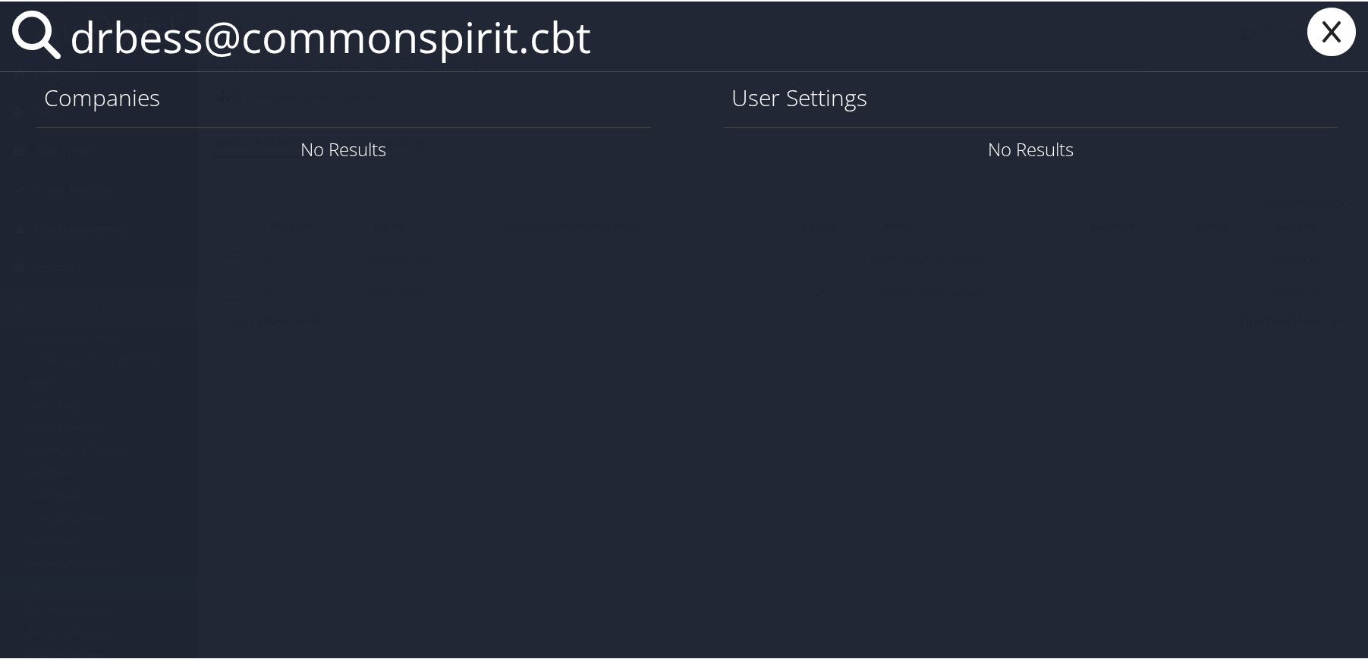
type input "drbess@commonspirit.cbt"
